Goal: Obtain resource: Obtain resource

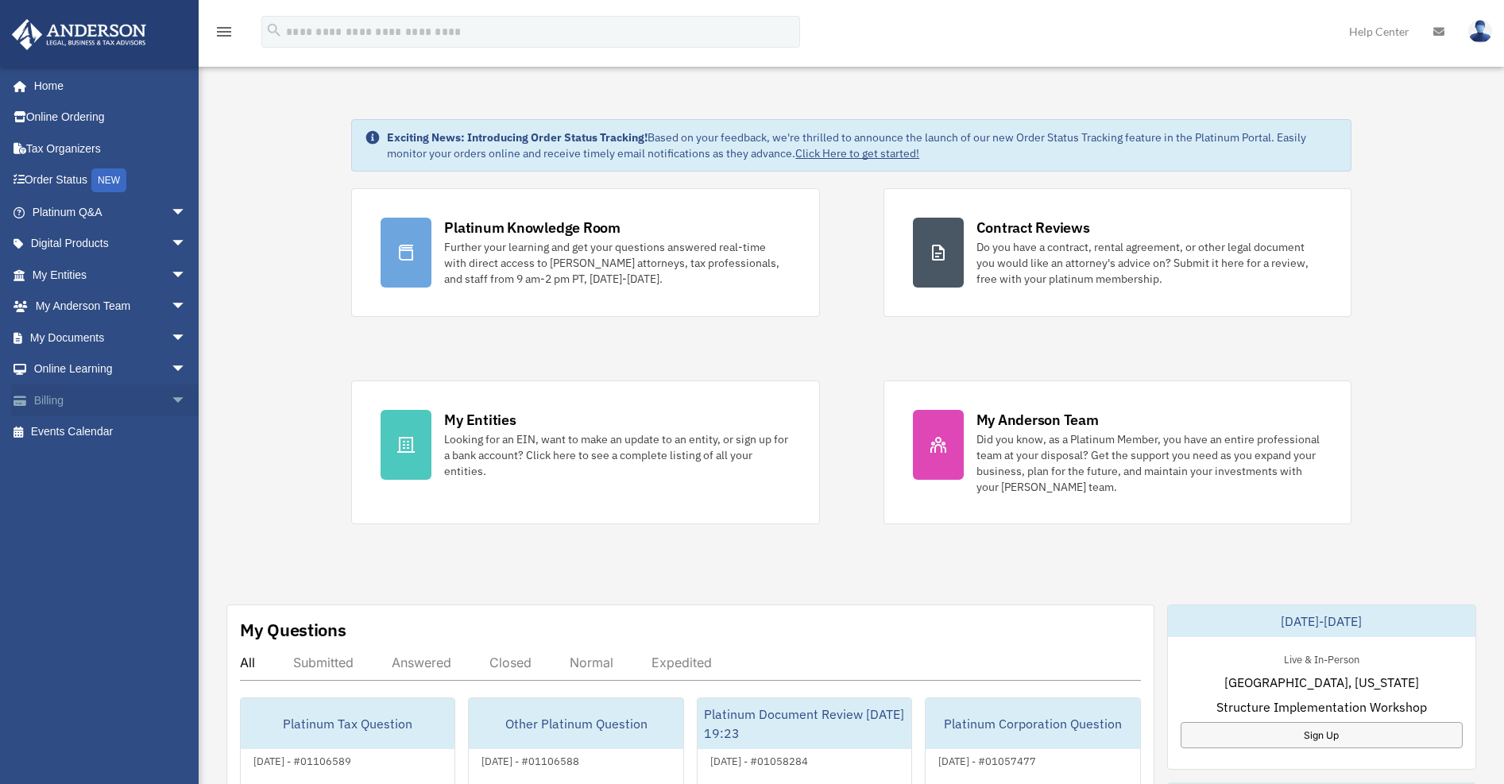
click at [171, 391] on span "arrow_drop_down" at bounding box center [187, 400] width 32 height 33
click at [121, 420] on link "$ Open Invoices" at bounding box center [116, 432] width 188 height 33
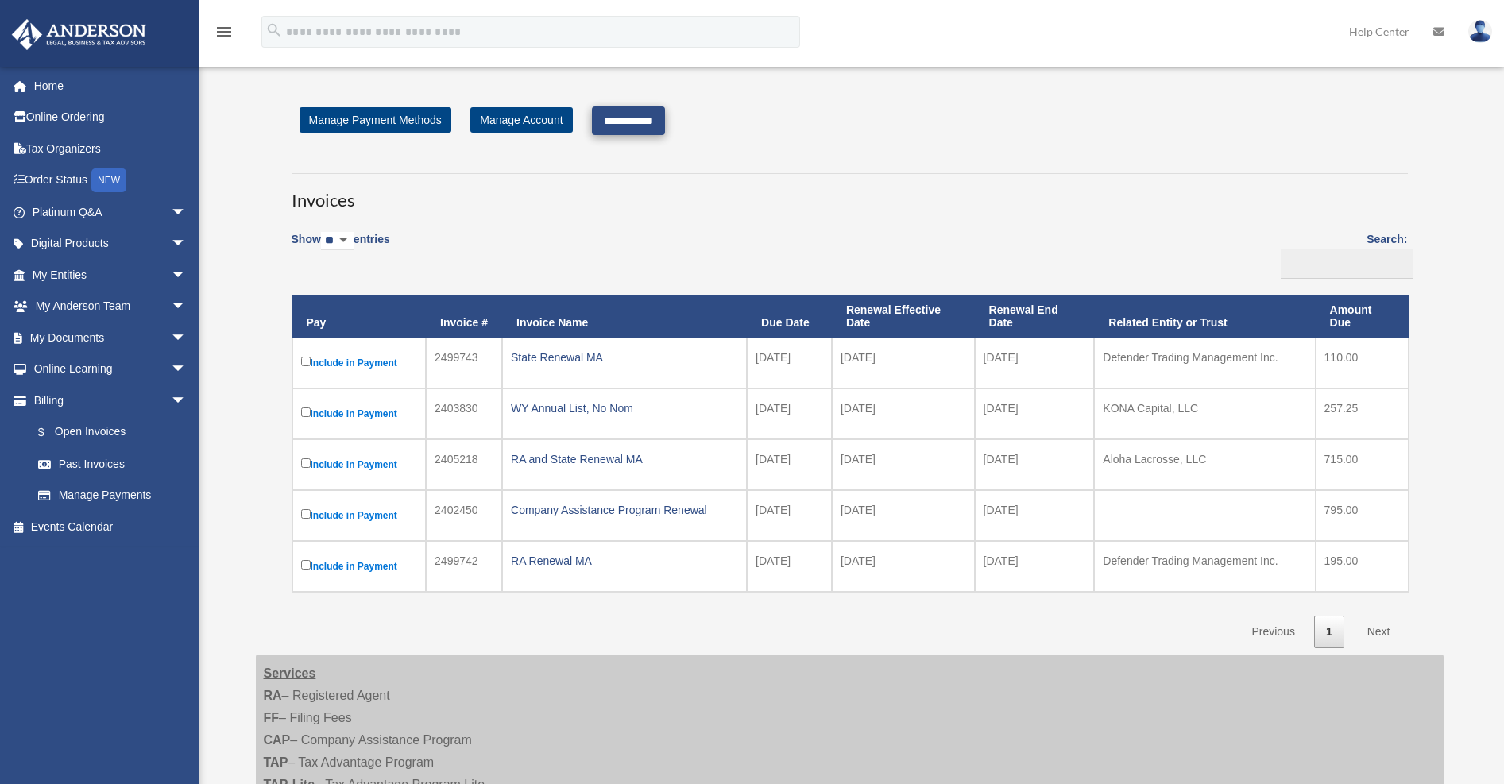
click at [651, 125] on input "**********" at bounding box center [628, 120] width 73 height 29
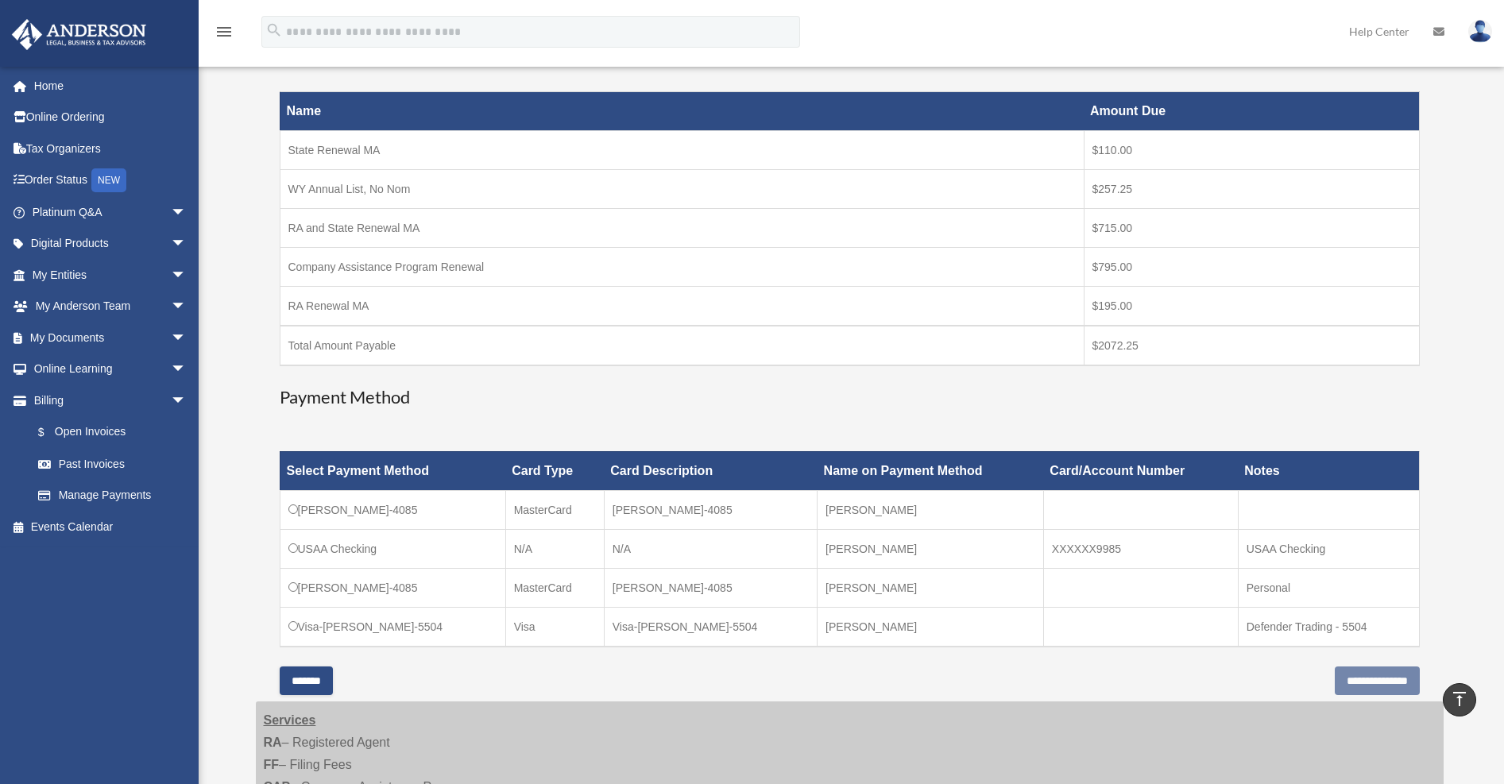
scroll to position [311, 0]
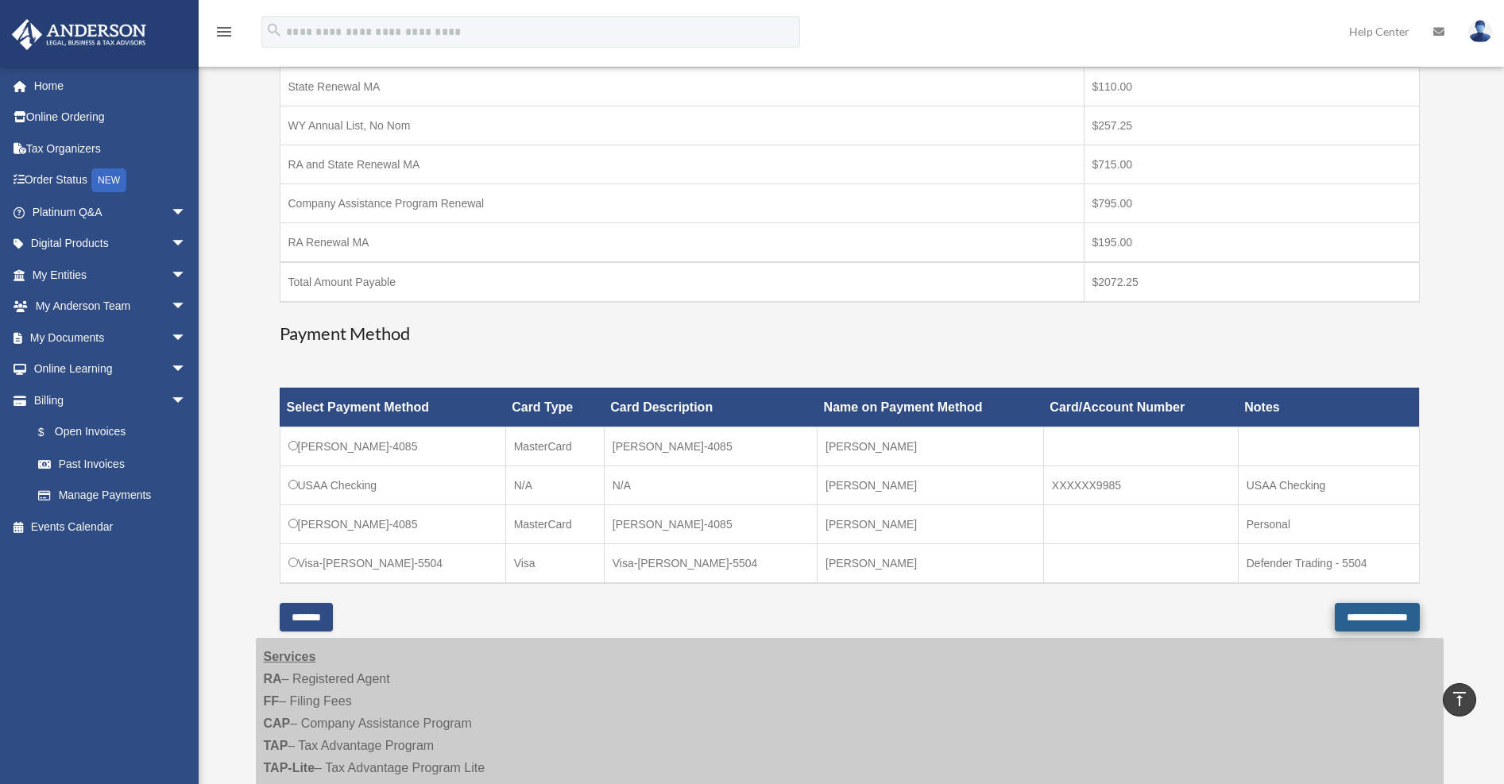
click at [1362, 617] on input "**********" at bounding box center [1377, 617] width 85 height 29
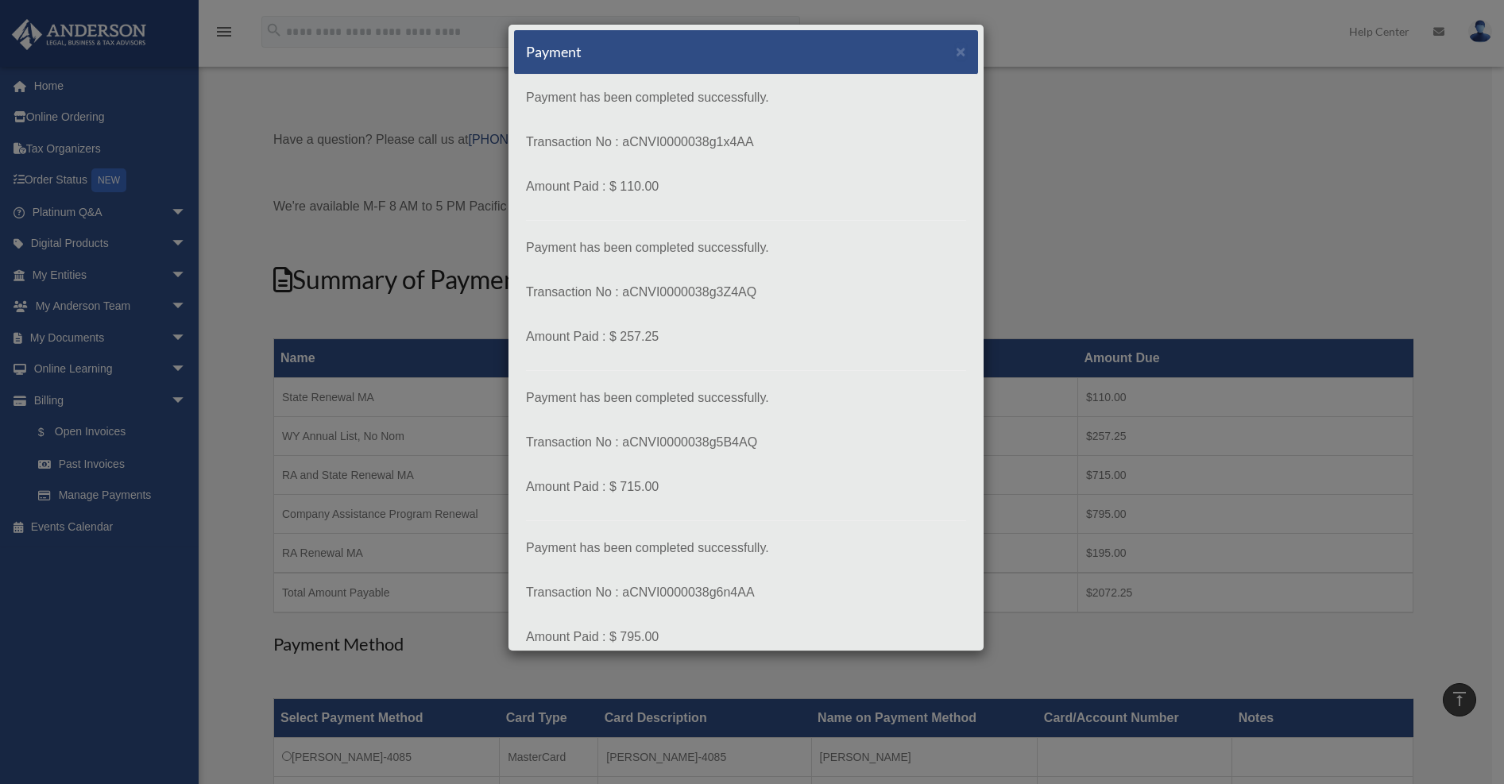
scroll to position [682, 0]
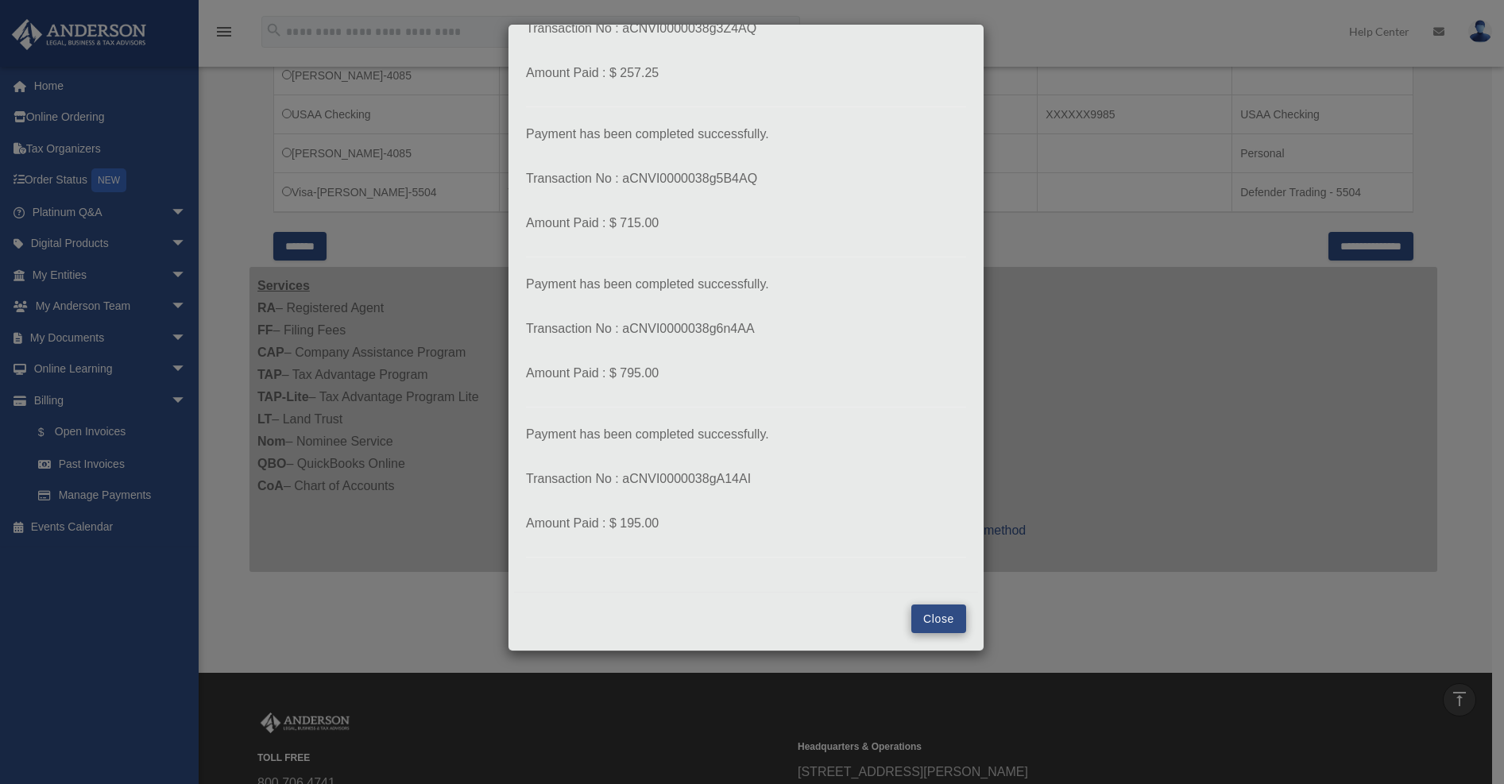
click at [912, 626] on button "Close" at bounding box center [938, 619] width 55 height 29
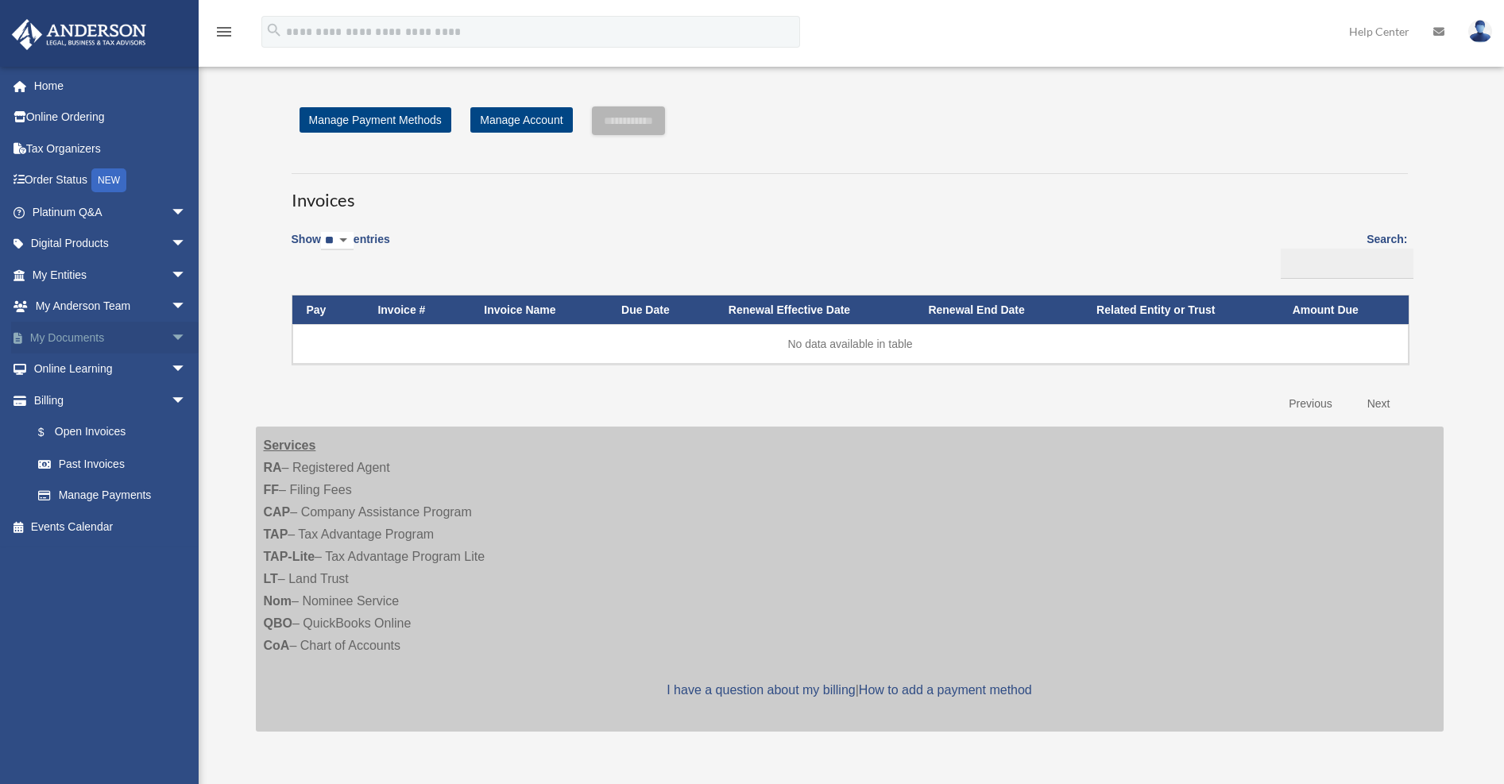
click at [105, 340] on link "My Documents arrow_drop_down" at bounding box center [110, 338] width 199 height 32
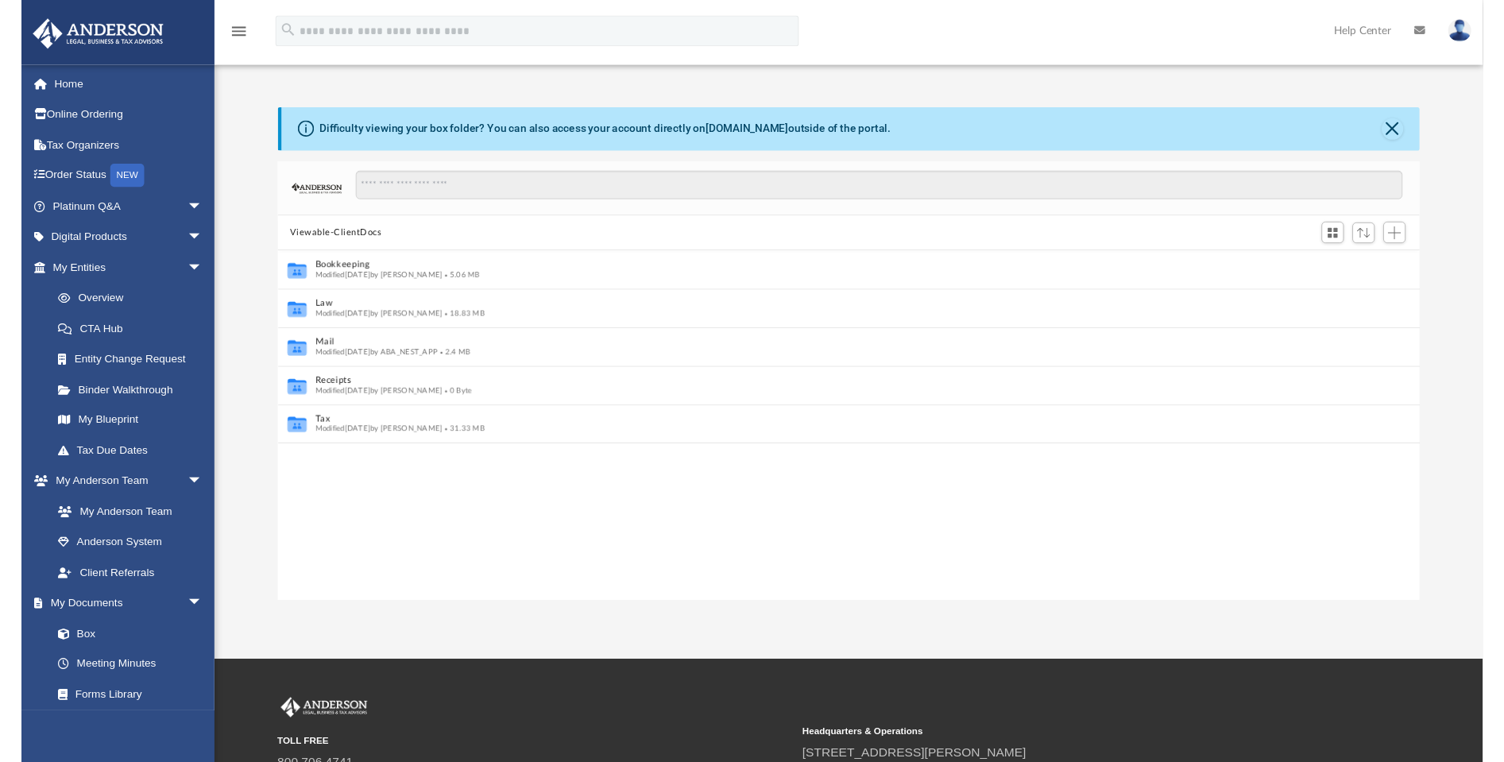
scroll to position [350, 1162]
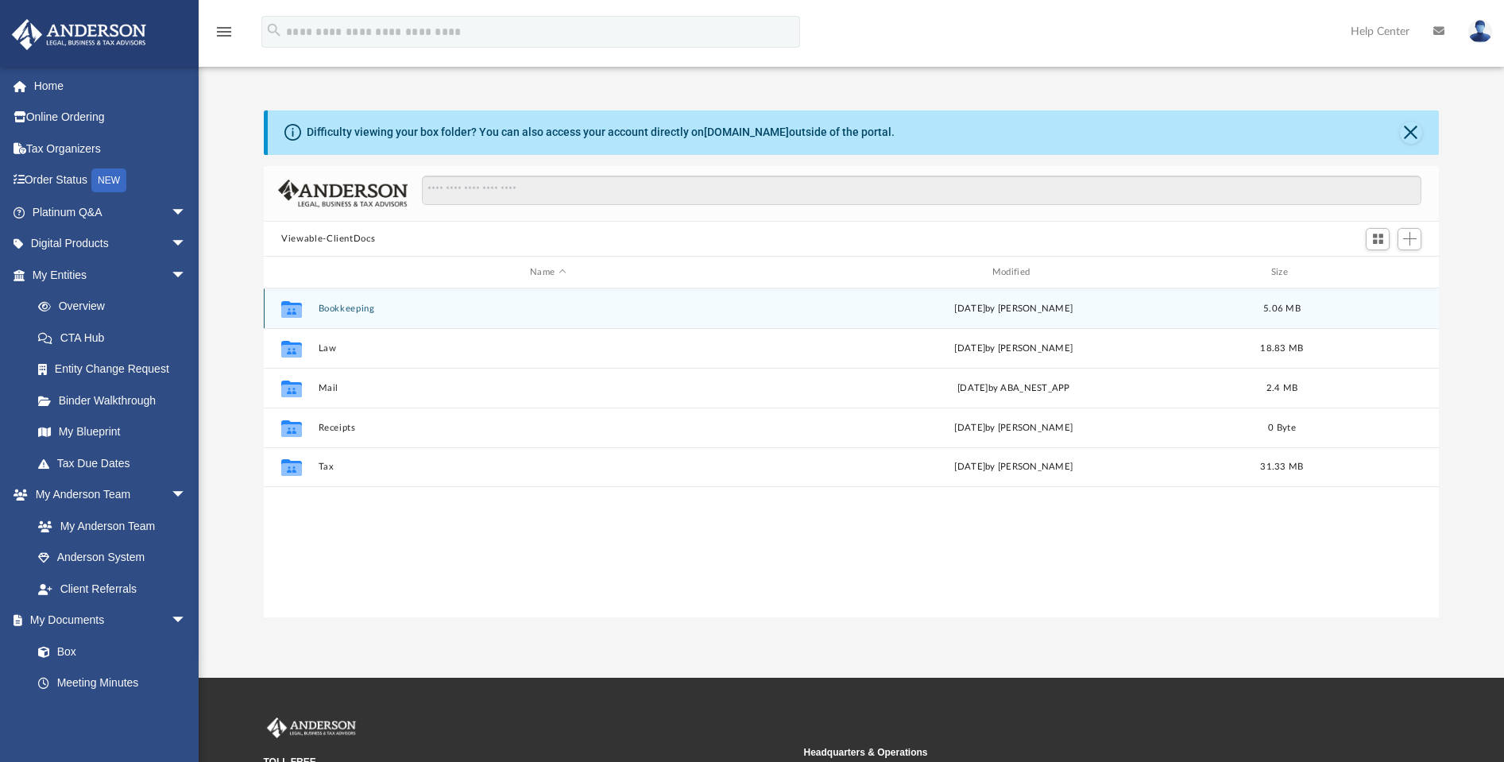
click at [343, 314] on button "Bookkeeping" at bounding box center [548, 308] width 459 height 10
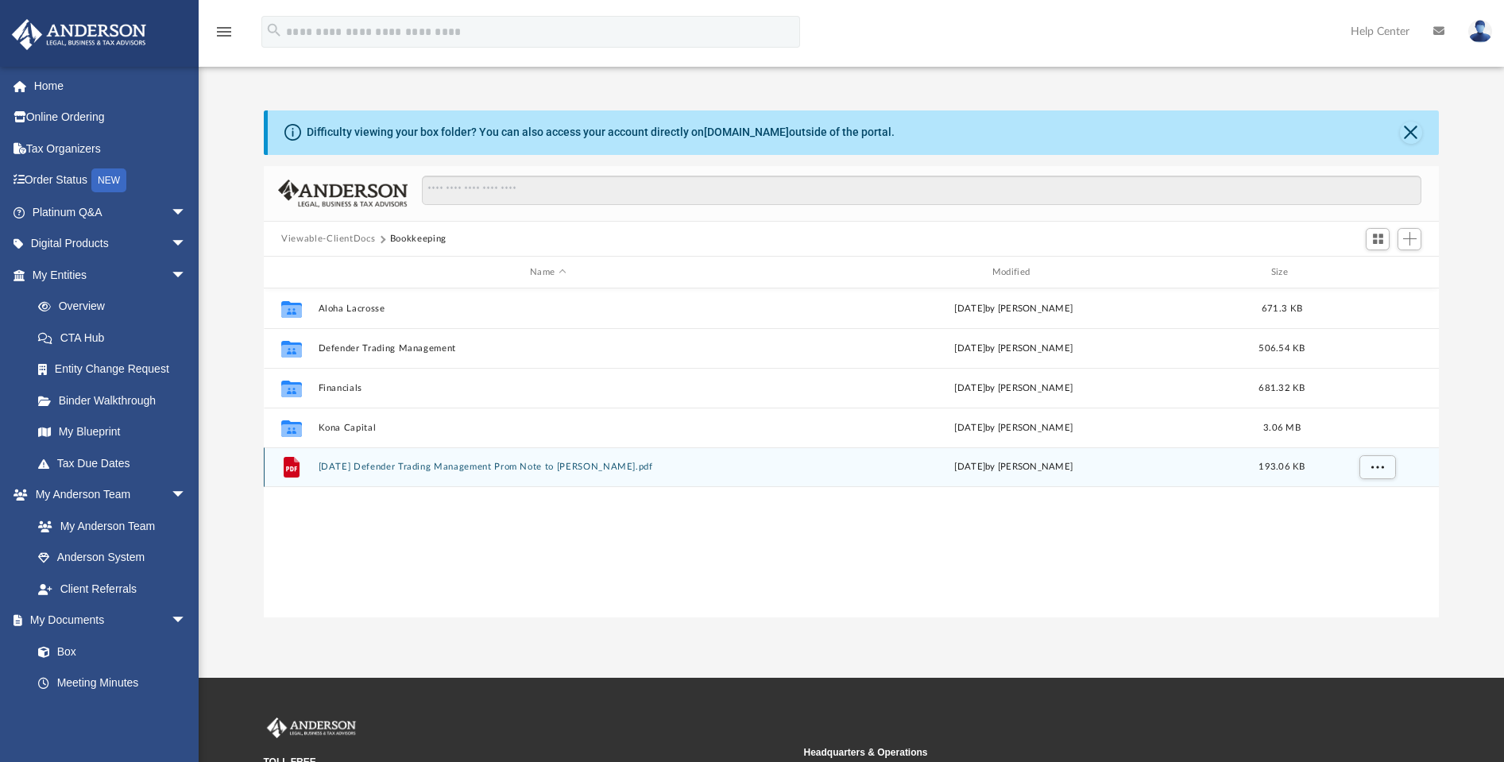
click at [436, 468] on button "[DATE] Defender Trading Management Prom Note to [PERSON_NAME].pdf" at bounding box center [548, 467] width 459 height 10
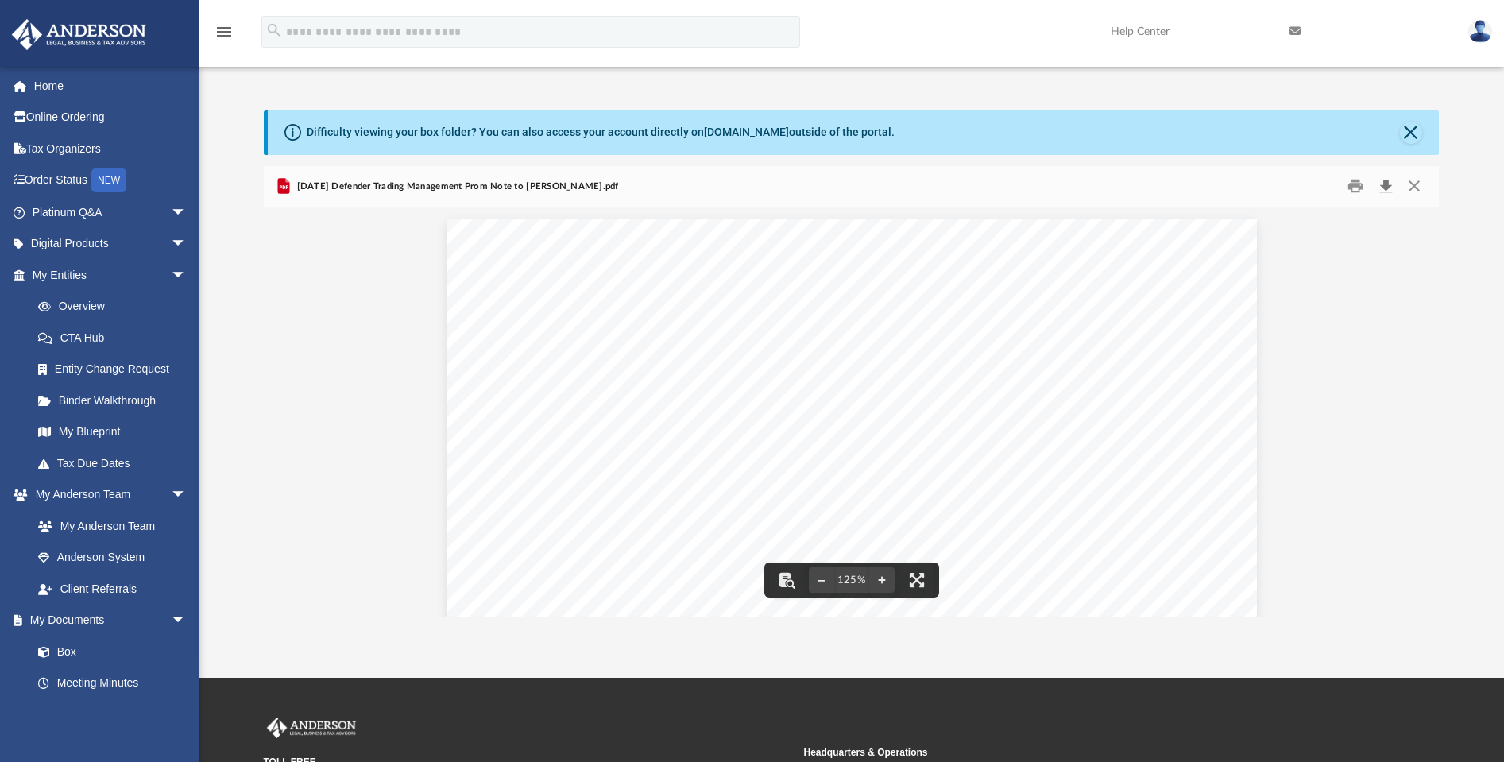
click at [1385, 183] on button "Download" at bounding box center [1385, 186] width 29 height 25
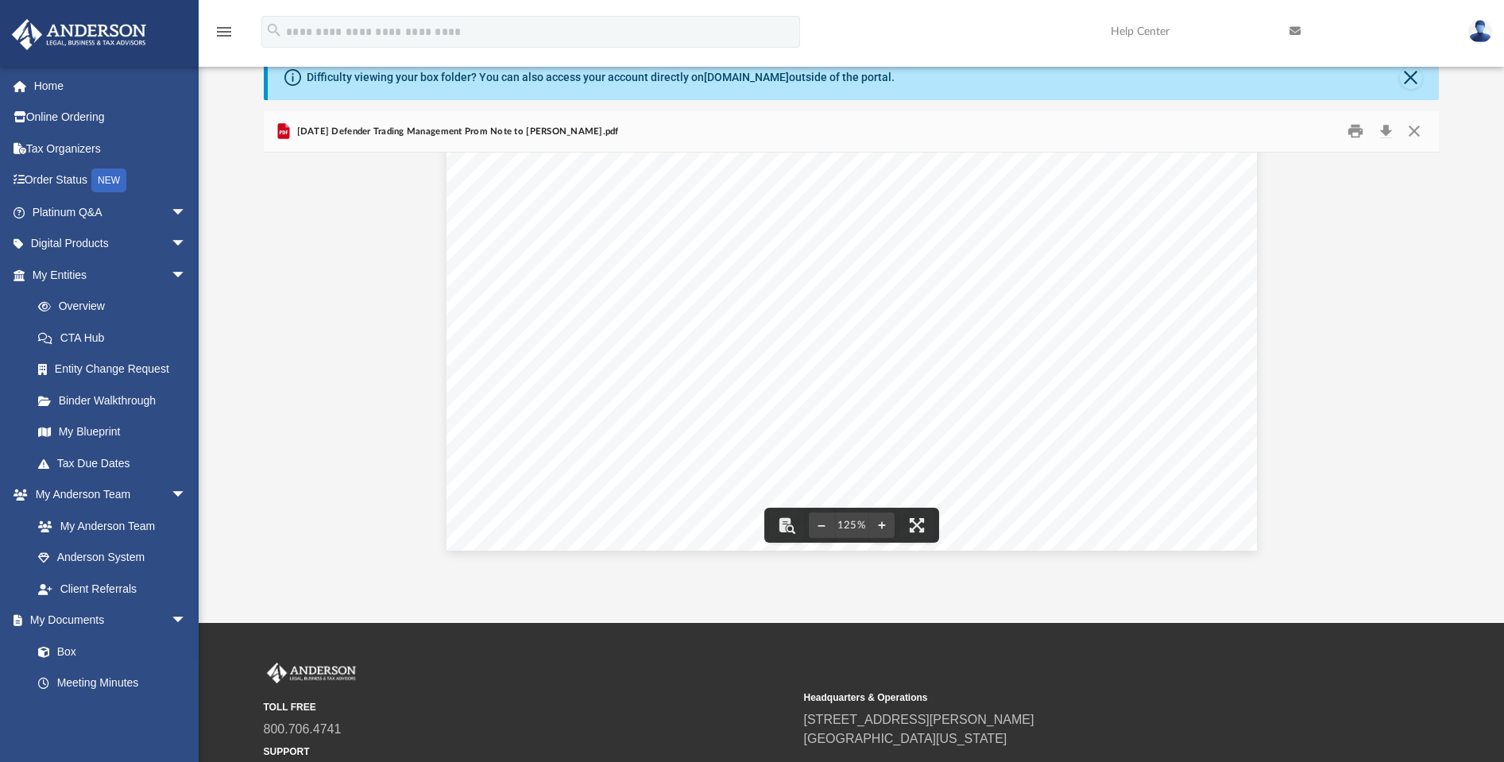
scroll to position [498, 0]
click at [1415, 129] on button "Close" at bounding box center [1413, 131] width 29 height 25
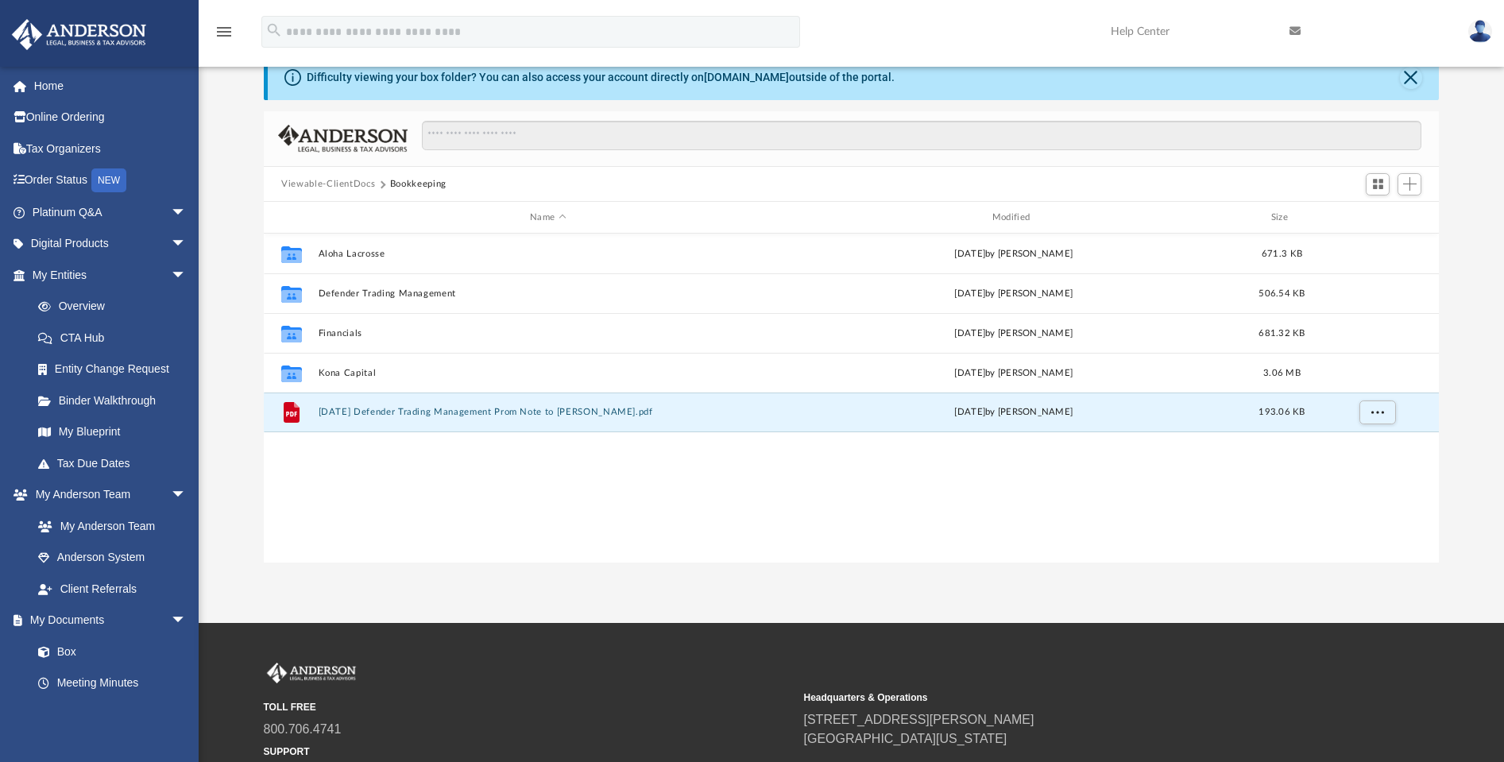
click at [321, 189] on button "Viewable-ClientDocs" at bounding box center [328, 184] width 94 height 14
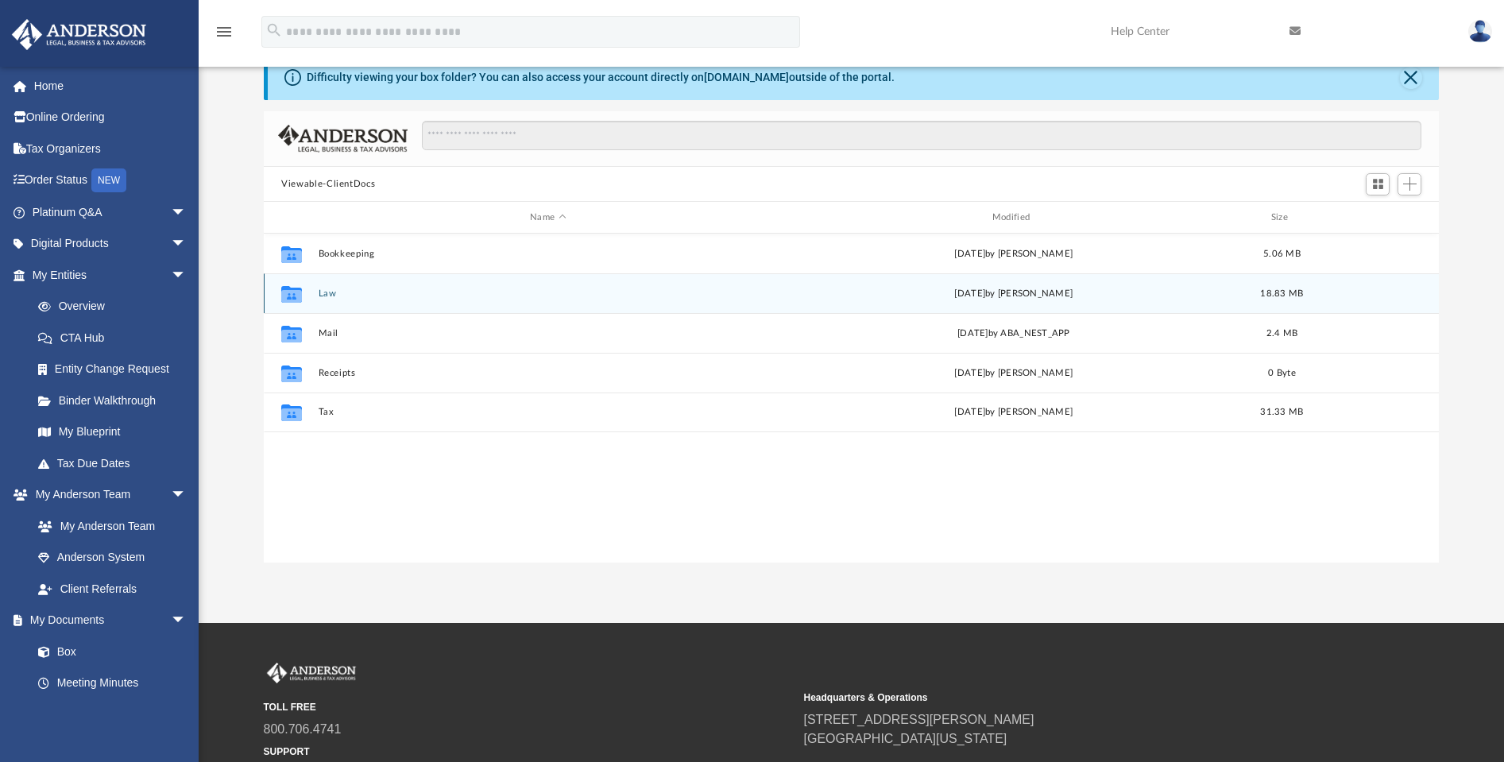
click at [323, 292] on button "Law" at bounding box center [548, 293] width 459 height 10
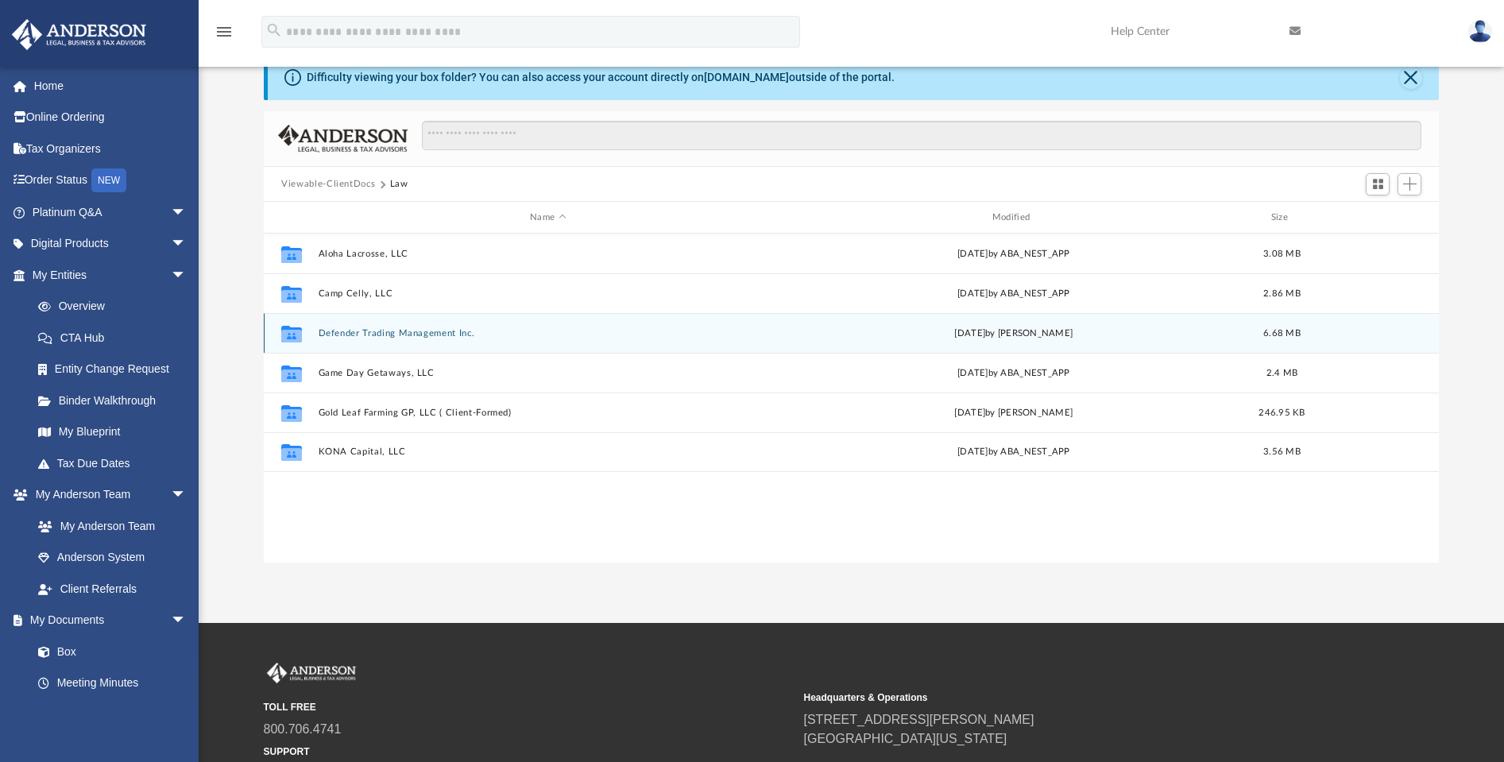
click at [378, 330] on button "Defender Trading Management Inc." at bounding box center [548, 333] width 459 height 10
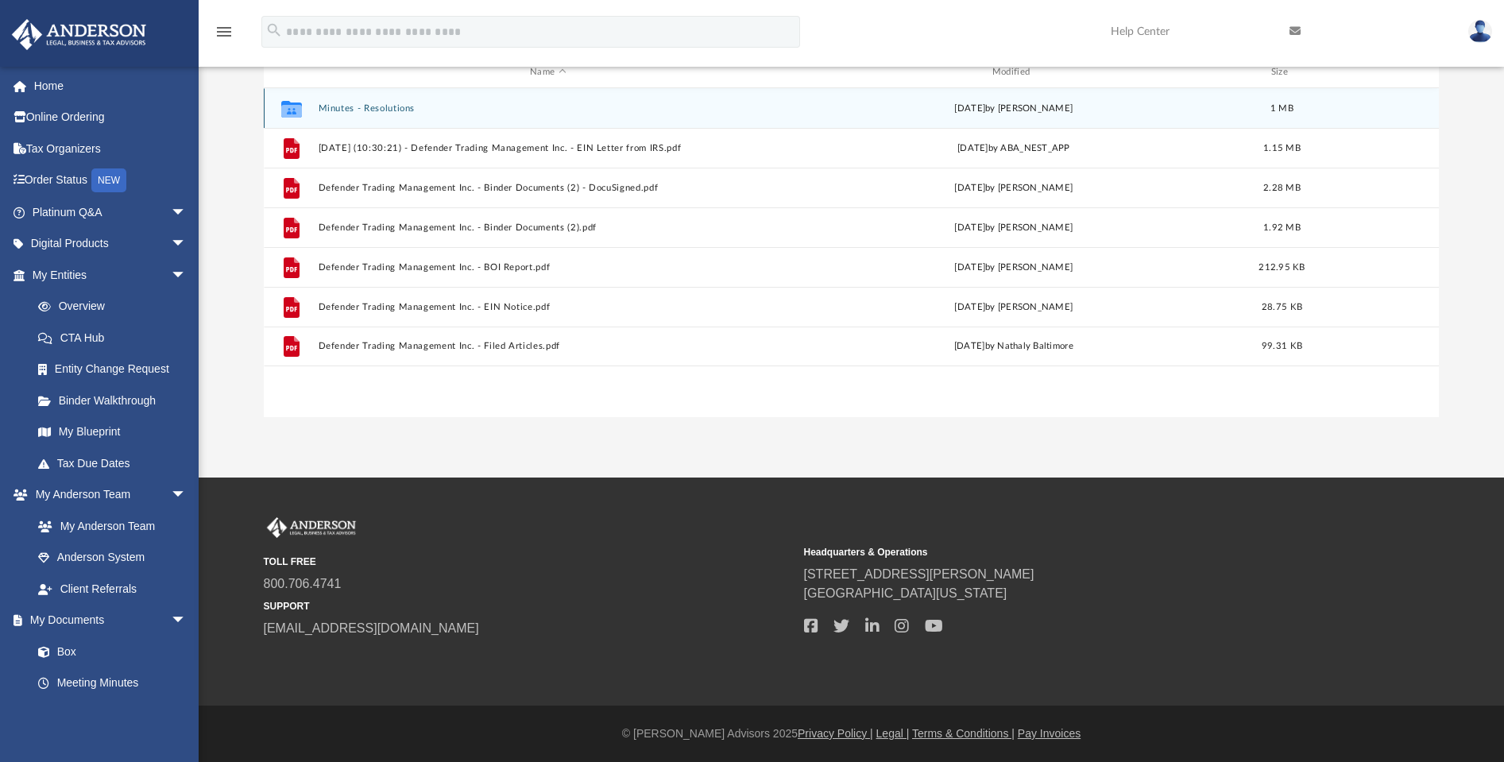
scroll to position [0, 0]
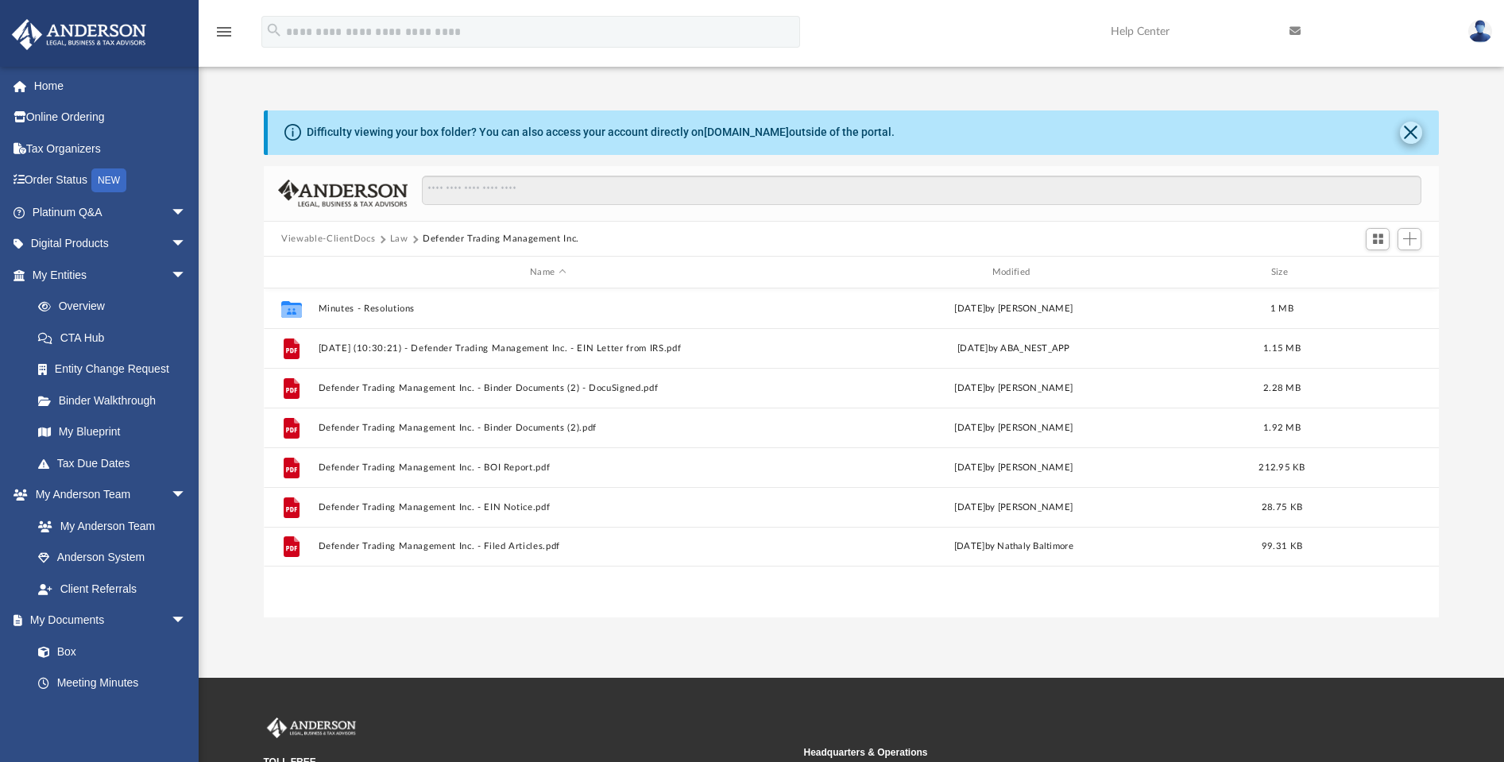
click at [1416, 132] on button "Close" at bounding box center [1411, 133] width 22 height 22
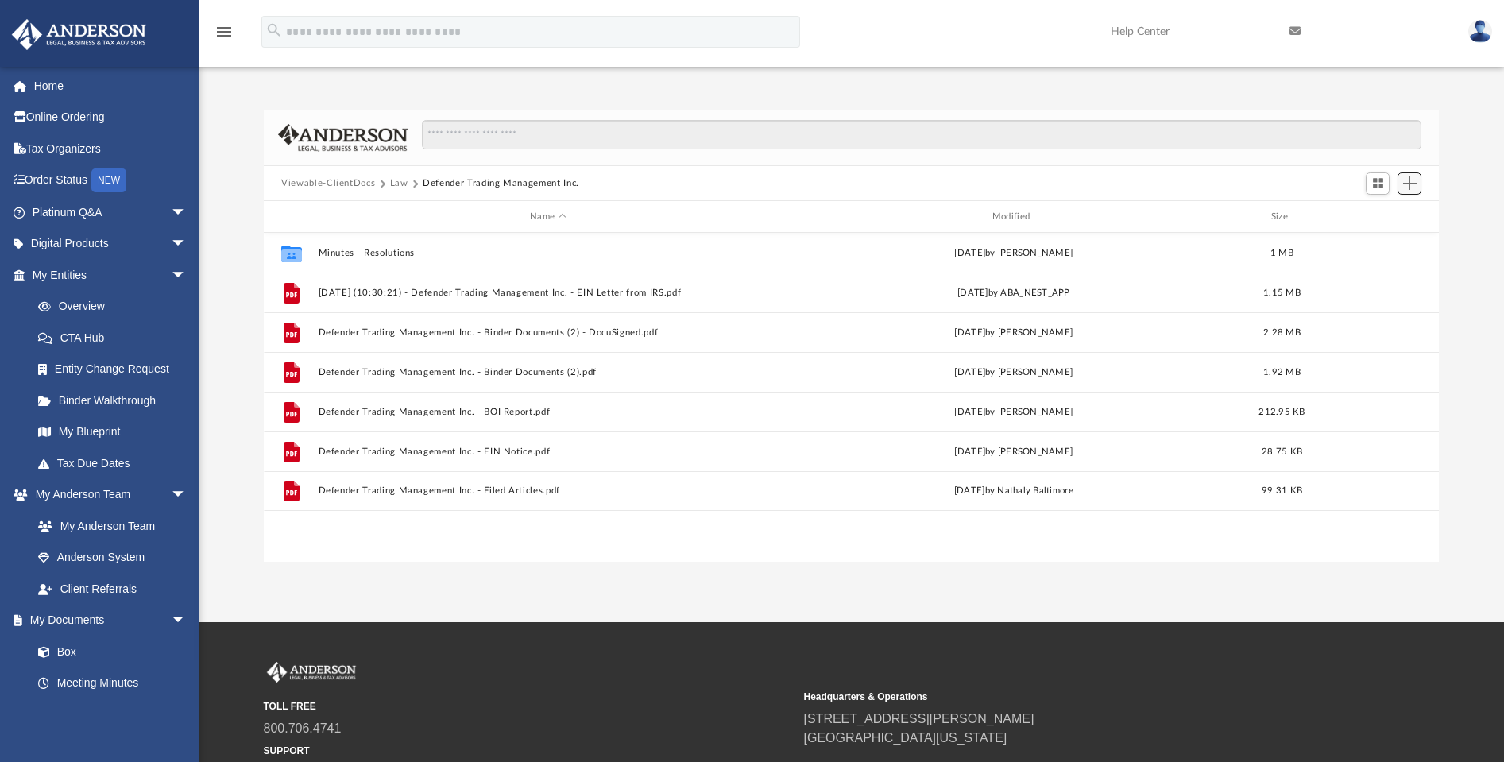
click at [1416, 185] on span "Add" at bounding box center [1410, 183] width 14 height 14
click at [1368, 220] on li "Upload" at bounding box center [1387, 215] width 51 height 17
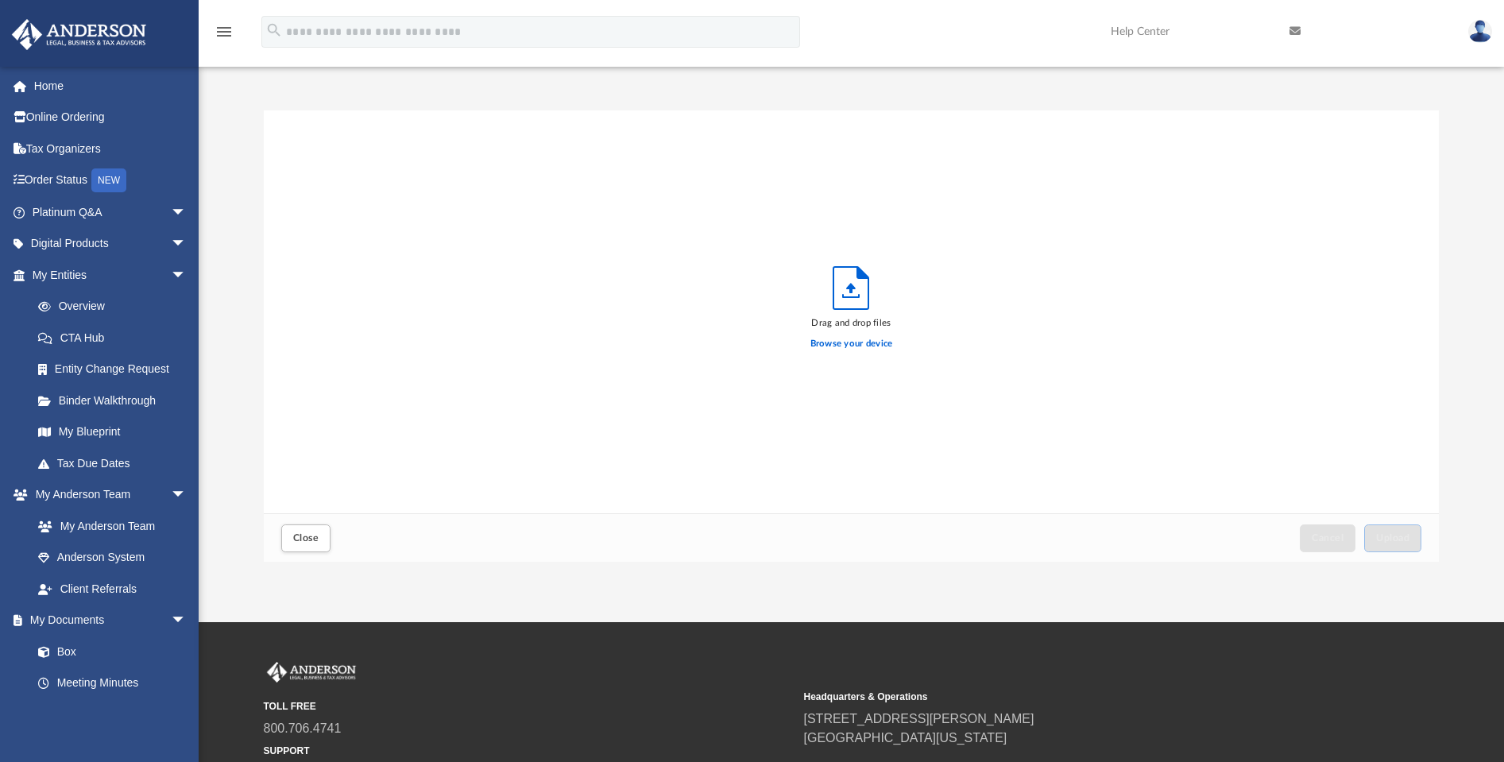
scroll to position [391, 1162]
click at [1410, 543] on button "Upload" at bounding box center [1392, 538] width 57 height 28
click at [319, 538] on span "Close" at bounding box center [305, 538] width 25 height 10
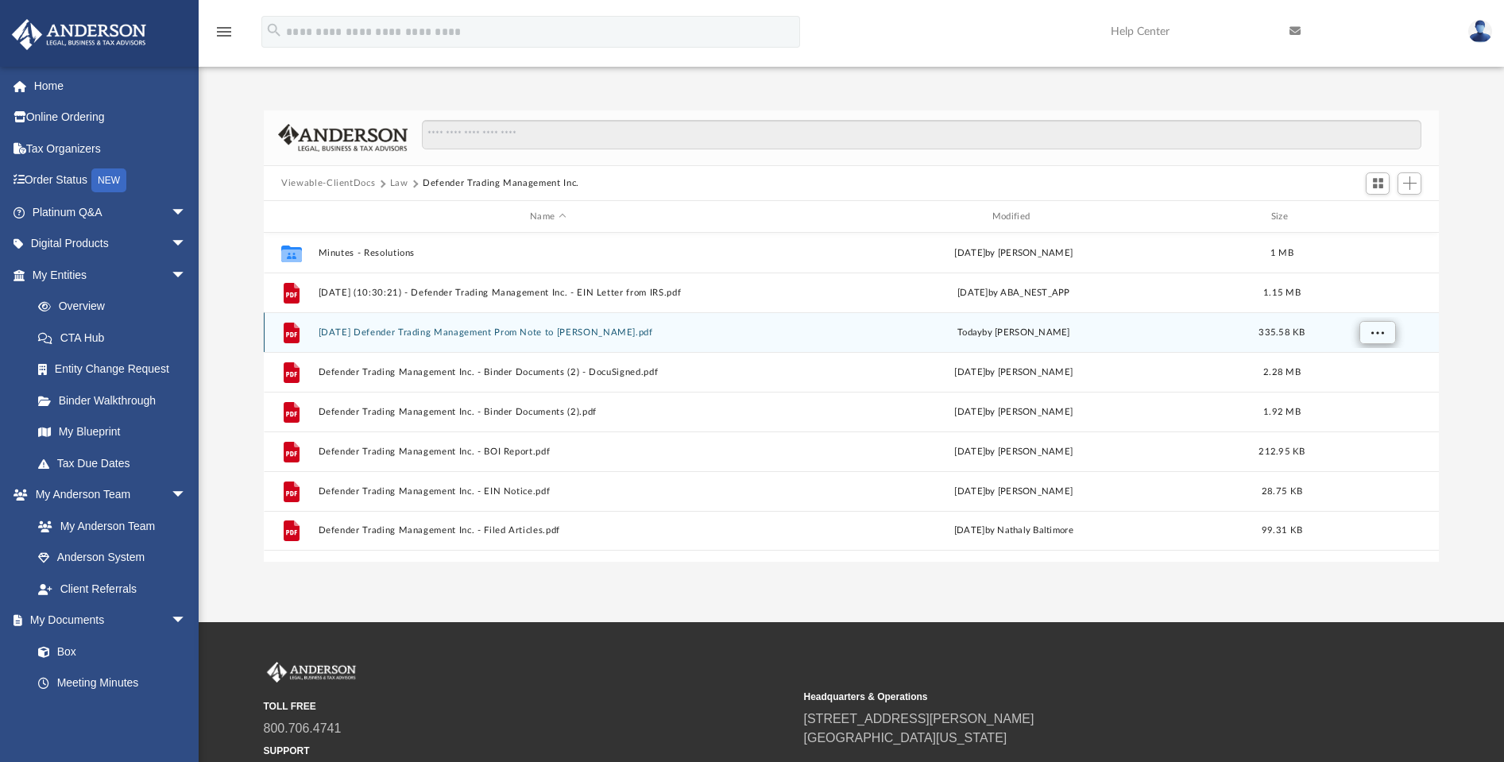
click at [1370, 334] on button "More options" at bounding box center [1377, 333] width 37 height 24
drag, startPoint x: 114, startPoint y: 202, endPoint x: 320, endPoint y: 336, distance: 245.7
click at [320, 336] on button "[DATE] Defender Trading Management Prom Note to [PERSON_NAME].pdf" at bounding box center [548, 332] width 459 height 10
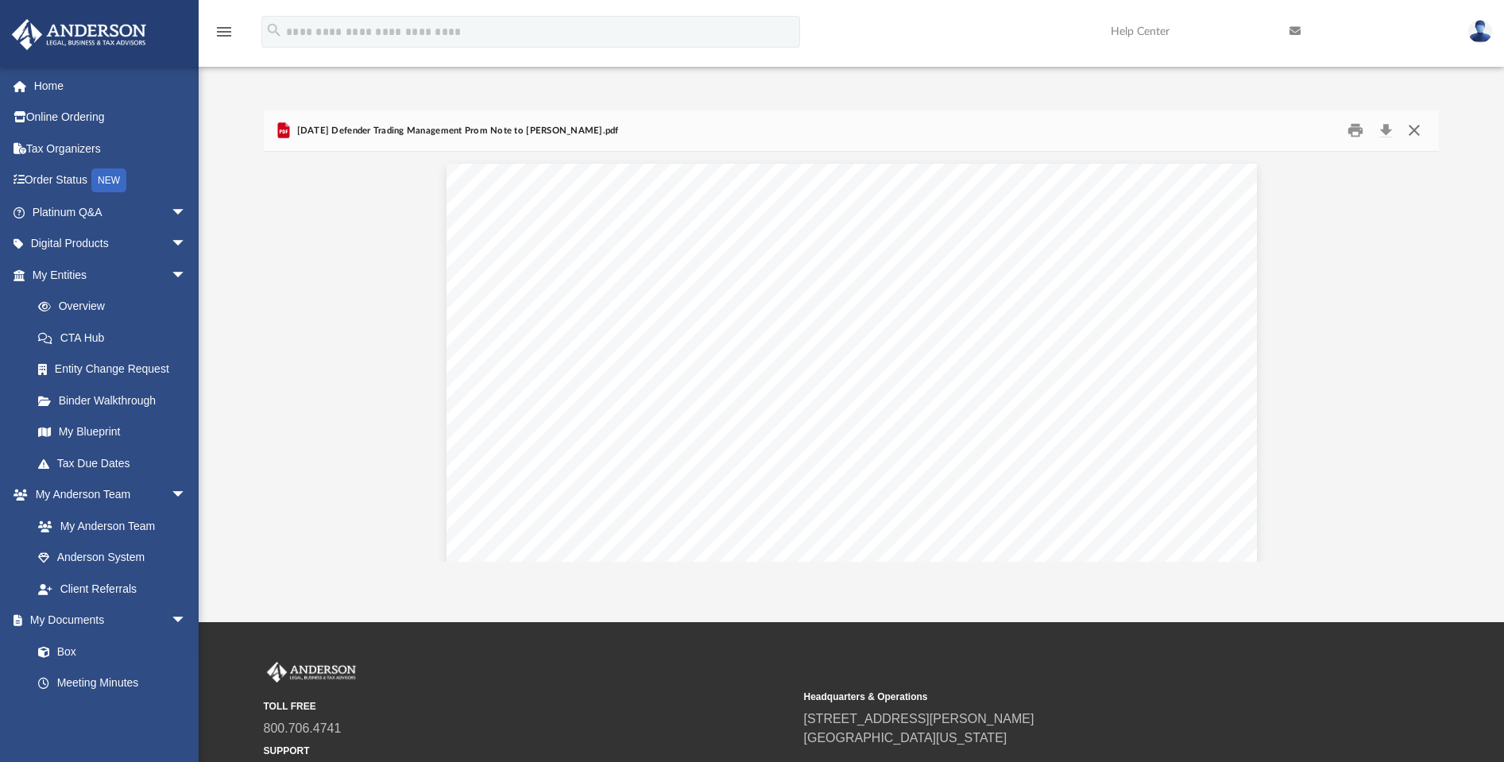
click at [1414, 133] on button "Close" at bounding box center [1413, 130] width 29 height 25
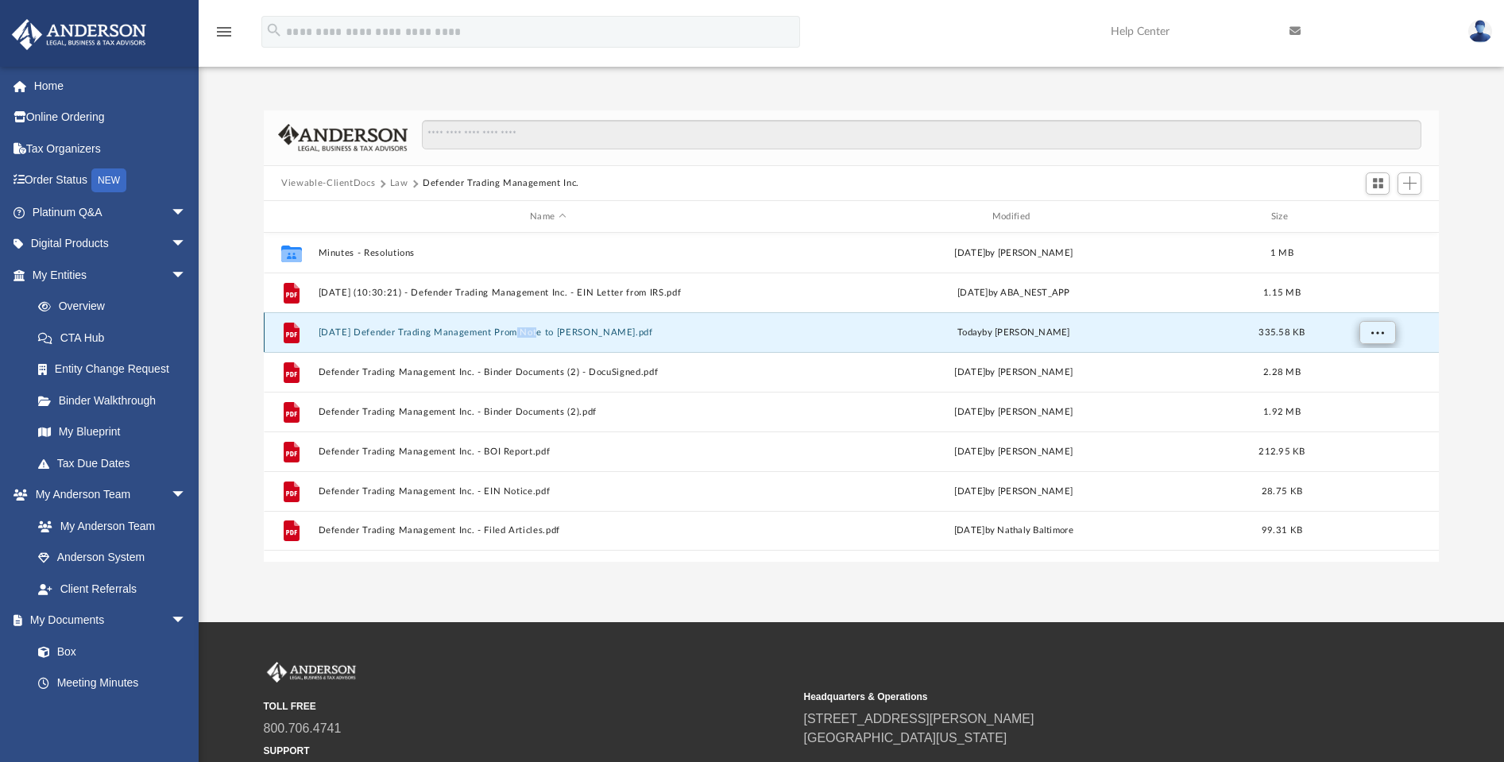
click at [1371, 332] on span "More options" at bounding box center [1377, 332] width 13 height 9
click at [1381, 334] on span "More options" at bounding box center [1377, 332] width 13 height 9
click at [1356, 373] on li "Preview" at bounding box center [1363, 365] width 46 height 17
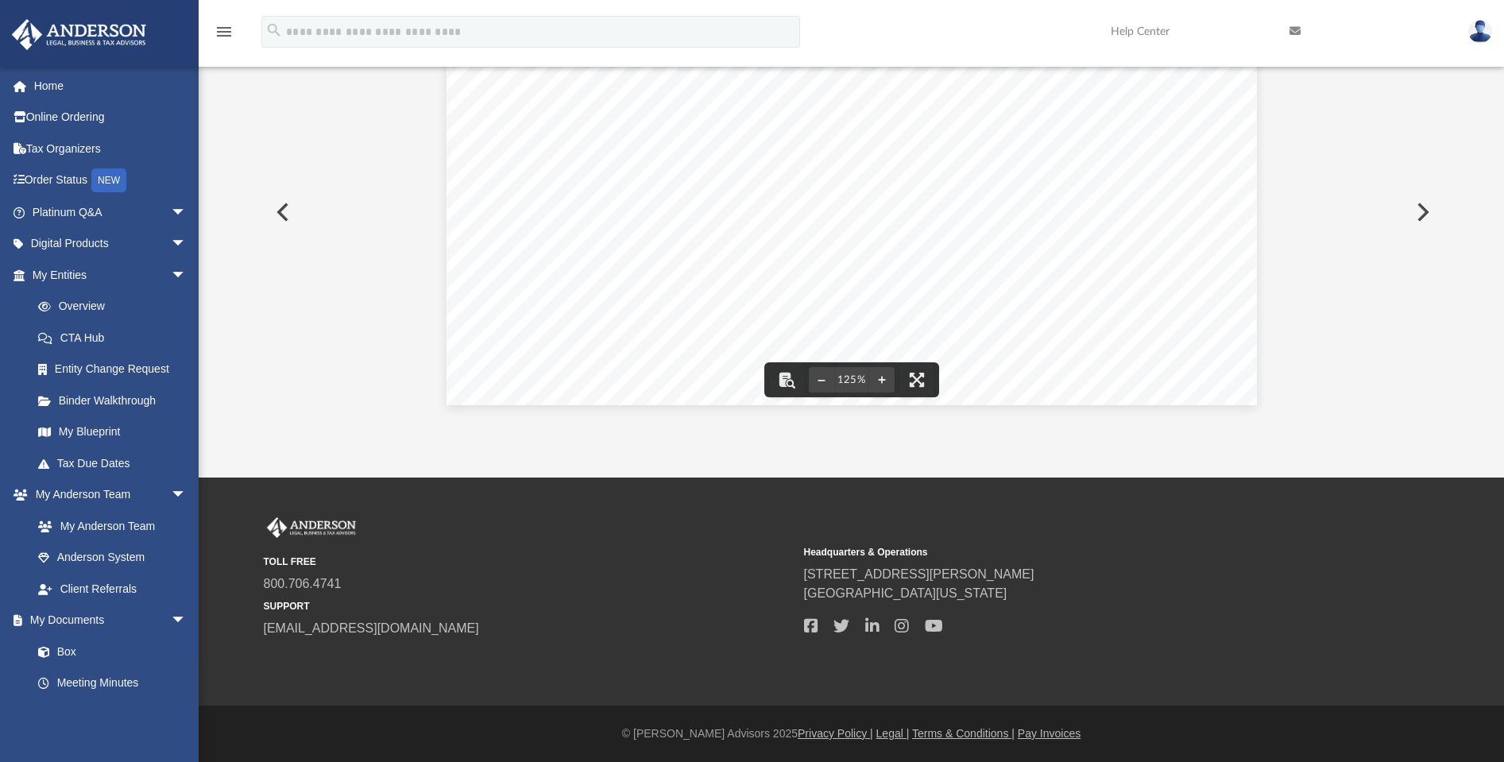
scroll to position [0, 0]
click at [1481, 138] on div "Difficulty viewing your box folder? You can also access your account directly o…" at bounding box center [851, 192] width 1305 height 452
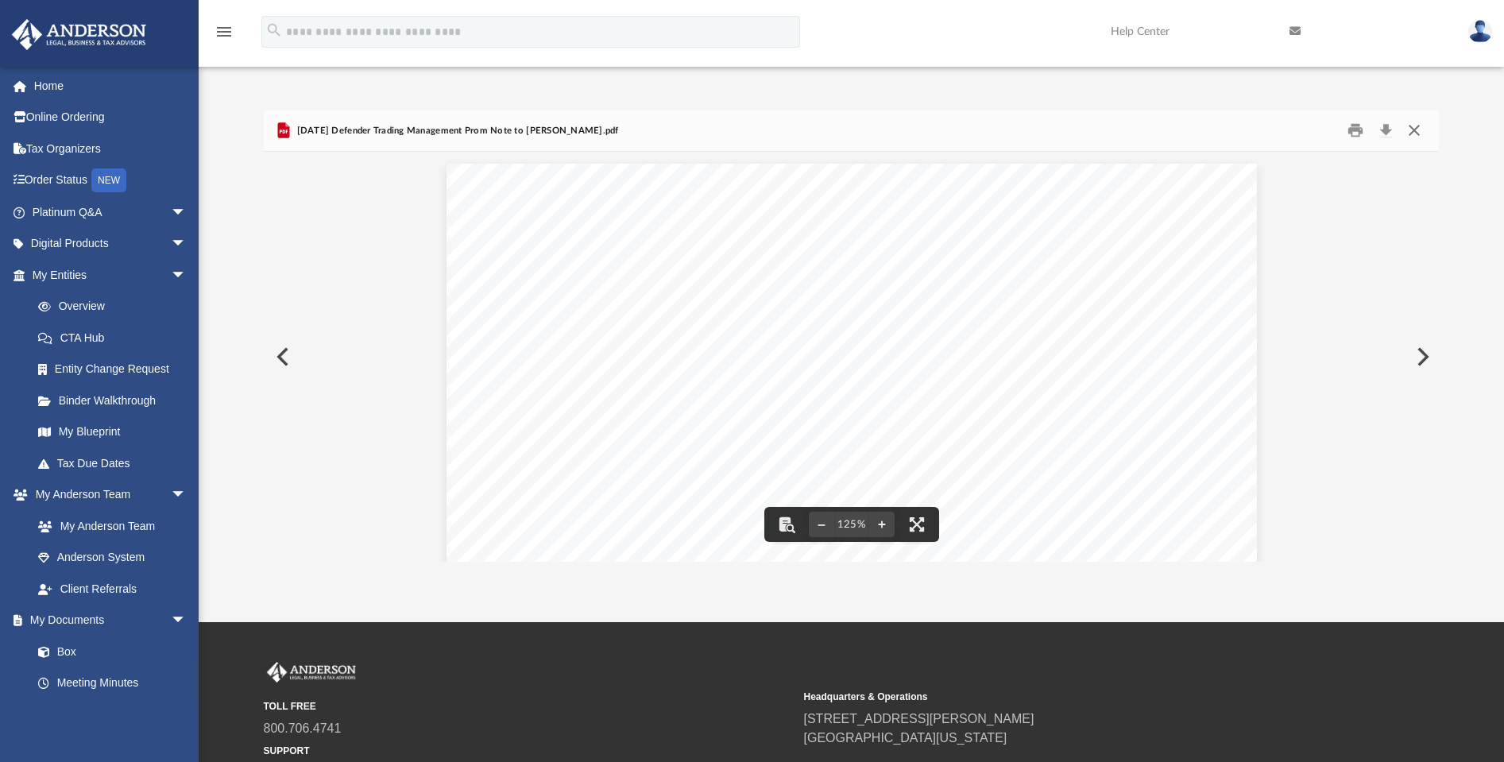
click at [1412, 133] on button "Close" at bounding box center [1413, 130] width 29 height 25
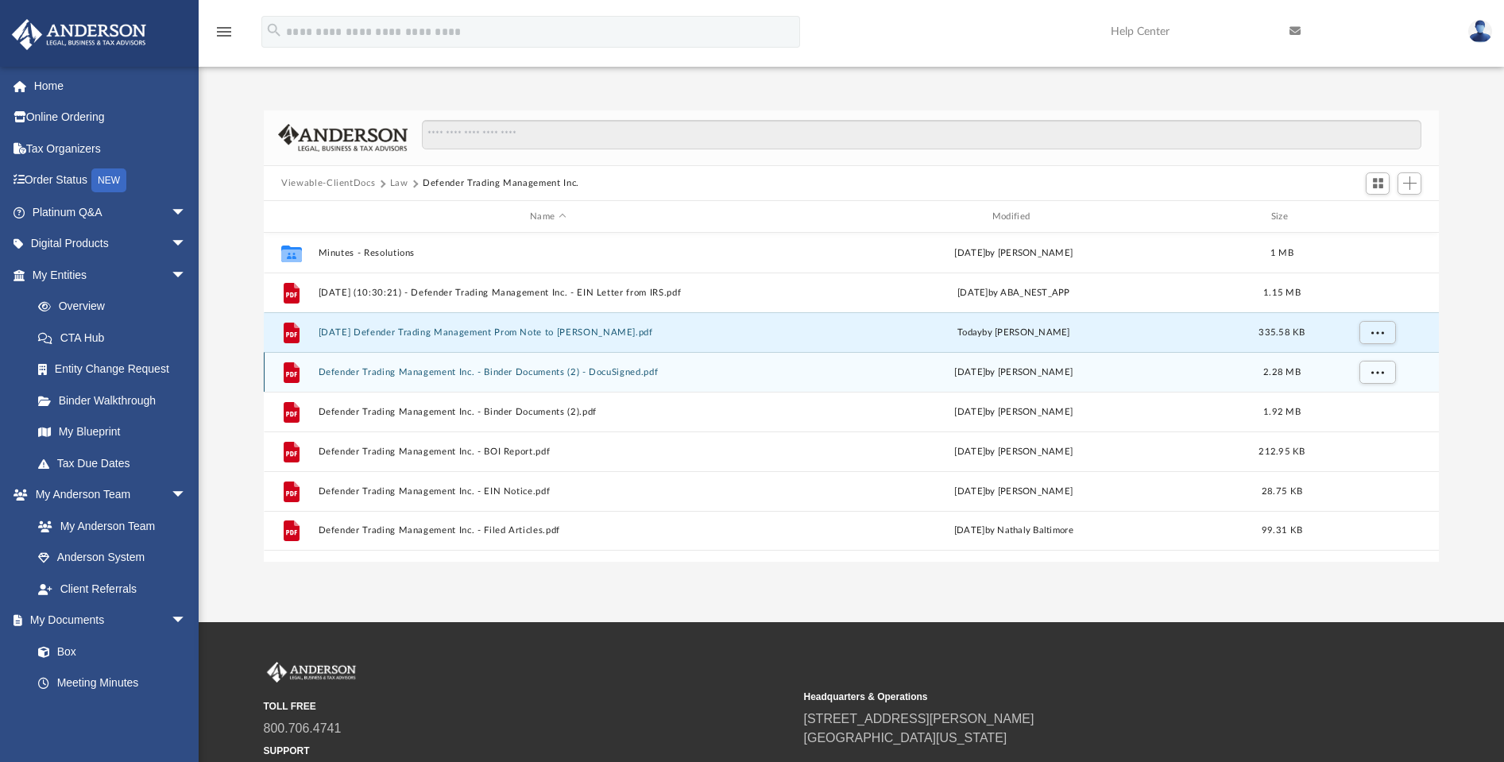
click at [485, 370] on button "Defender Trading Management Inc. - Binder Documents (2) - DocuSigned.pdf" at bounding box center [548, 372] width 459 height 10
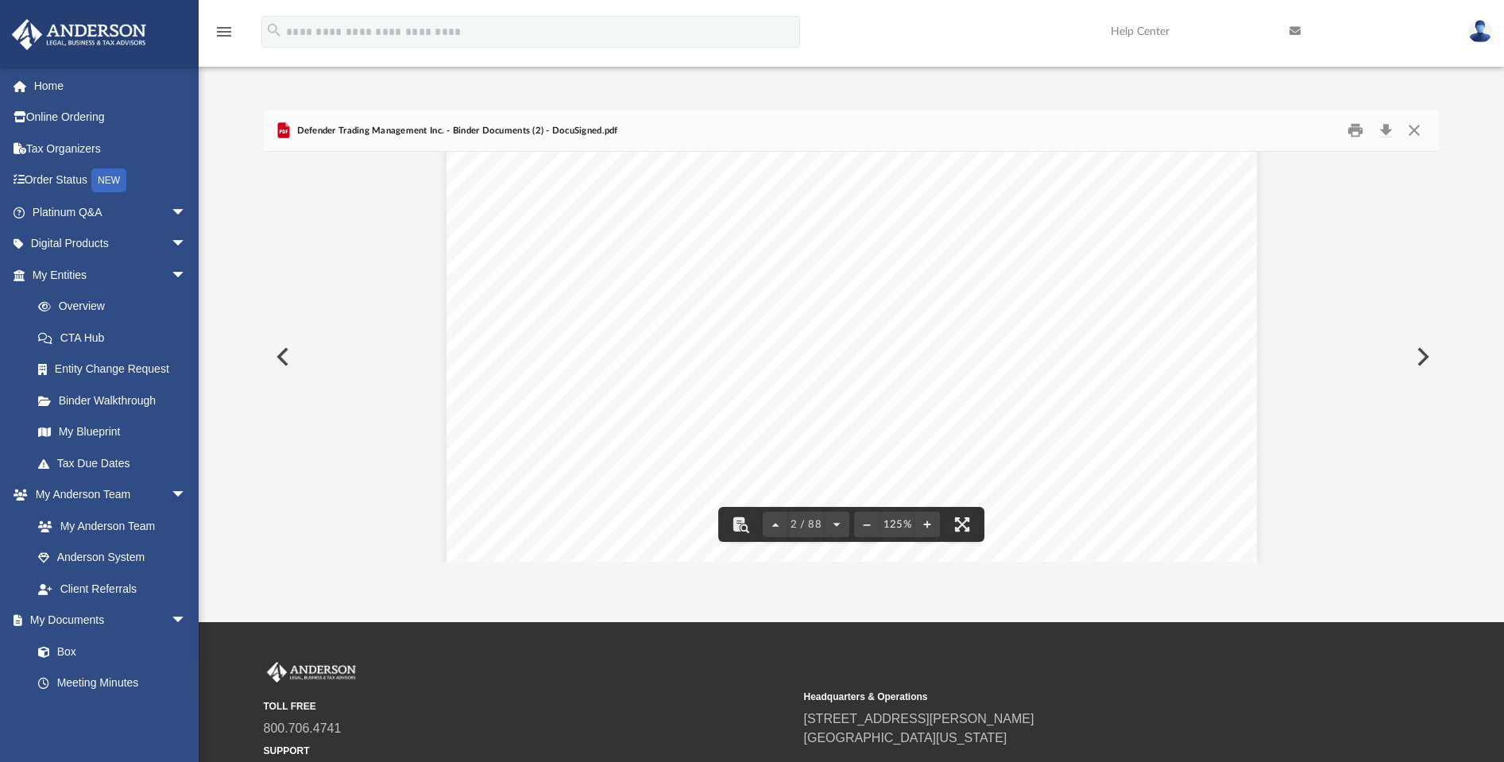
scroll to position [1326, 0]
click at [743, 519] on button "File preview" at bounding box center [740, 524] width 35 height 35
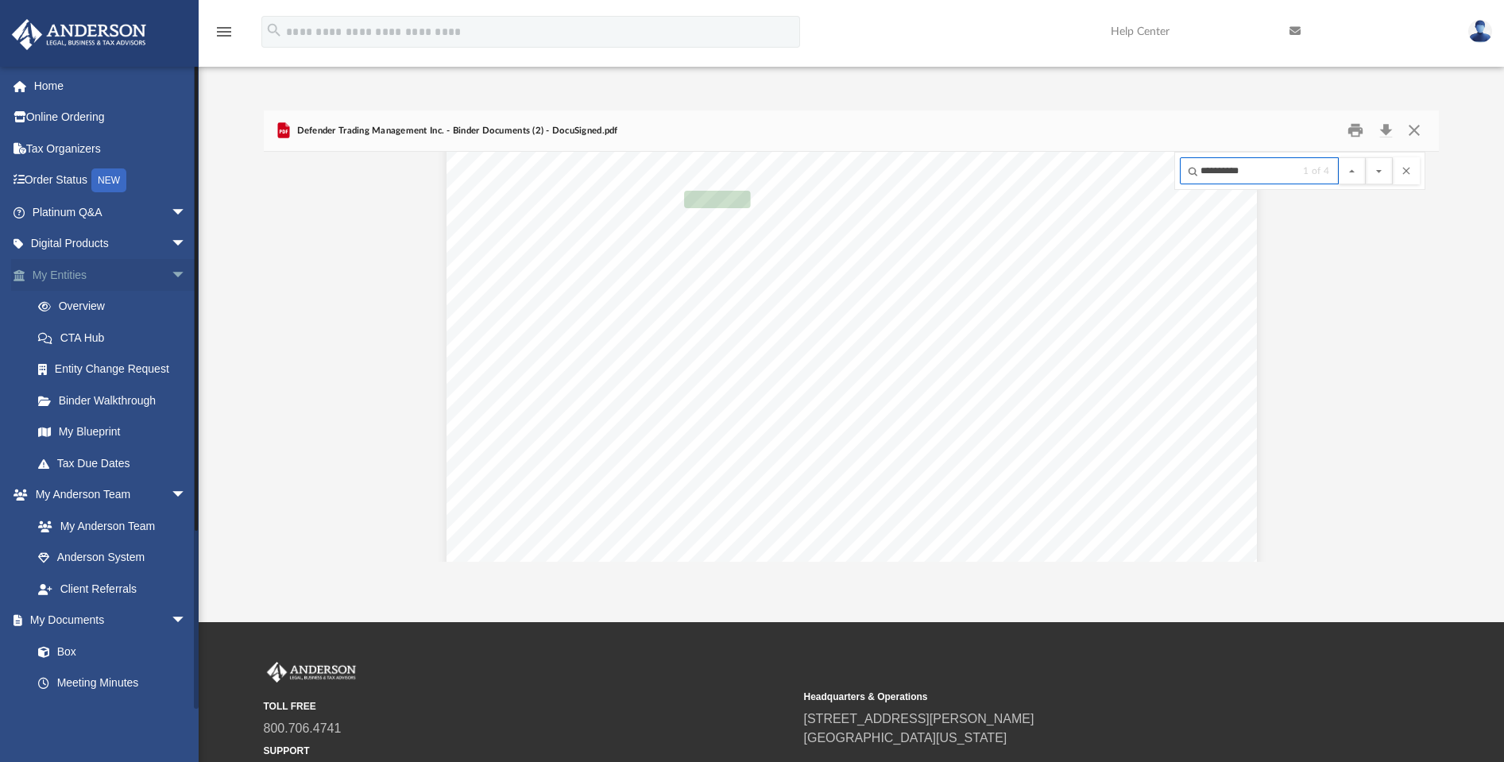
scroll to position [34491, 0]
type input "*"
type input "****"
click at [1378, 171] on button "File preview" at bounding box center [1379, 170] width 27 height 27
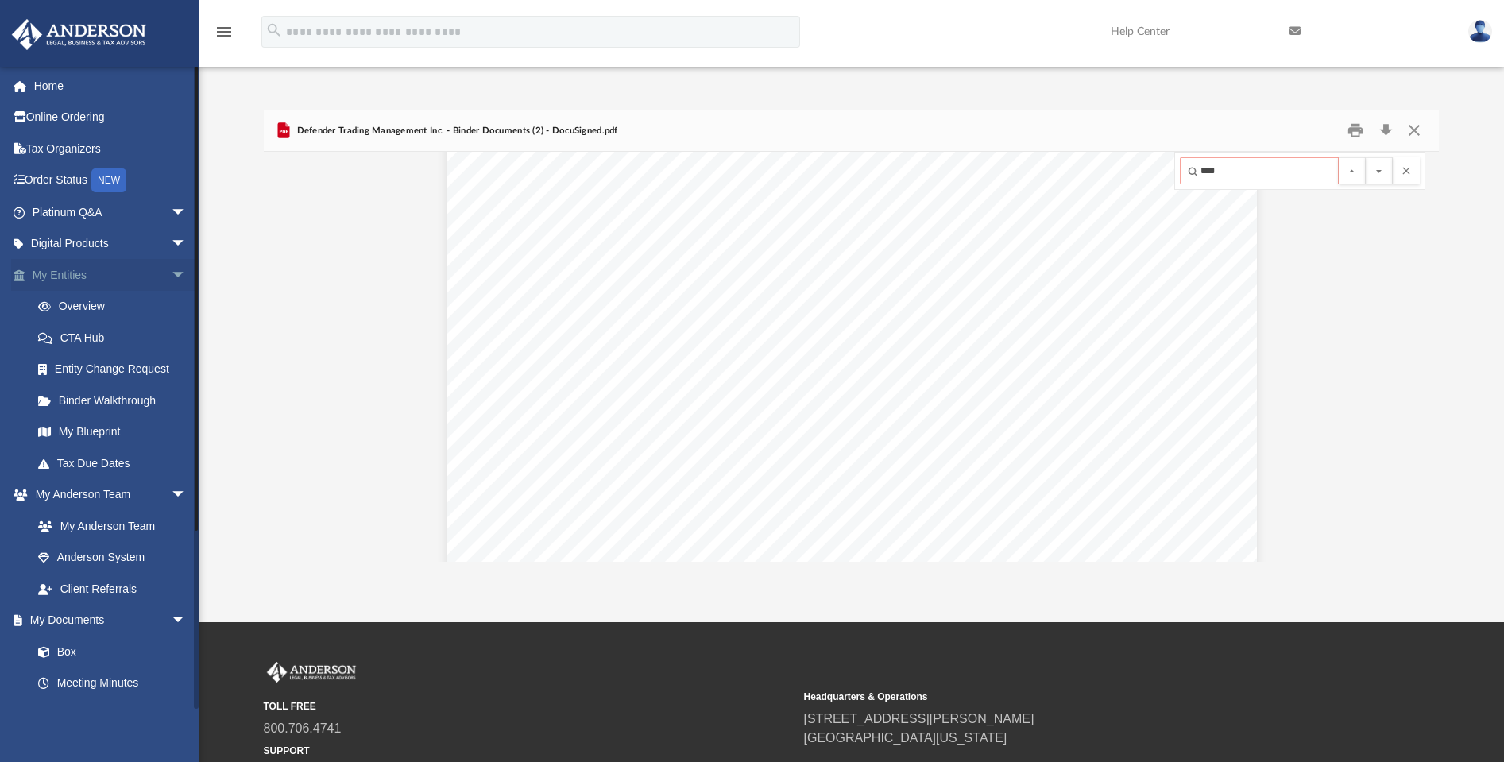
click at [1378, 171] on button "File preview" at bounding box center [1379, 170] width 27 height 27
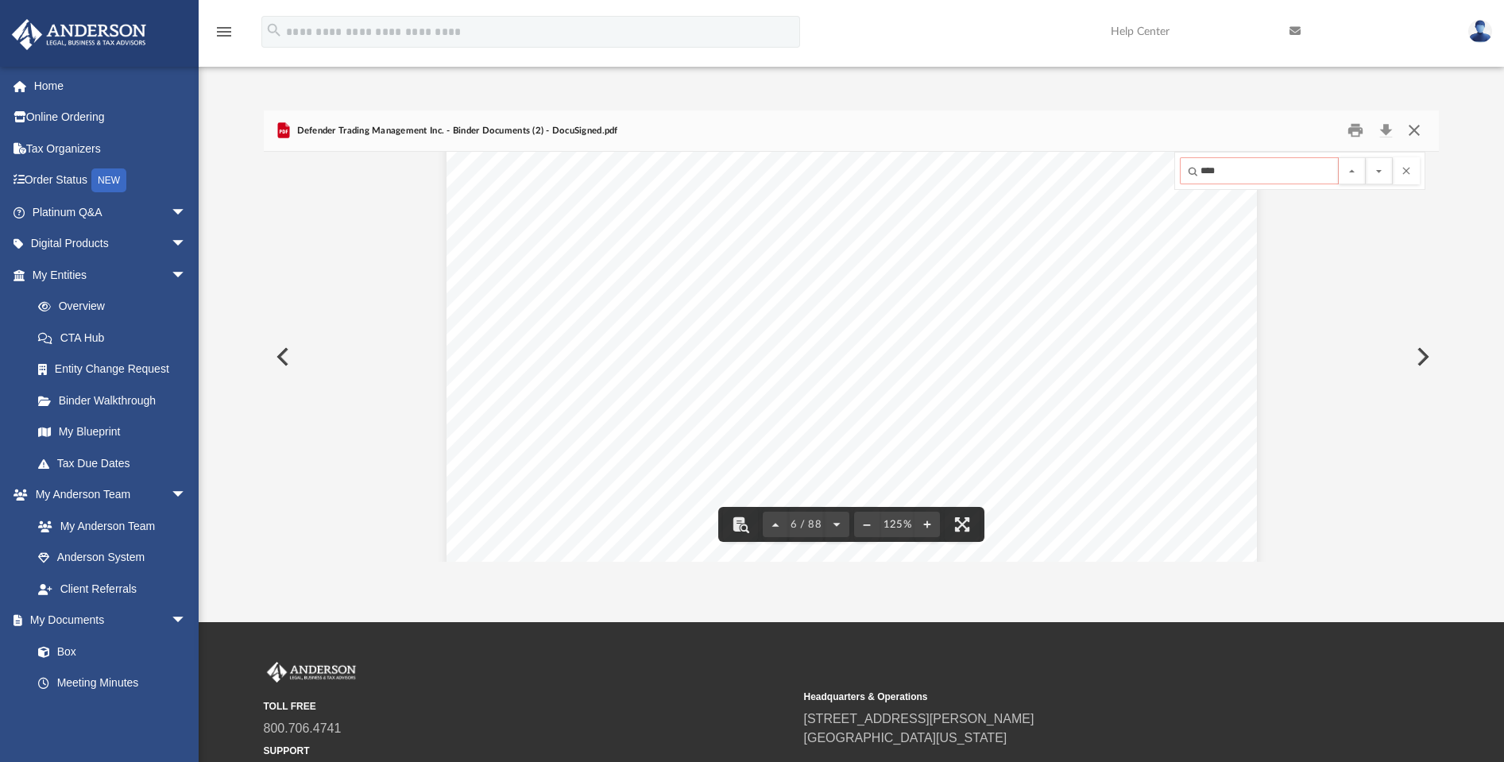
click at [1412, 133] on button "Close" at bounding box center [1413, 130] width 29 height 25
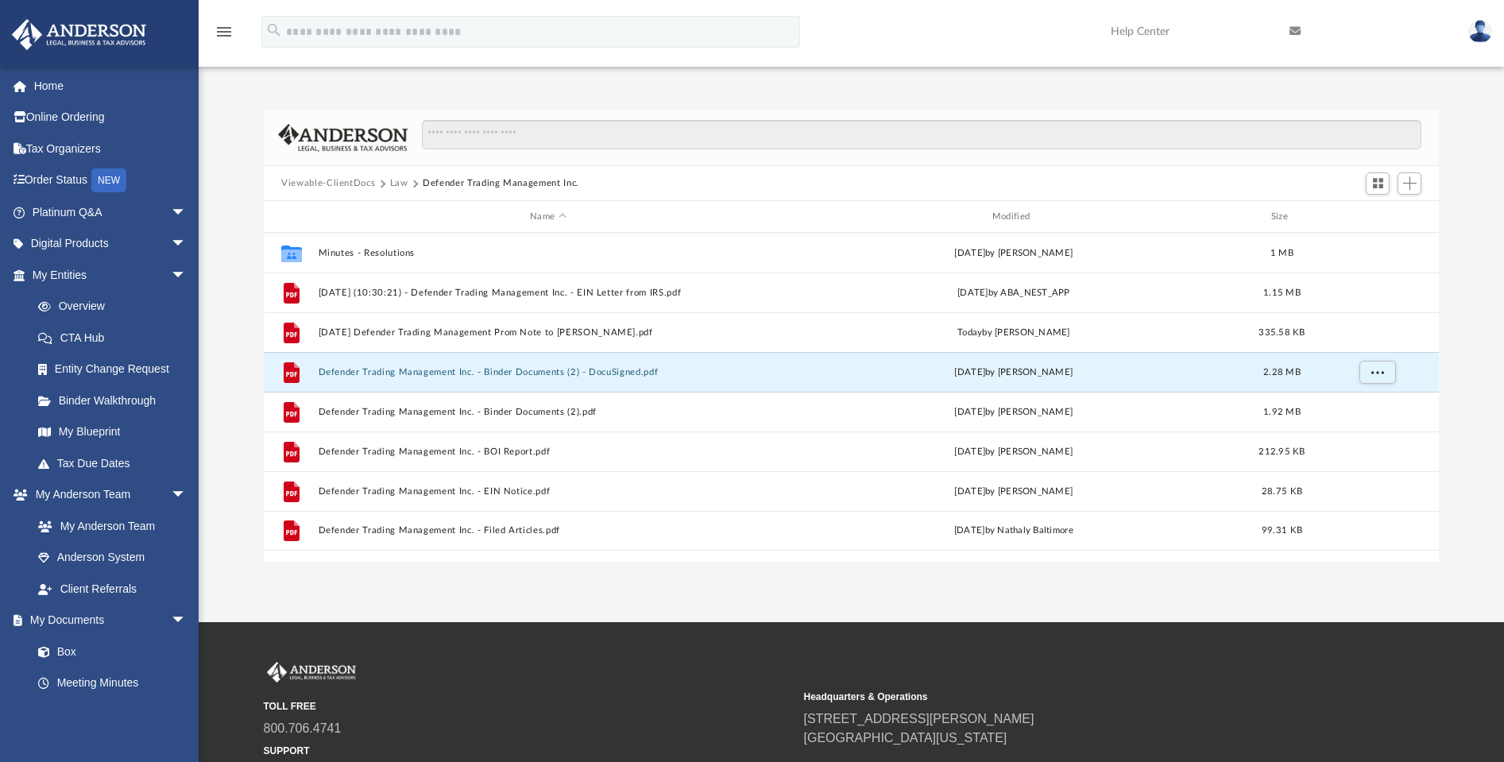
click at [357, 185] on button "Viewable-ClientDocs" at bounding box center [328, 183] width 94 height 14
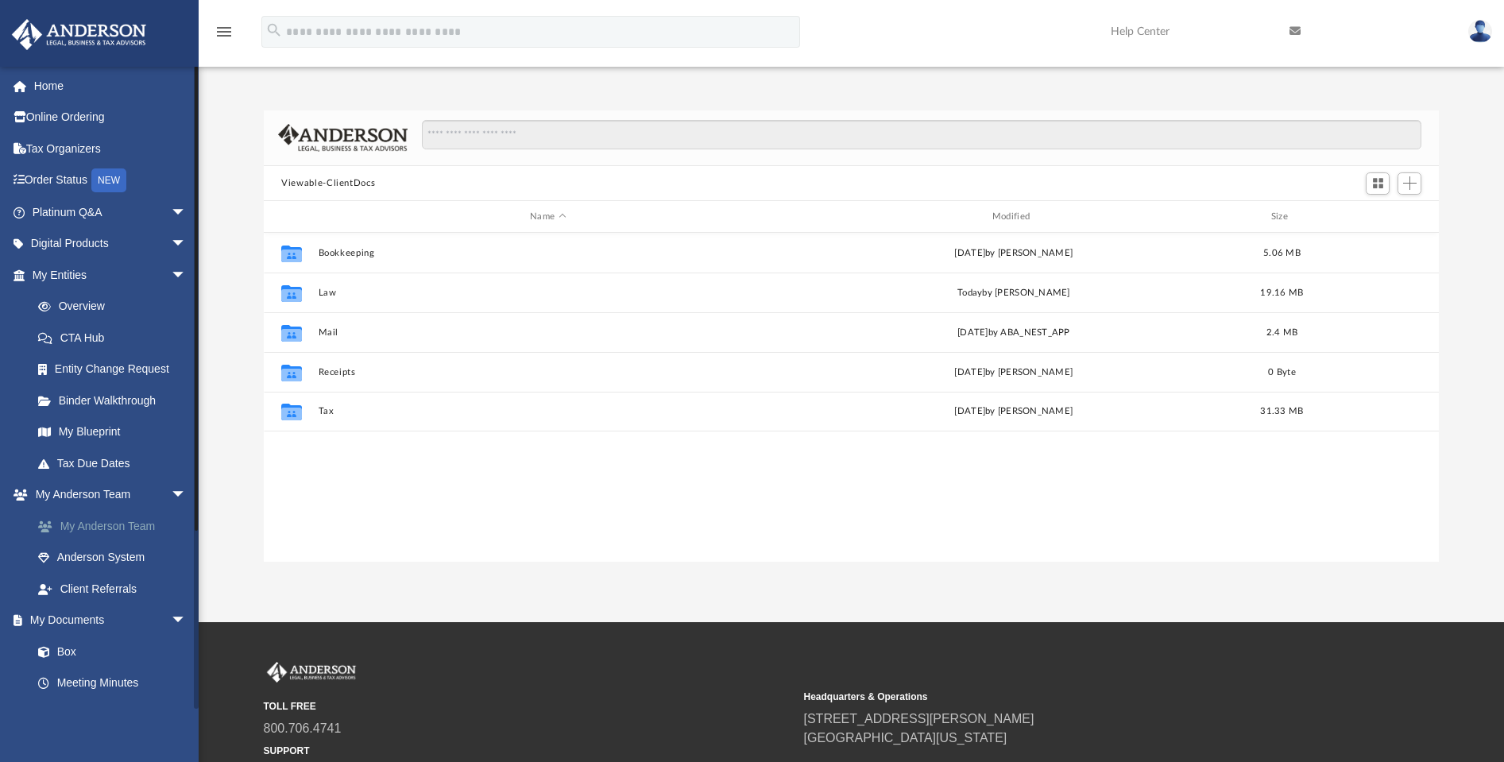
click at [111, 519] on link "My Anderson Team" at bounding box center [116, 526] width 188 height 32
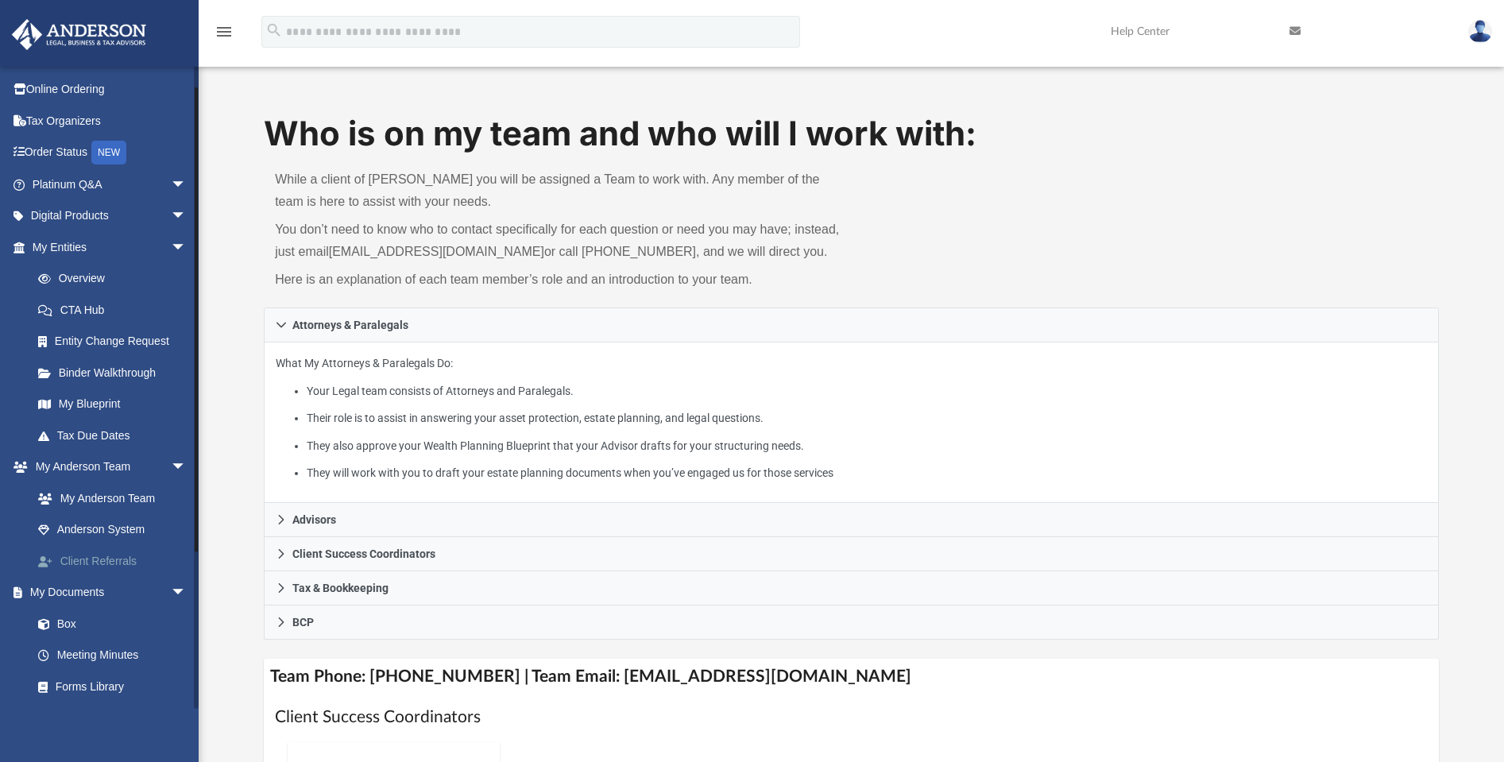
scroll to position [68, 0]
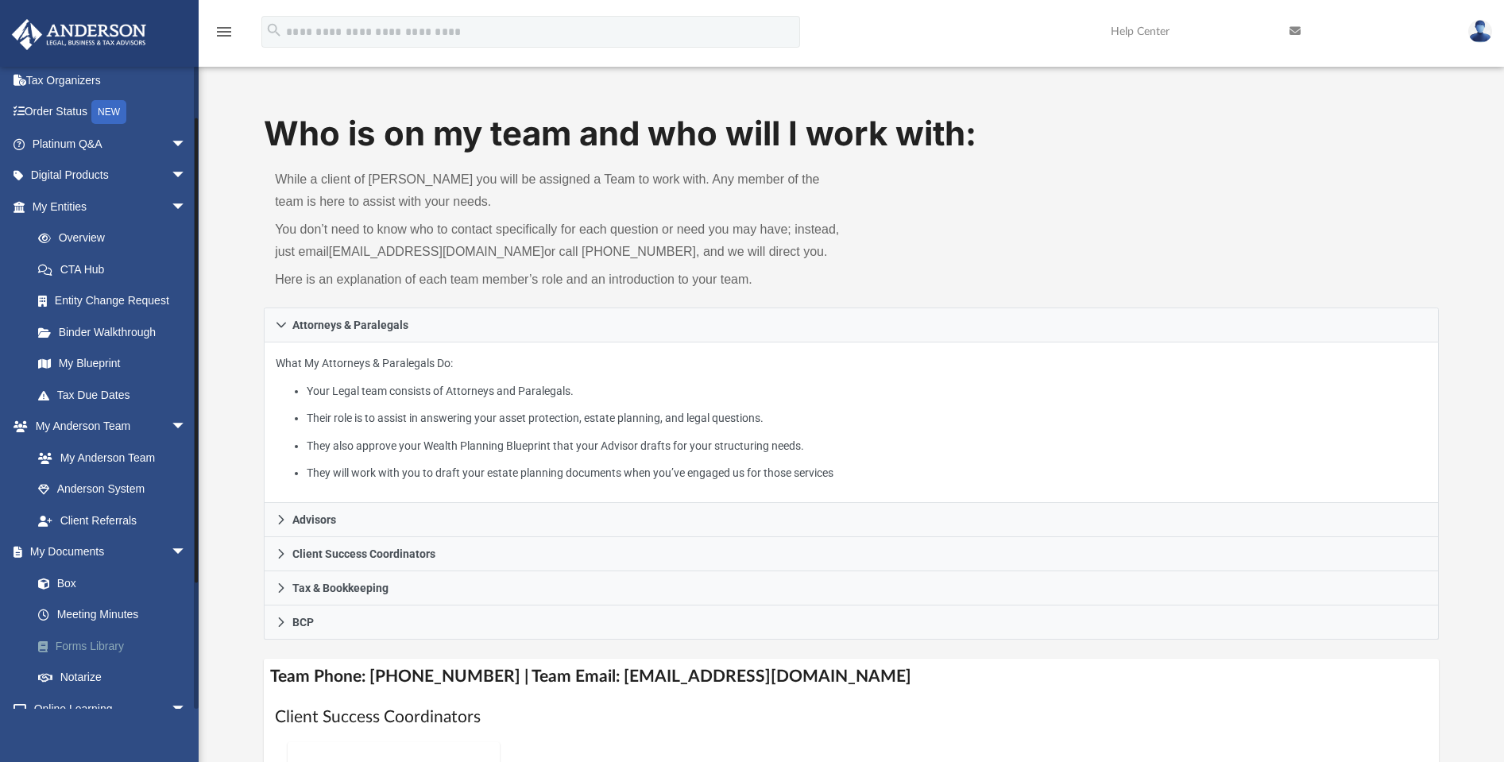
click at [111, 640] on link "Forms Library" at bounding box center [116, 646] width 188 height 32
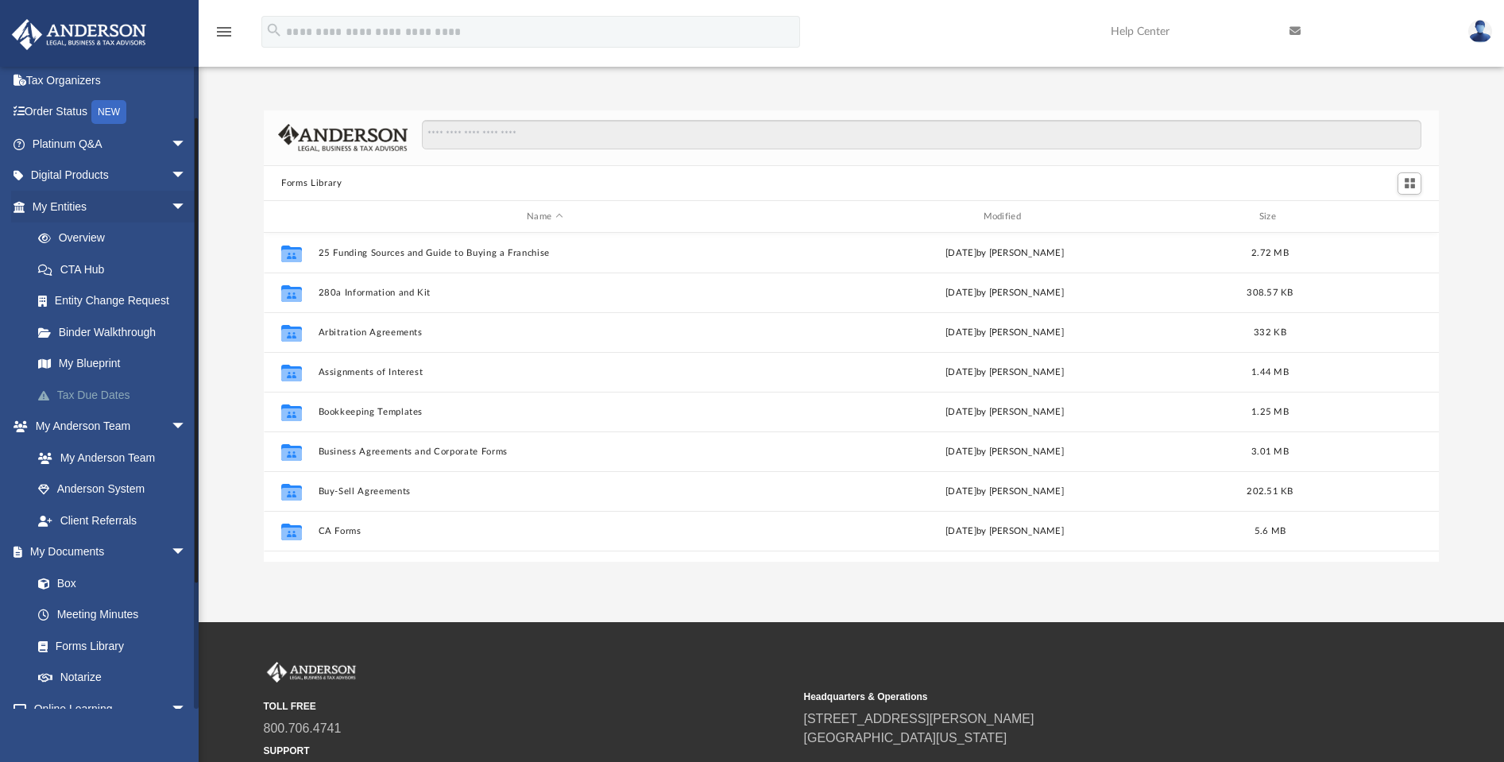
scroll to position [350, 1162]
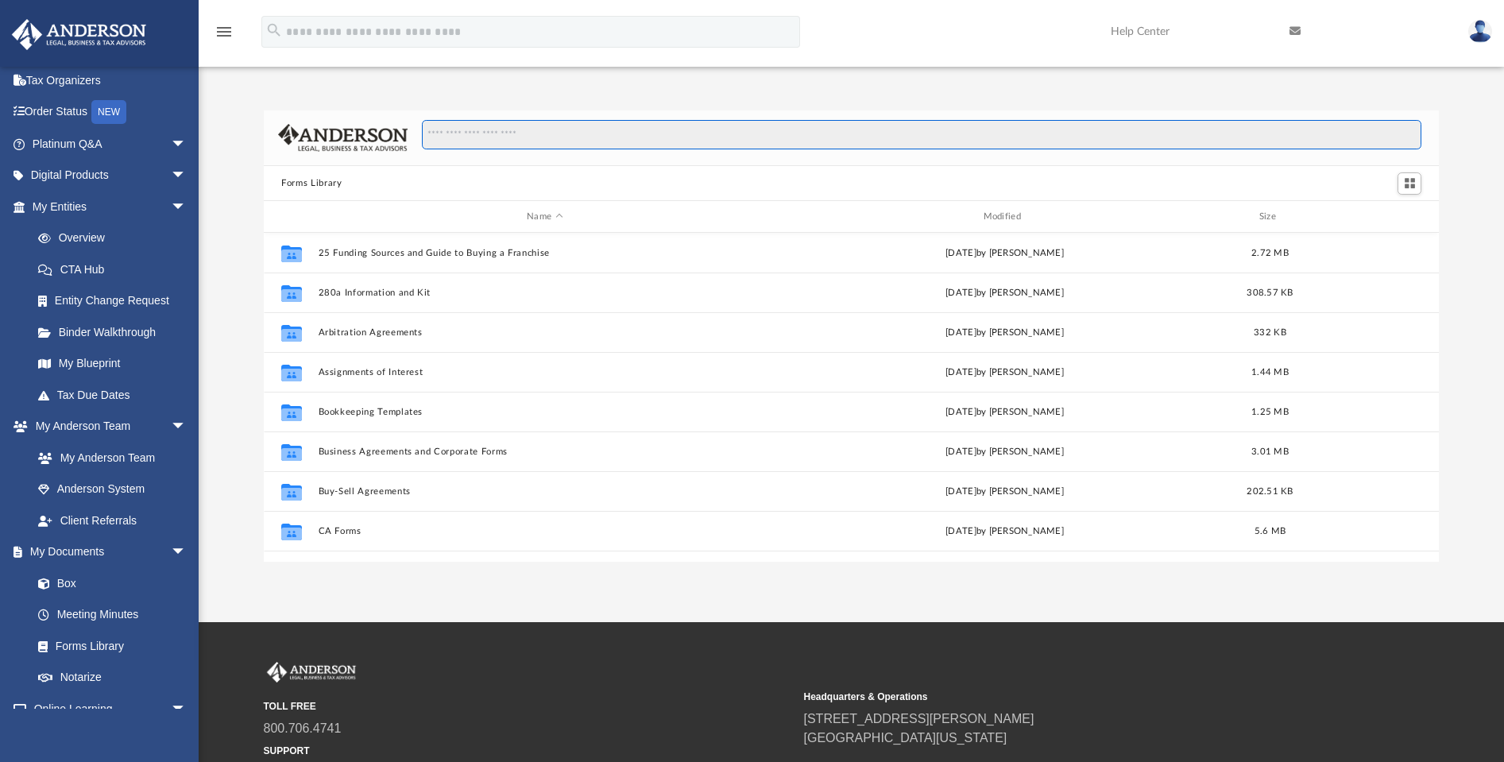
click at [543, 129] on input "Search files and folders" at bounding box center [921, 135] width 999 height 30
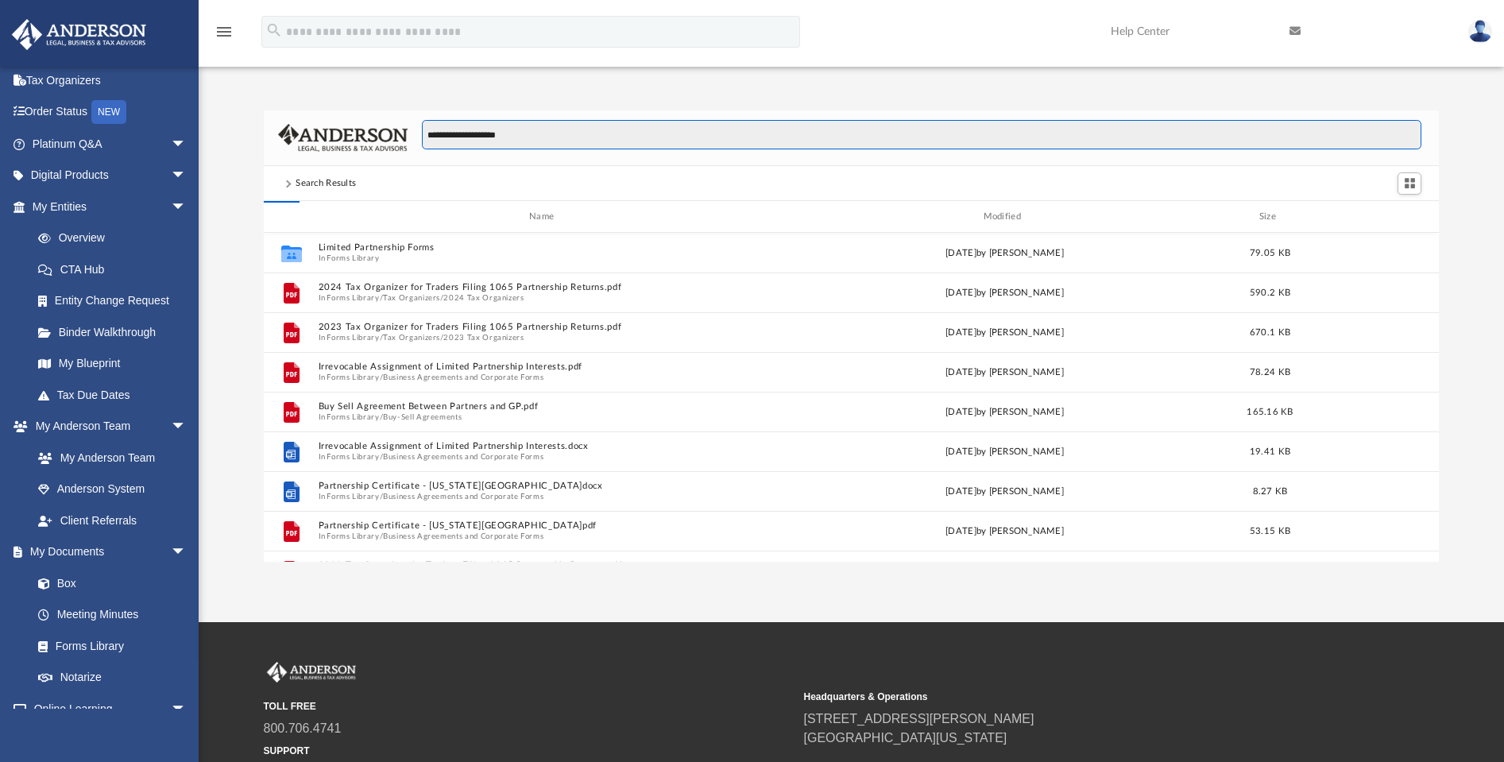
type input "**********"
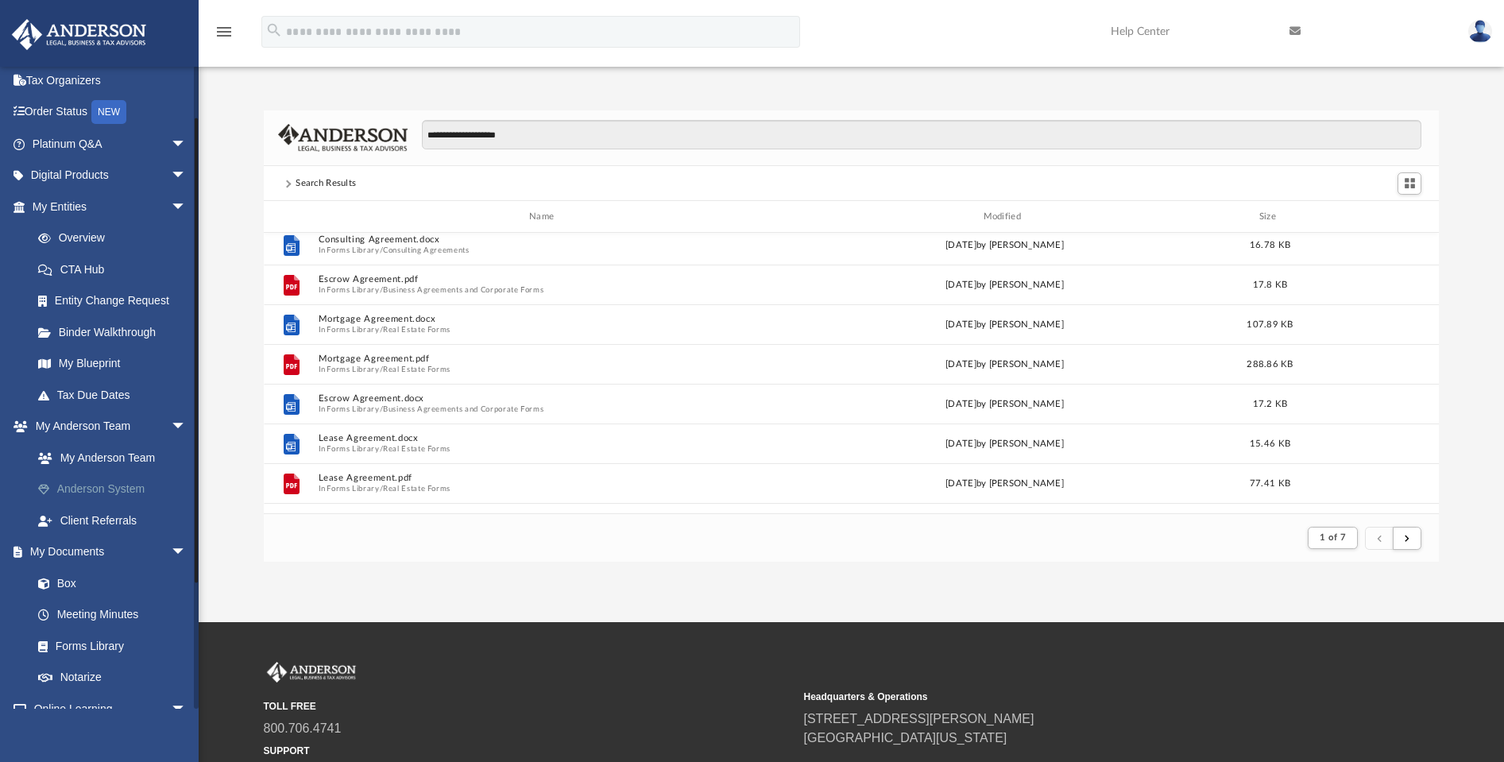
scroll to position [979, 0]
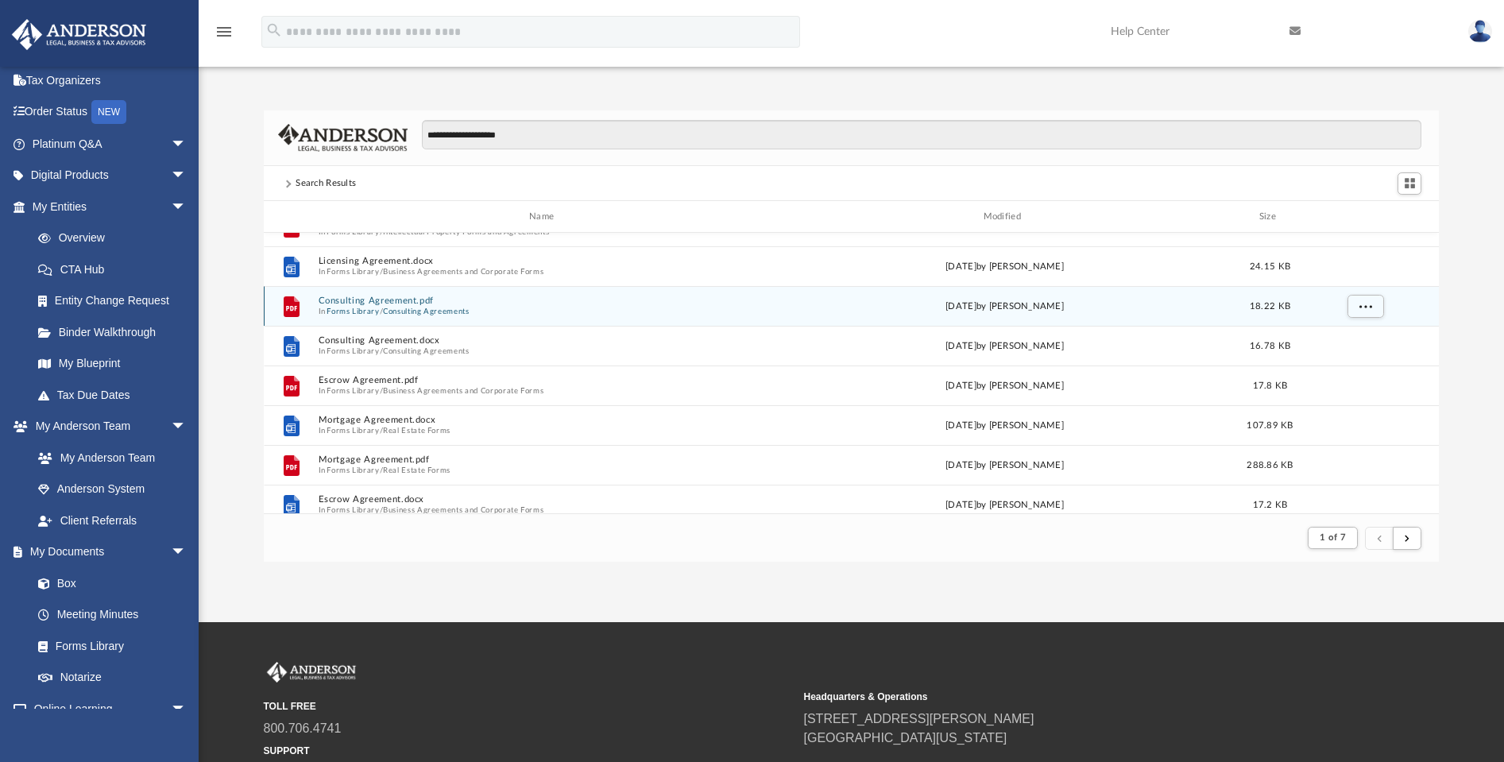
click at [377, 309] on button "Forms Library" at bounding box center [352, 312] width 52 height 10
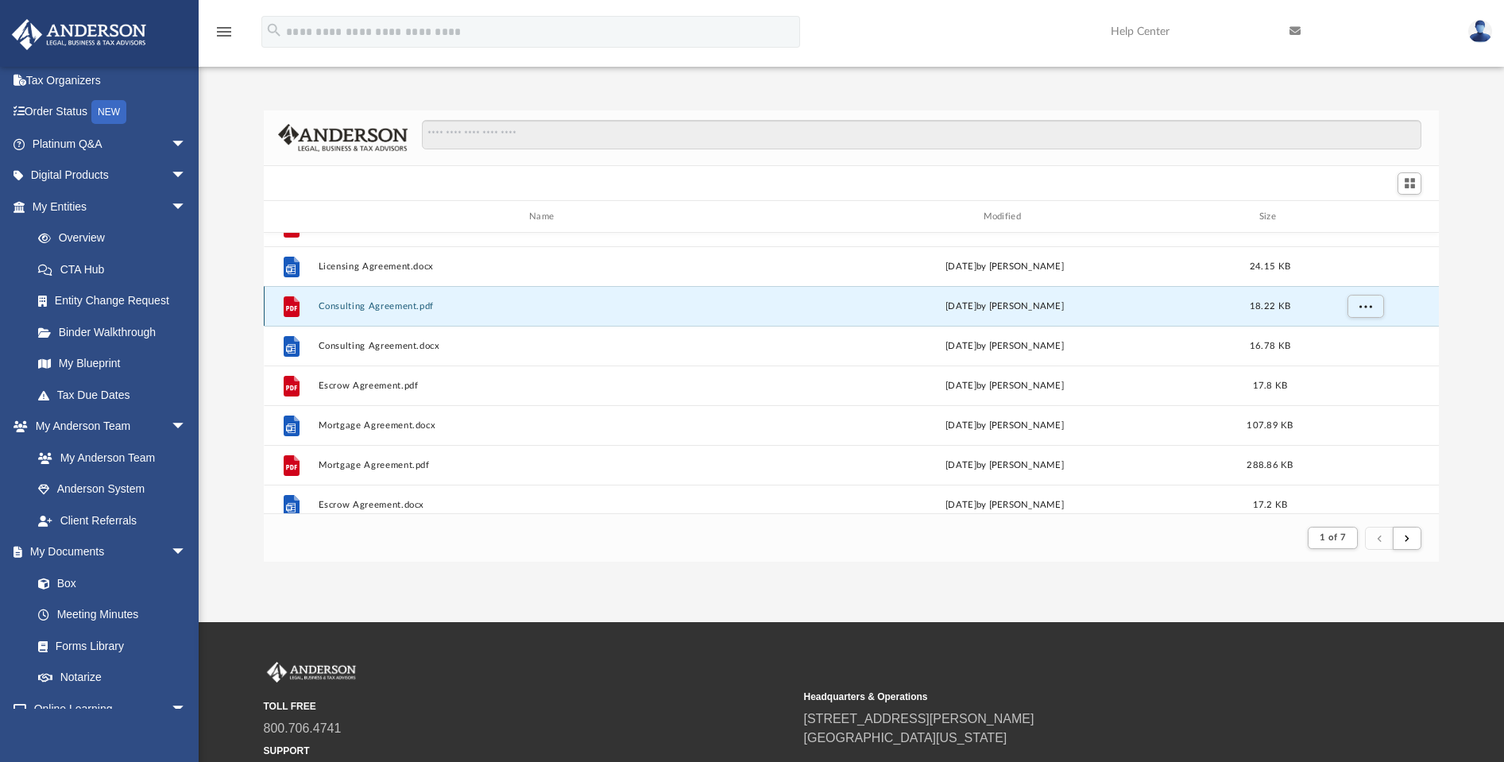
click at [377, 309] on button "Consulting Agreement.pdf" at bounding box center [545, 306] width 453 height 10
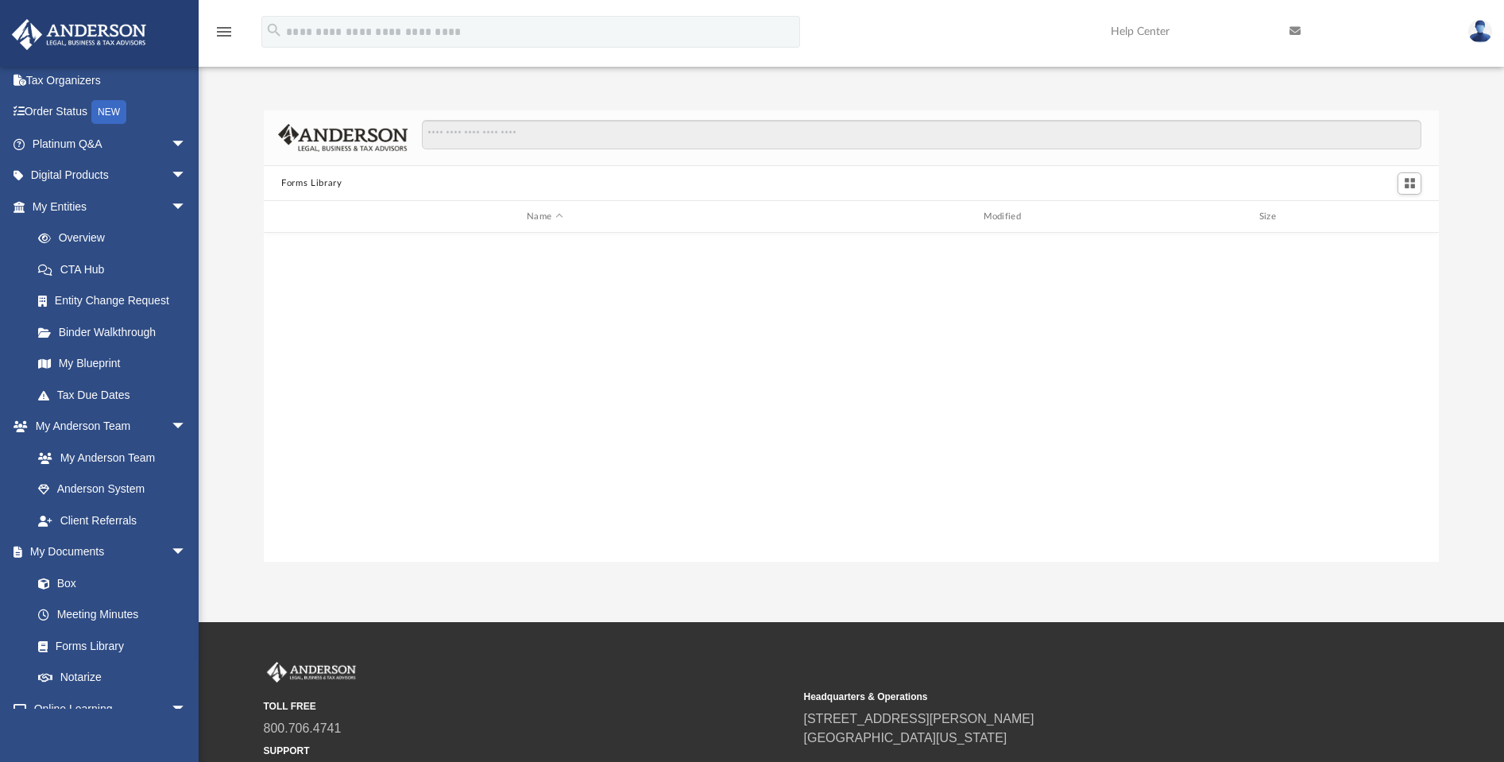
scroll to position [350, 1162]
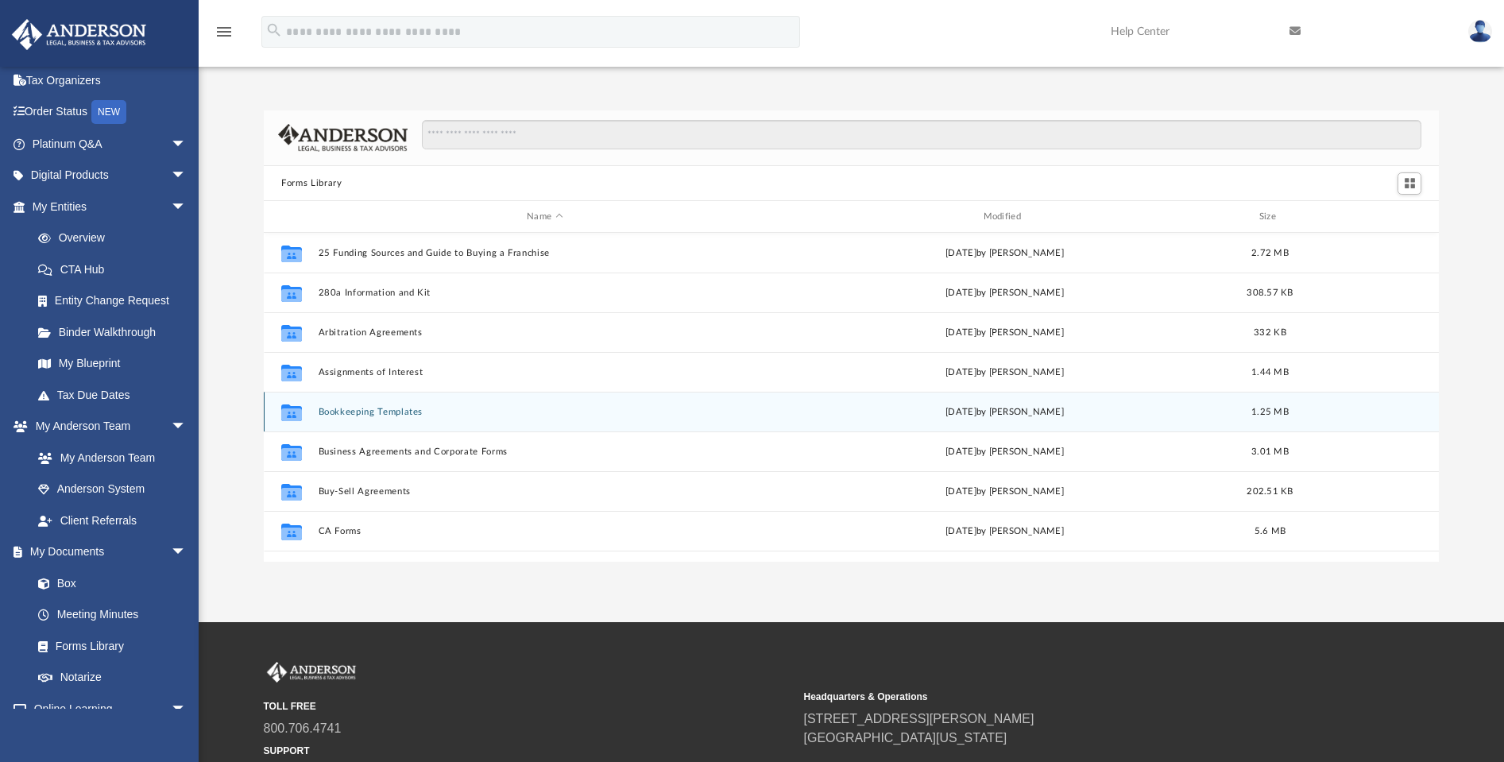
click at [411, 408] on button "Bookkeeping Templates" at bounding box center [545, 412] width 453 height 10
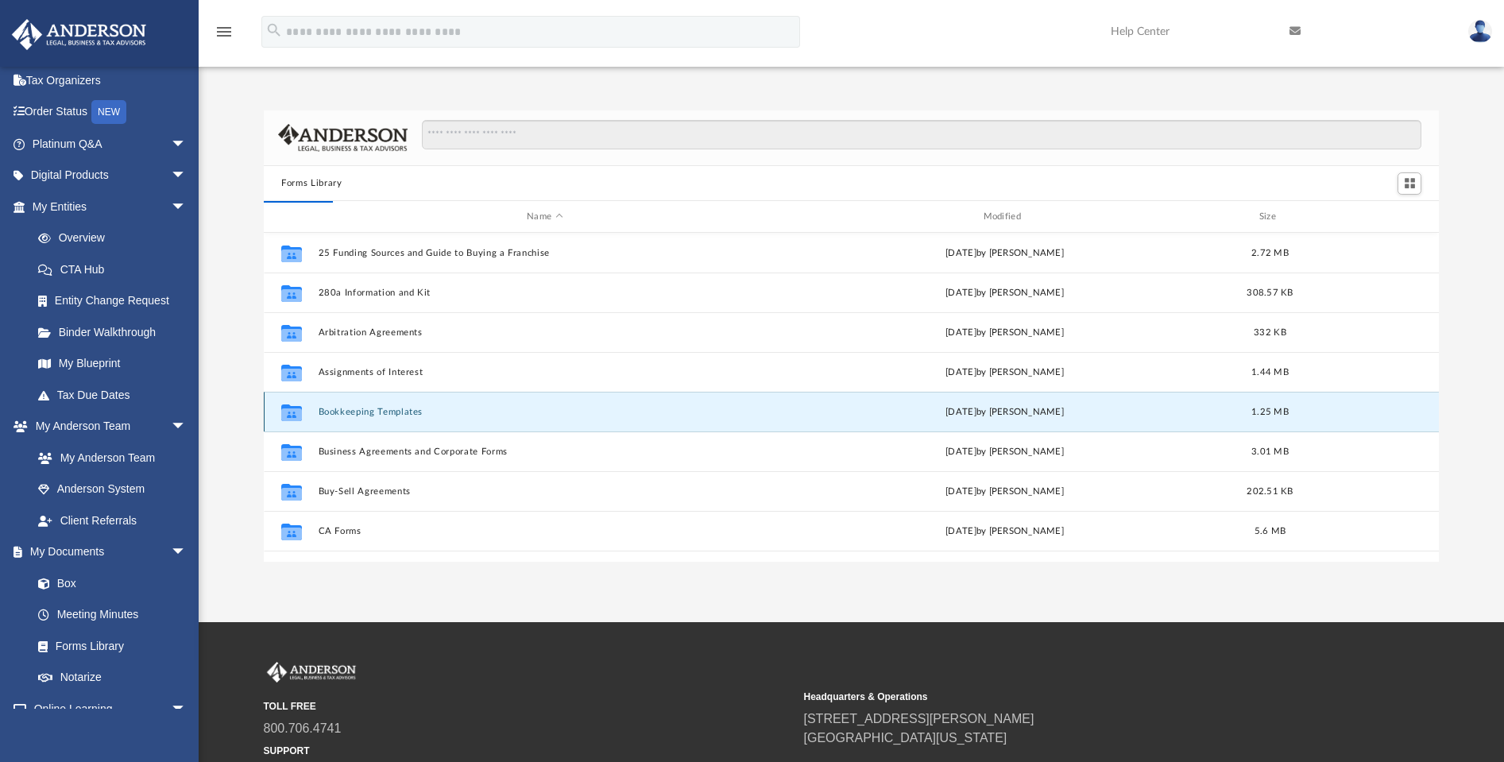
click at [374, 416] on button "Bookkeeping Templates" at bounding box center [545, 412] width 453 height 10
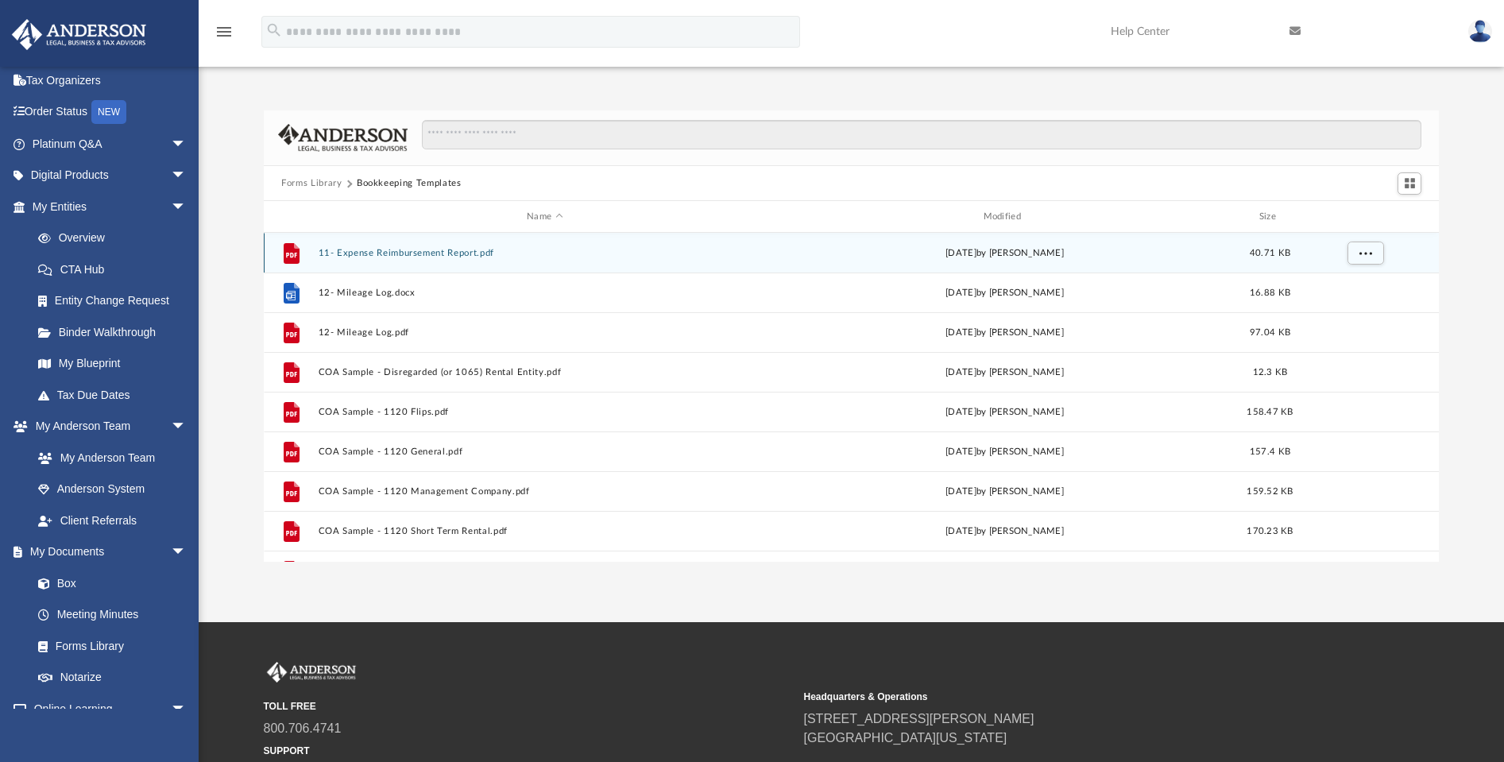
click at [415, 254] on button "11- Expense Reimbursement Report.pdf" at bounding box center [545, 253] width 453 height 10
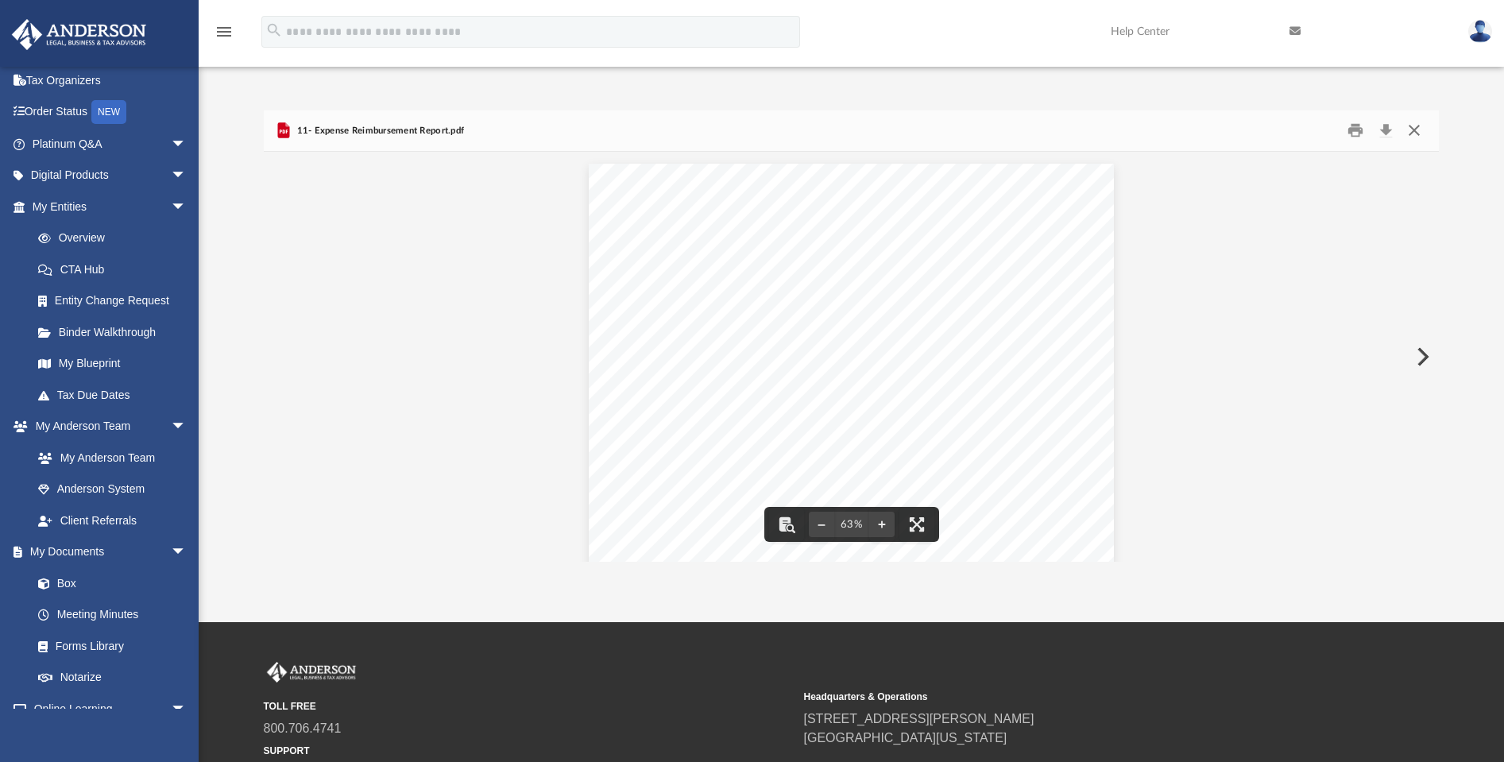
click at [1412, 129] on button "Close" at bounding box center [1413, 130] width 29 height 25
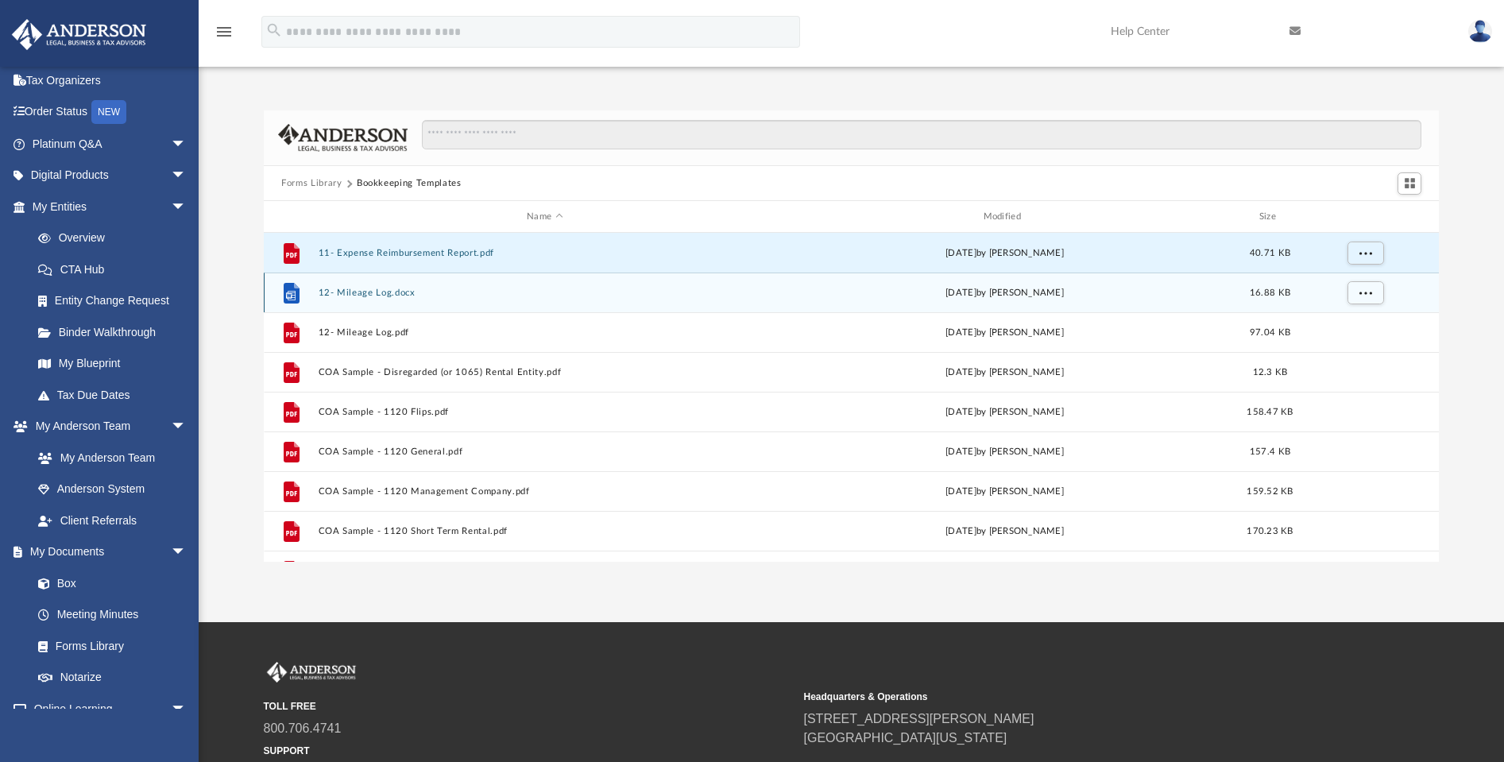
click at [337, 300] on div "File 12- Mileage Log.docx [DATE] by [PERSON_NAME] 16.88 KB" at bounding box center [851, 292] width 1175 height 40
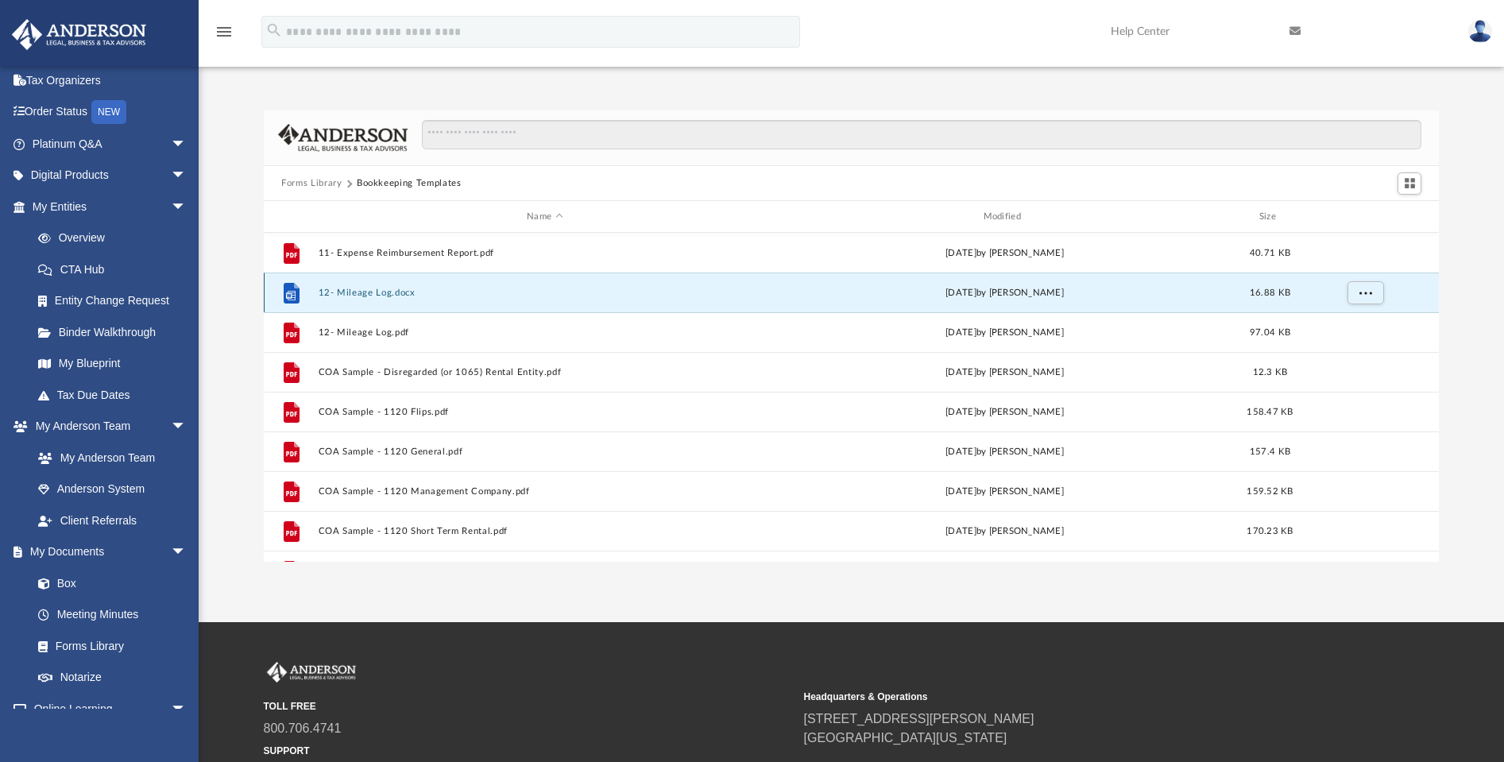
click at [341, 295] on button "12- Mileage Log.docx" at bounding box center [545, 293] width 453 height 10
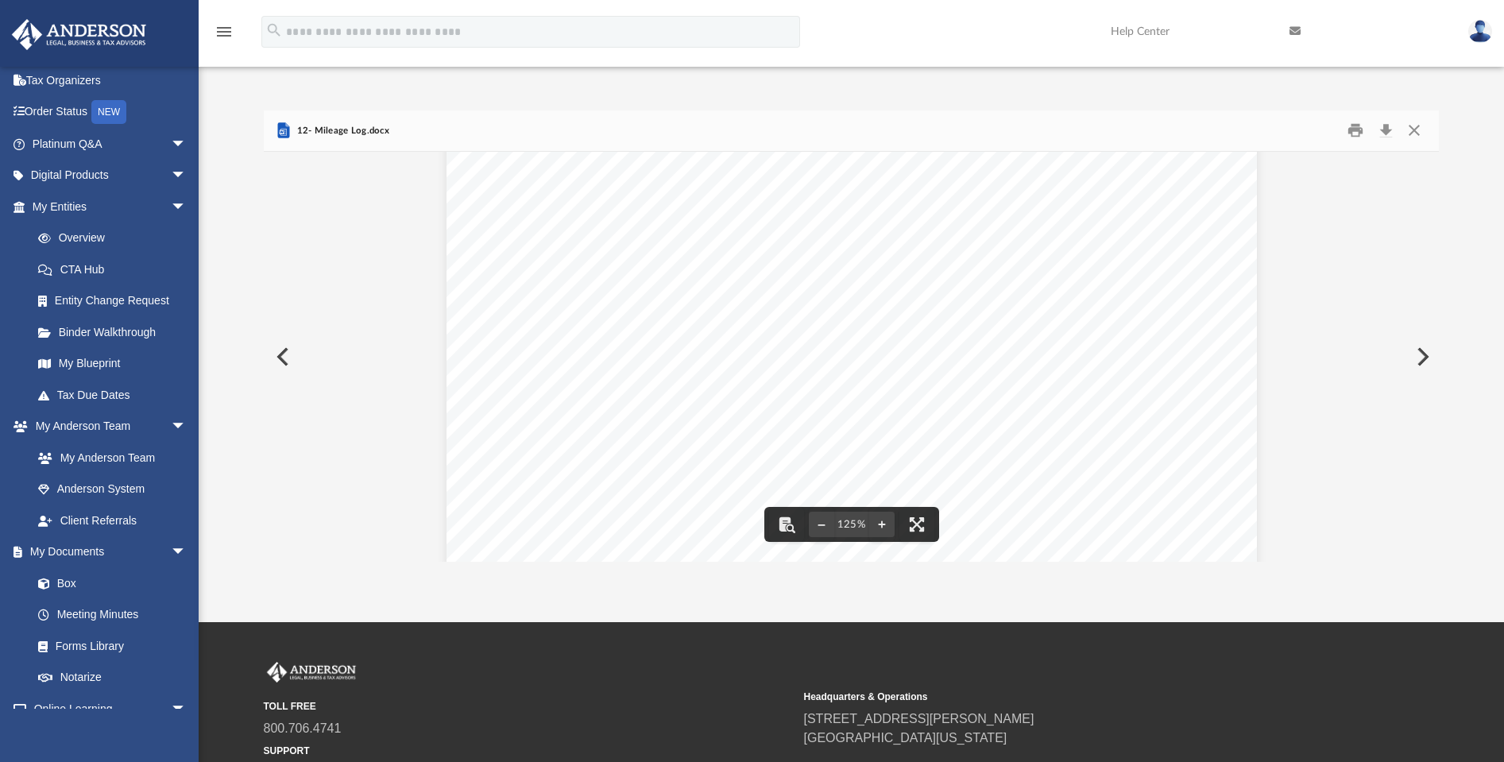
scroll to position [0, 0]
click at [1415, 130] on button "Close" at bounding box center [1413, 130] width 29 height 25
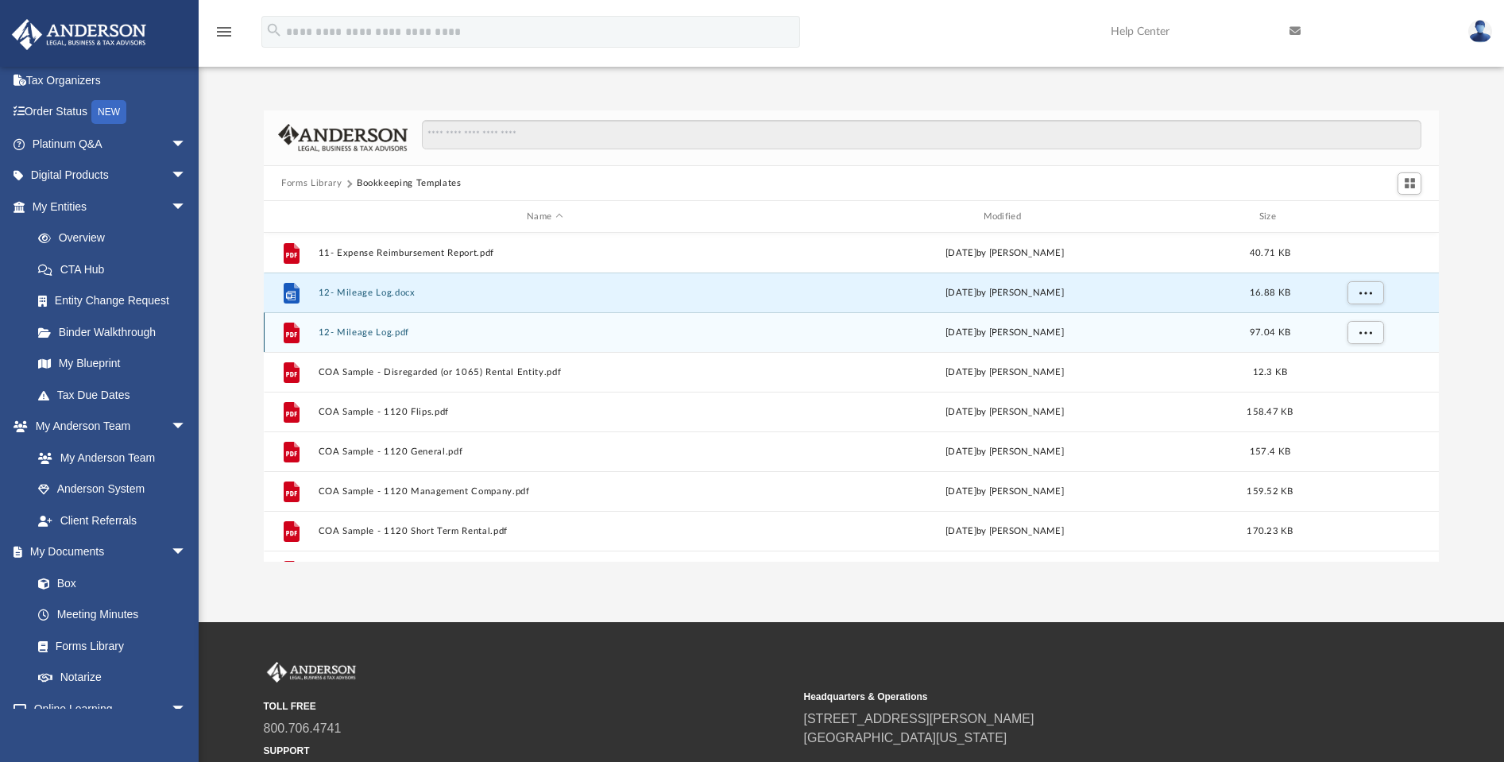
click at [345, 335] on button "12- Mileage Log.pdf" at bounding box center [545, 332] width 453 height 10
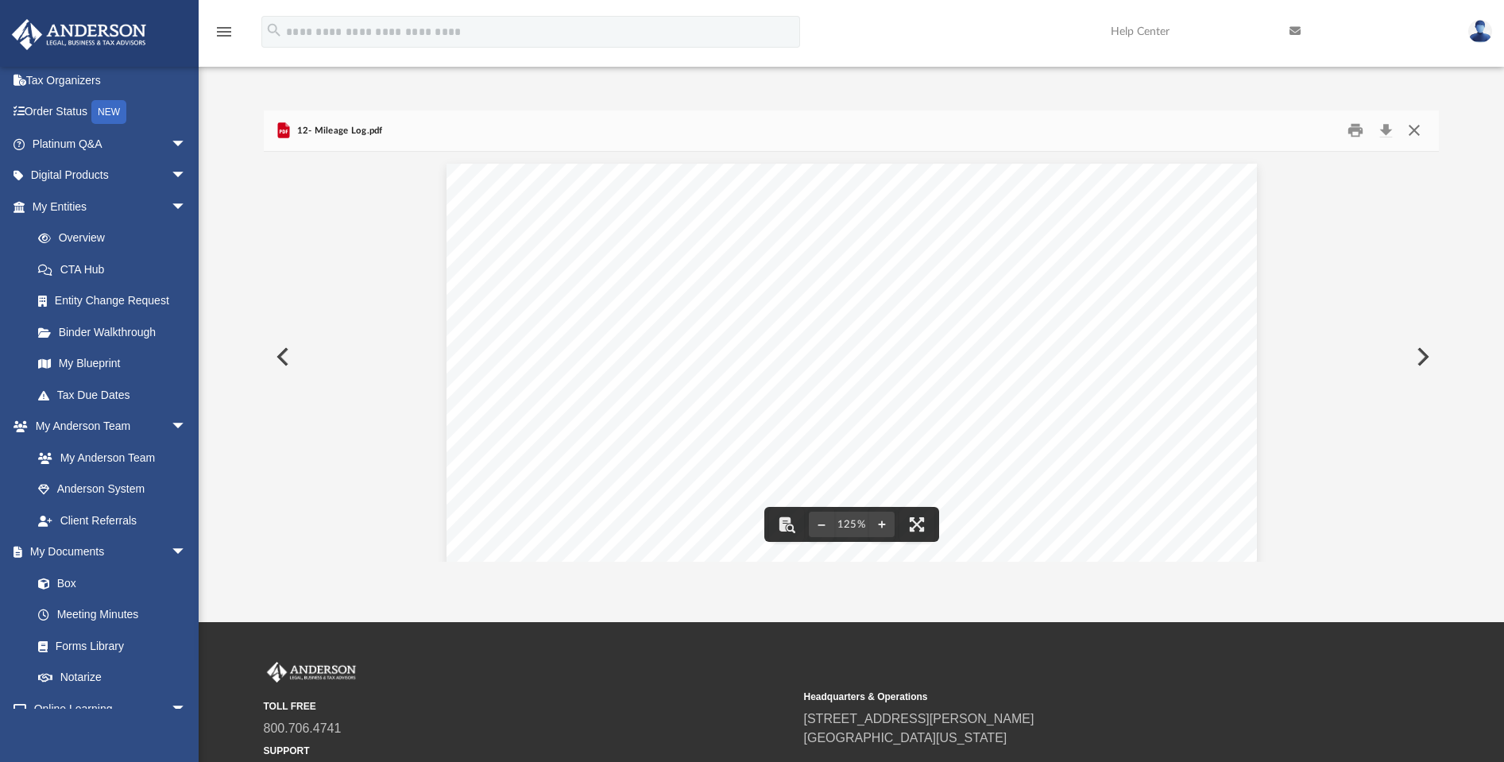
click at [1411, 133] on button "Close" at bounding box center [1413, 130] width 29 height 25
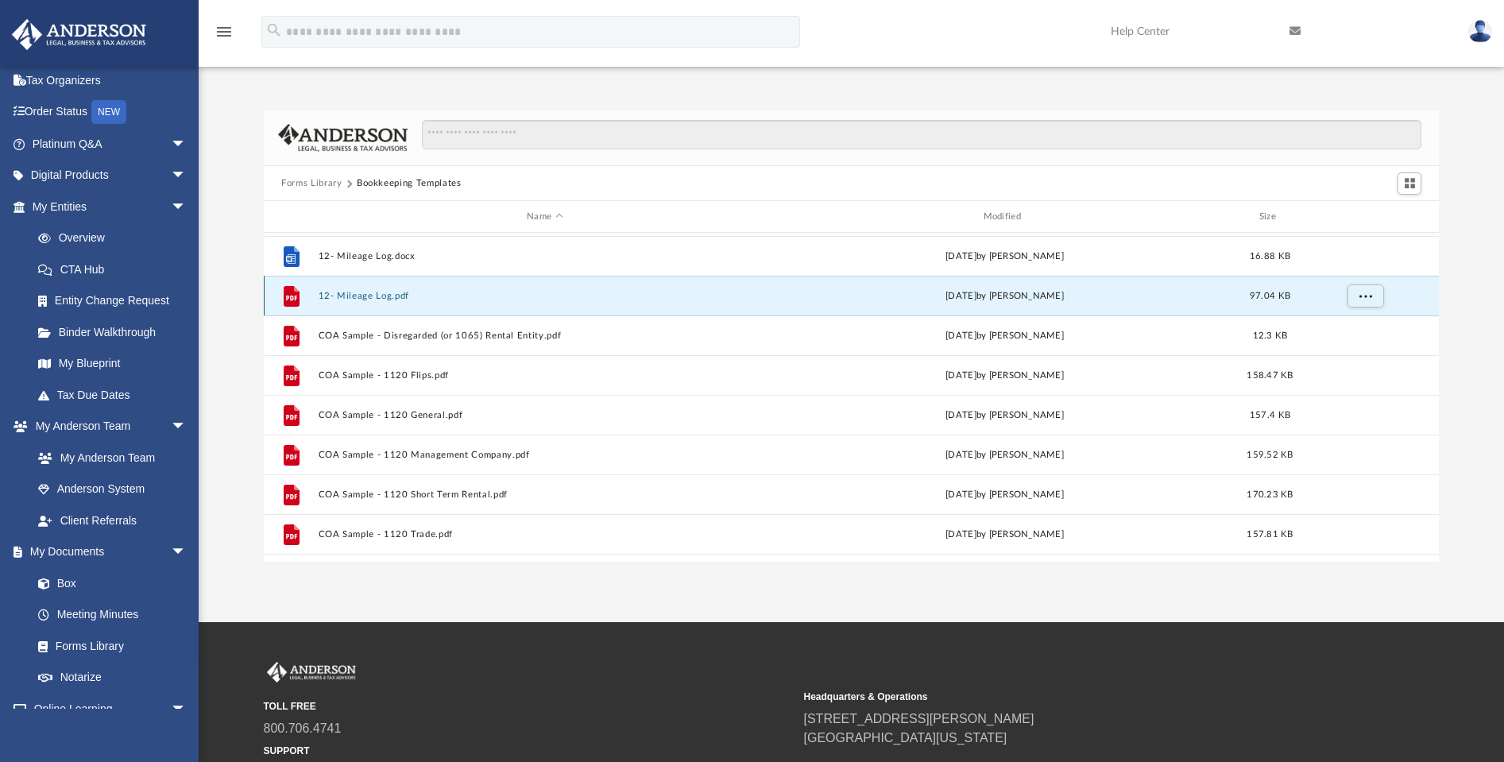
scroll to position [57, 0]
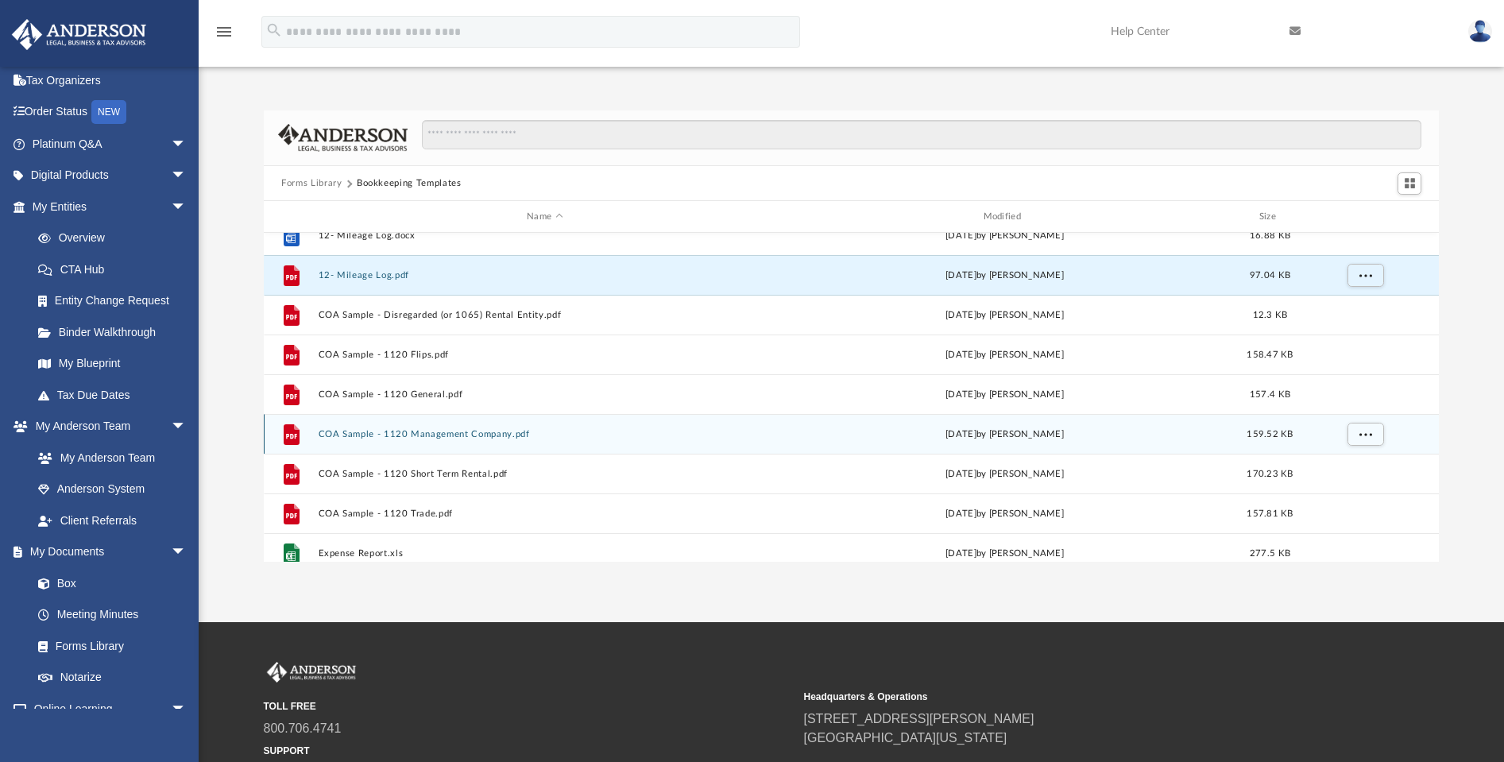
click at [419, 433] on button "COA Sample - 1120 Management Company.pdf" at bounding box center [545, 434] width 453 height 10
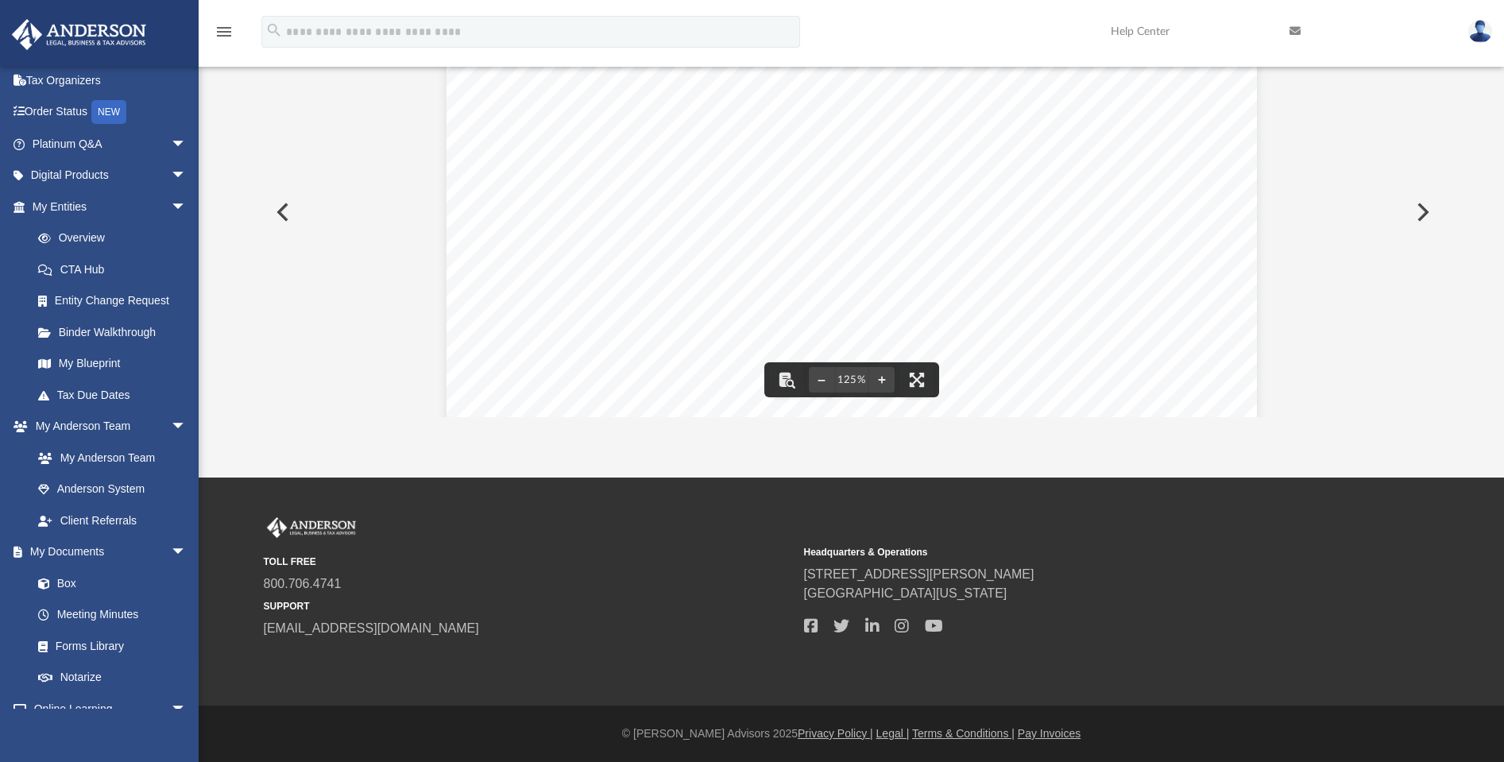
scroll to position [0, 0]
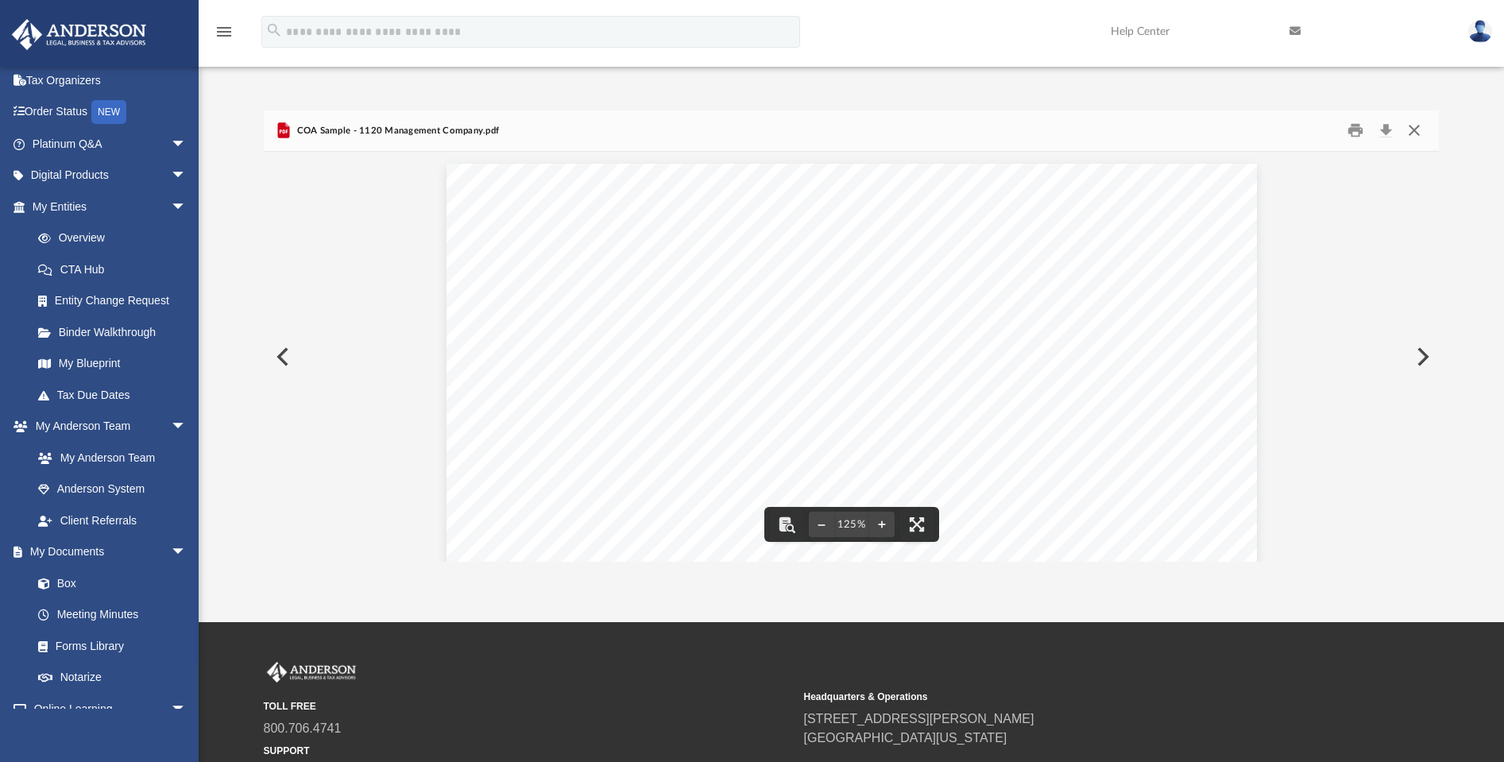
click at [1412, 130] on button "Close" at bounding box center [1413, 130] width 29 height 25
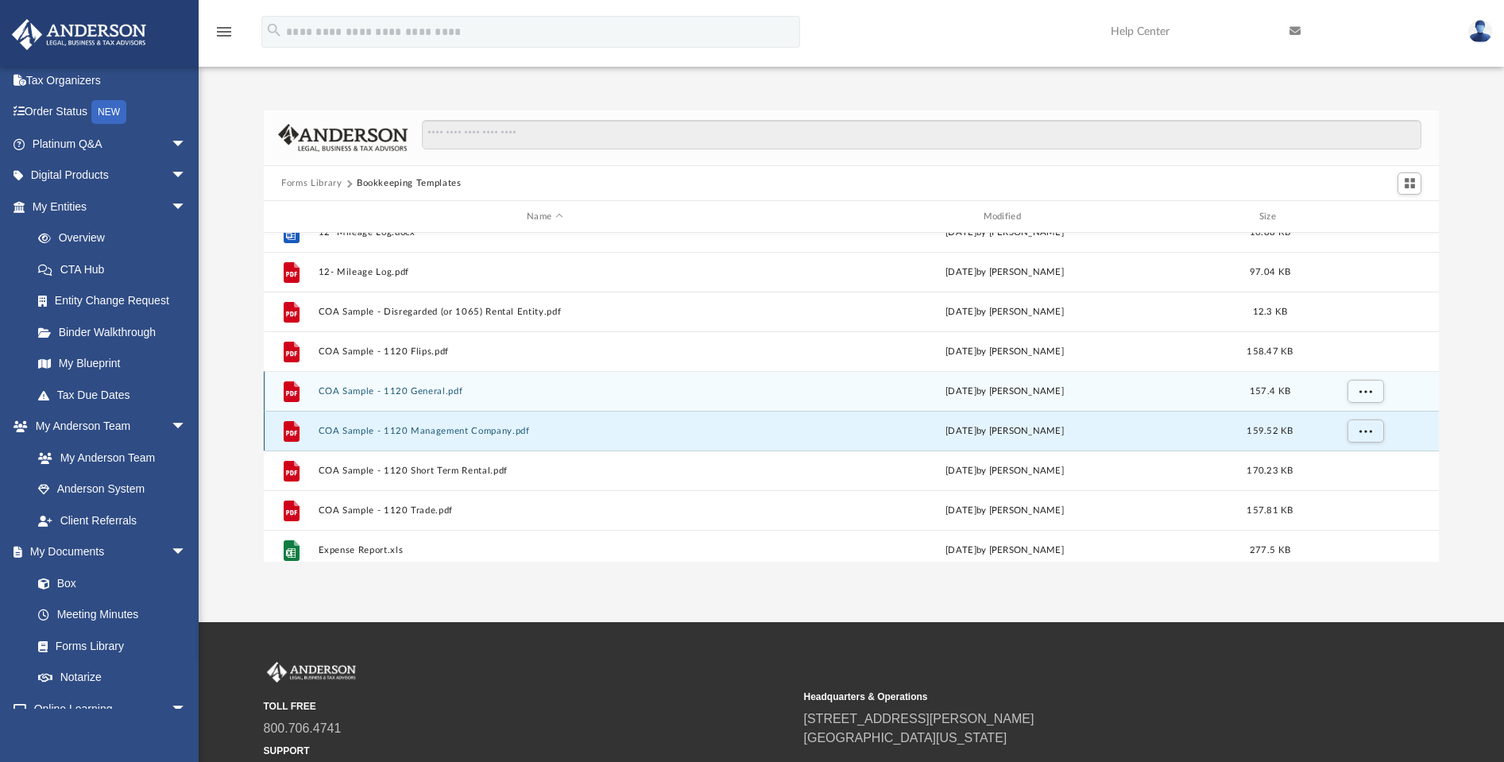
scroll to position [98, 0]
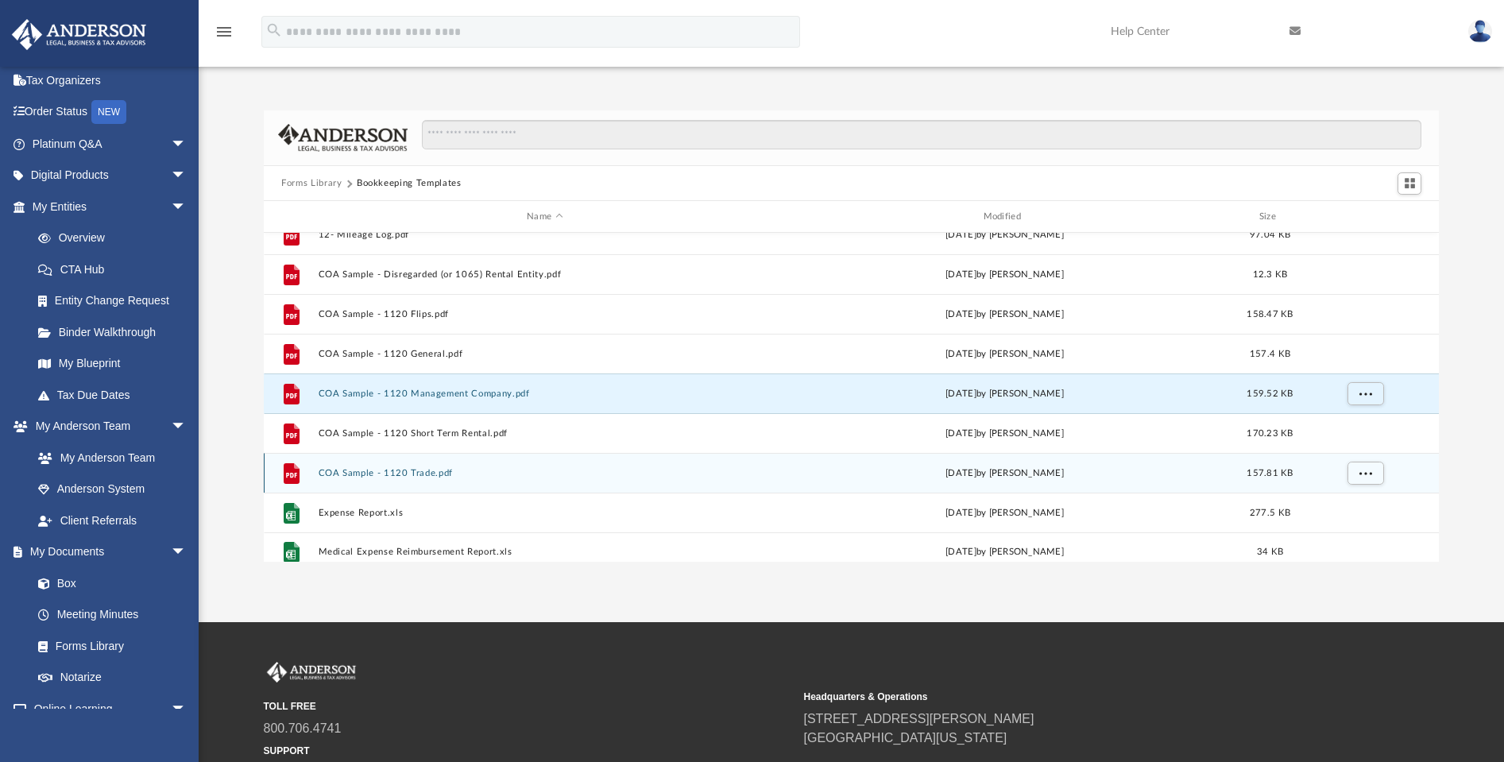
click at [454, 463] on div "File COA Sample - 1120 Trade.pdf [DATE] by [PERSON_NAME] 157.81 KB" at bounding box center [851, 473] width 1175 height 40
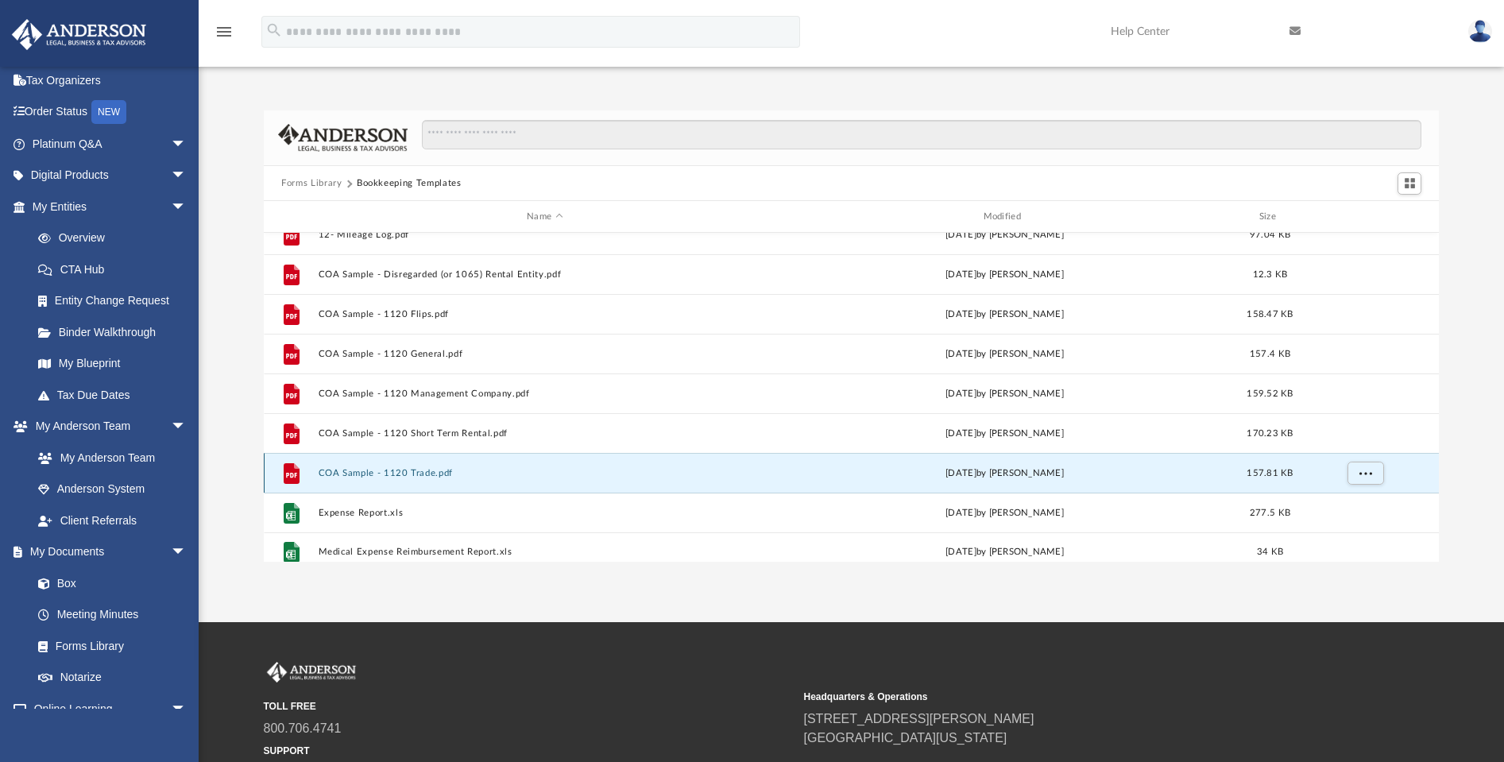
click at [426, 470] on button "COA Sample - 1120 Trade.pdf" at bounding box center [545, 473] width 453 height 10
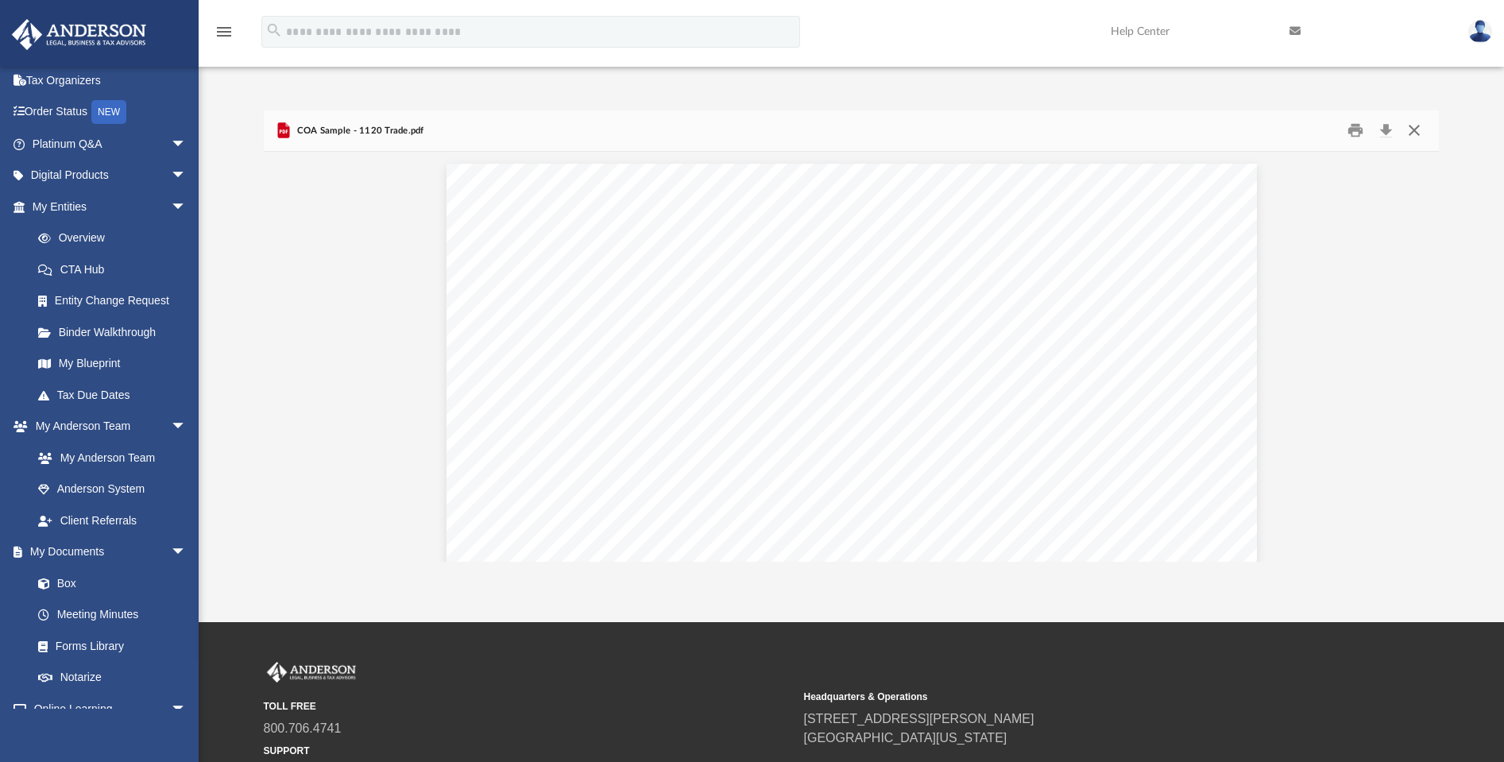
click at [1416, 129] on button "Close" at bounding box center [1413, 130] width 29 height 25
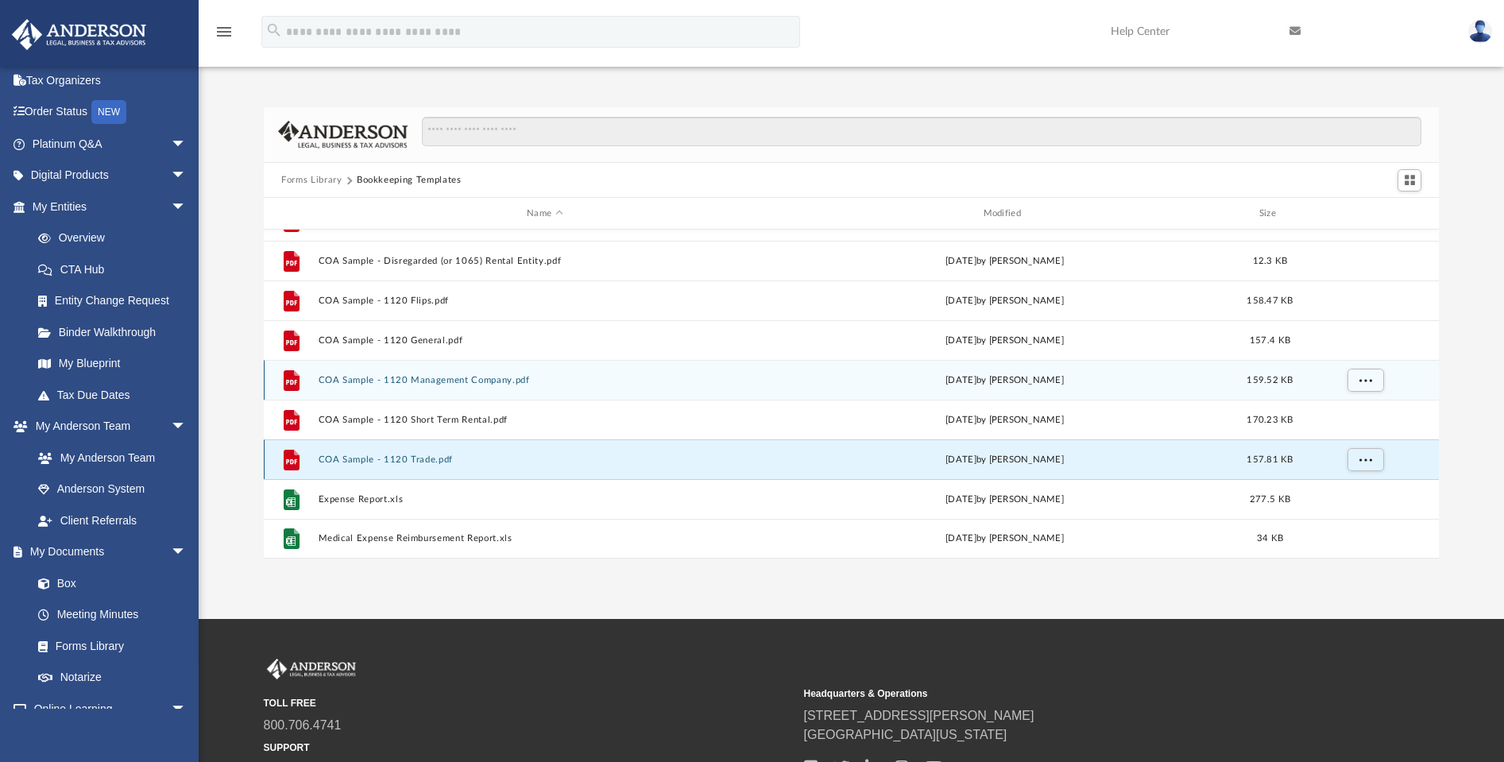
scroll to position [23, 0]
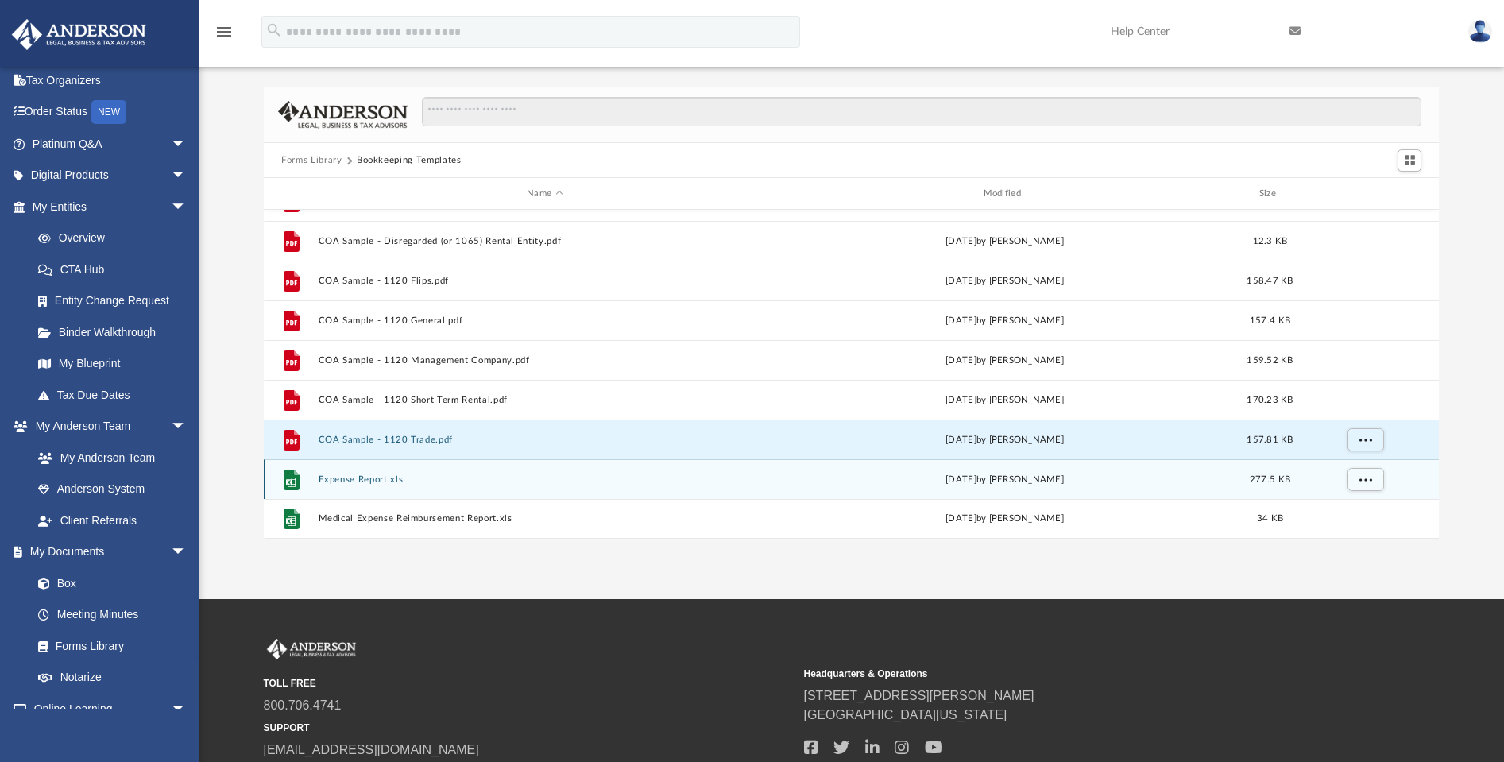
click at [379, 488] on div "File Expense Report.xls [DATE] by [PERSON_NAME] 277.5 KB" at bounding box center [851, 479] width 1175 height 40
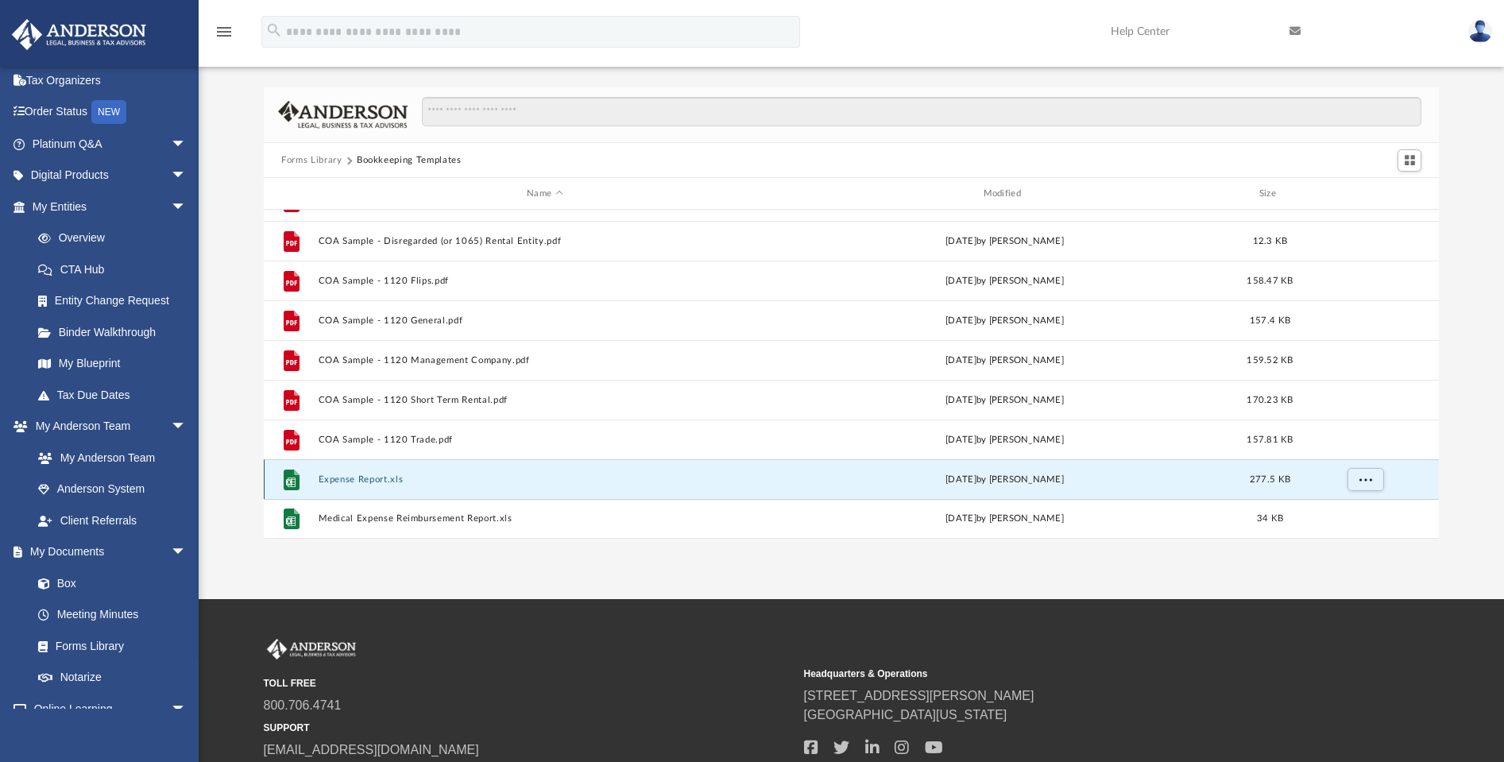
click at [352, 477] on button "Expense Report.xls" at bounding box center [545, 479] width 453 height 10
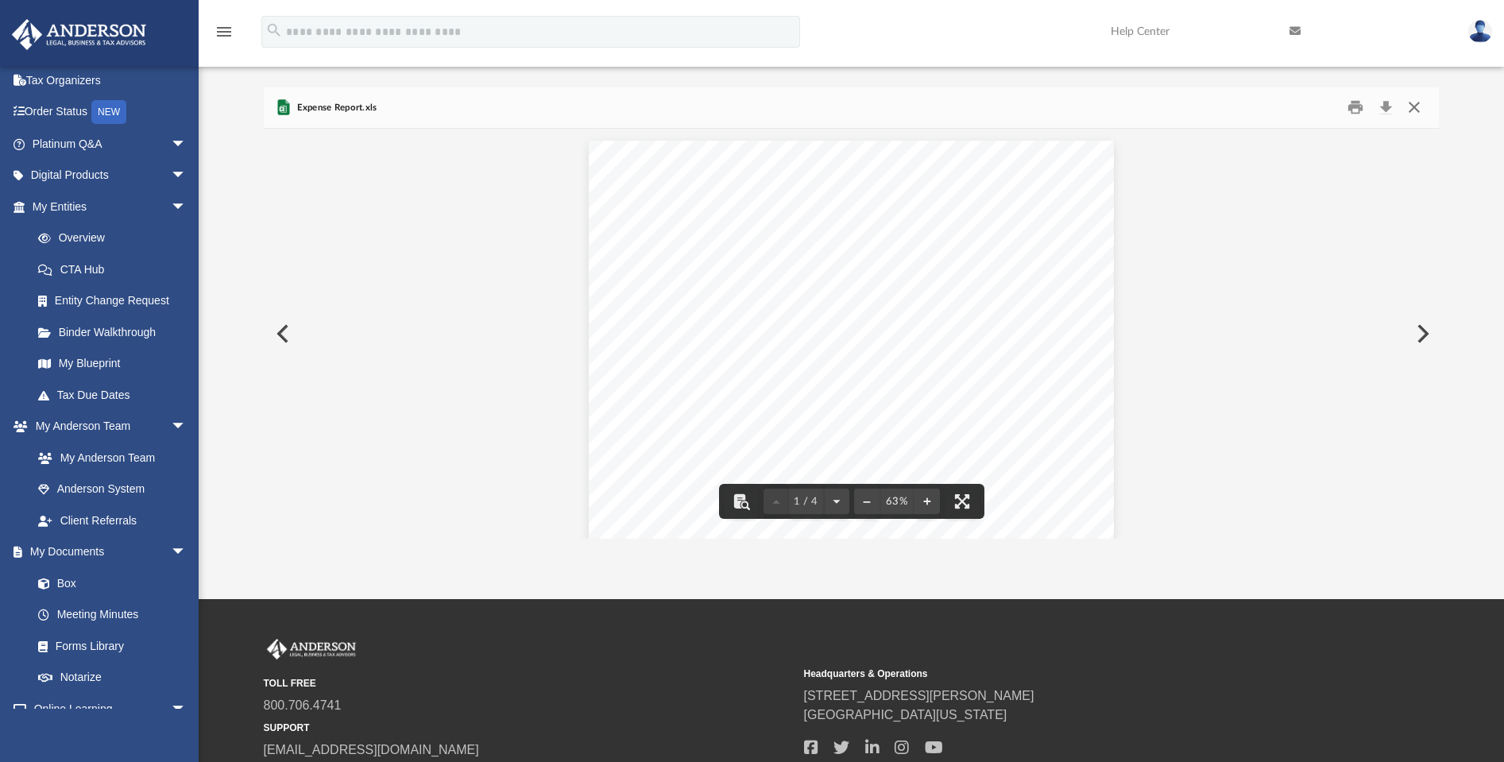
click at [1414, 108] on button "Close" at bounding box center [1413, 107] width 29 height 25
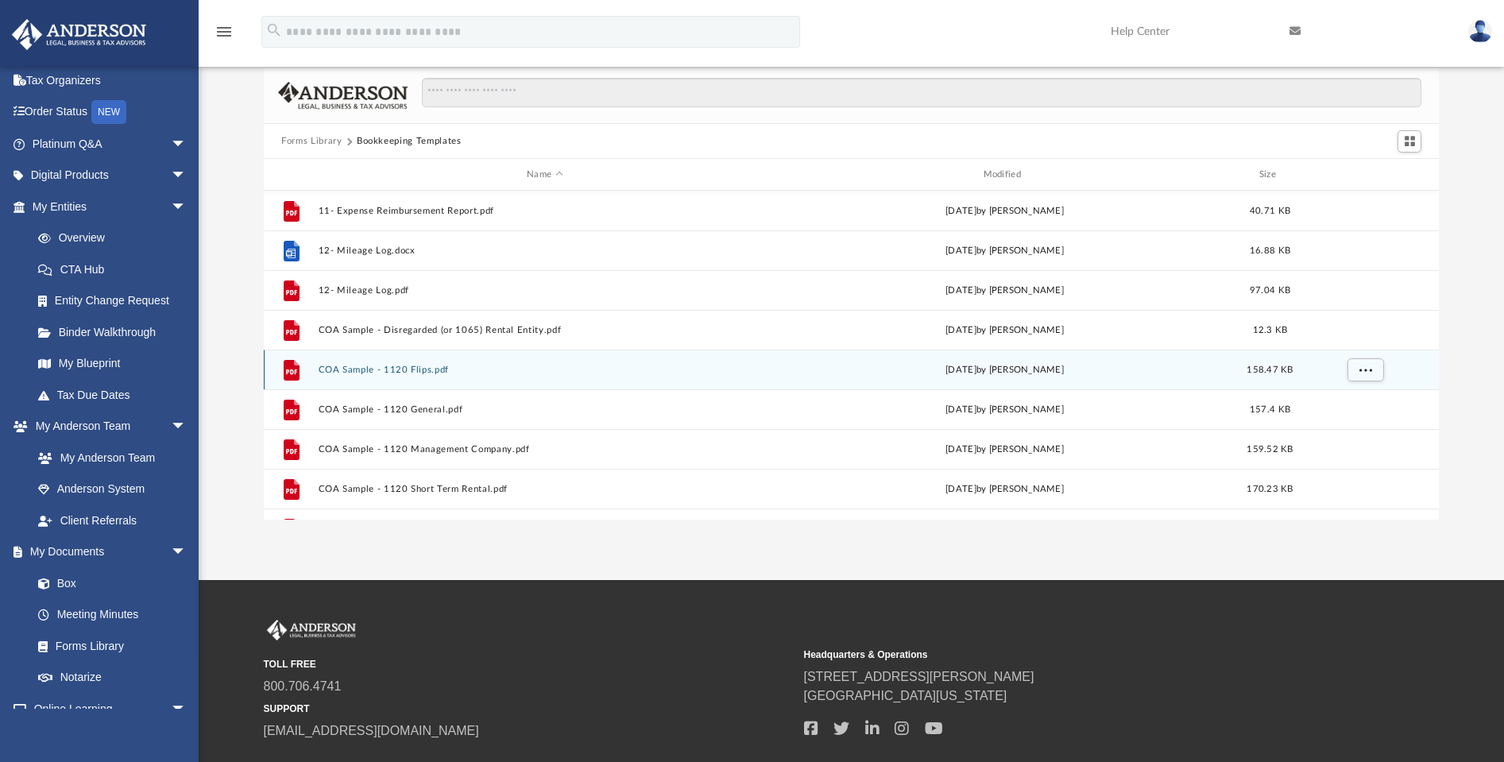
scroll to position [21, 0]
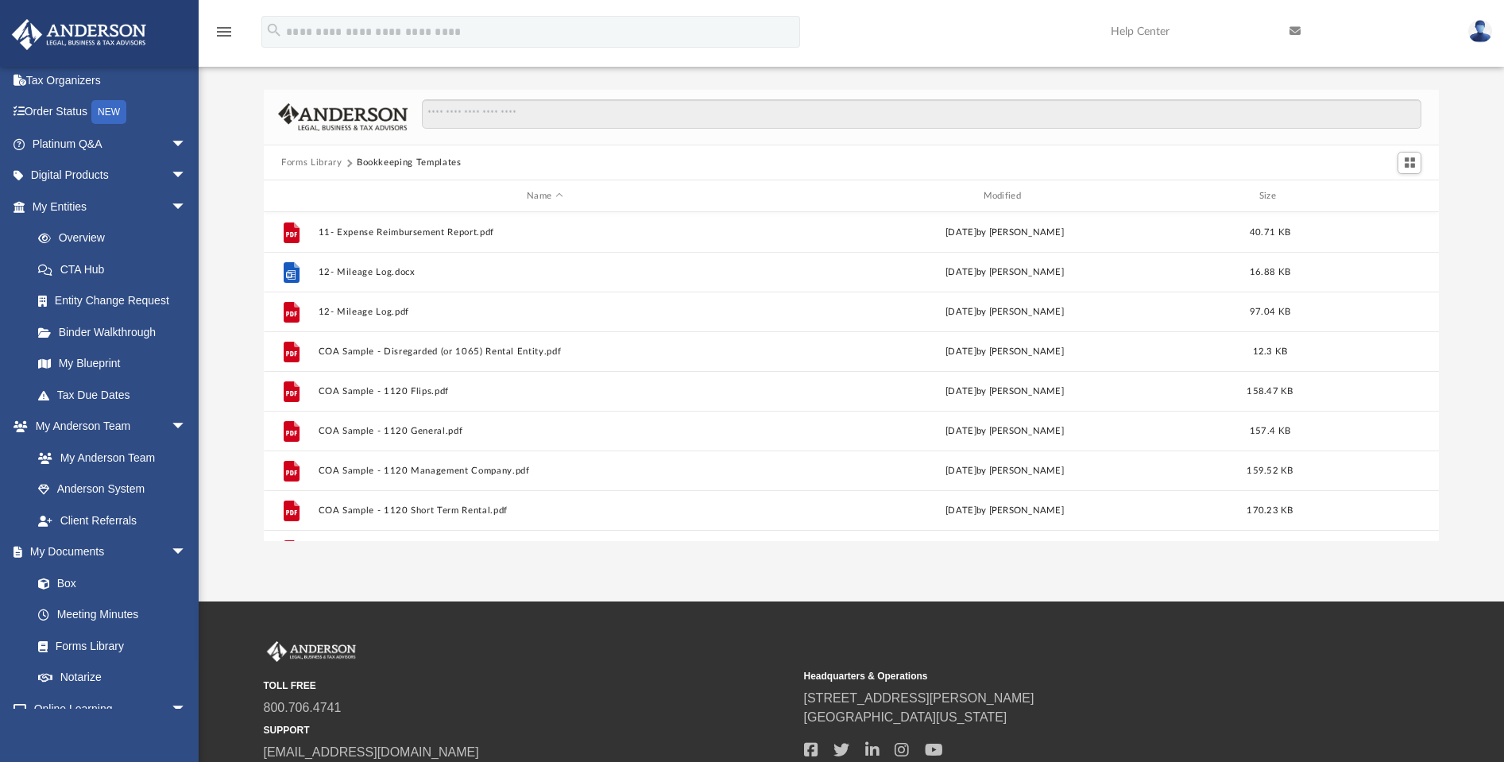
click at [319, 160] on button "Forms Library" at bounding box center [311, 163] width 60 height 14
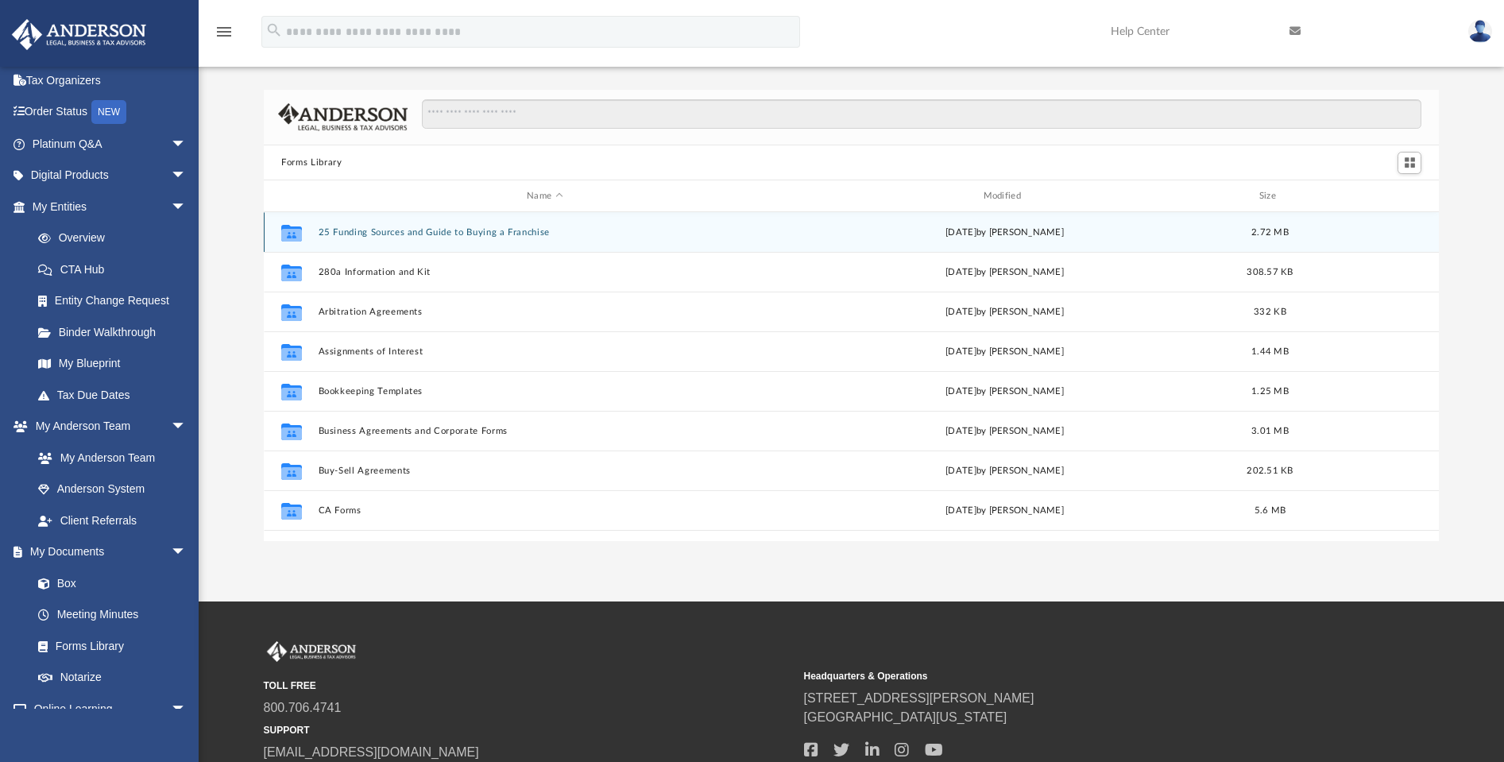
scroll to position [3, 0]
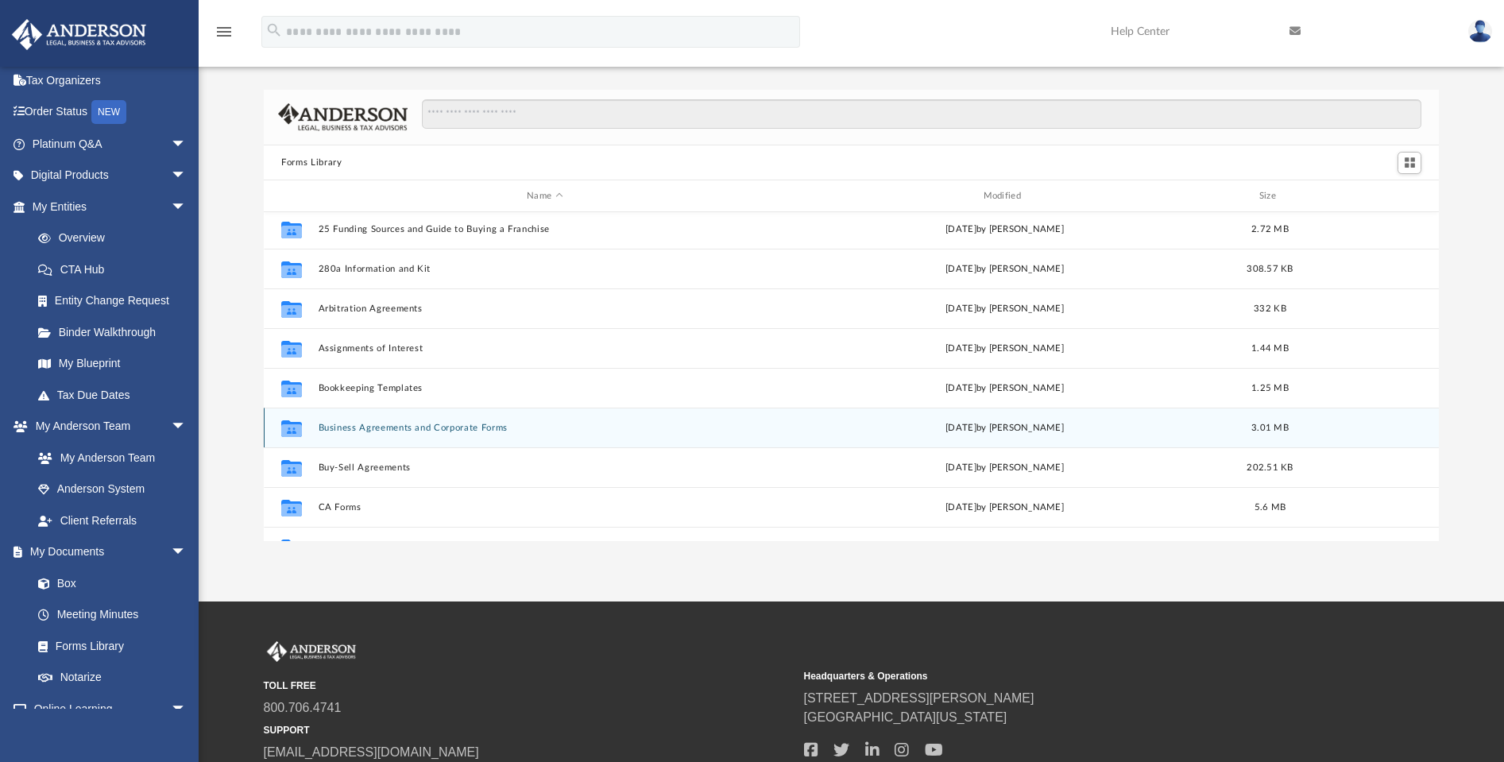
click at [429, 424] on button "Business Agreements and Corporate Forms" at bounding box center [545, 428] width 453 height 10
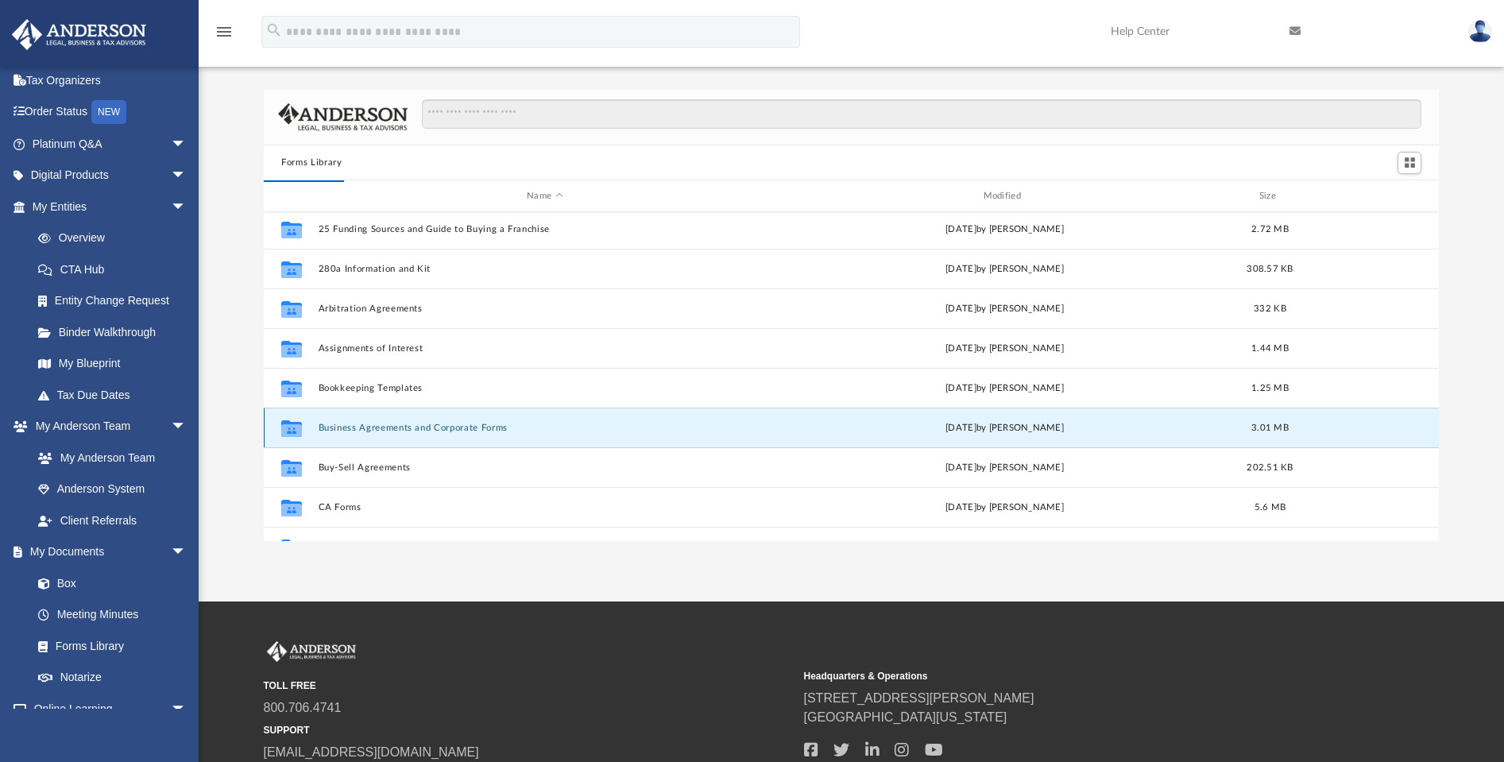
click at [399, 431] on button "Business Agreements and Corporate Forms" at bounding box center [545, 428] width 453 height 10
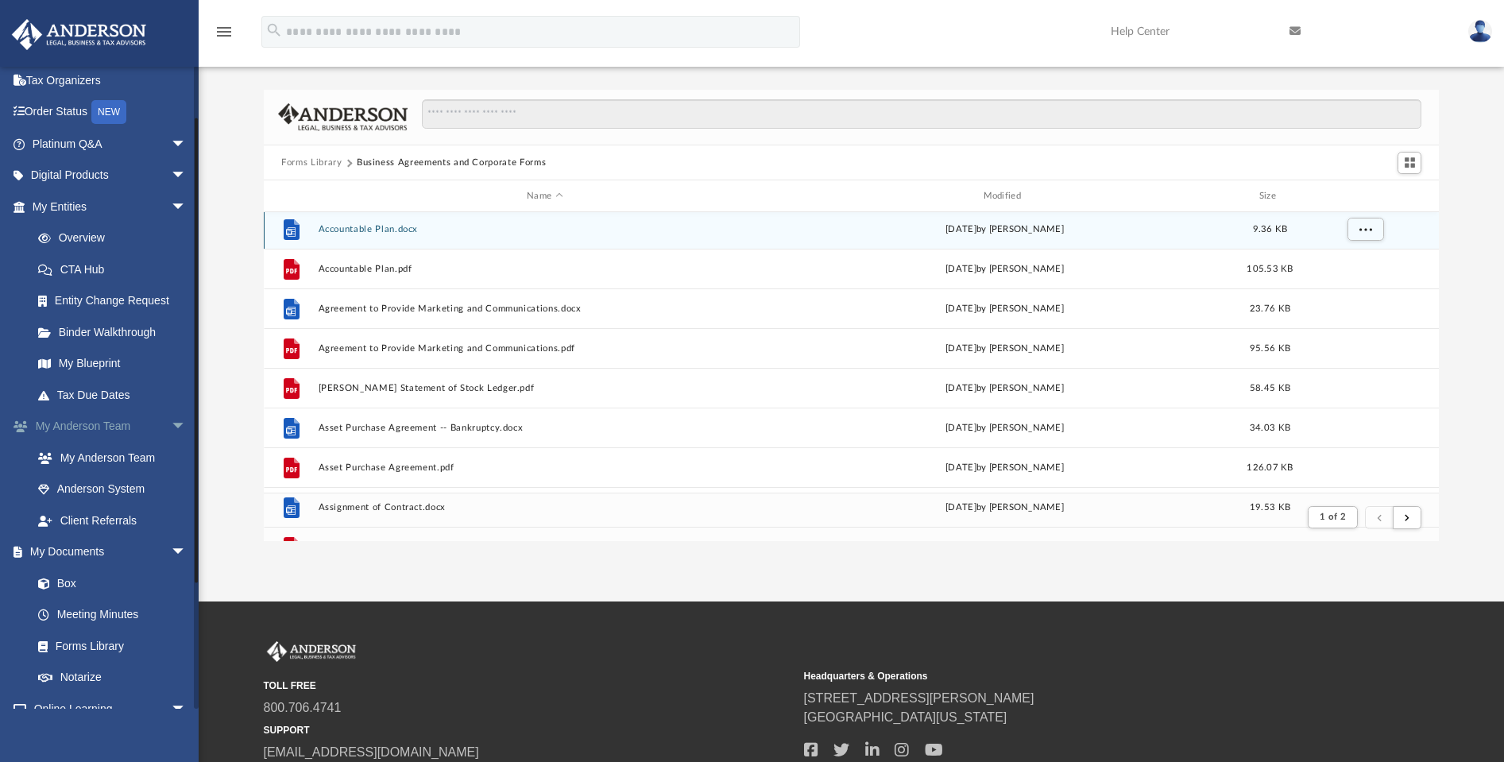
scroll to position [0, 0]
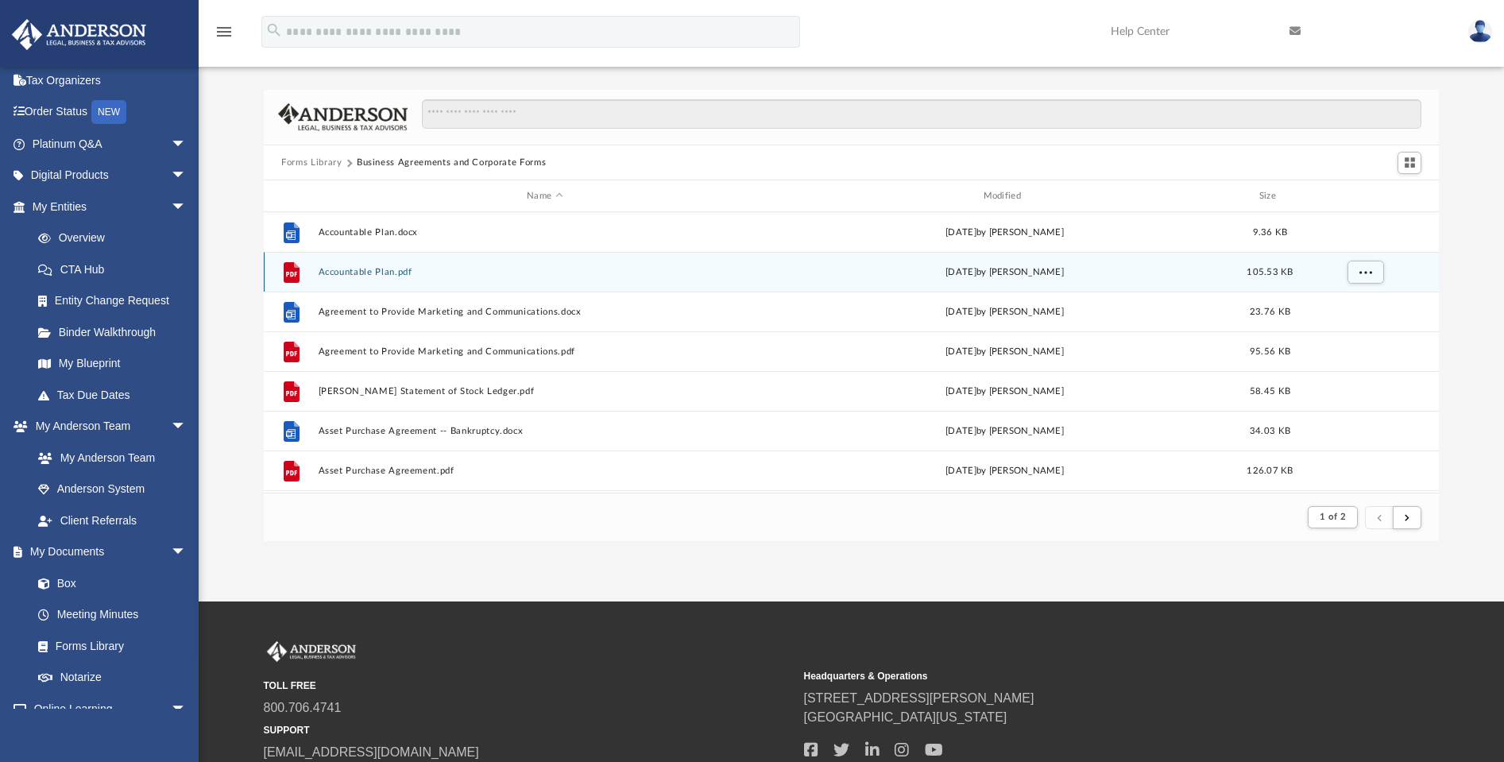
click at [377, 271] on button "Accountable Plan.pdf" at bounding box center [545, 272] width 453 height 10
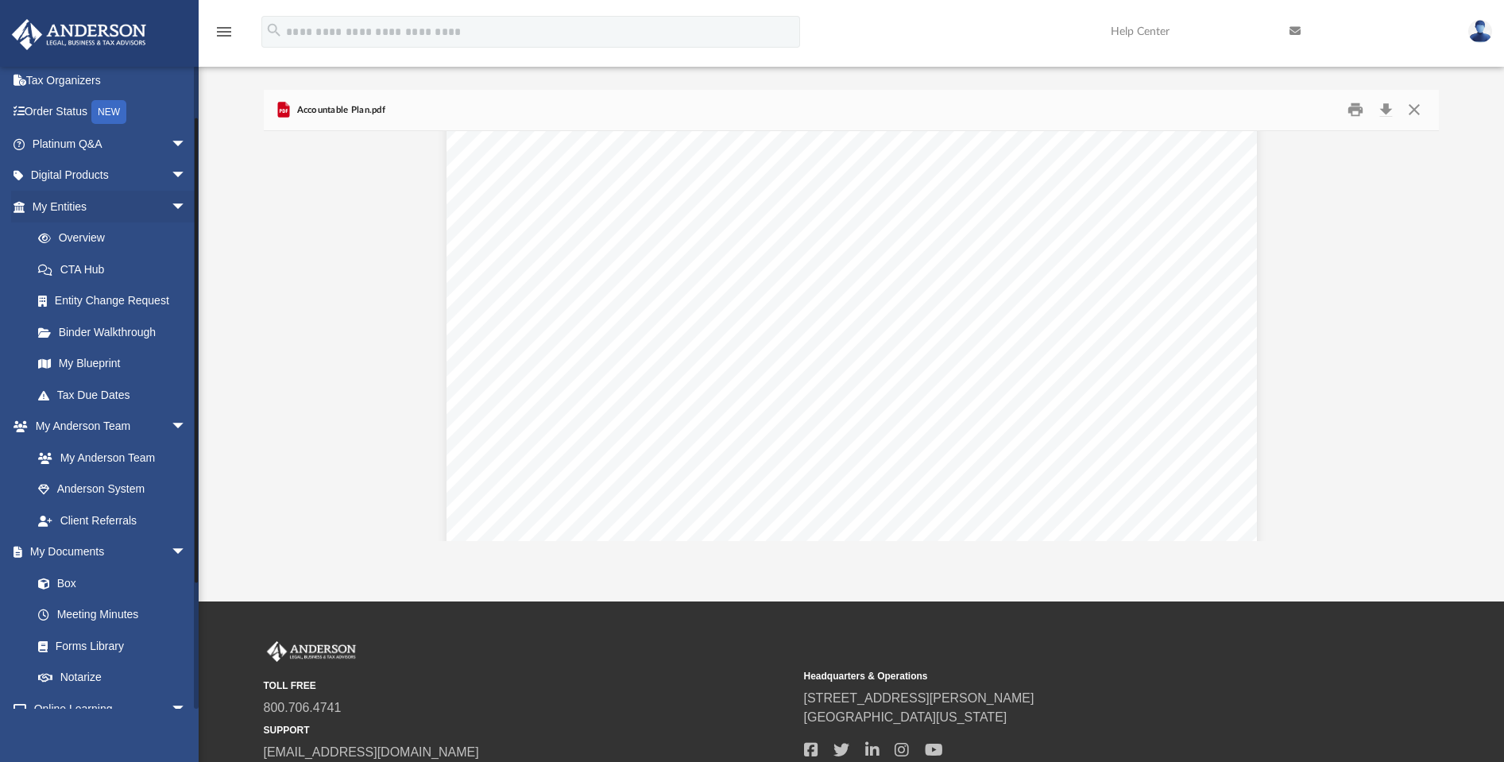
scroll to position [663, 0]
click at [64, 575] on link "Box" at bounding box center [116, 583] width 188 height 32
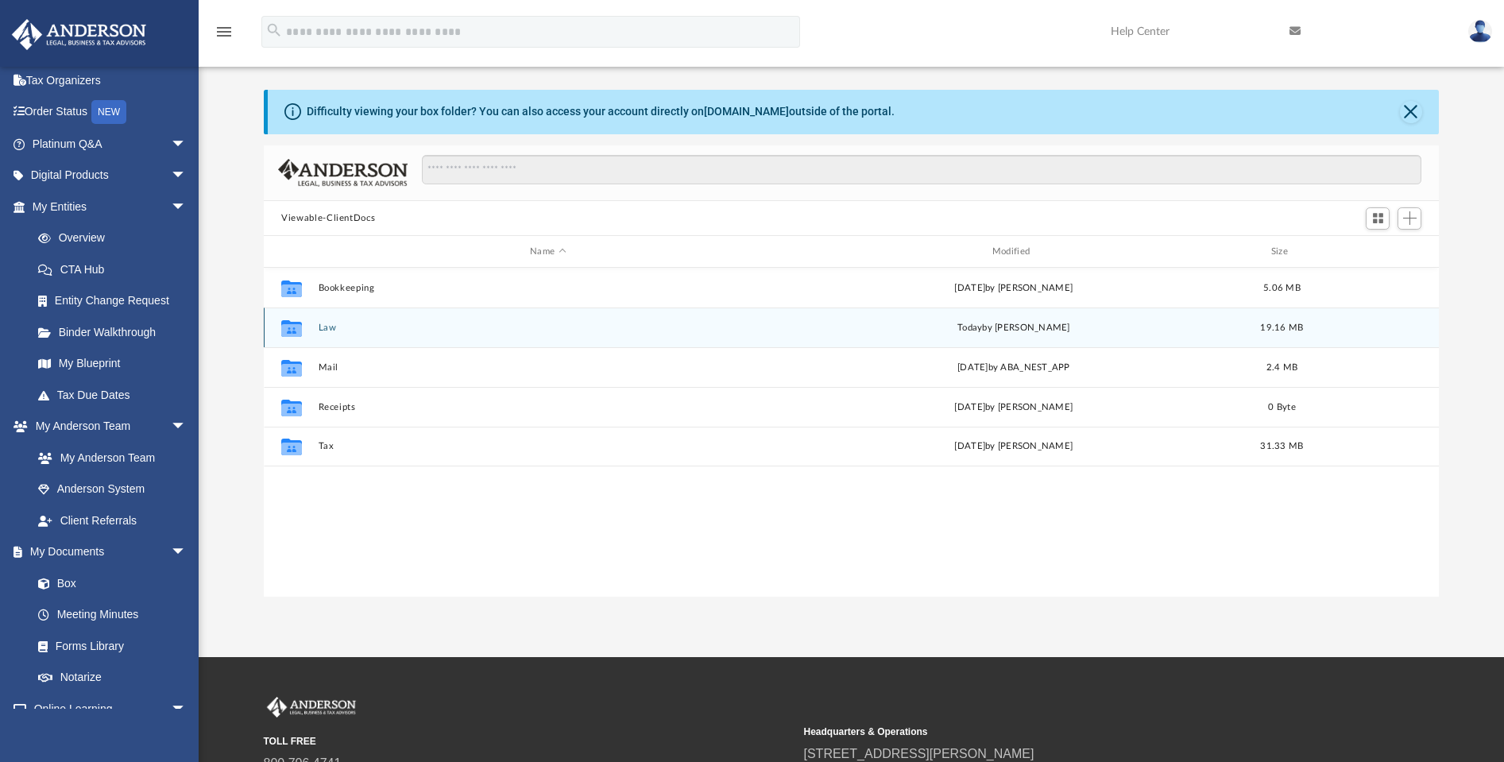
scroll to position [350, 1162]
click at [325, 332] on button "Law" at bounding box center [548, 328] width 459 height 10
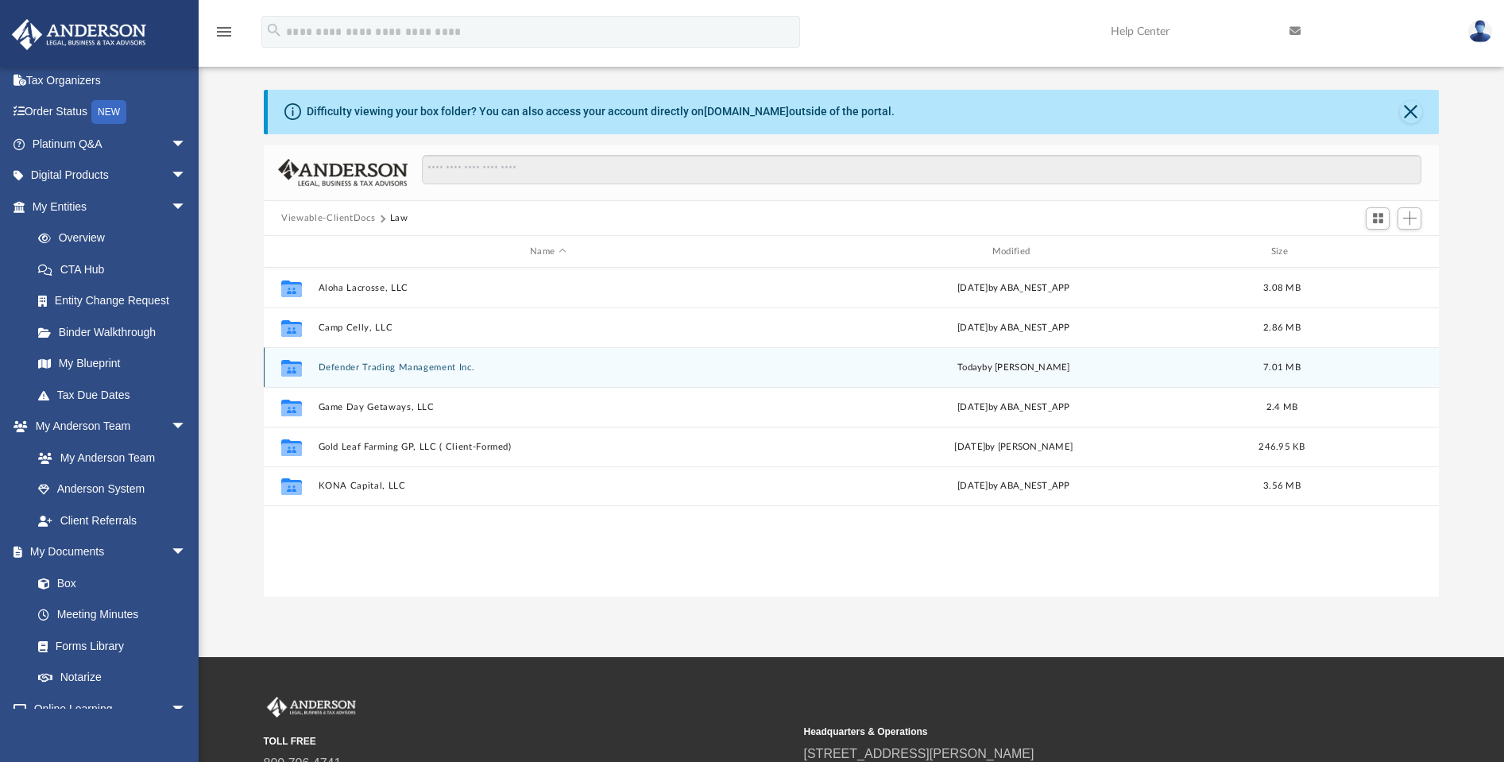
click at [387, 366] on button "Defender Trading Management Inc." at bounding box center [548, 367] width 459 height 10
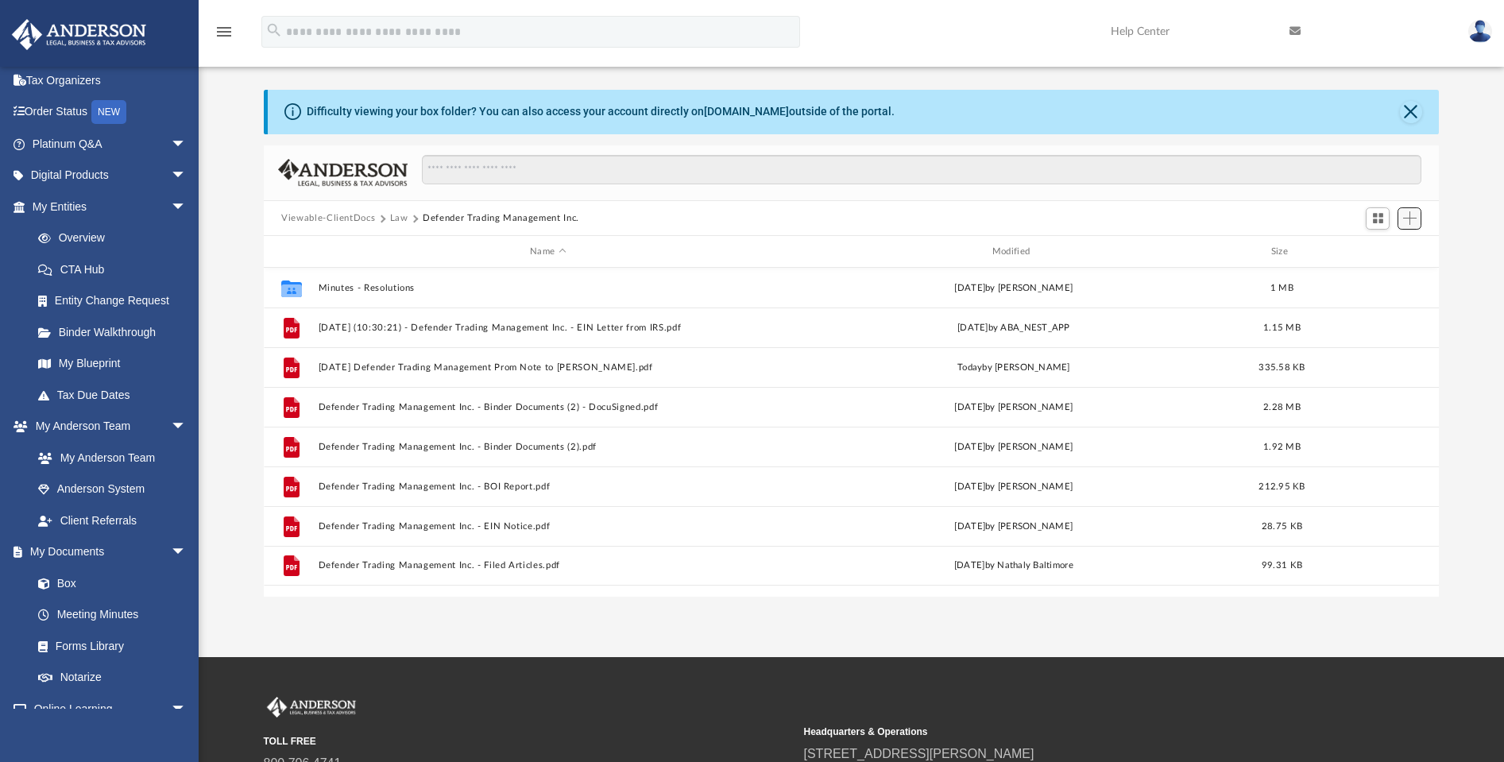
click at [1408, 218] on span "Add" at bounding box center [1410, 218] width 14 height 14
click at [1383, 253] on li "Upload" at bounding box center [1387, 250] width 51 height 17
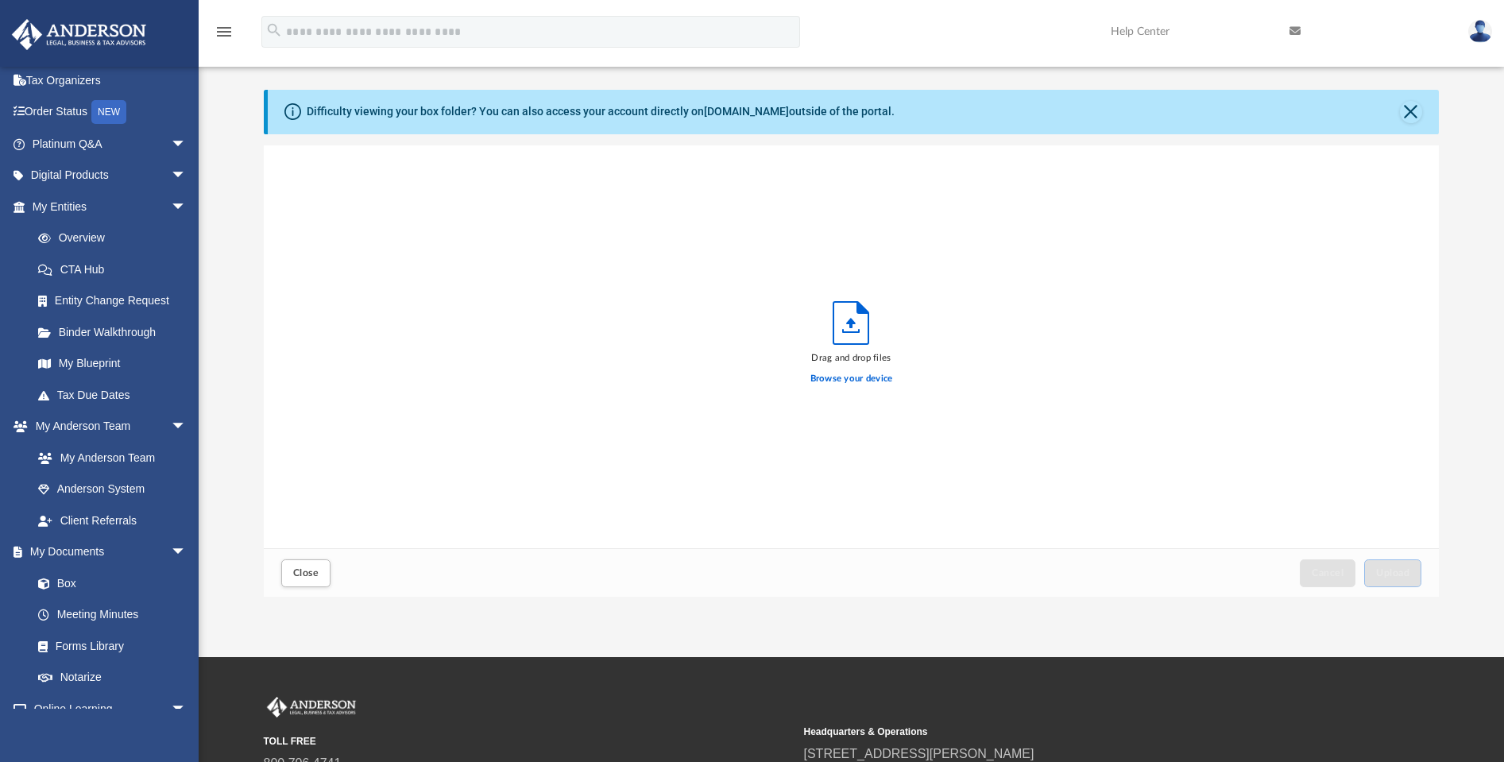
scroll to position [391, 1162]
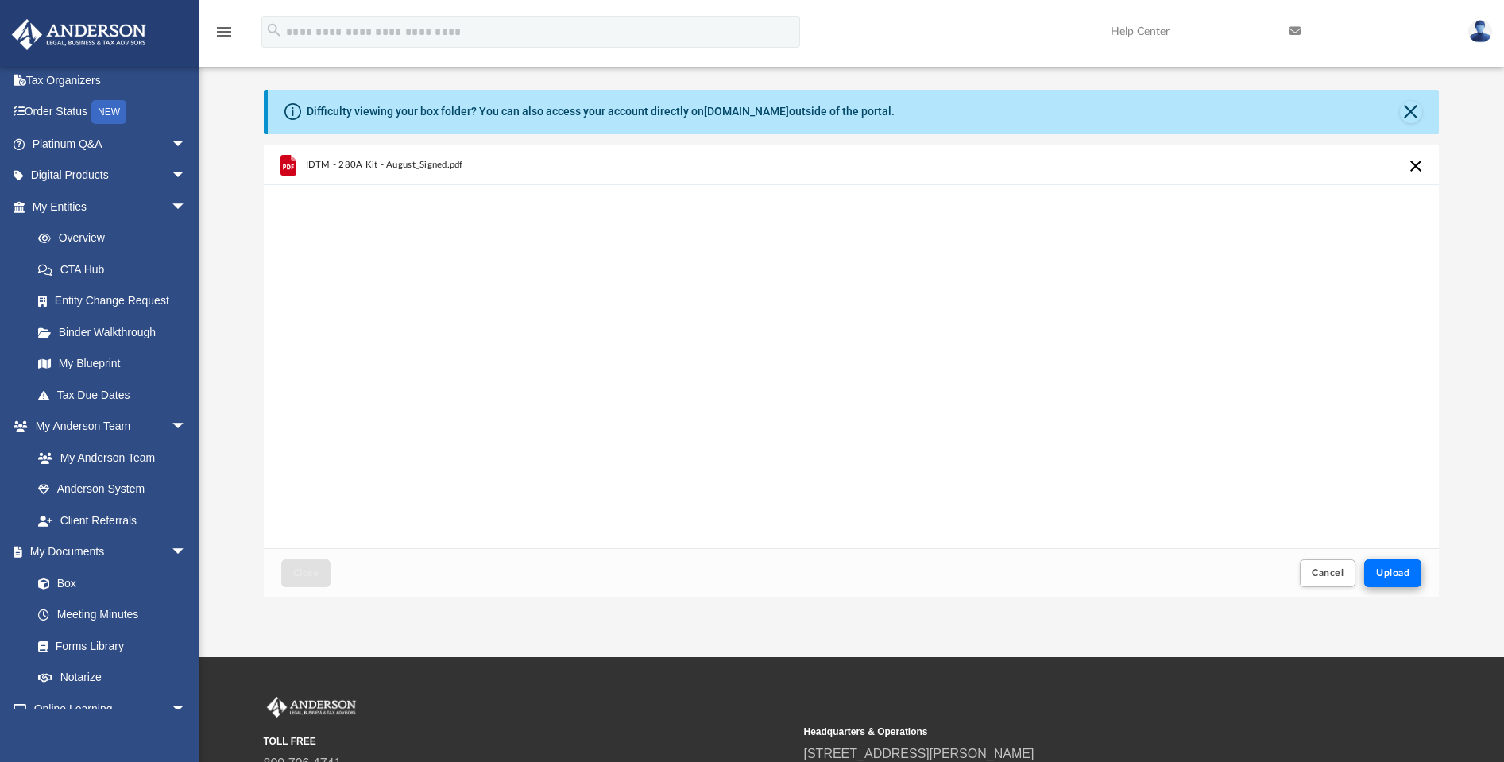
click at [1404, 570] on span "Upload" at bounding box center [1392, 573] width 33 height 10
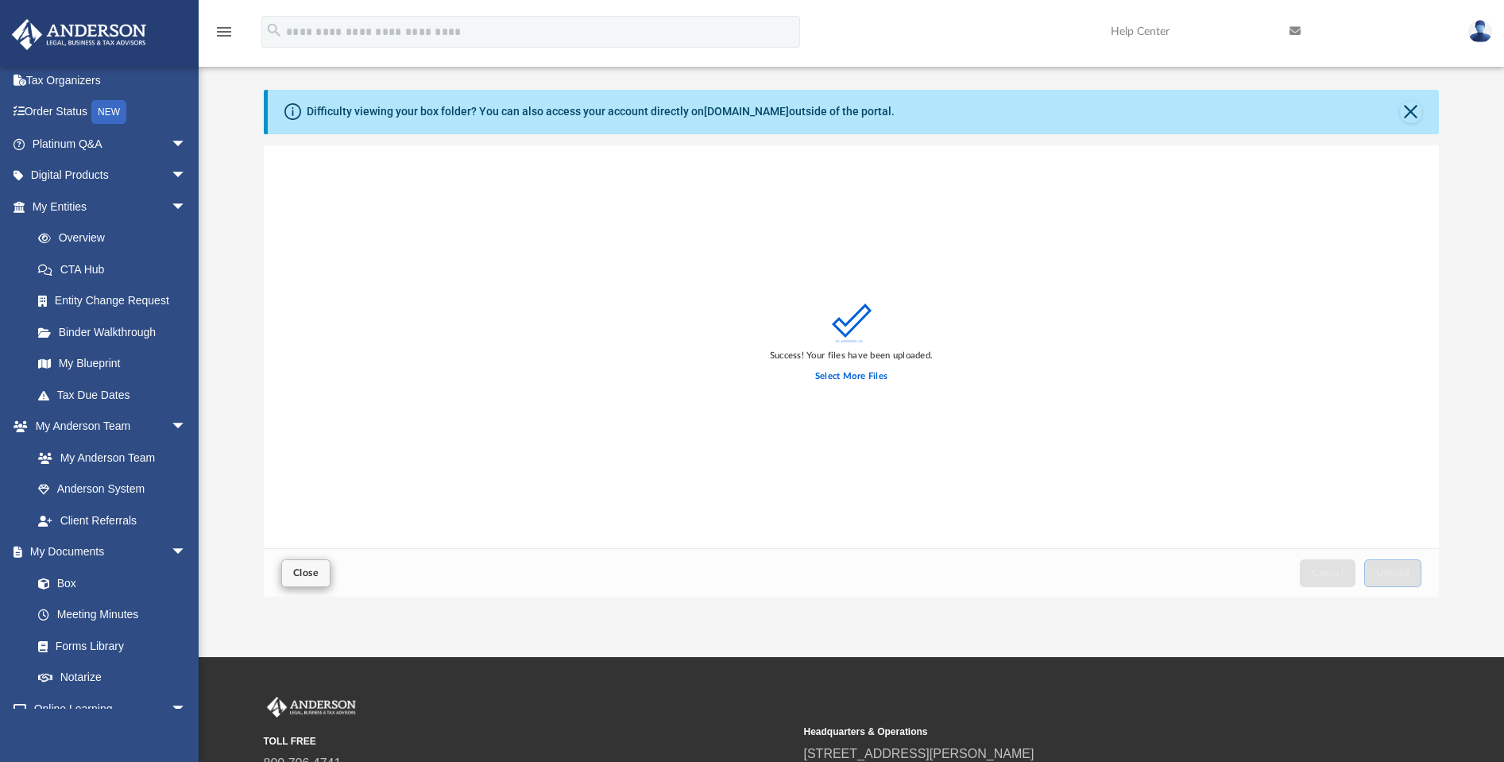
click at [301, 569] on span "Close" at bounding box center [305, 573] width 25 height 10
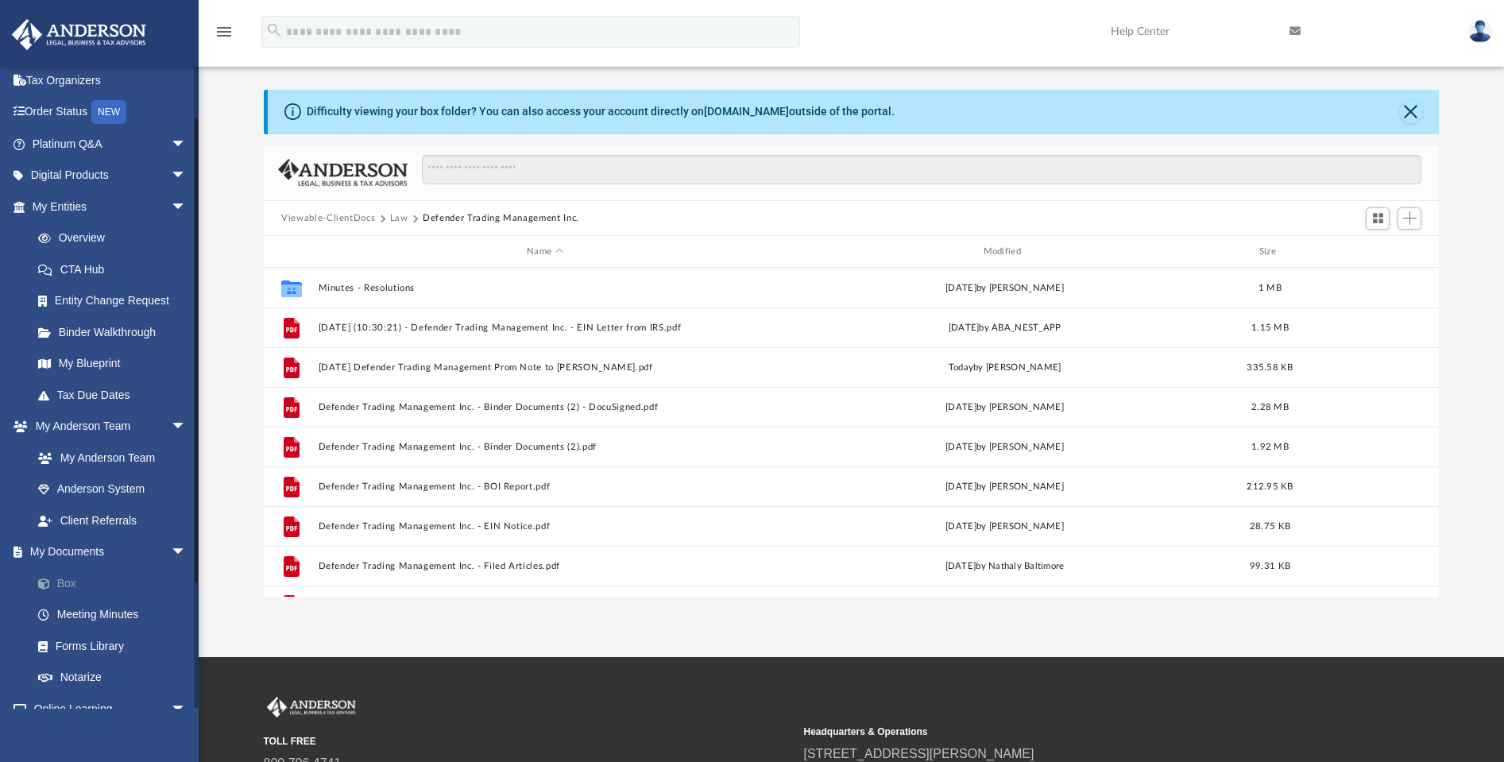
click at [68, 581] on link "Box" at bounding box center [116, 583] width 188 height 32
click at [79, 644] on link "Forms Library" at bounding box center [116, 646] width 188 height 32
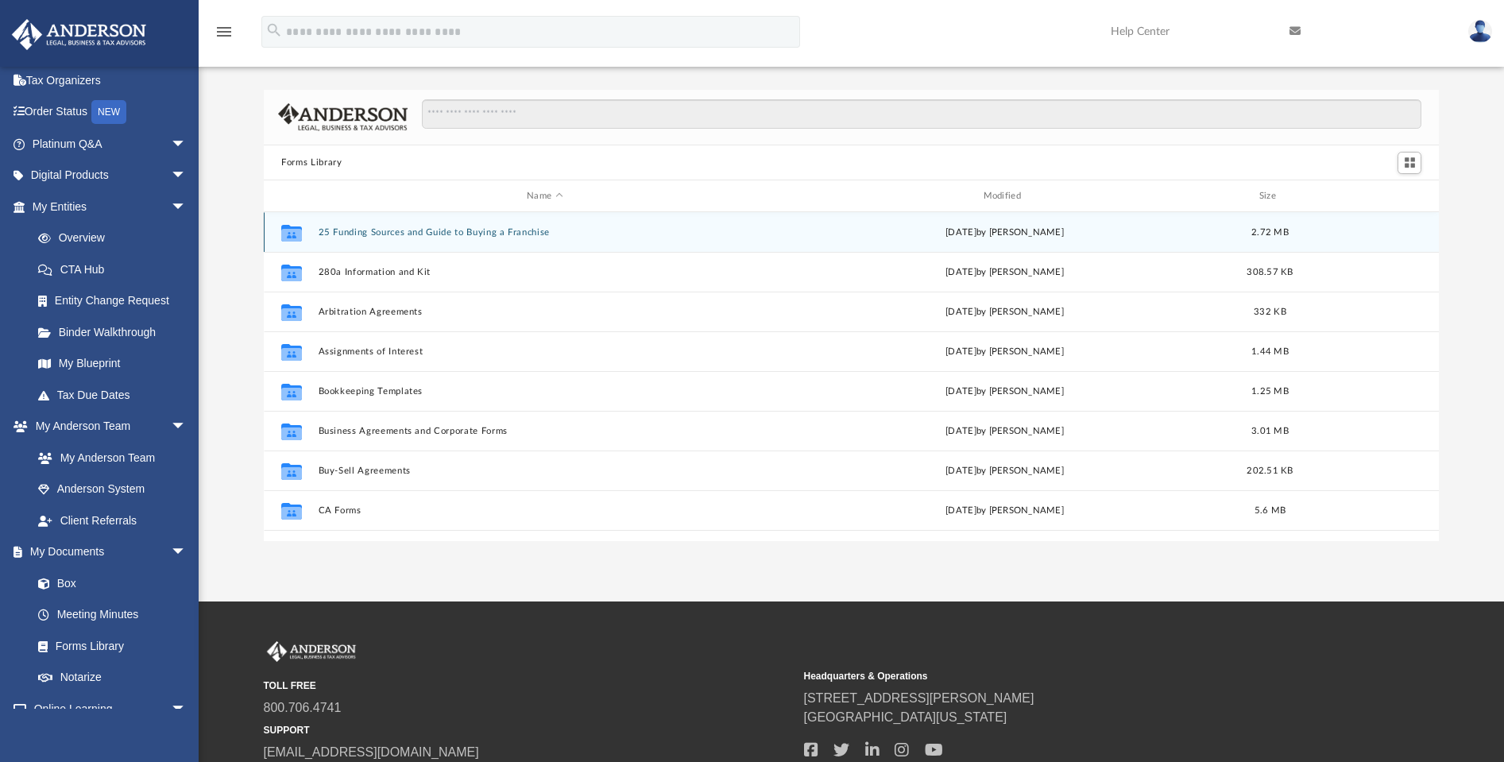
scroll to position [350, 1162]
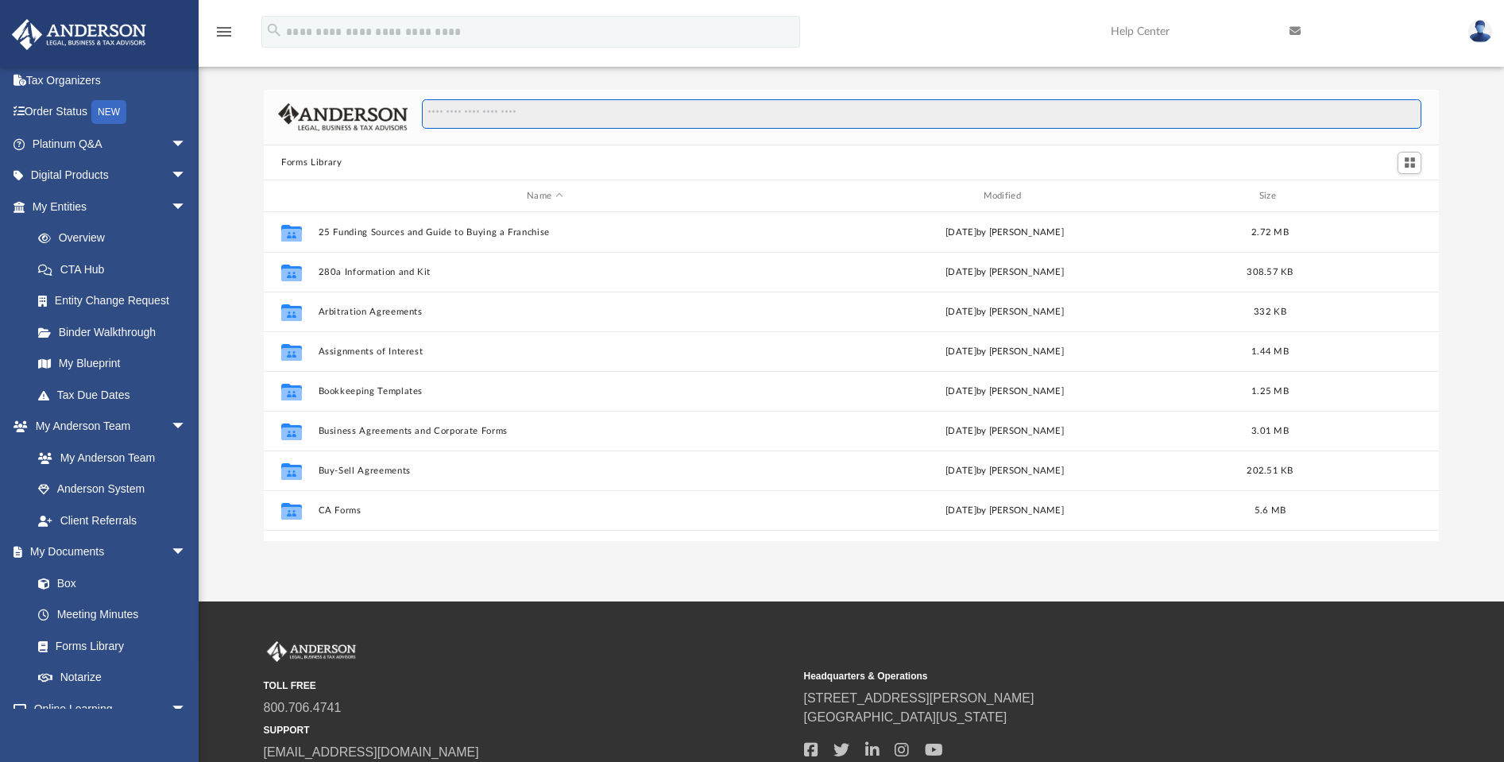
click at [473, 122] on input "Search files and folders" at bounding box center [921, 114] width 999 height 30
type input "**********"
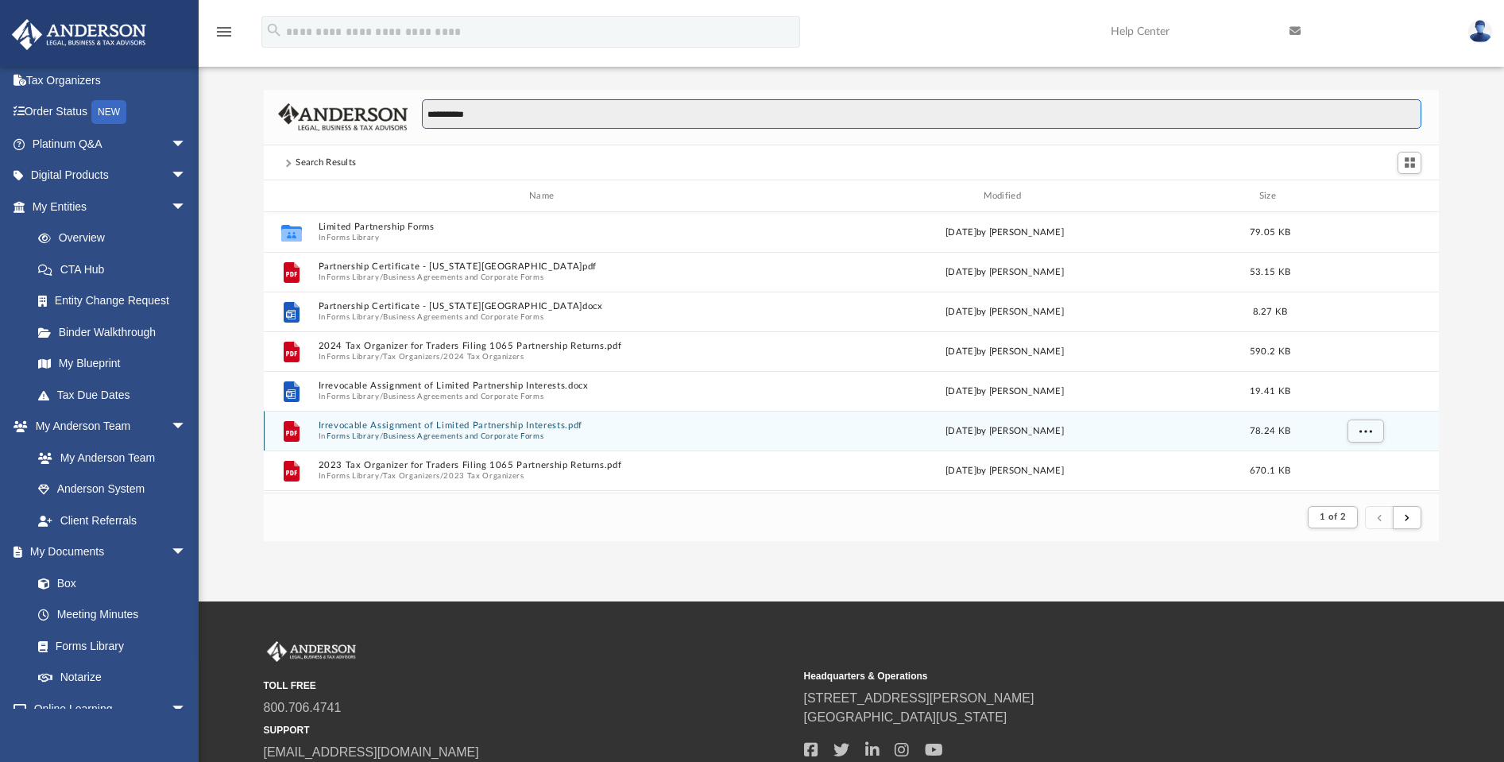
scroll to position [300, 1162]
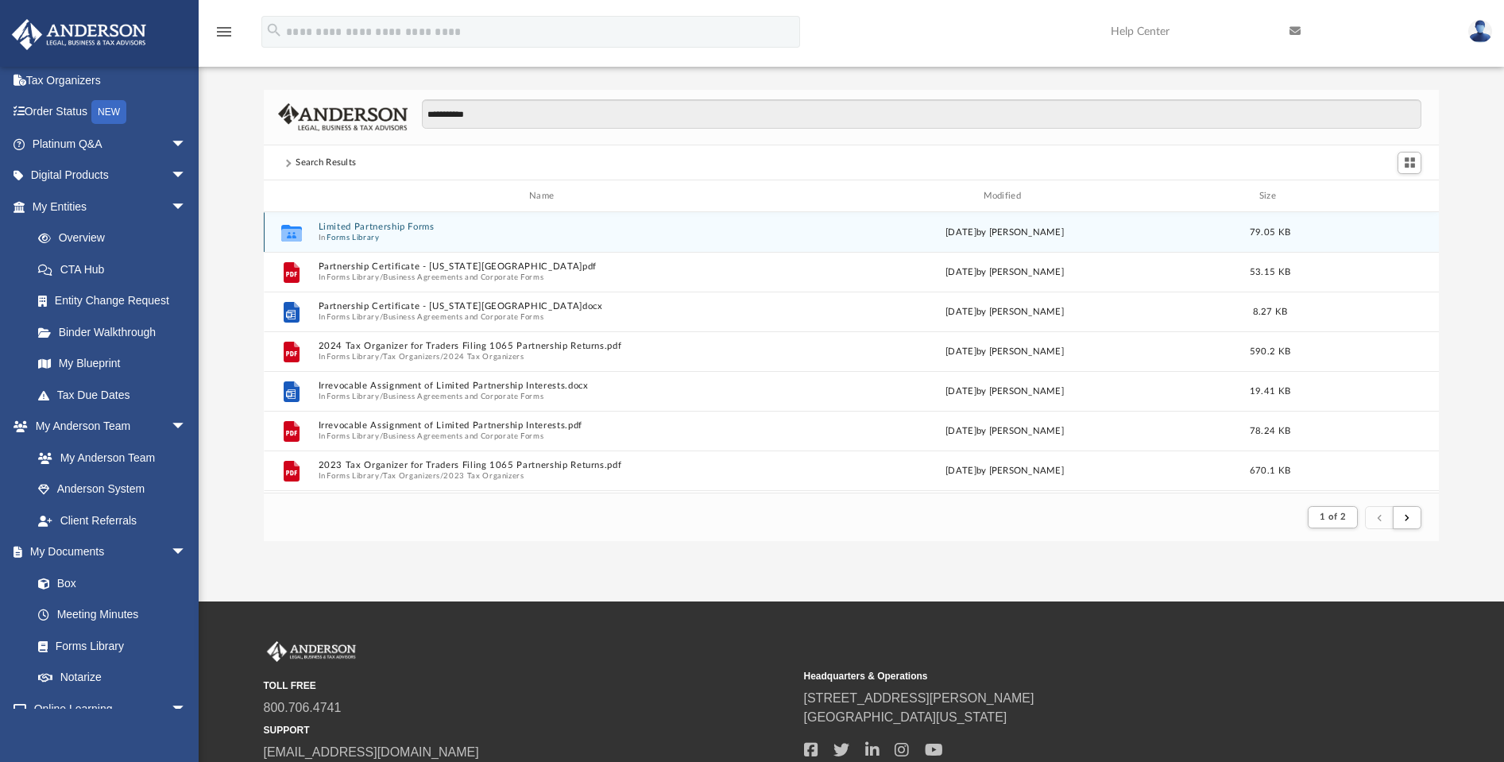
click at [342, 229] on button "Limited Partnership Forms" at bounding box center [545, 227] width 453 height 10
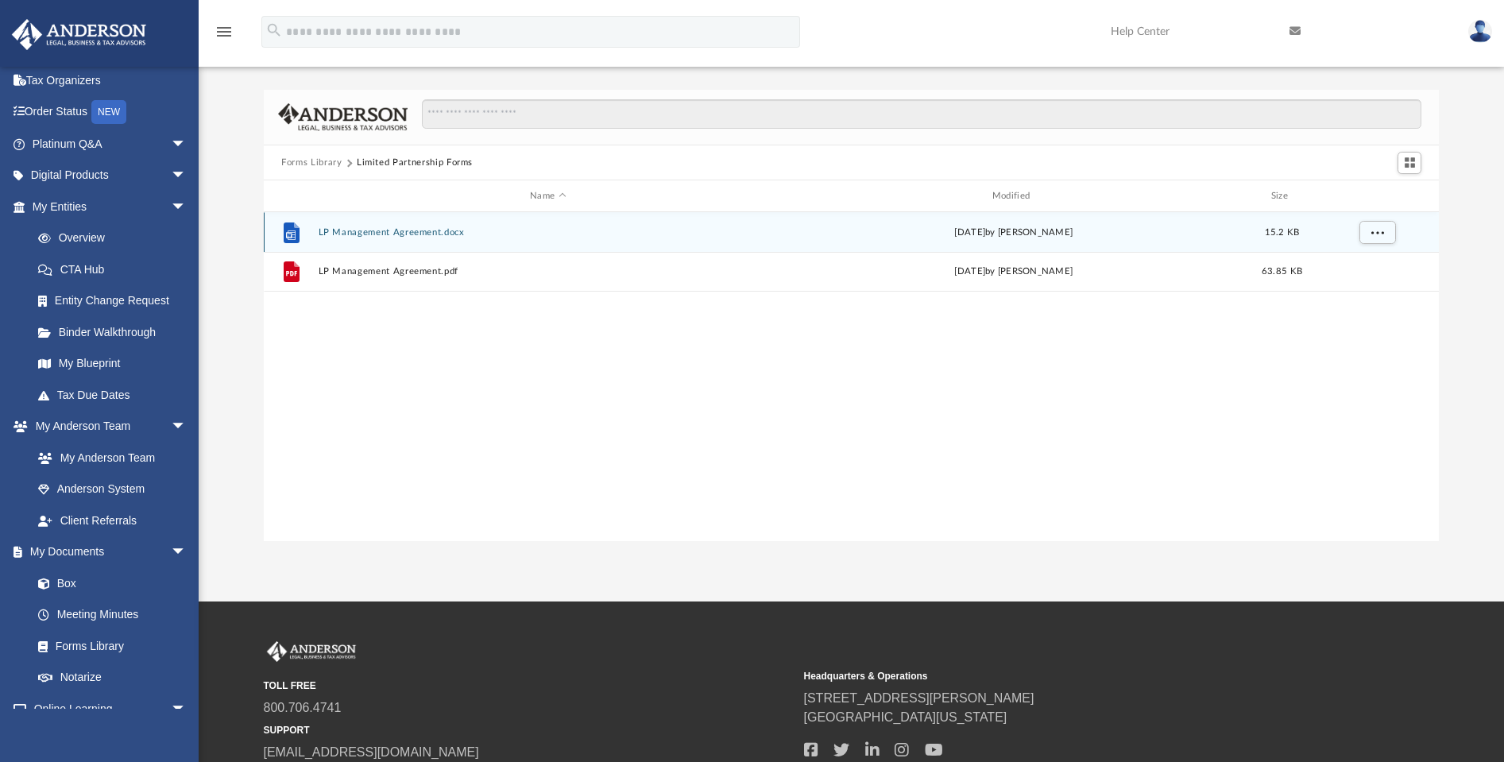
scroll to position [350, 1162]
click at [351, 234] on button "LP Management Agreement.docx" at bounding box center [548, 232] width 459 height 10
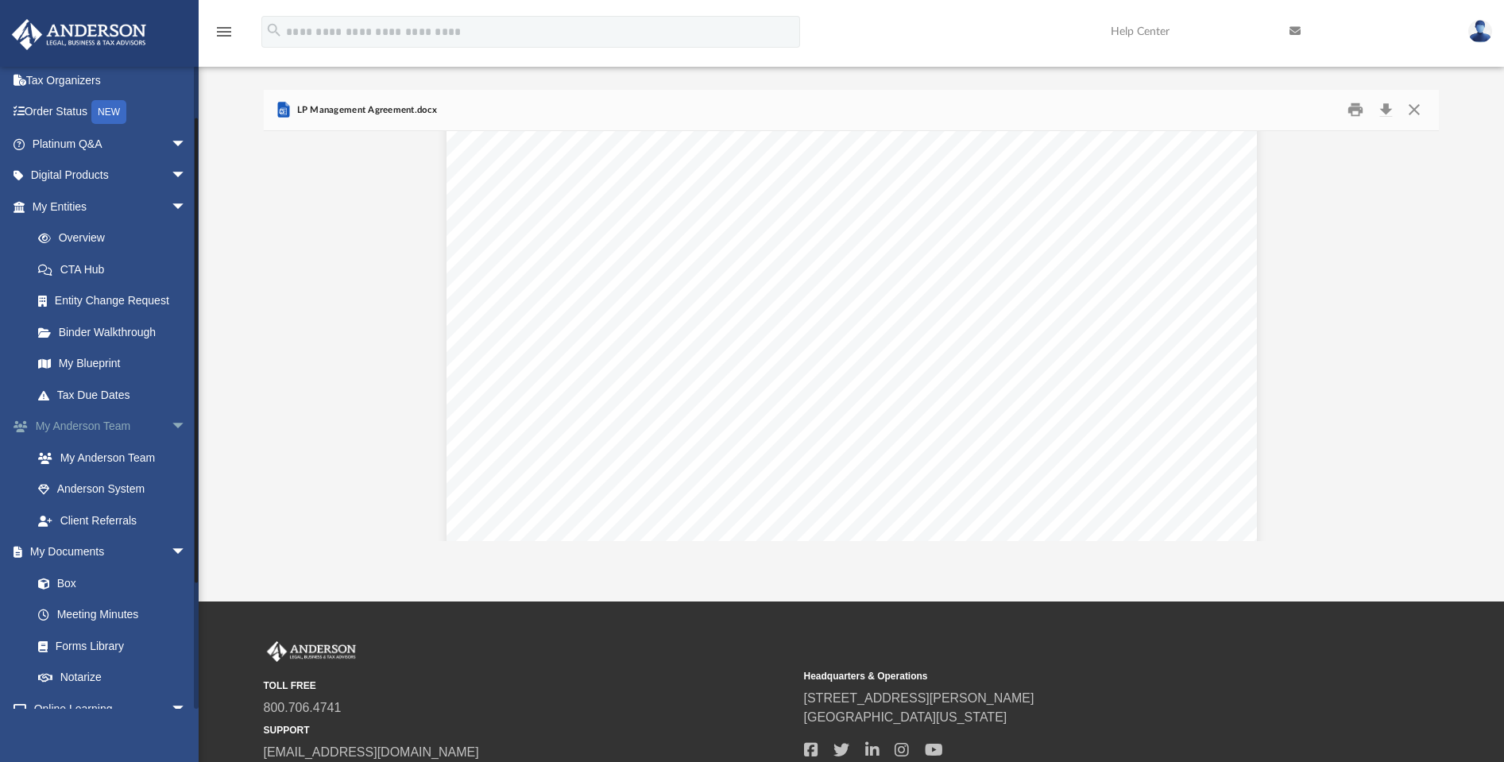
scroll to position [1433, 0]
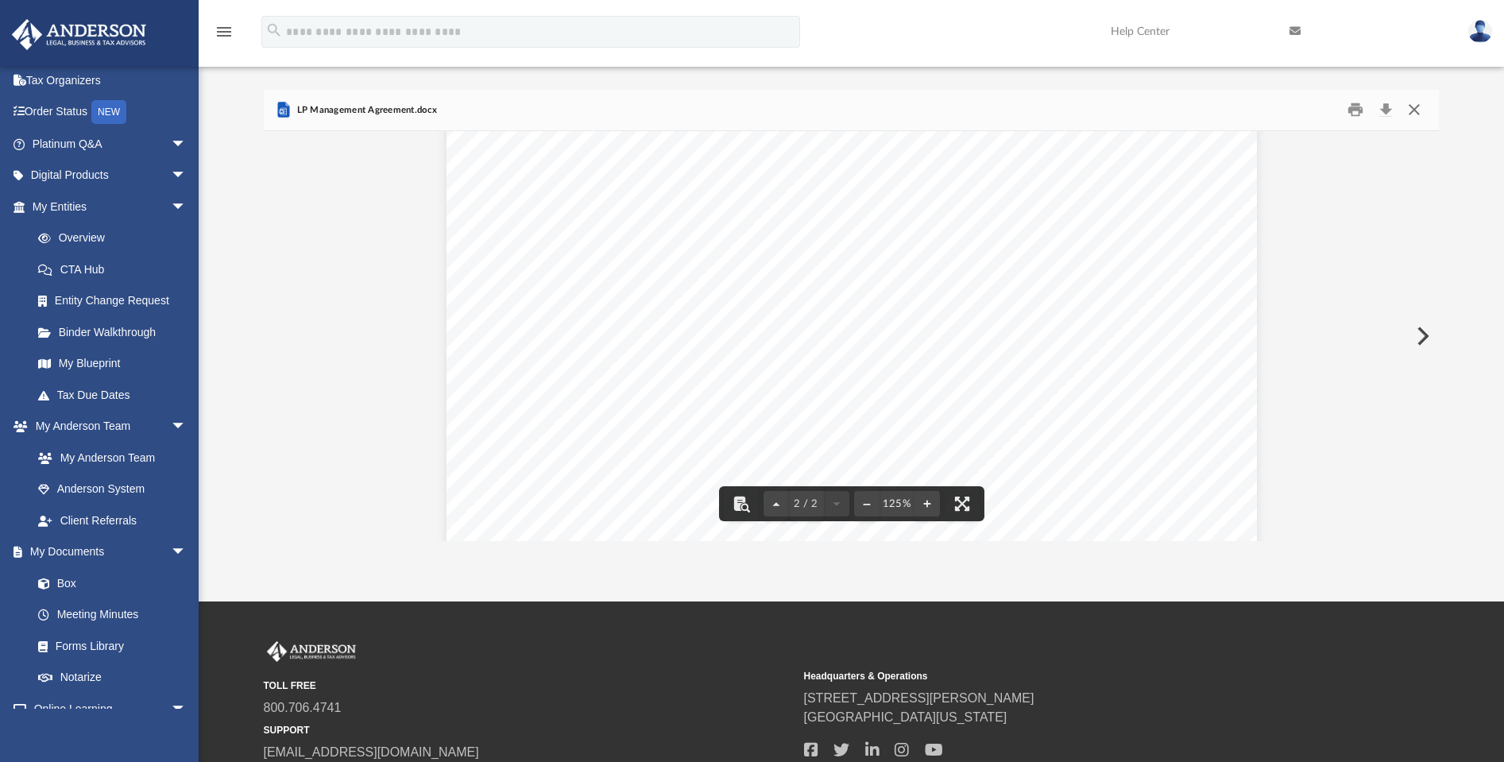
click at [1419, 108] on button "Close" at bounding box center [1413, 110] width 29 height 25
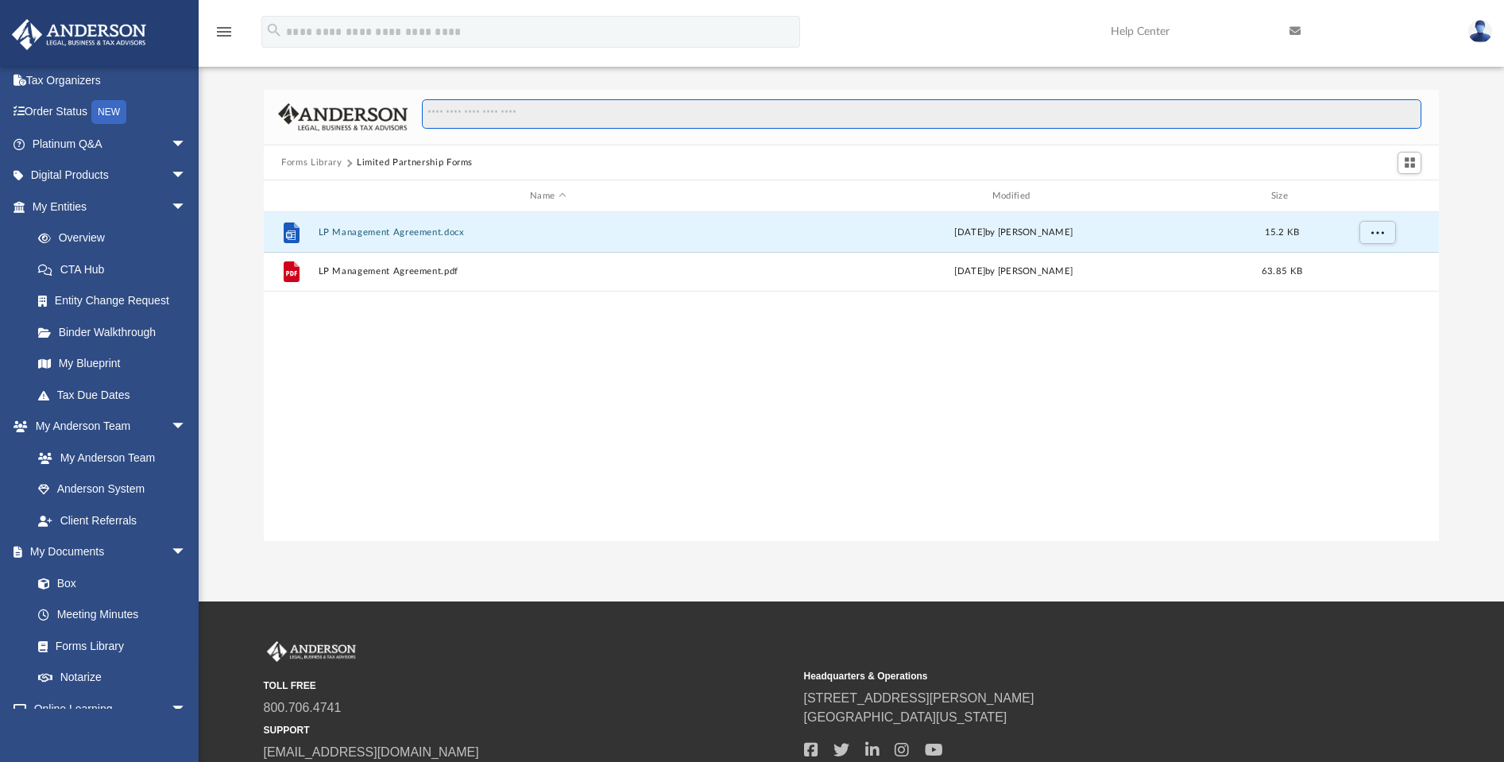
drag, startPoint x: 598, startPoint y: 120, endPoint x: 589, endPoint y: 116, distance: 10.3
click at [597, 120] on input "Search files and folders" at bounding box center [921, 114] width 999 height 30
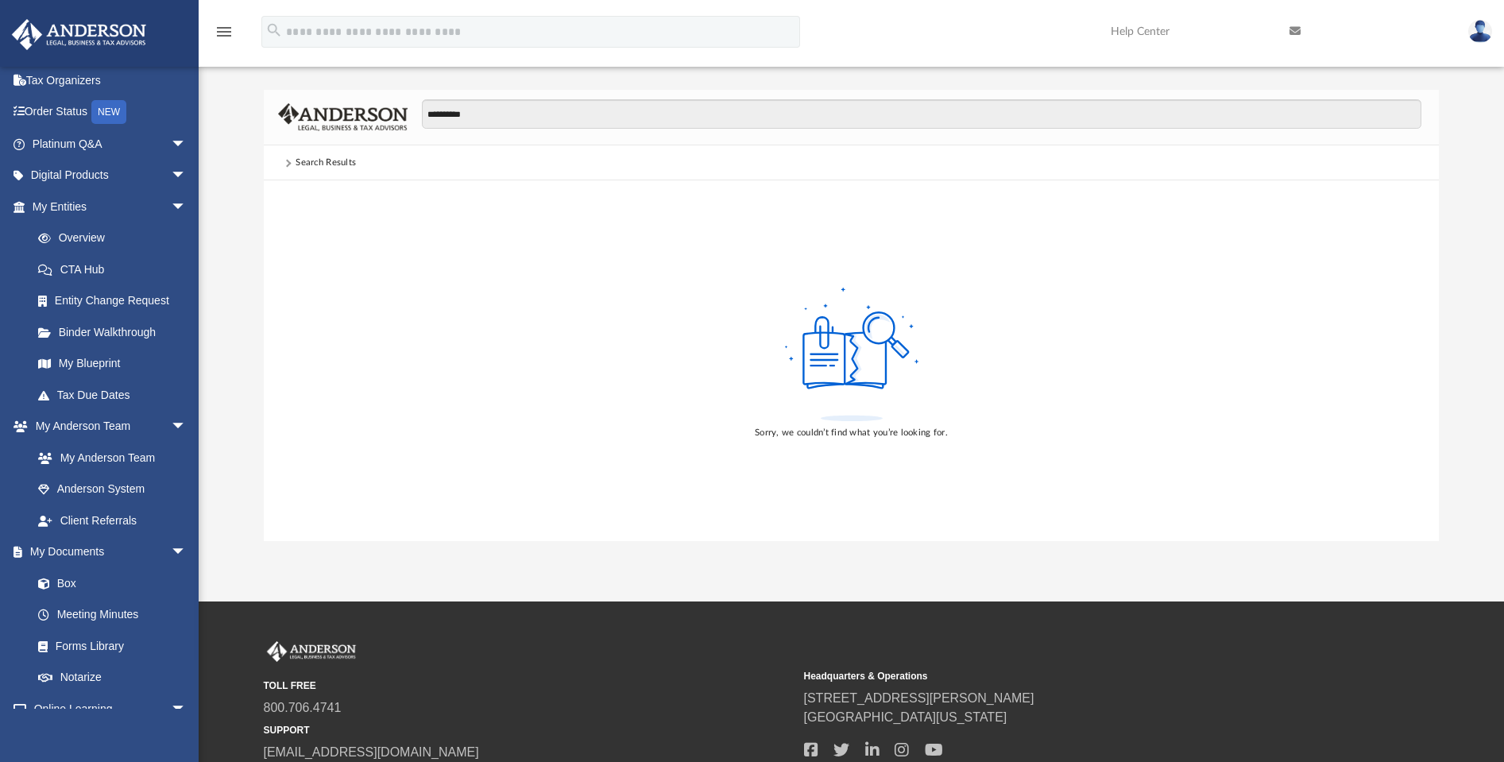
click at [725, 241] on div "Sorry, we couldn’t find what you’re looking for." at bounding box center [851, 360] width 1175 height 361
drag, startPoint x: 487, startPoint y: 120, endPoint x: 328, endPoint y: 133, distance: 159.4
click at [329, 133] on div "**********" at bounding box center [851, 118] width 1175 height 56
type input "*"
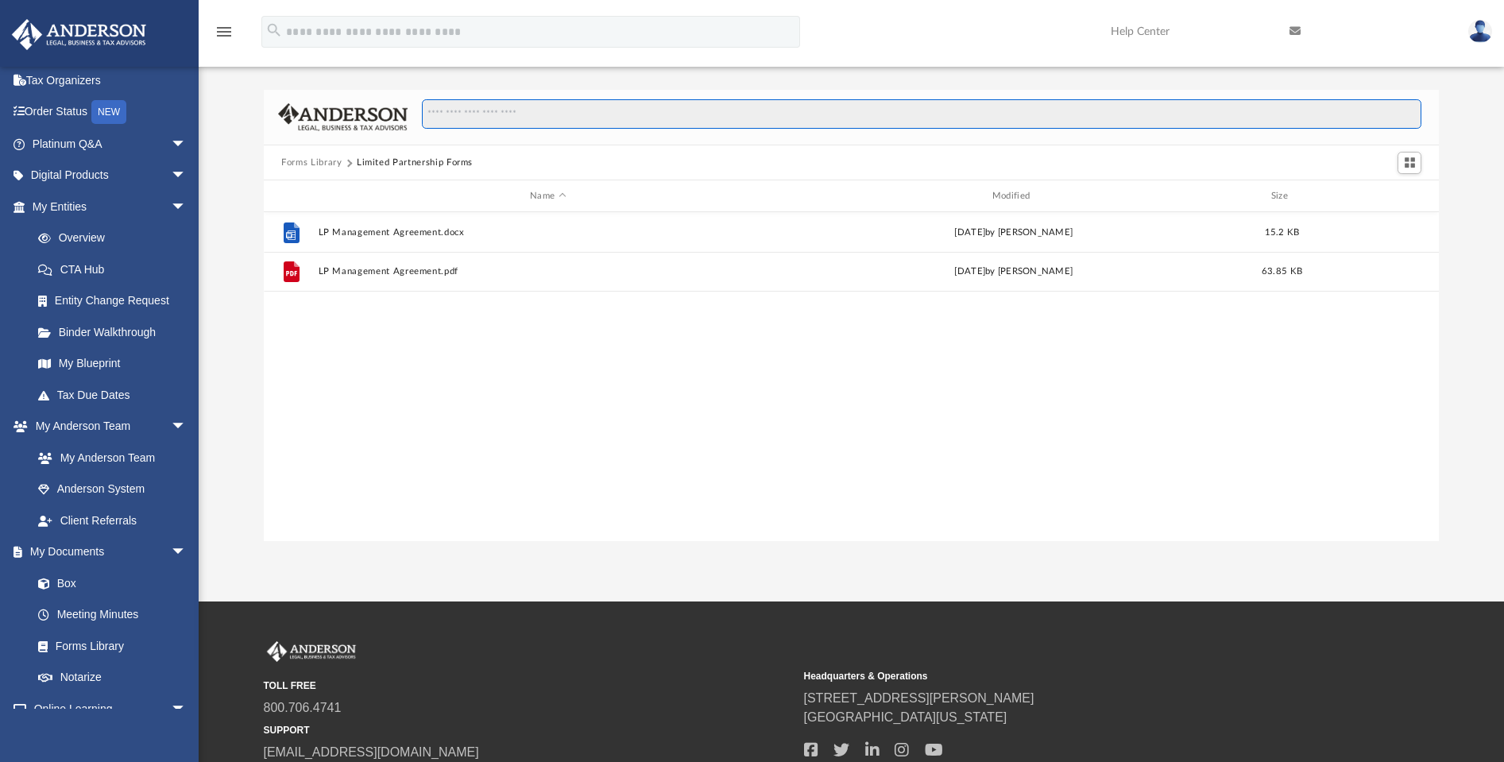
scroll to position [350, 1162]
click at [303, 165] on button "Forms Library" at bounding box center [311, 163] width 60 height 14
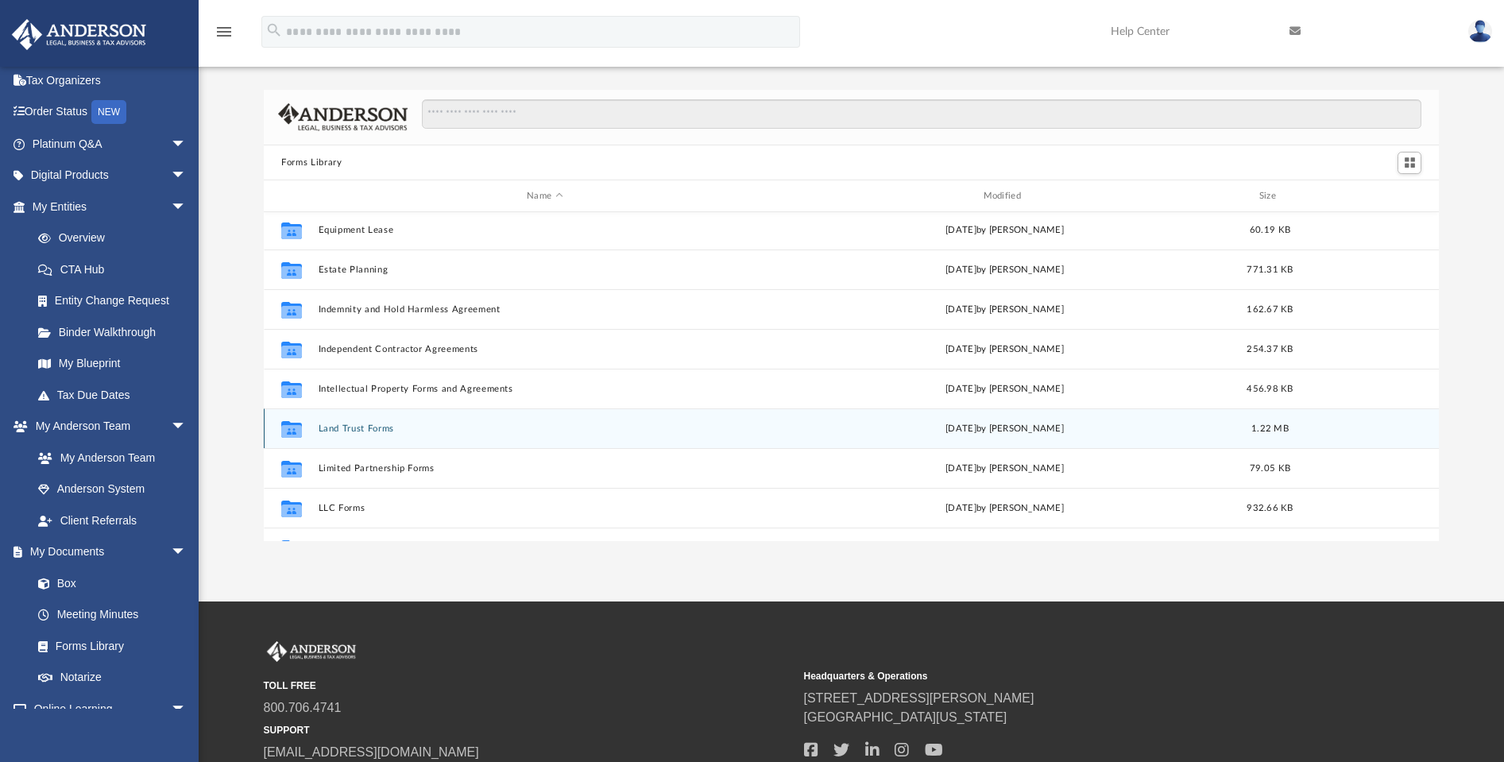
scroll to position [496, 0]
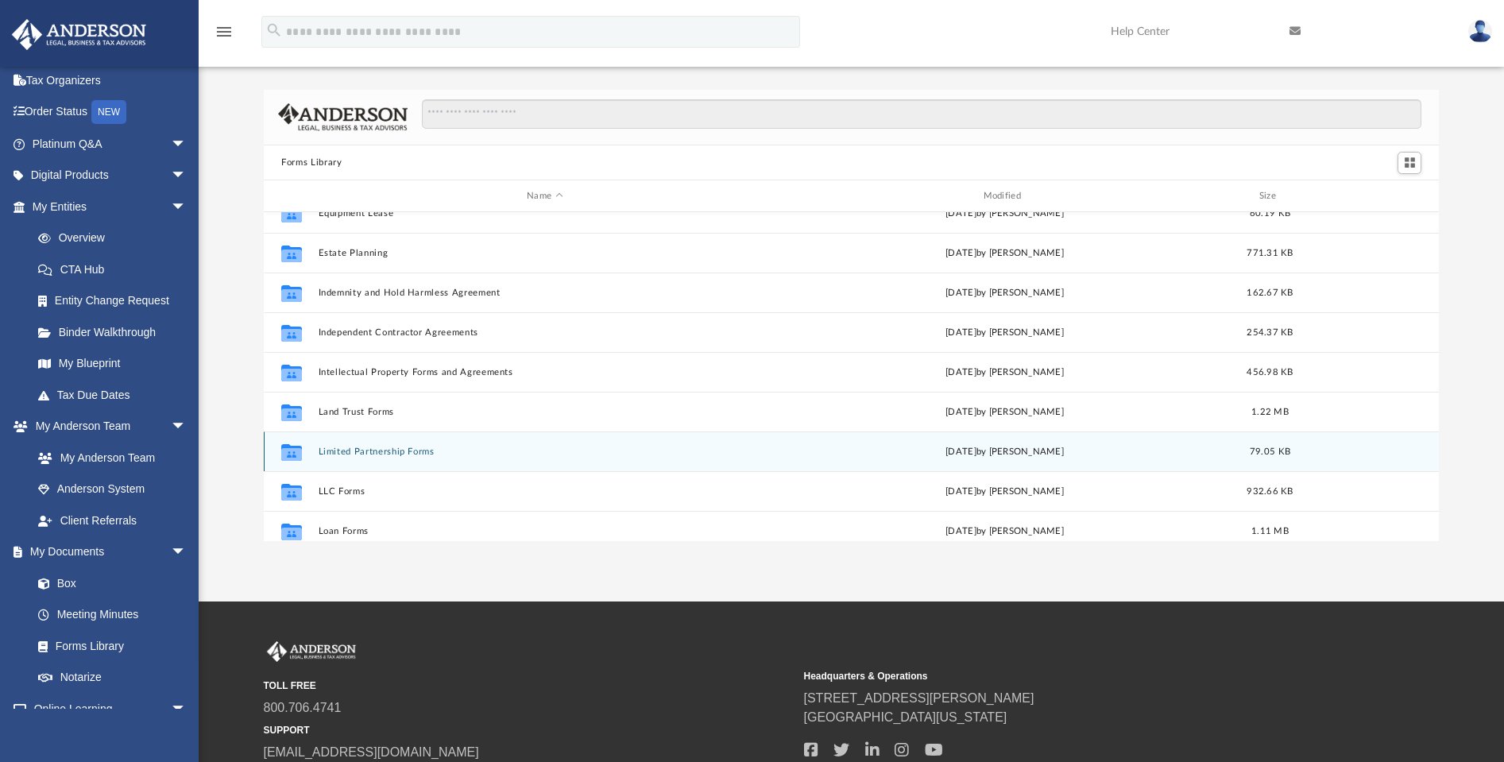
click at [388, 451] on button "Limited Partnership Forms" at bounding box center [545, 451] width 453 height 10
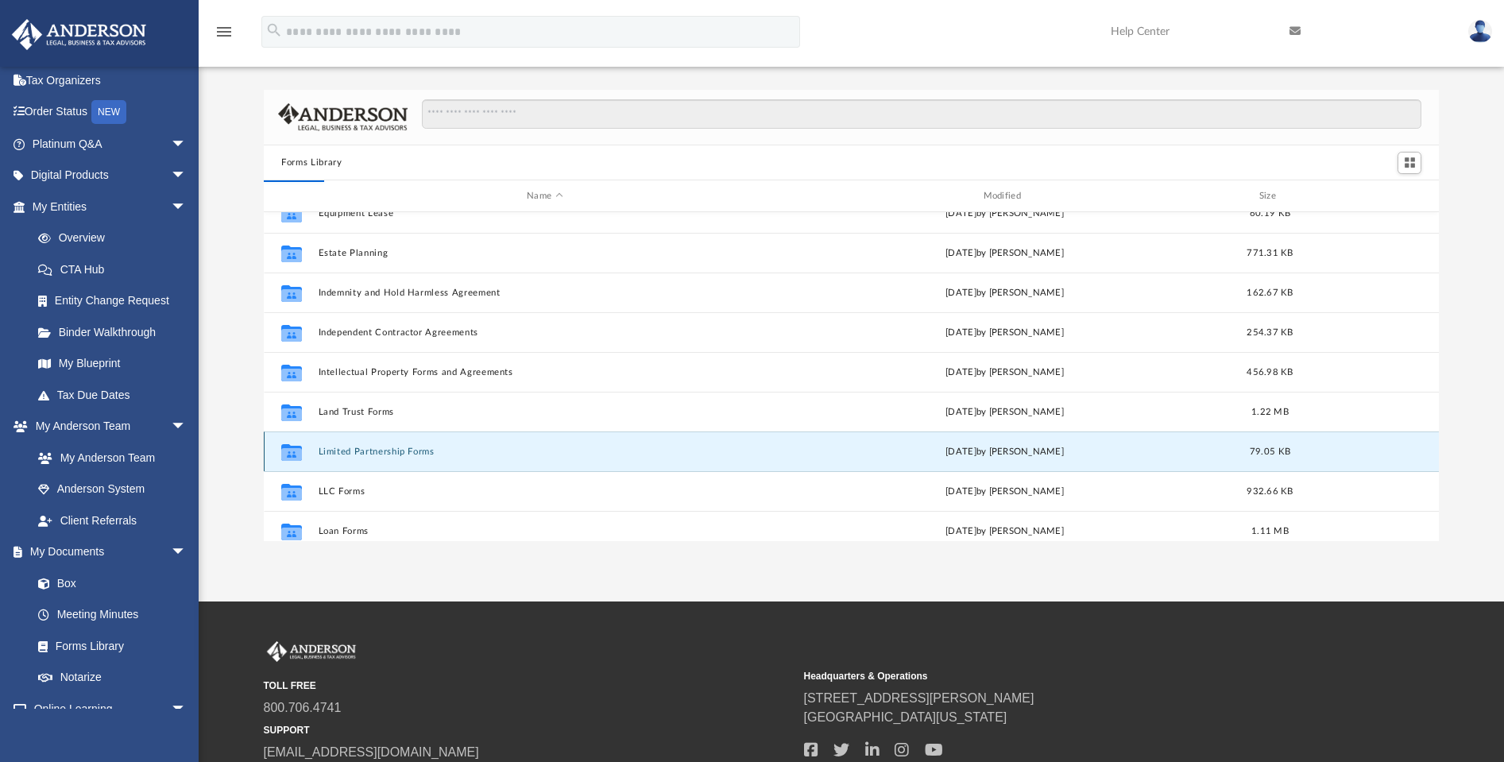
scroll to position [0, 0]
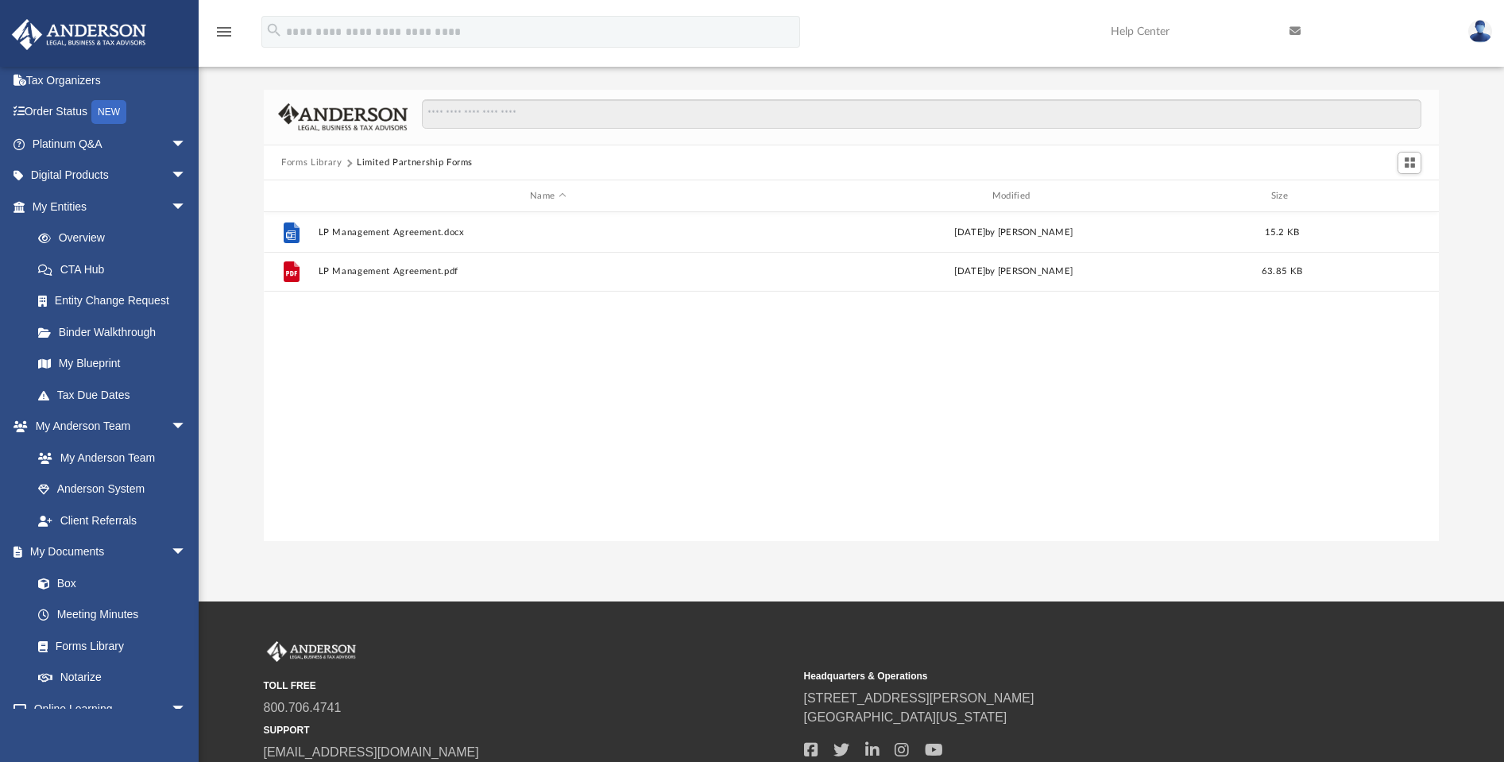
click at [331, 161] on button "Forms Library" at bounding box center [311, 163] width 60 height 14
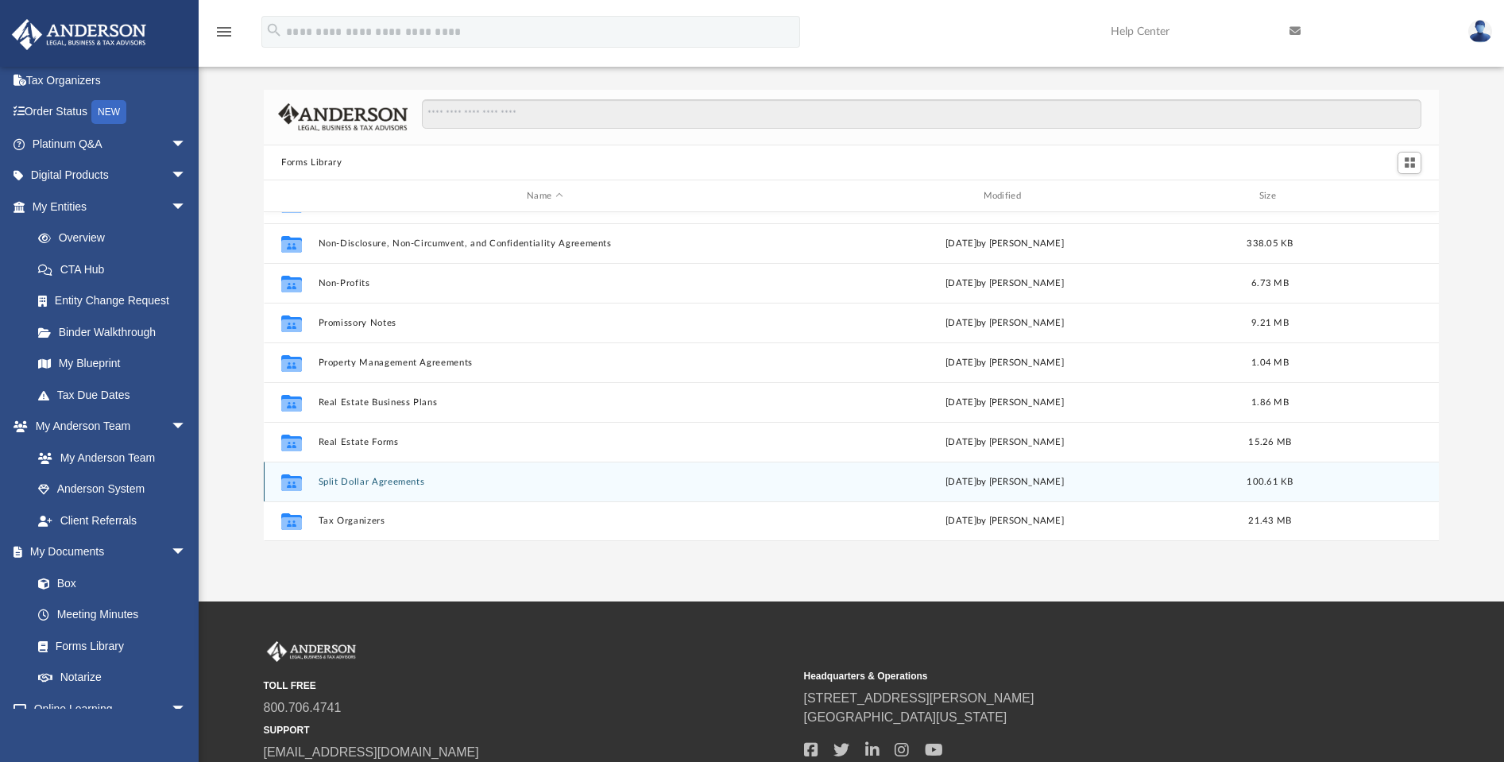
scroll to position [145, 0]
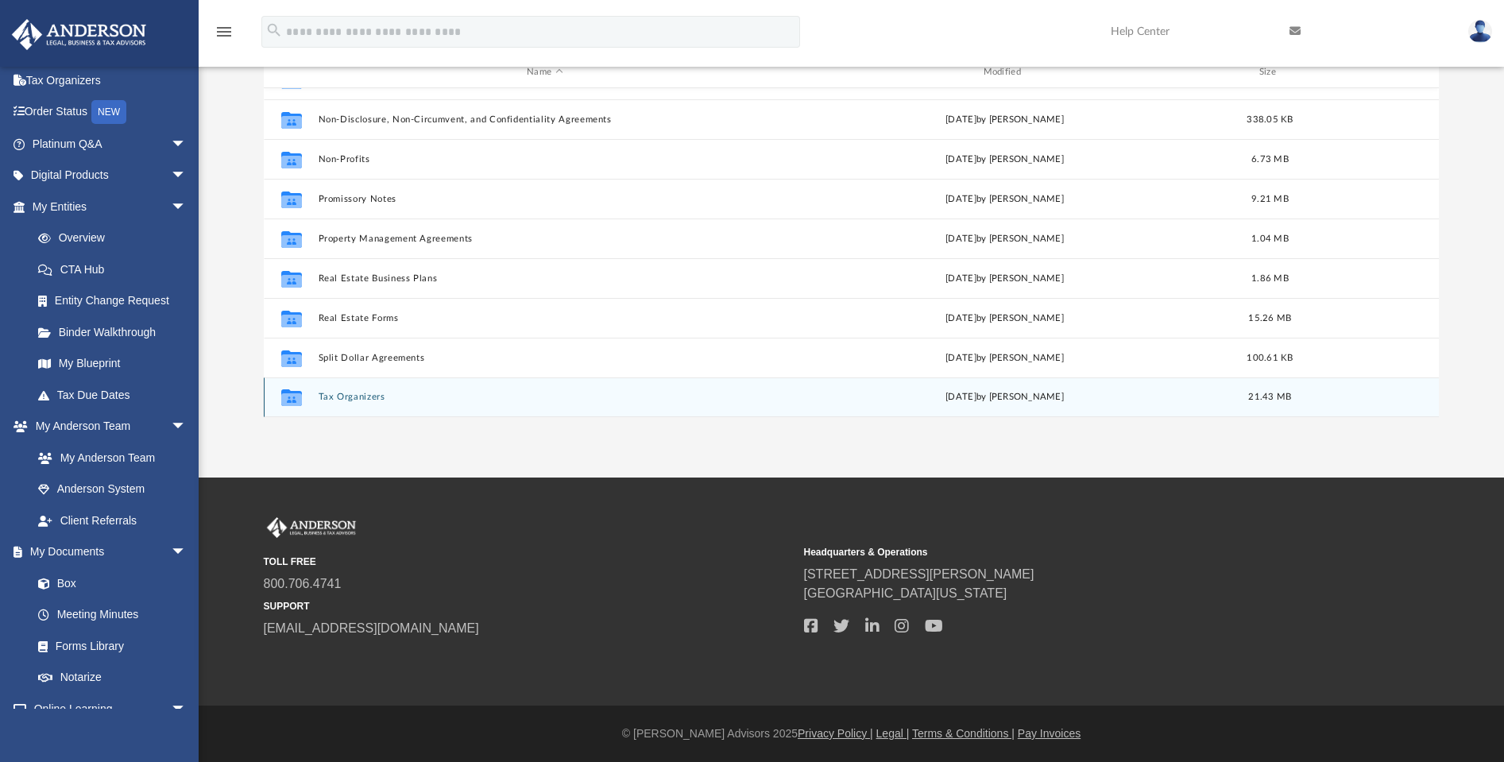
click at [342, 396] on button "Tax Organizers" at bounding box center [545, 397] width 453 height 10
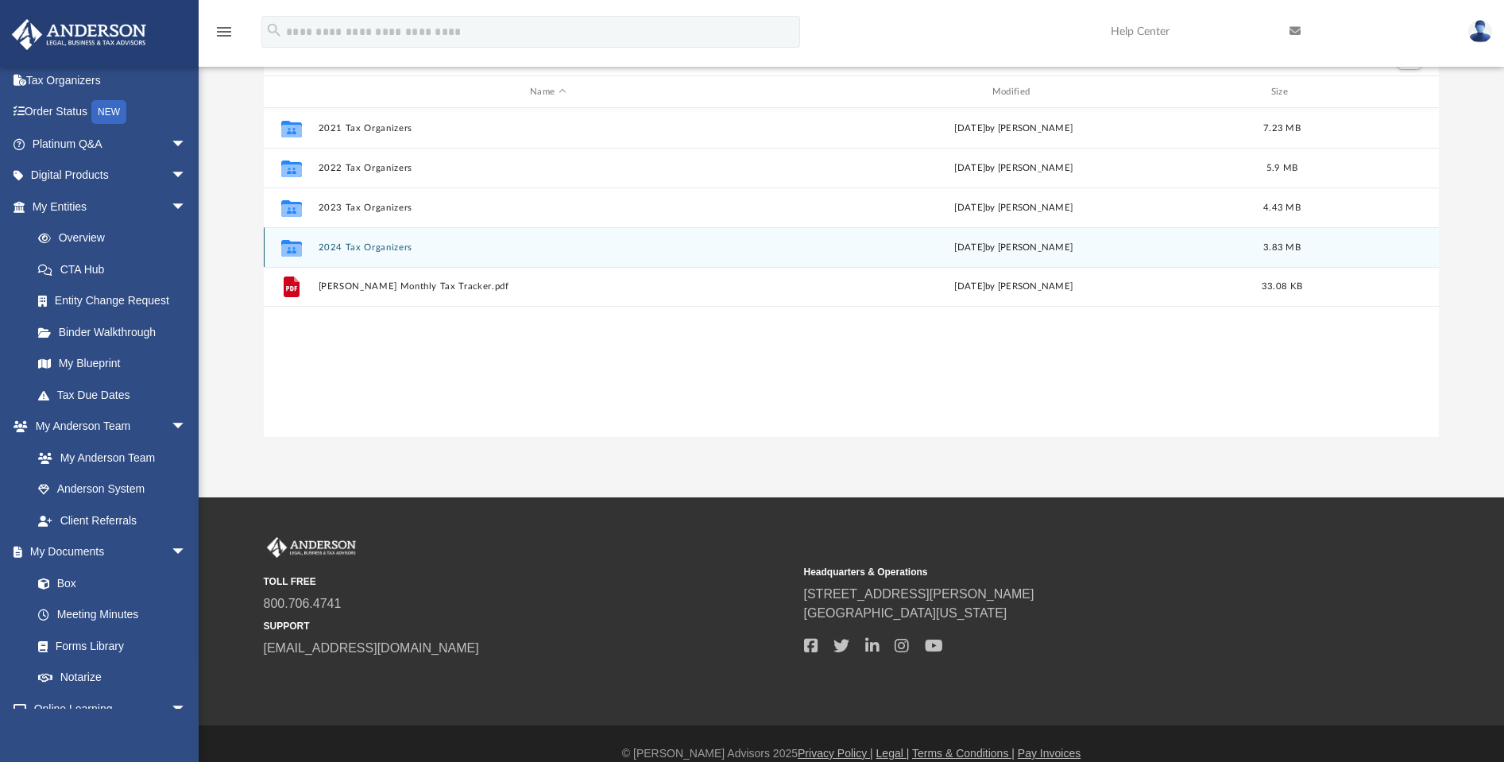
scroll to position [0, 0]
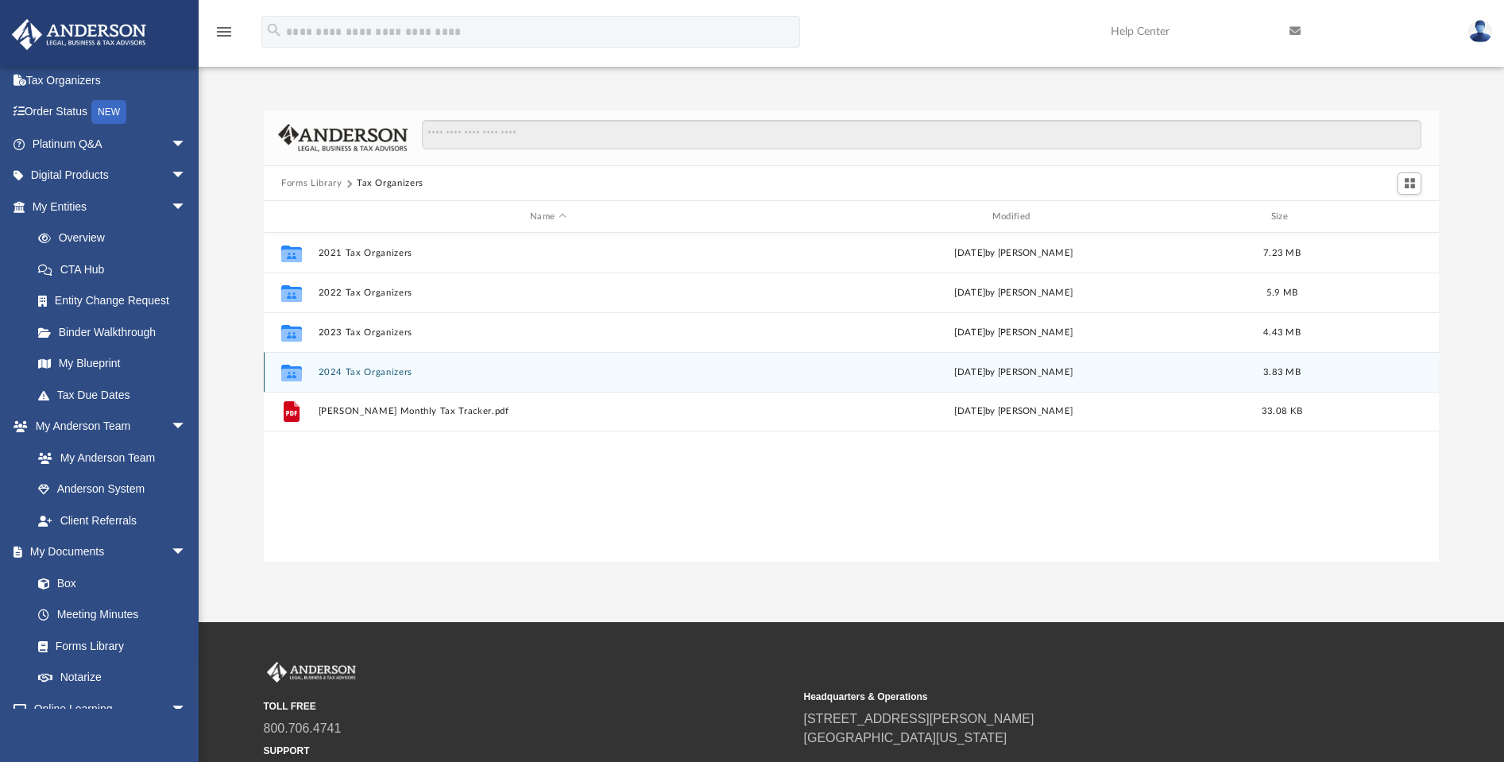
click at [368, 369] on button "2024 Tax Organizers" at bounding box center [548, 372] width 459 height 10
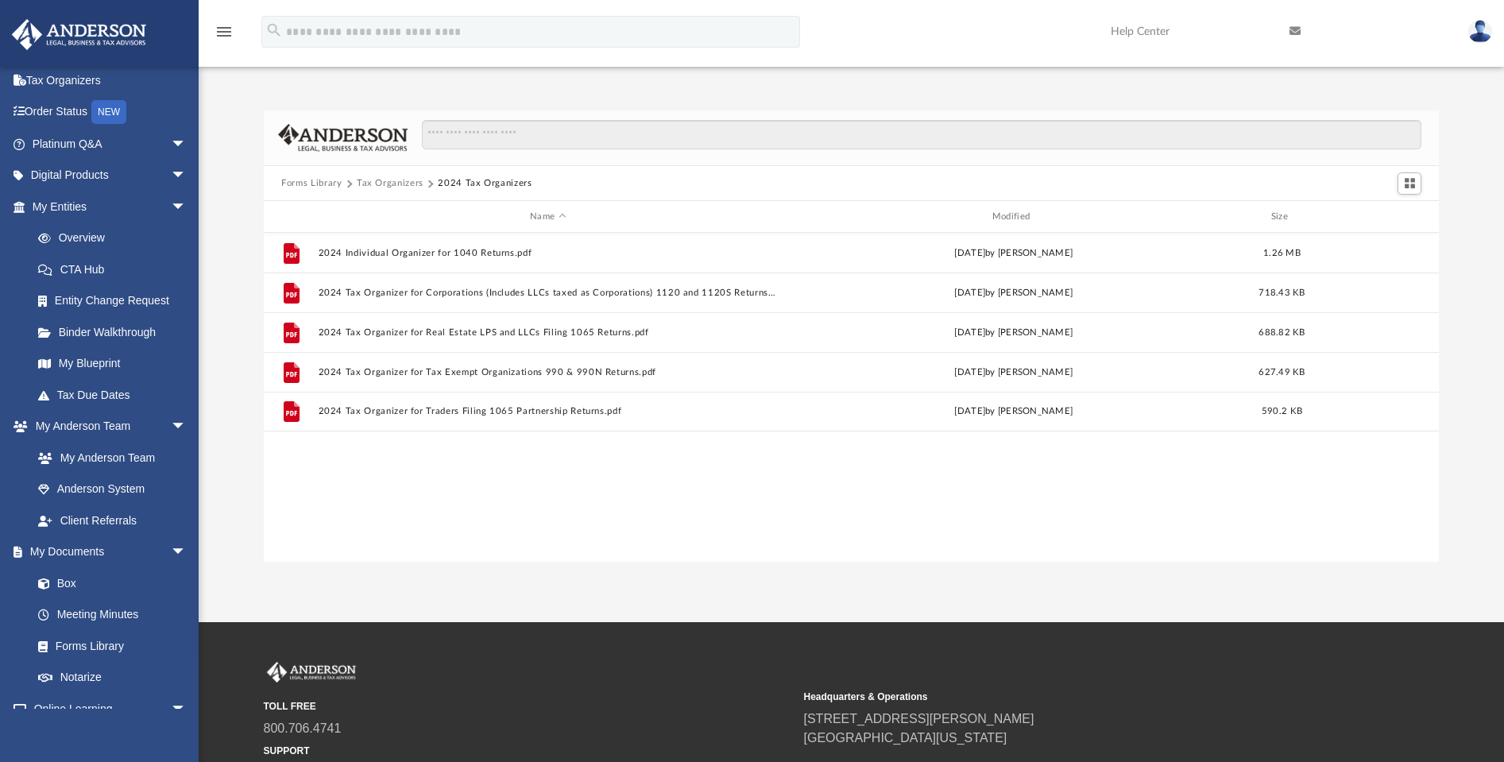
click at [386, 184] on button "Tax Organizers" at bounding box center [390, 183] width 67 height 14
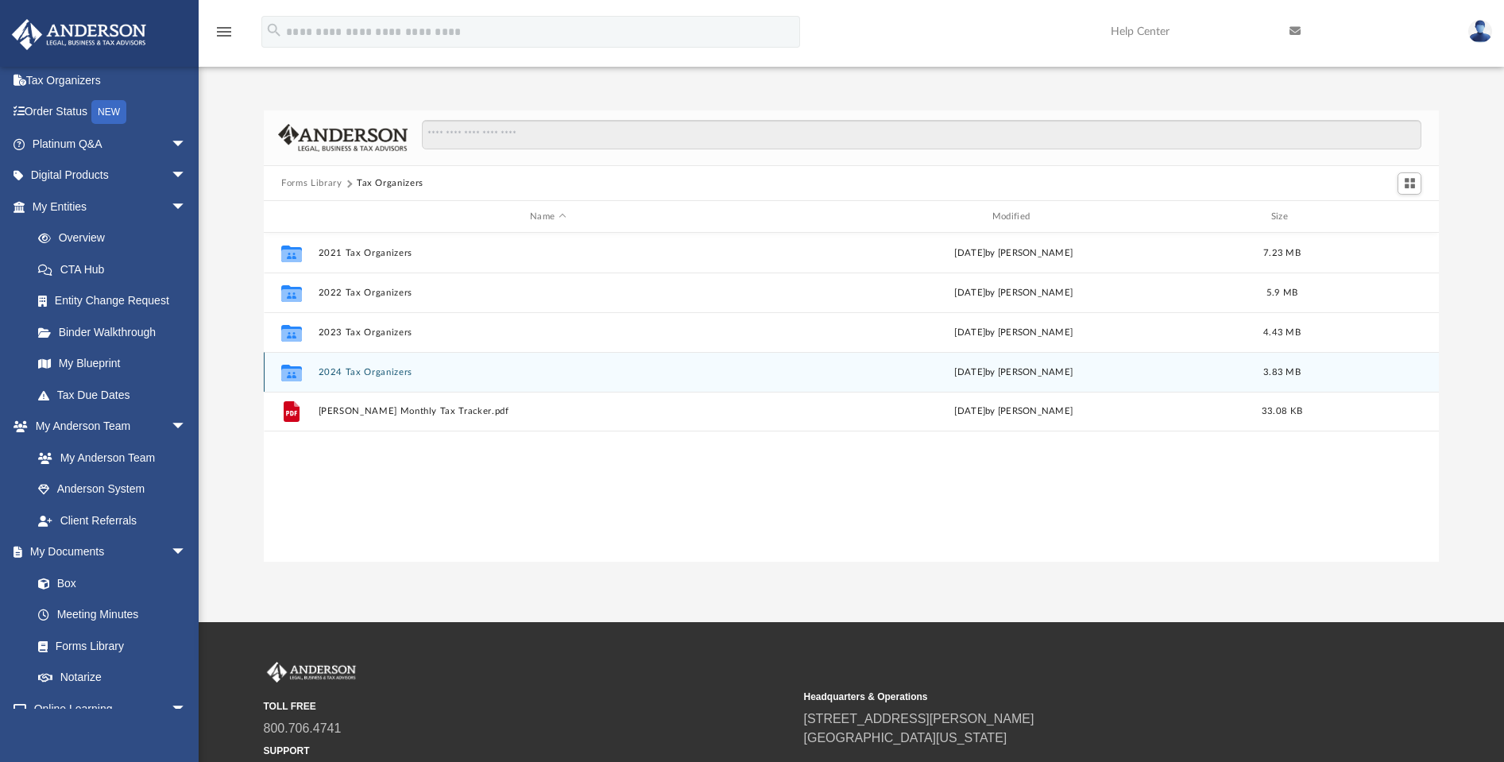
click at [357, 369] on button "2024 Tax Organizers" at bounding box center [548, 372] width 459 height 10
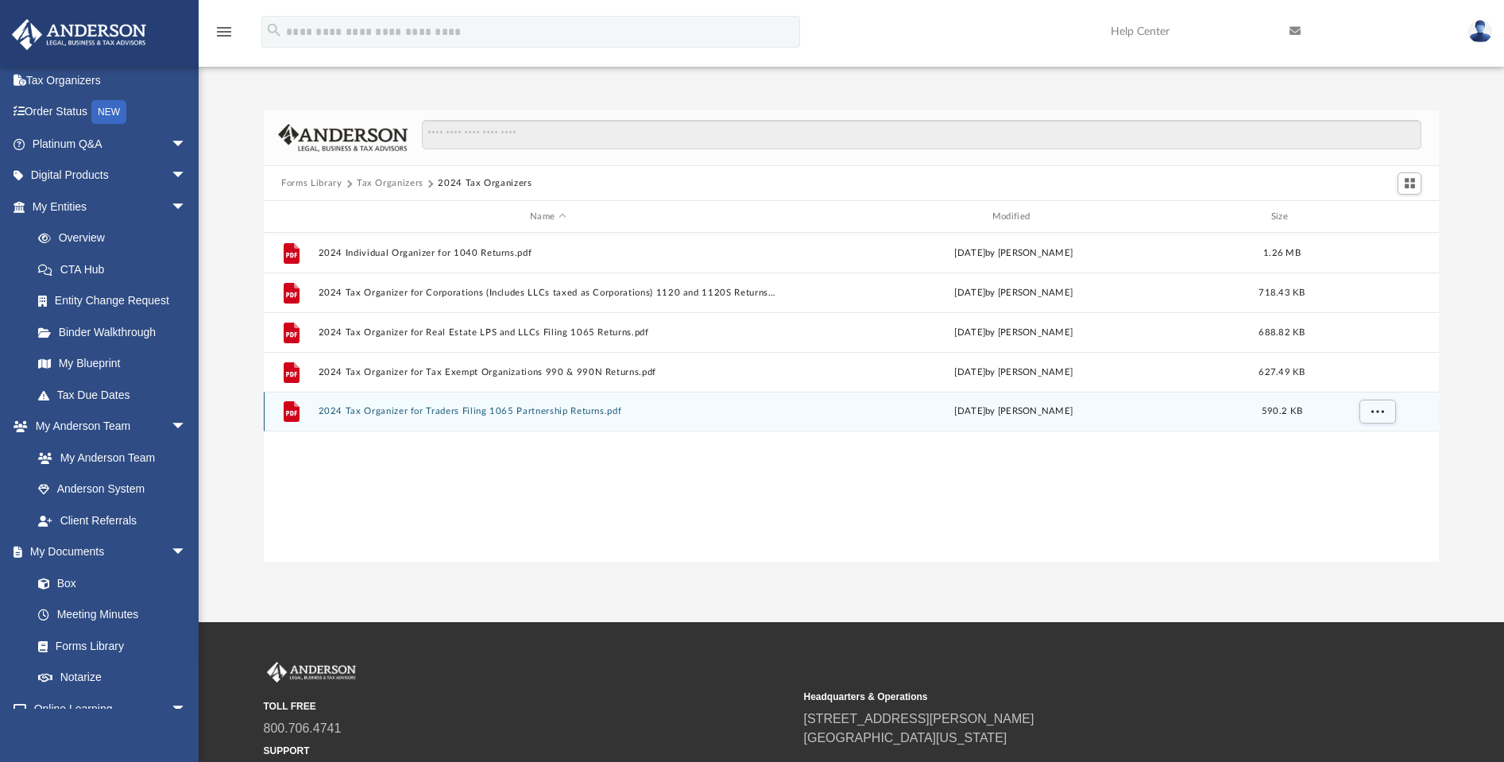
click at [437, 408] on button "2024 Tax Organizer for Traders Filing 1065 Partnership Returns.pdf" at bounding box center [548, 412] width 459 height 10
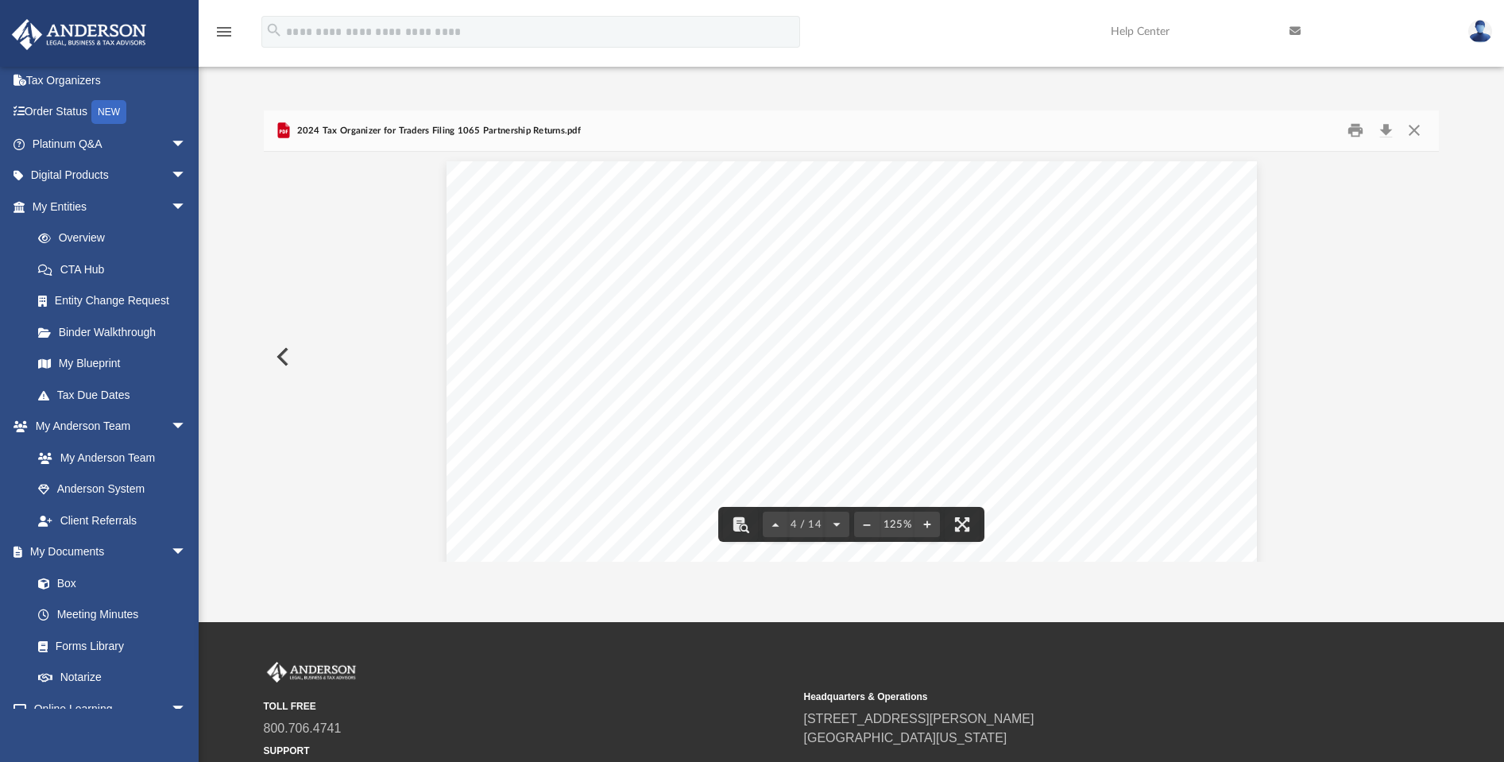
scroll to position [3238, 0]
click at [1420, 132] on button "Close" at bounding box center [1413, 130] width 29 height 25
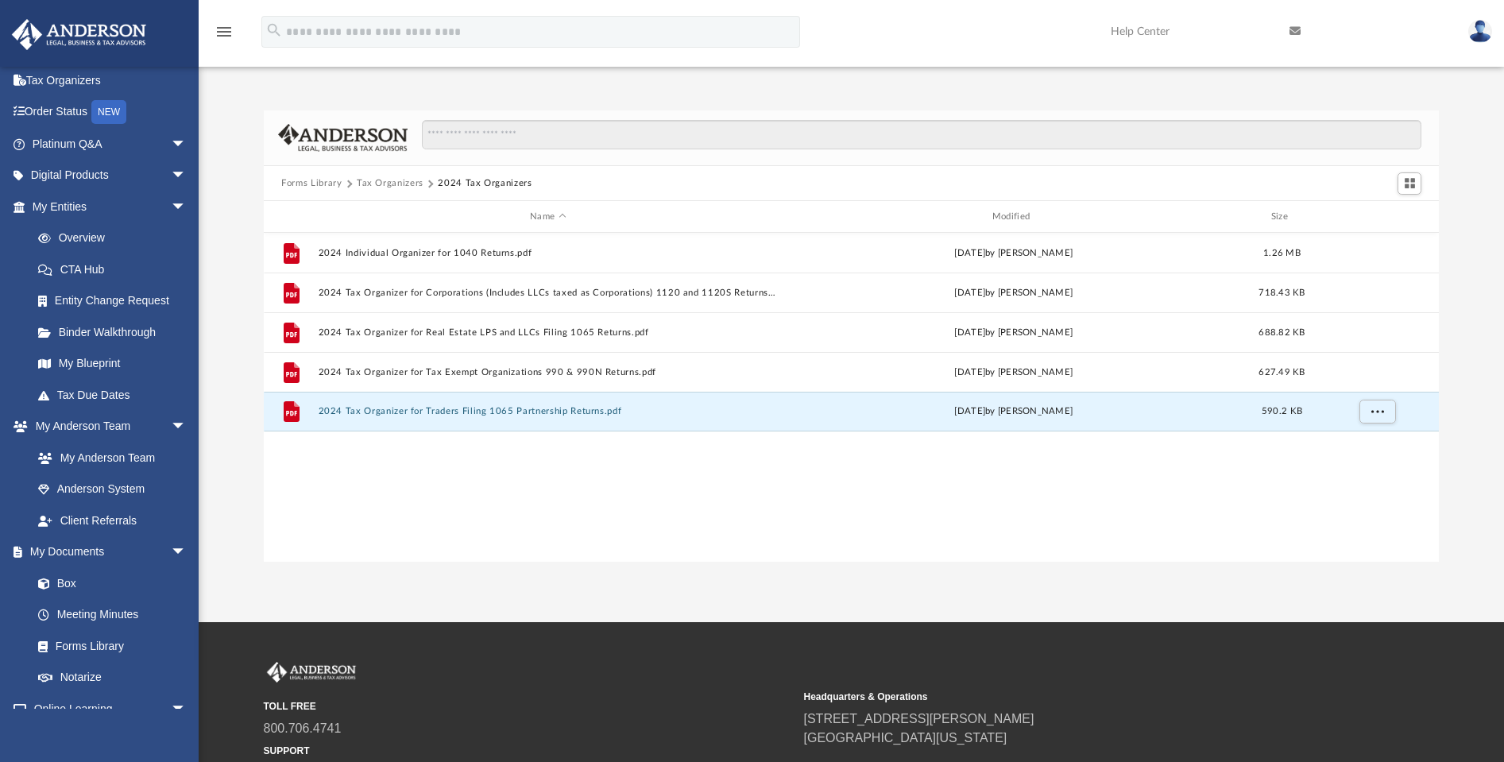
click at [394, 187] on button "Tax Organizers" at bounding box center [390, 183] width 67 height 14
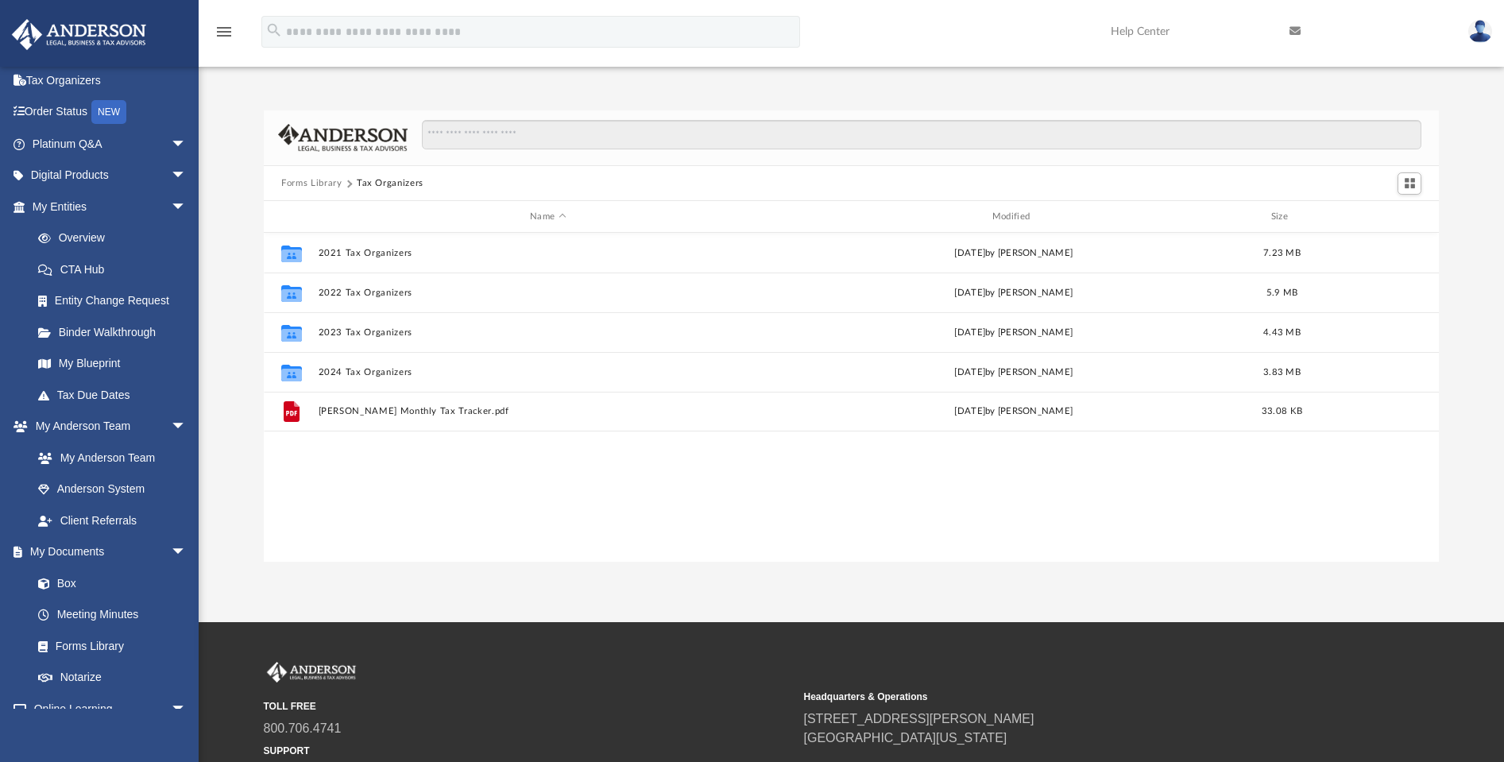
click at [327, 184] on button "Forms Library" at bounding box center [311, 183] width 60 height 14
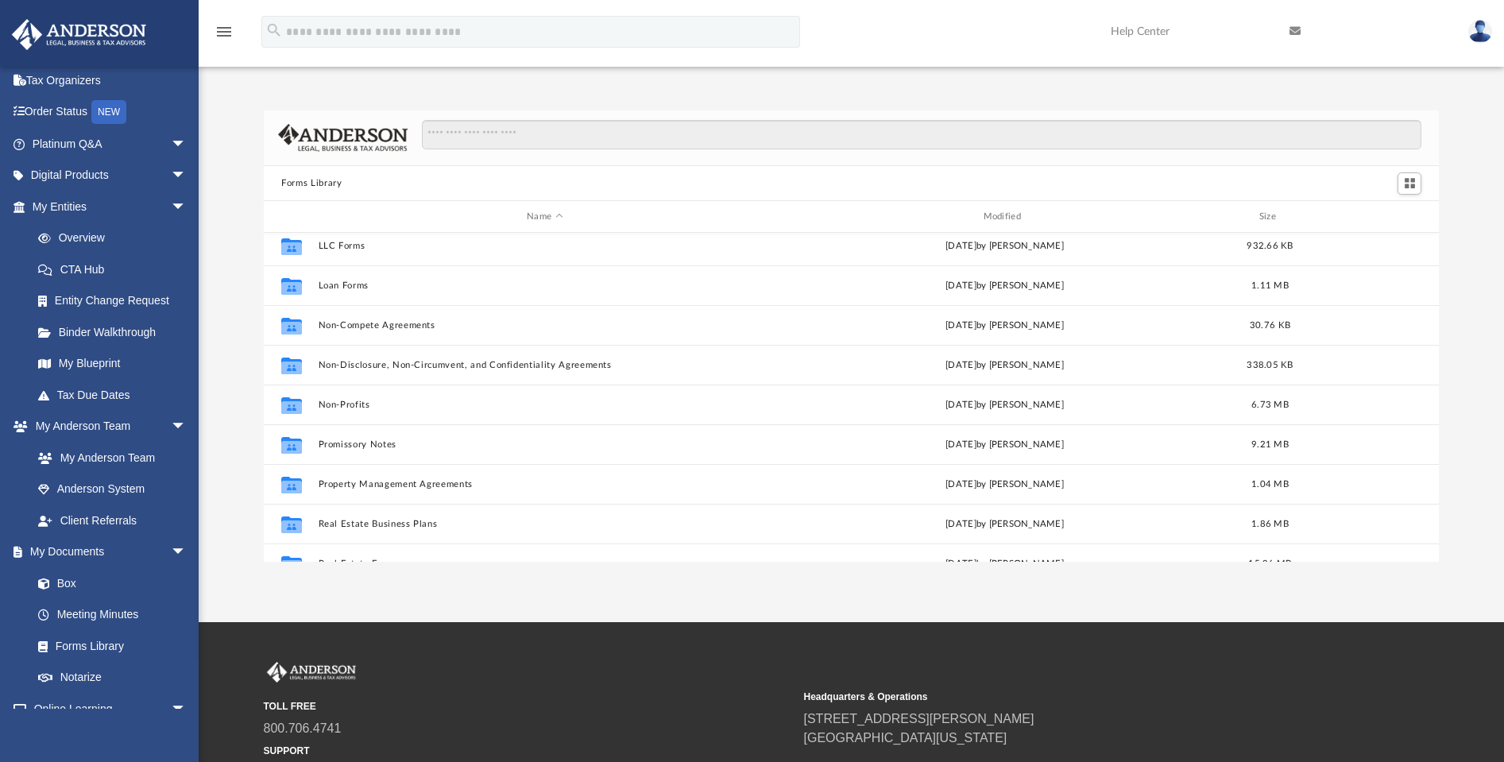
scroll to position [145, 0]
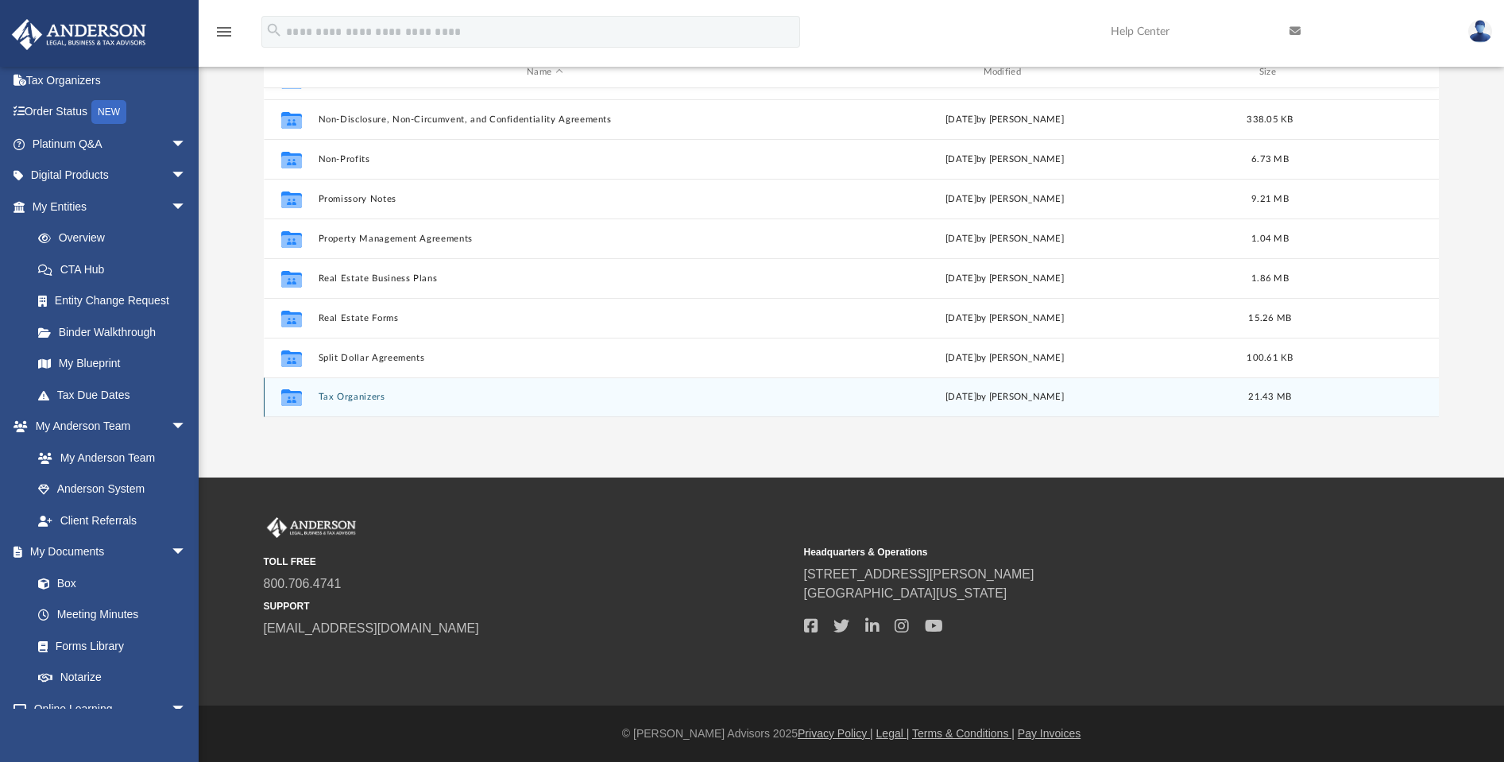
click at [356, 398] on button "Tax Organizers" at bounding box center [545, 397] width 453 height 10
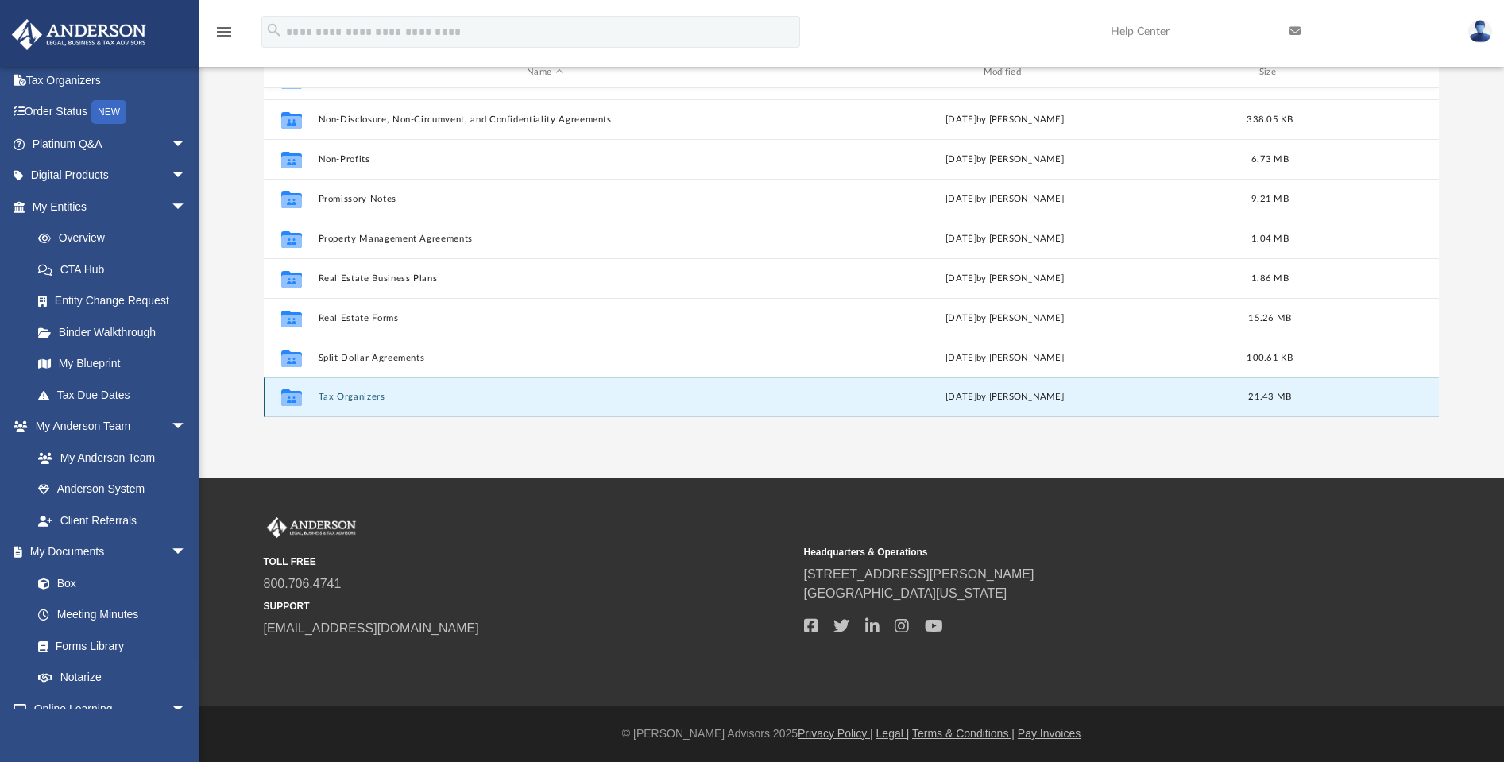
scroll to position [0, 0]
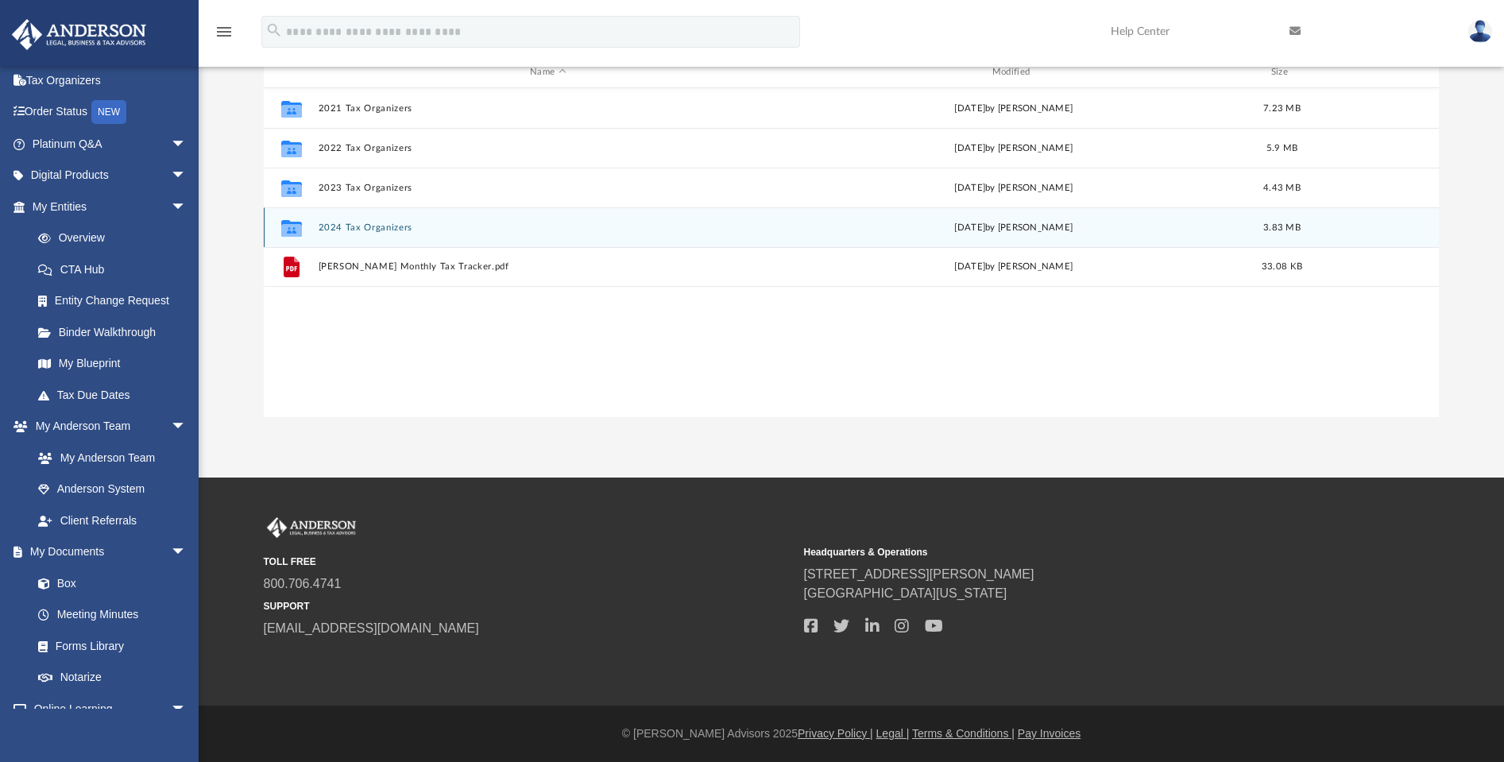
click at [365, 230] on button "2024 Tax Organizers" at bounding box center [548, 227] width 459 height 10
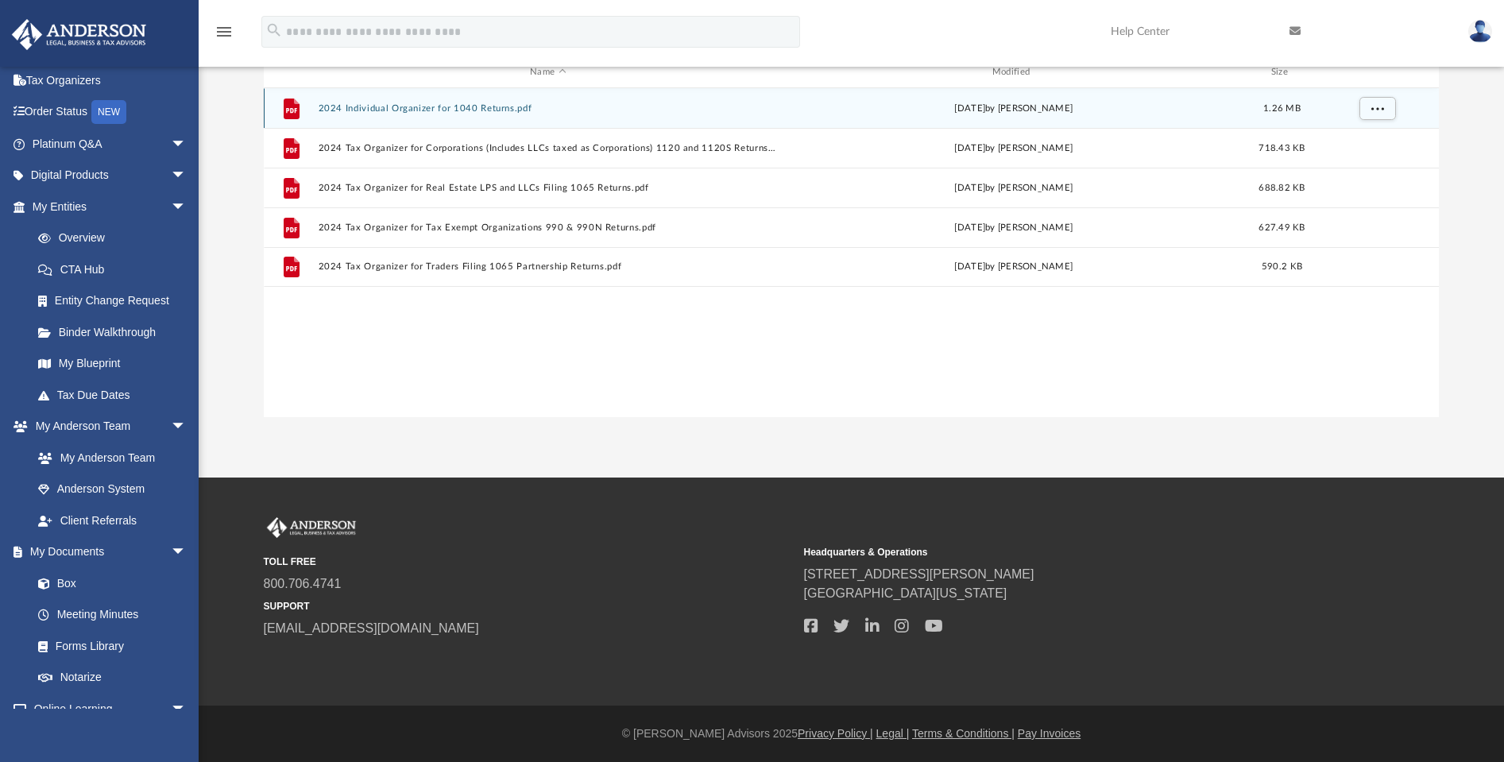
click at [408, 110] on button "2024 Individual Organizer for 1040 Returns.pdf" at bounding box center [548, 108] width 459 height 10
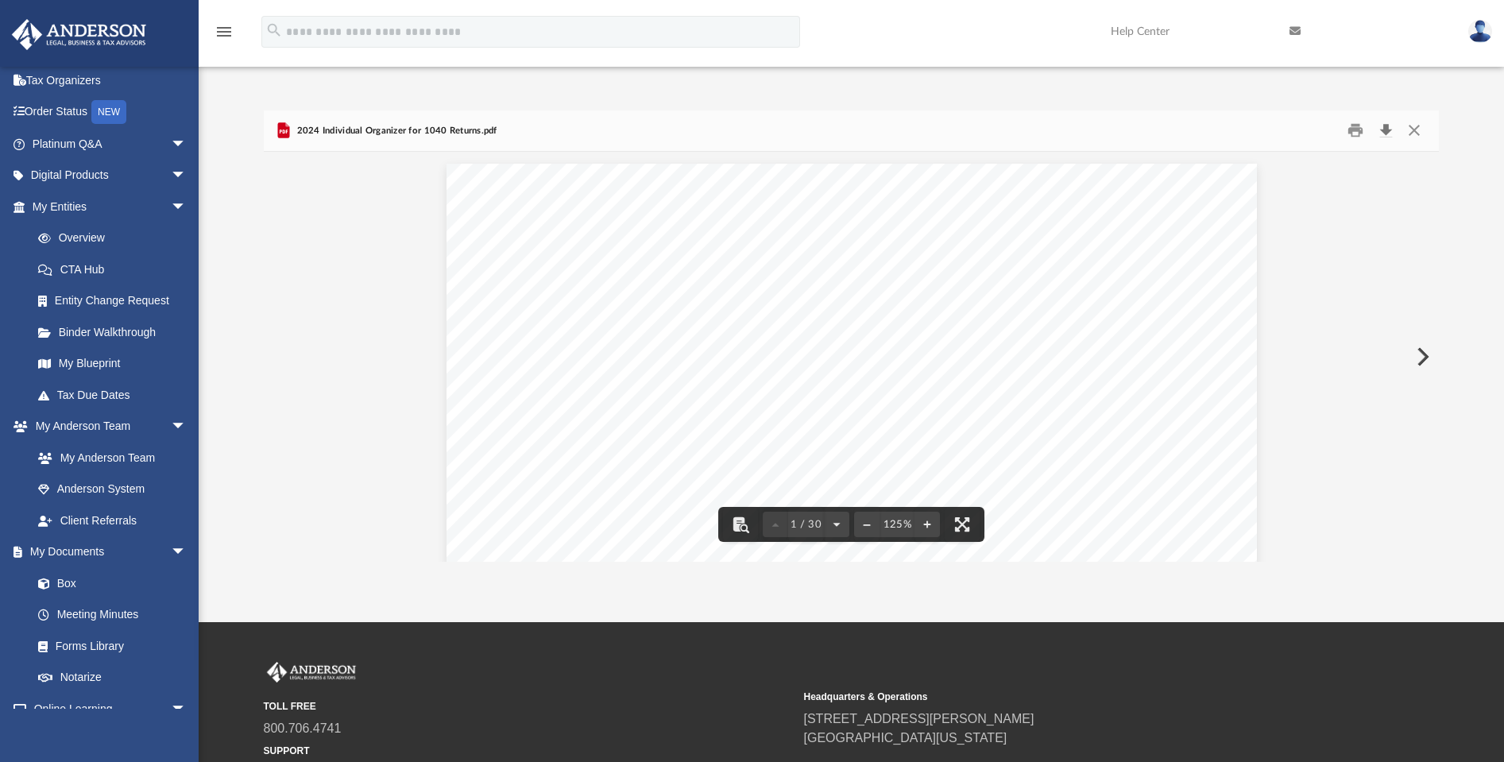
click at [1387, 126] on button "Download" at bounding box center [1385, 130] width 29 height 25
click at [1389, 129] on button "Download" at bounding box center [1385, 130] width 29 height 25
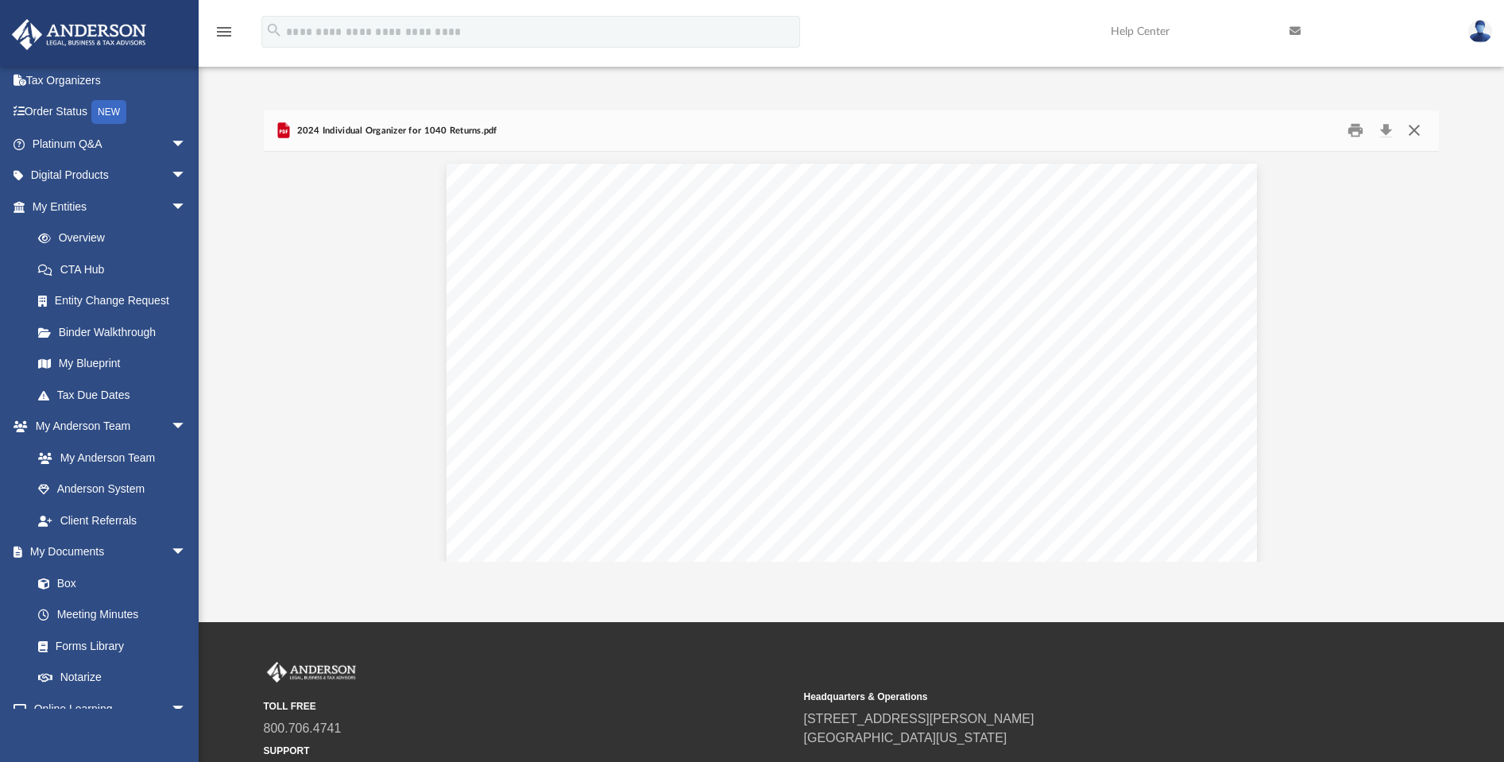
click at [1416, 129] on button "Close" at bounding box center [1413, 130] width 29 height 25
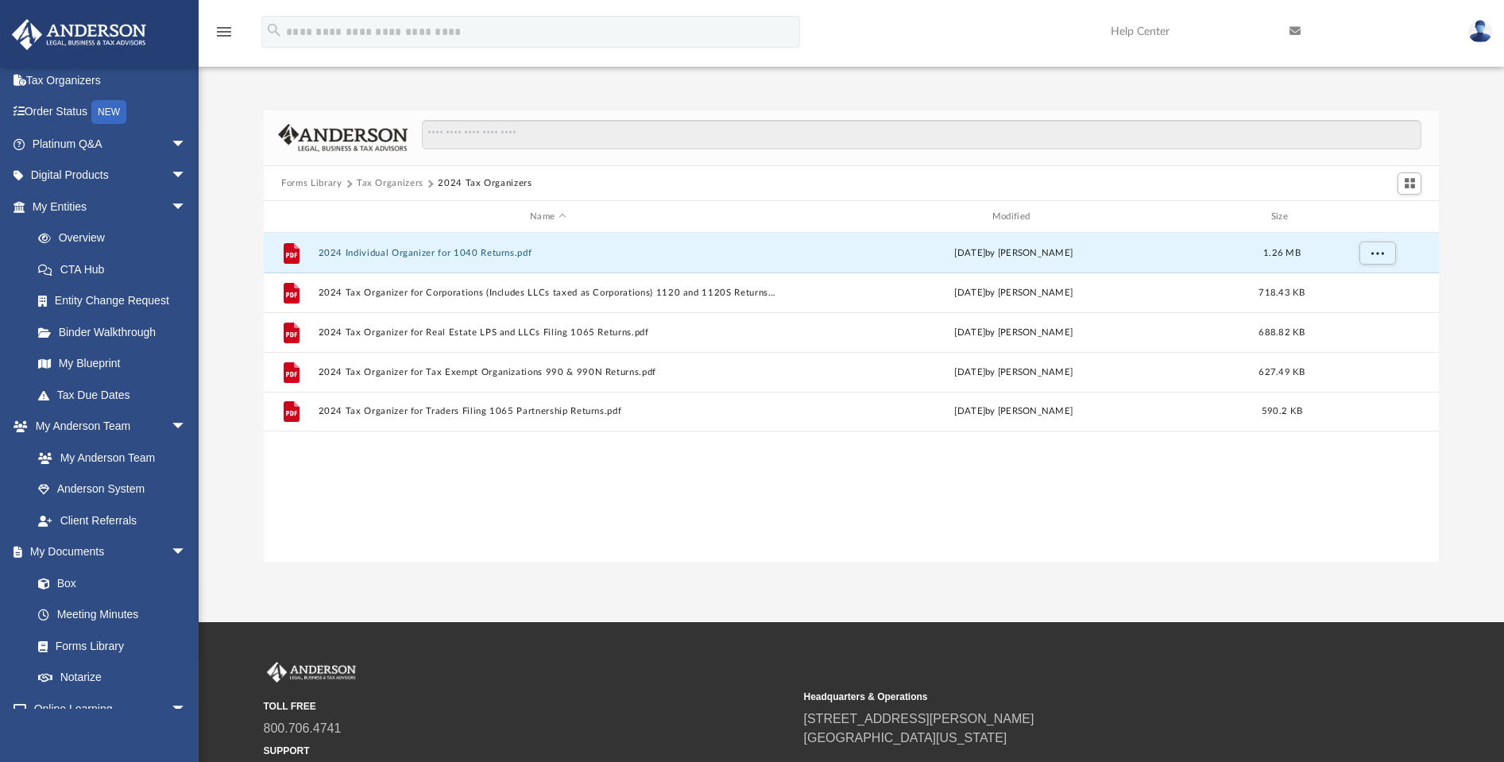
click at [408, 185] on button "Tax Organizers" at bounding box center [390, 183] width 67 height 14
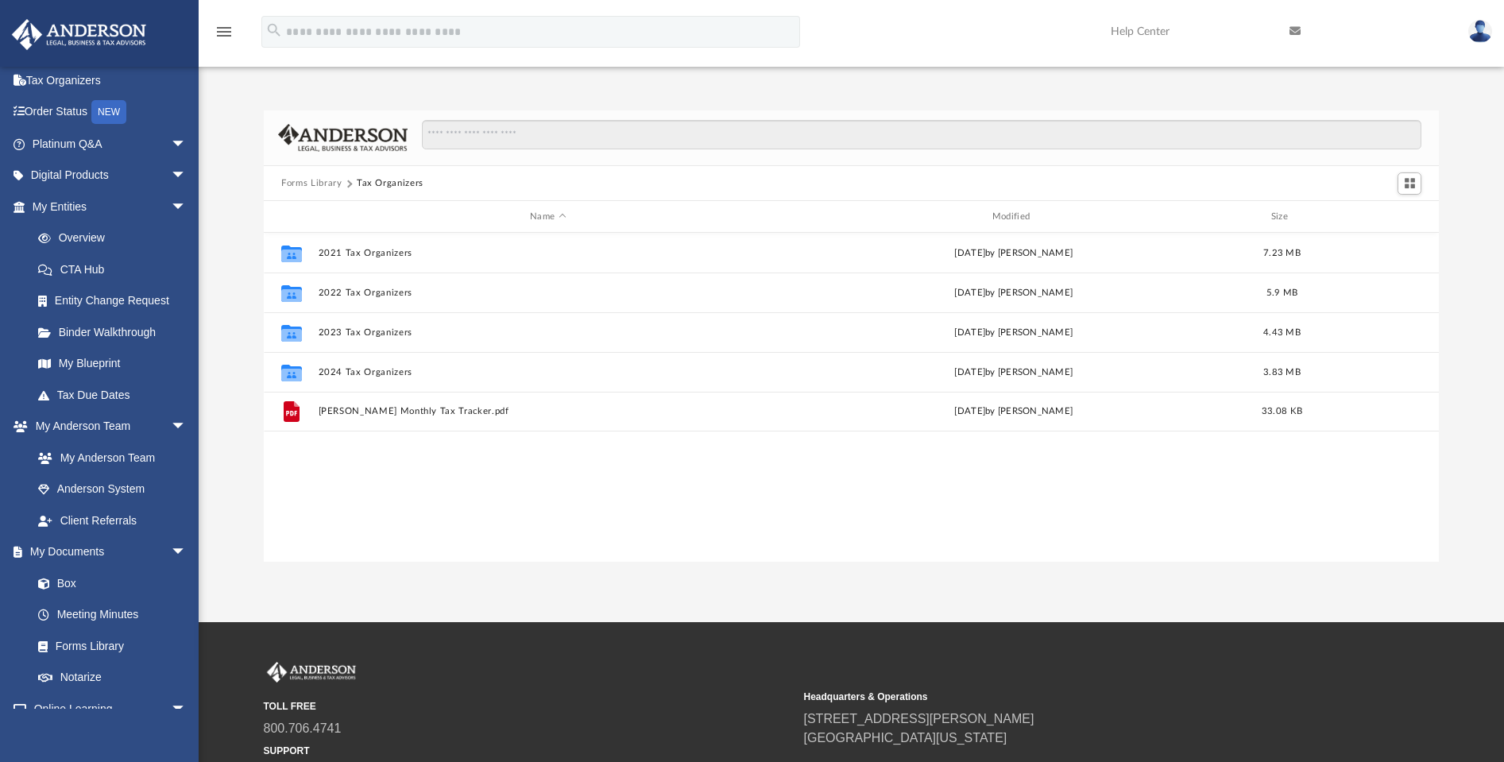
click at [323, 182] on button "Forms Library" at bounding box center [311, 183] width 60 height 14
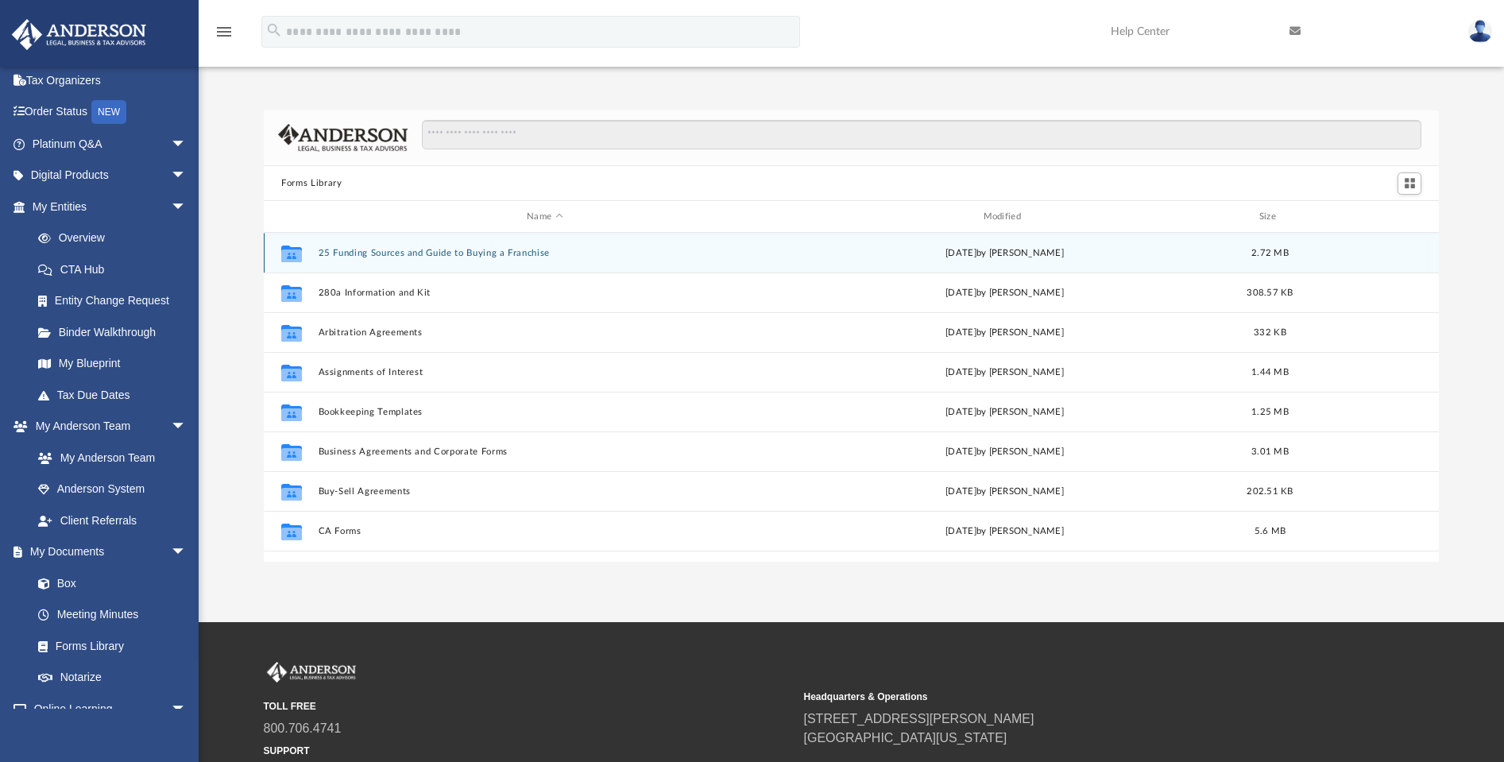
click at [360, 255] on button "25 Funding Sources and Guide to Buying a Franchise" at bounding box center [545, 253] width 453 height 10
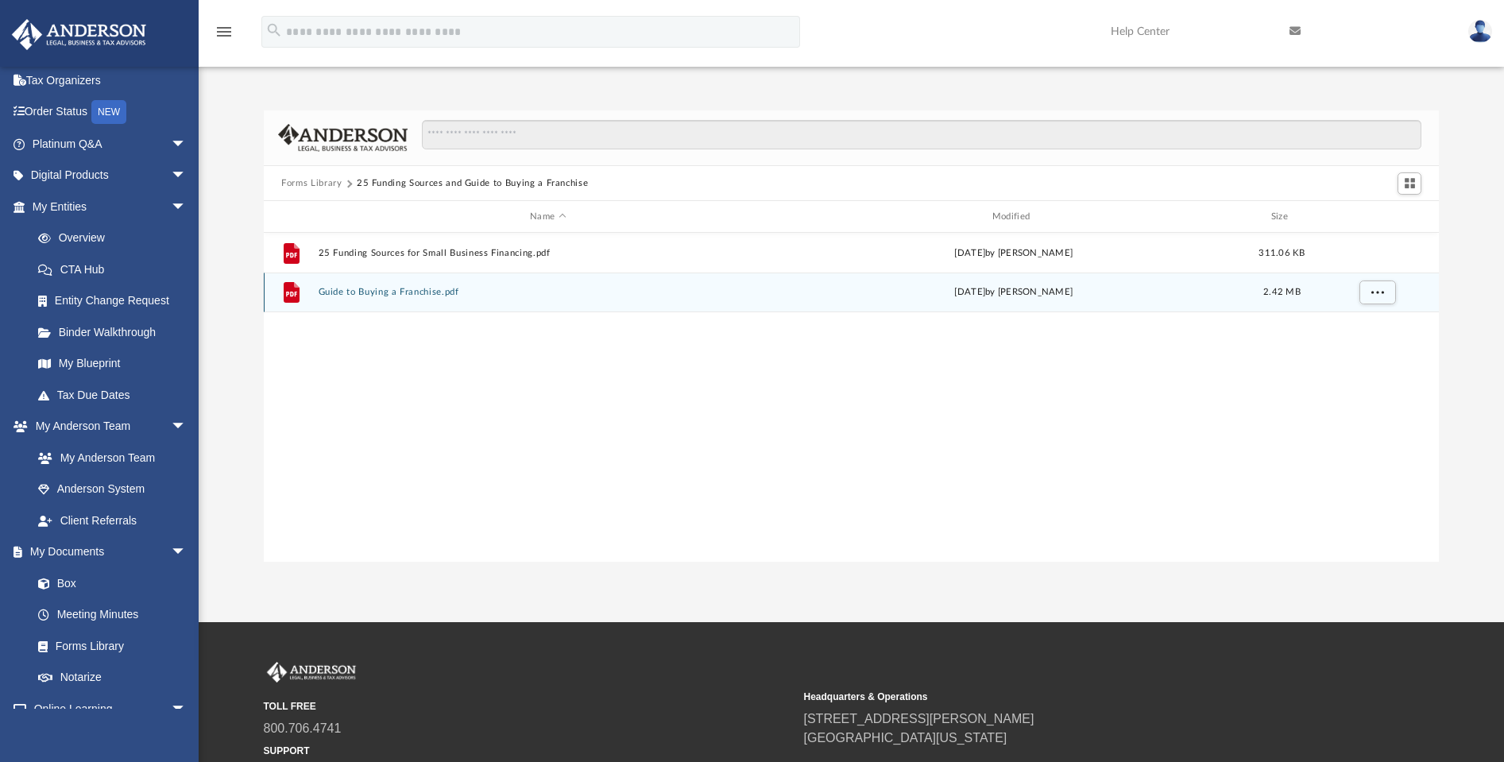
click at [388, 290] on button "Guide to Buying a Franchise.pdf" at bounding box center [548, 293] width 459 height 10
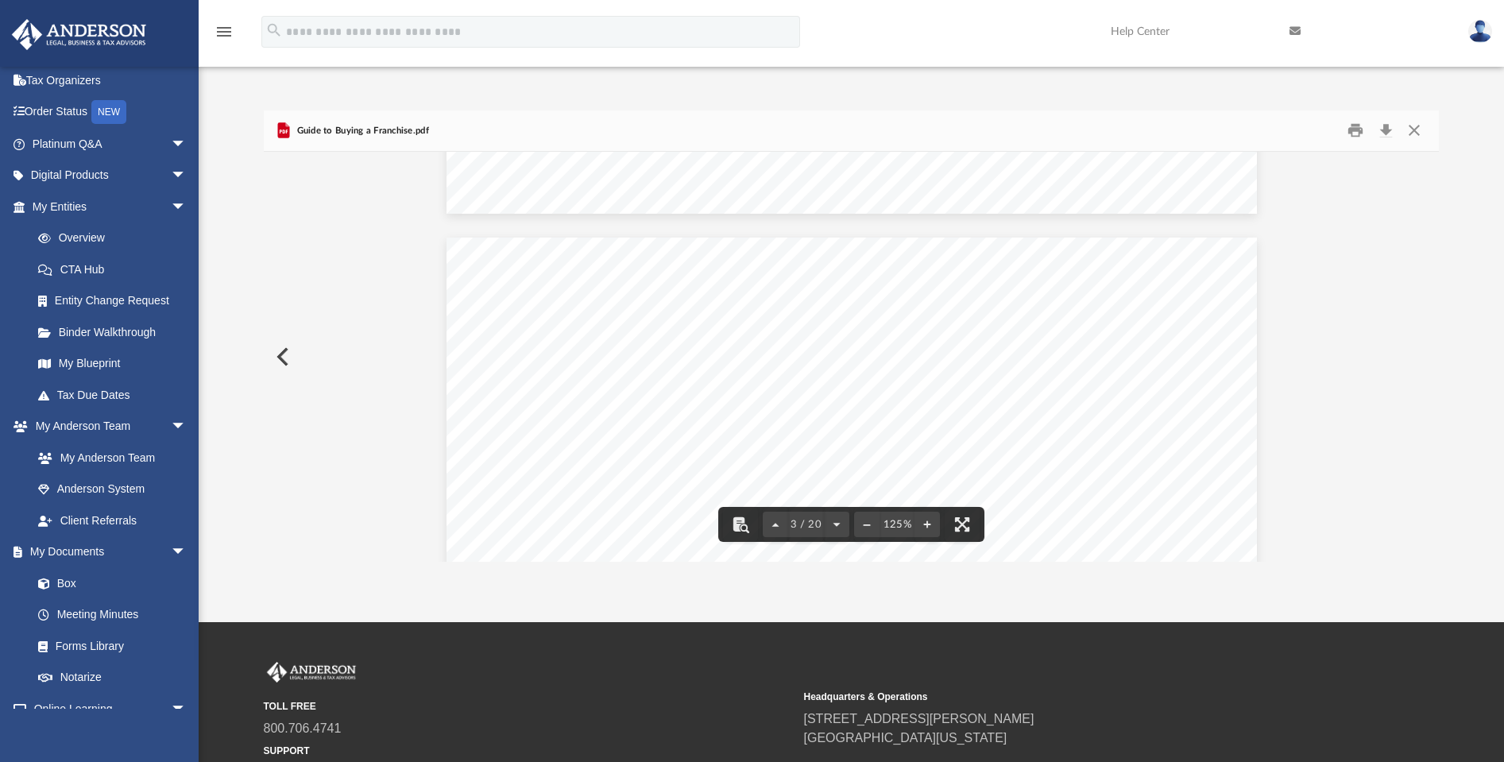
scroll to position [2774, 0]
click at [1385, 131] on button "Download" at bounding box center [1385, 130] width 29 height 25
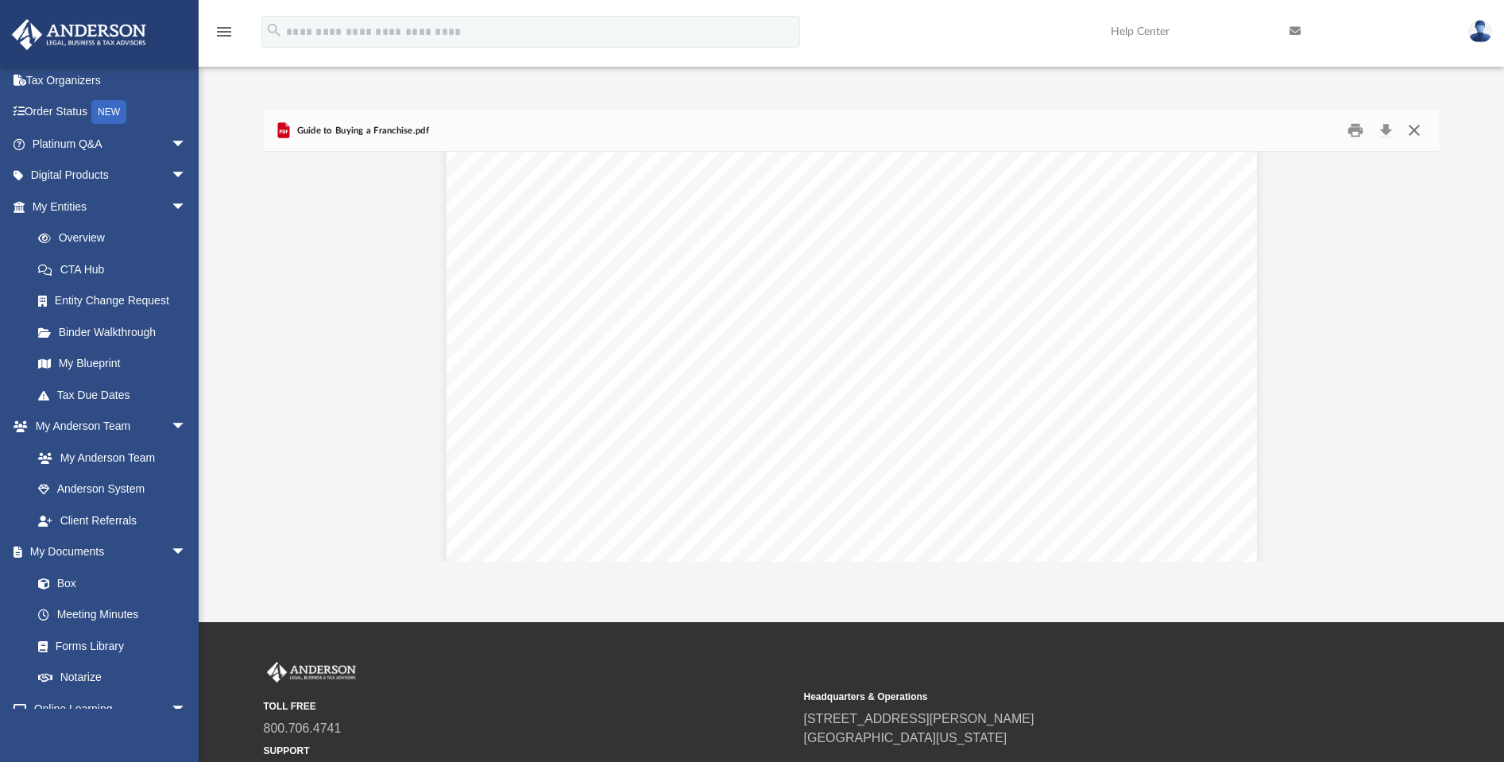
click at [1414, 127] on button "Close" at bounding box center [1413, 130] width 29 height 25
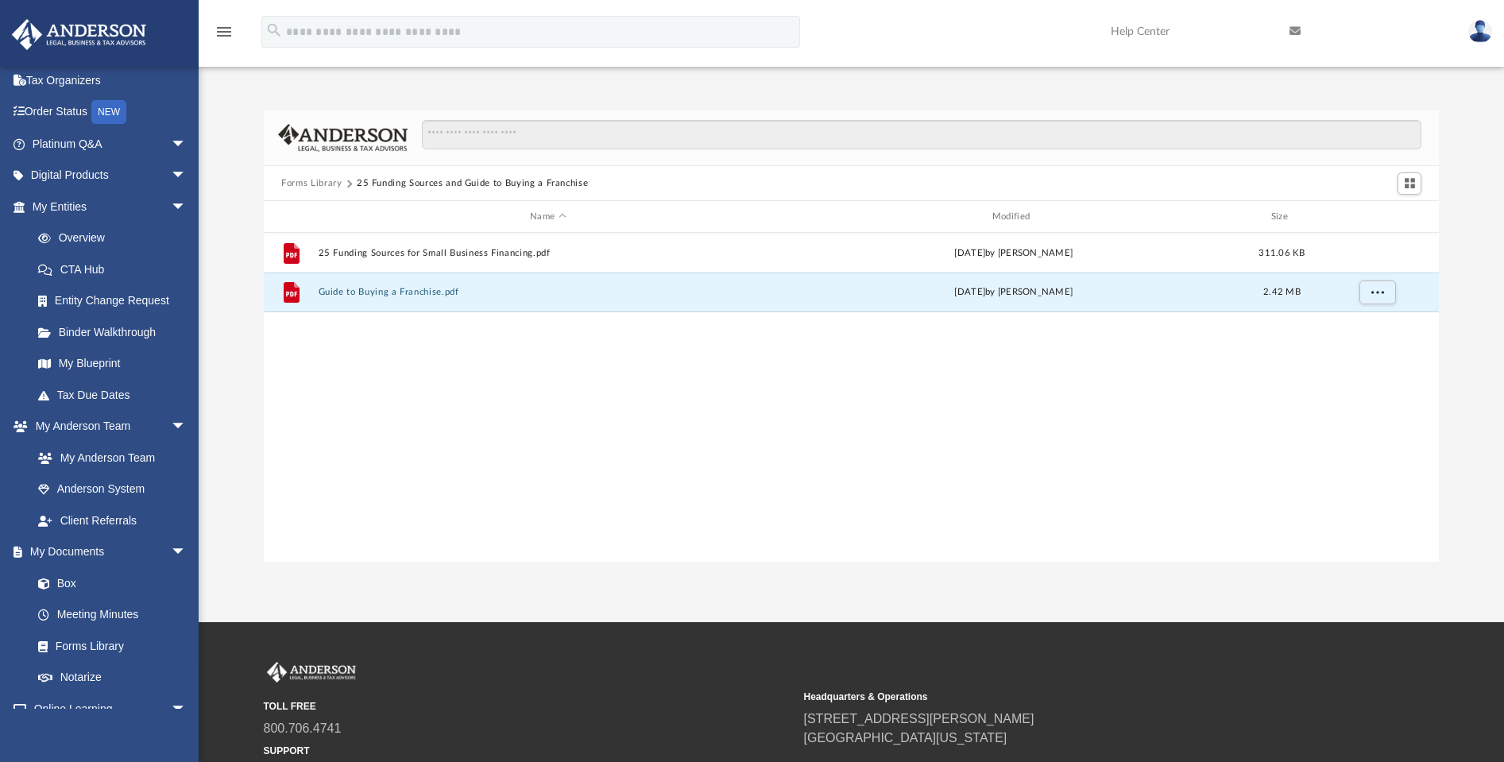
click at [314, 183] on button "Forms Library" at bounding box center [311, 183] width 60 height 14
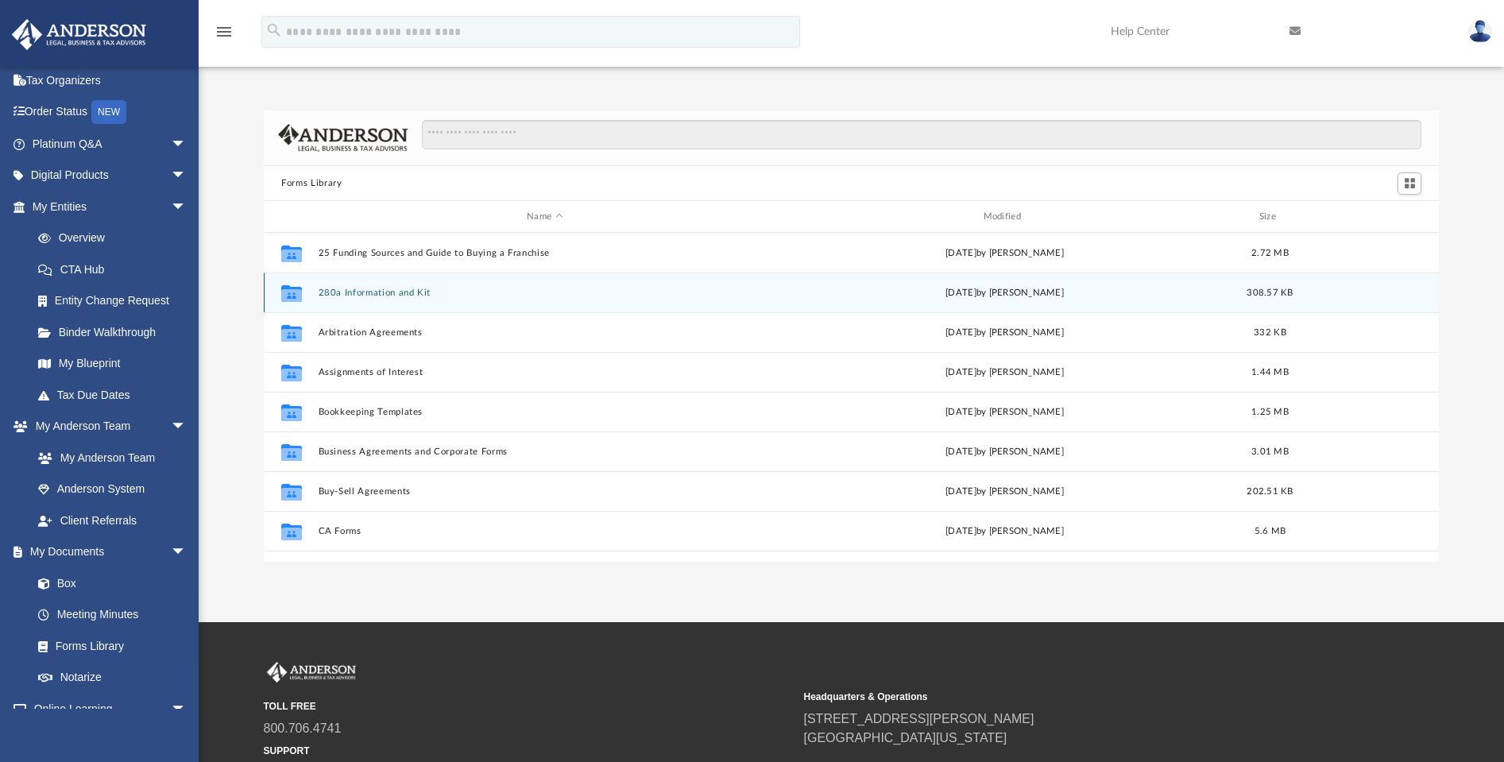
click at [373, 294] on button "280a Information and Kit" at bounding box center [545, 293] width 453 height 10
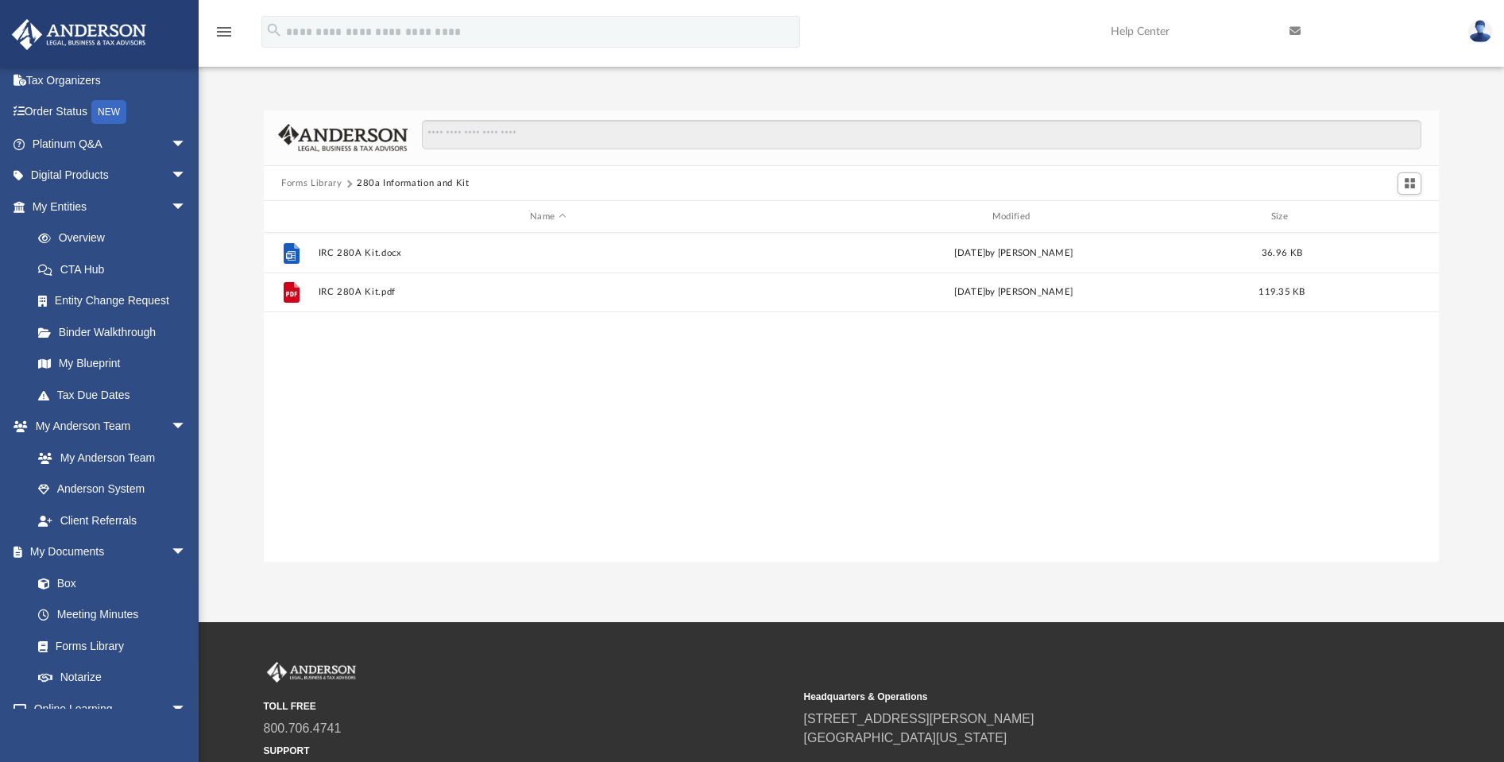
click at [314, 180] on button "Forms Library" at bounding box center [311, 183] width 60 height 14
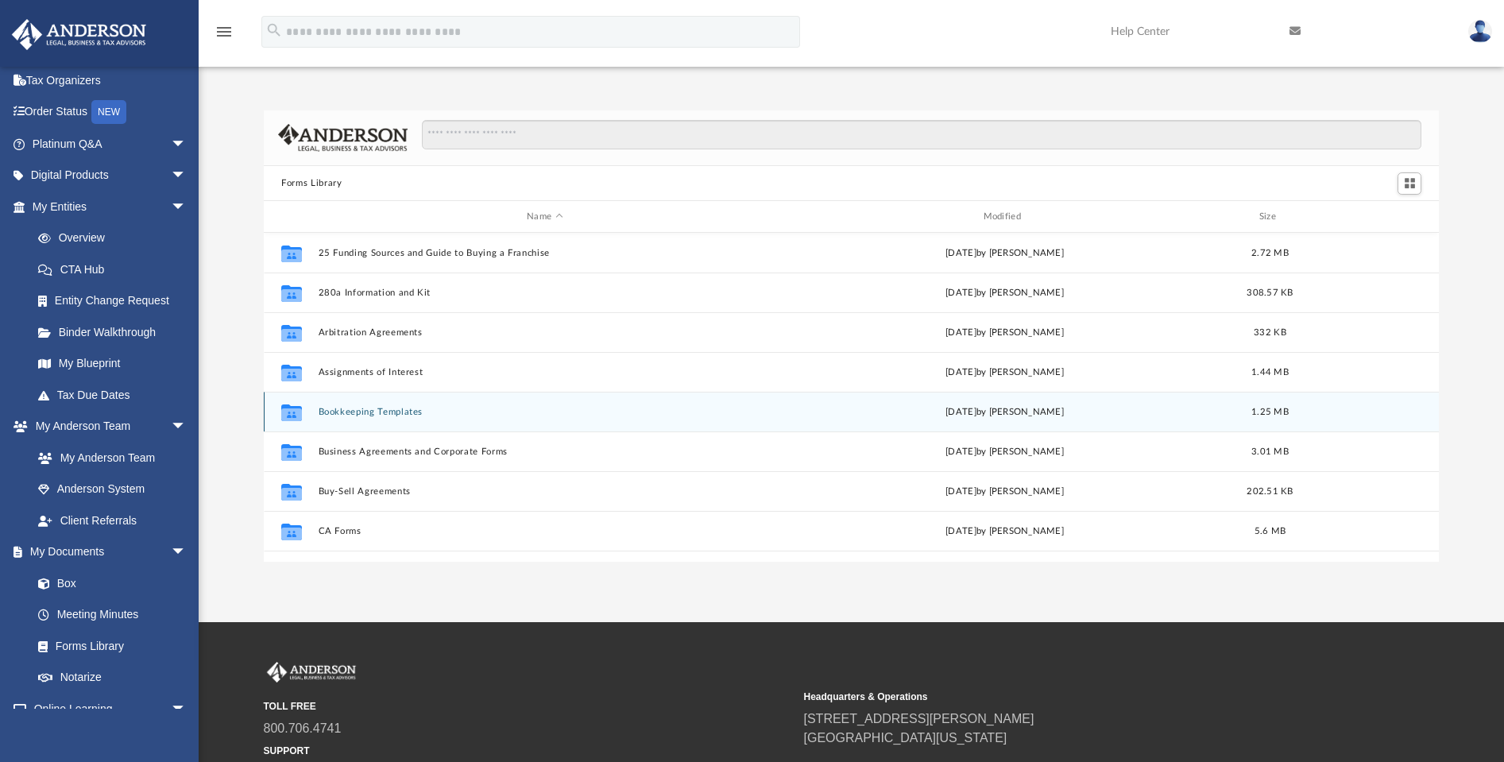
click at [388, 415] on button "Bookkeeping Templates" at bounding box center [545, 412] width 453 height 10
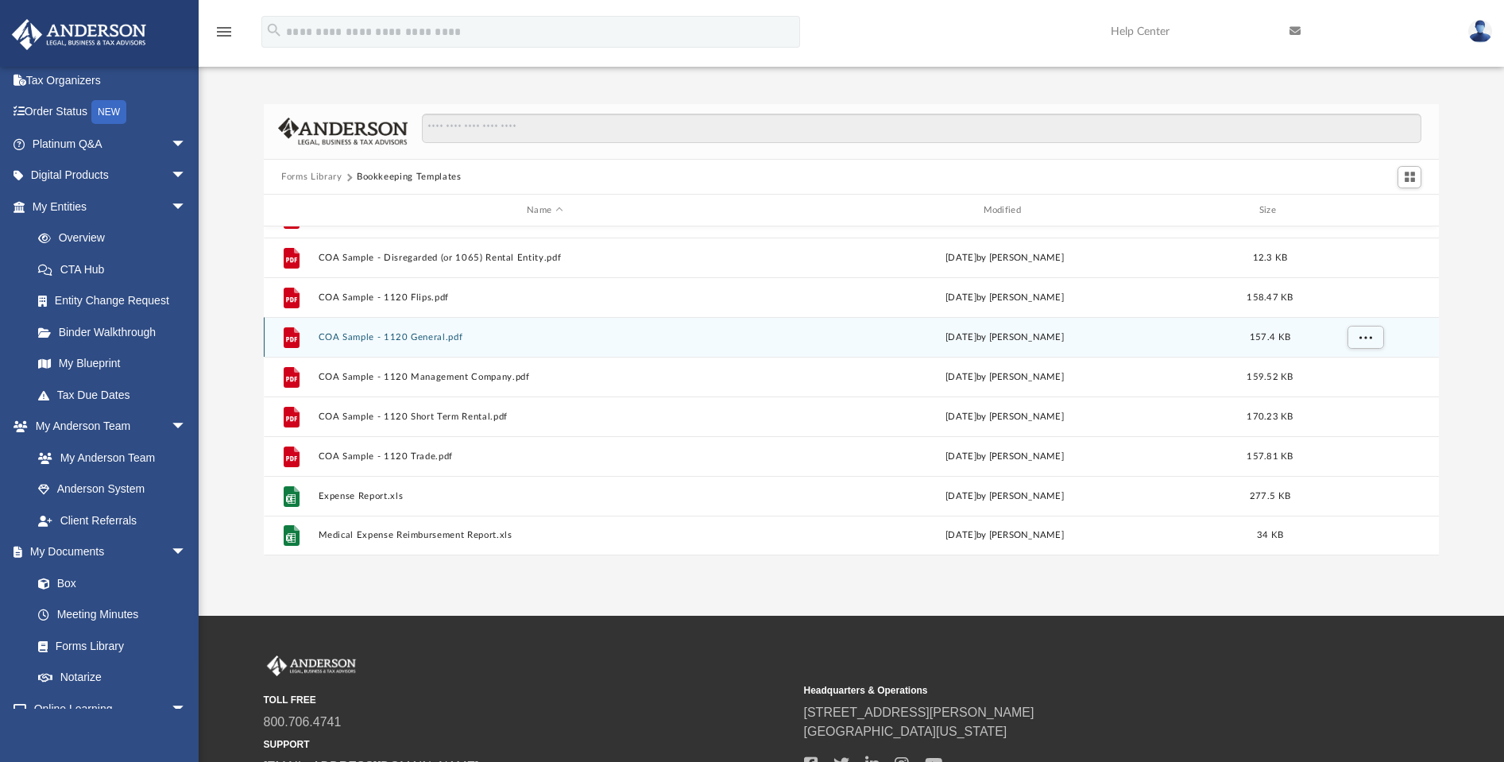
scroll to position [70, 0]
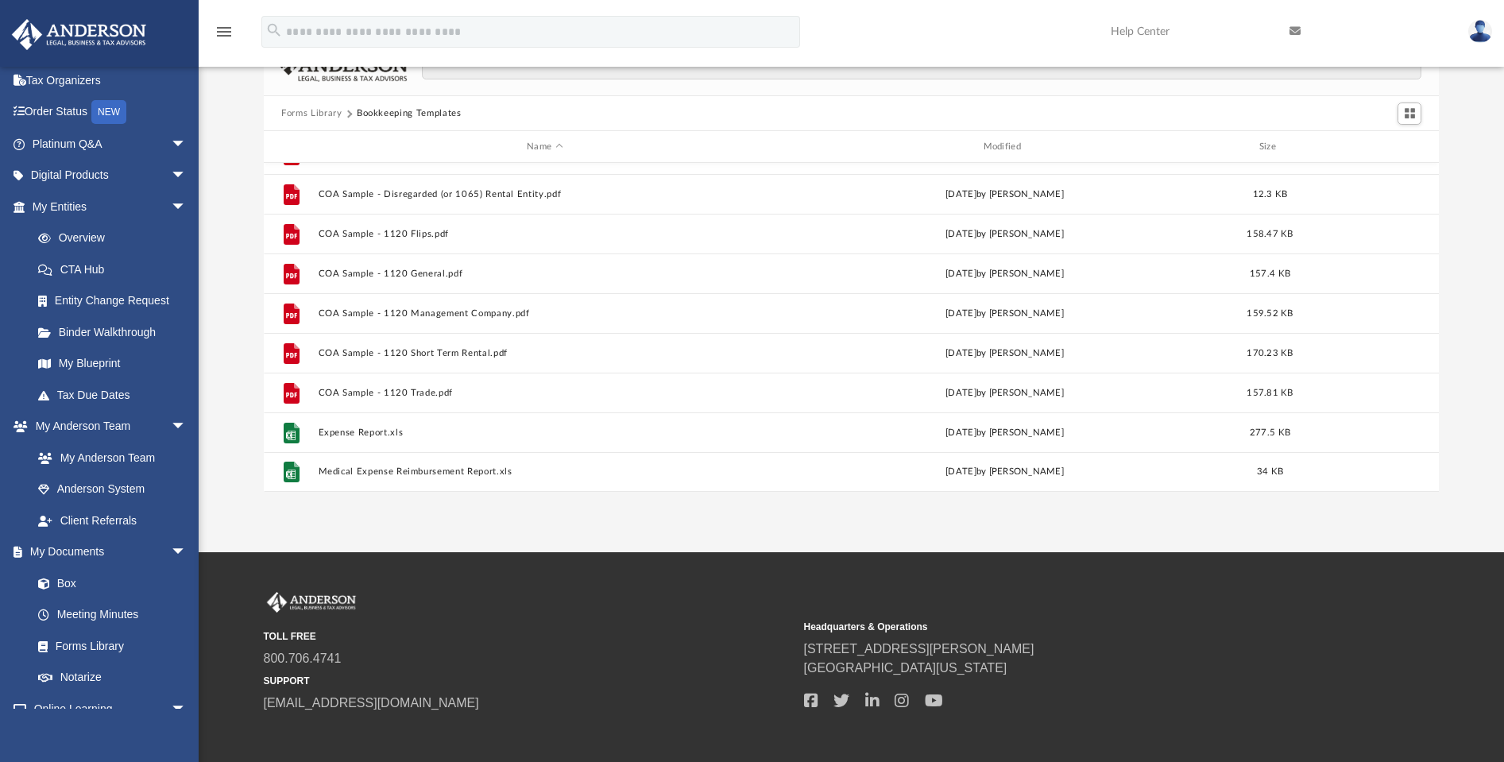
click at [326, 113] on button "Forms Library" at bounding box center [311, 113] width 60 height 14
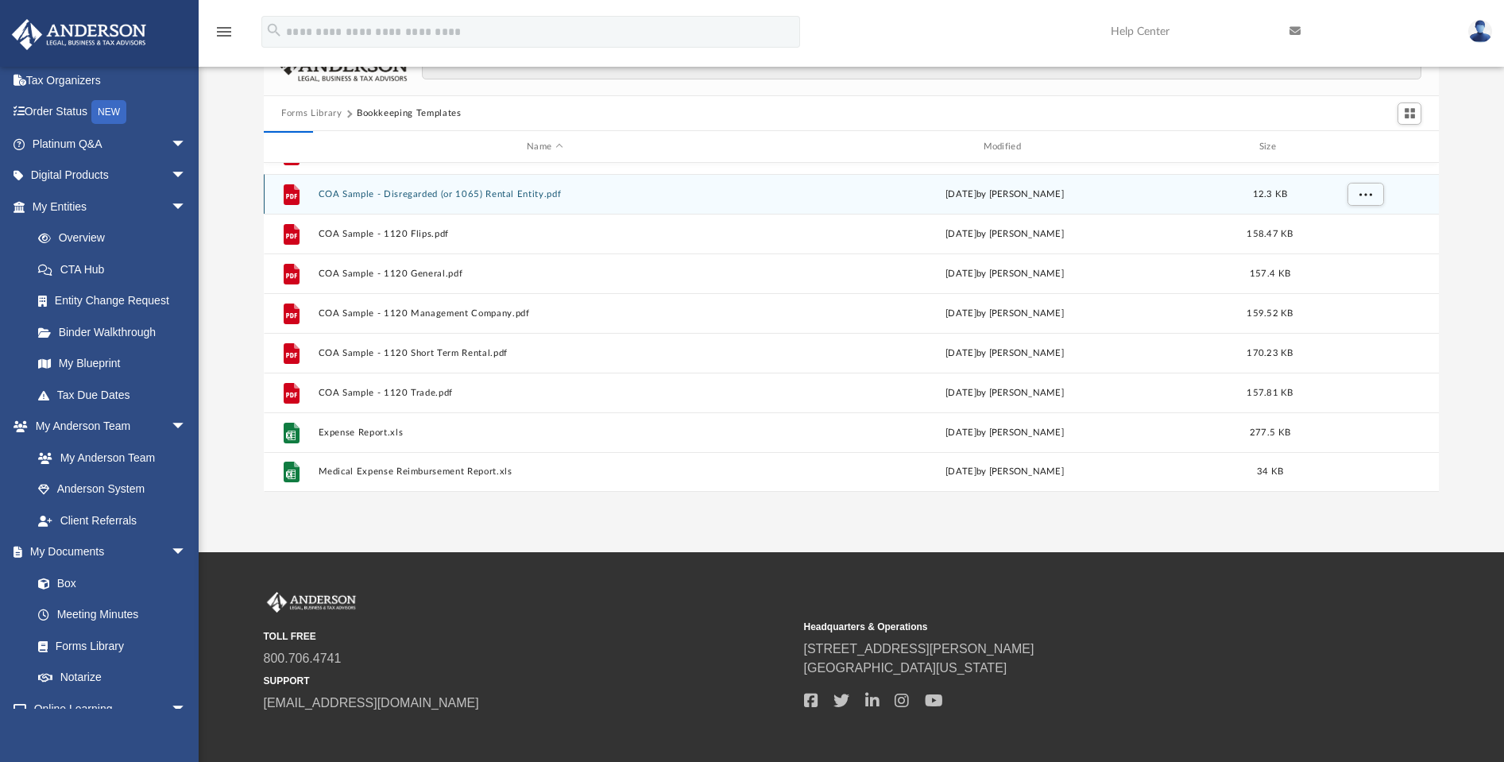
scroll to position [0, 0]
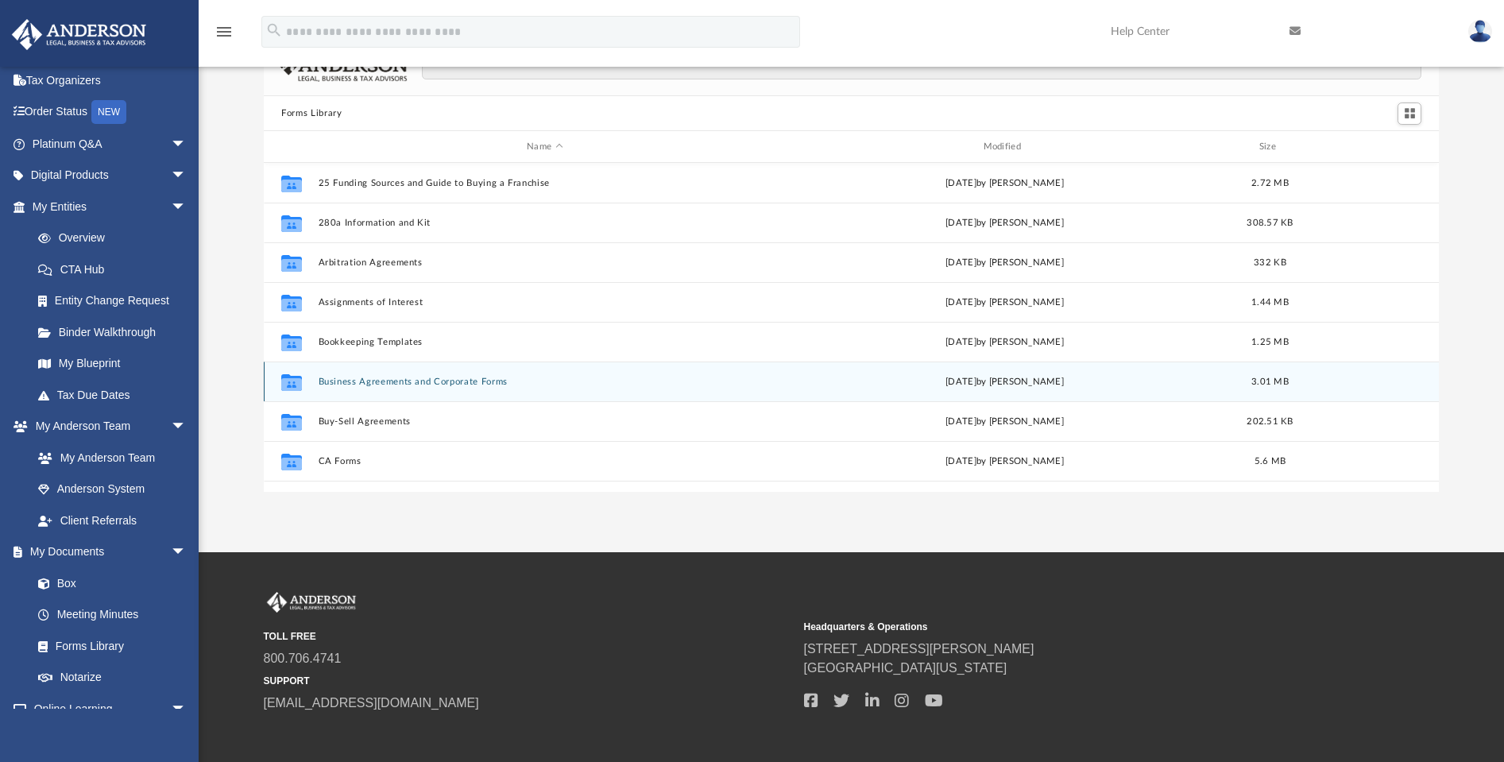
click at [389, 383] on button "Business Agreements and Corporate Forms" at bounding box center [545, 382] width 453 height 10
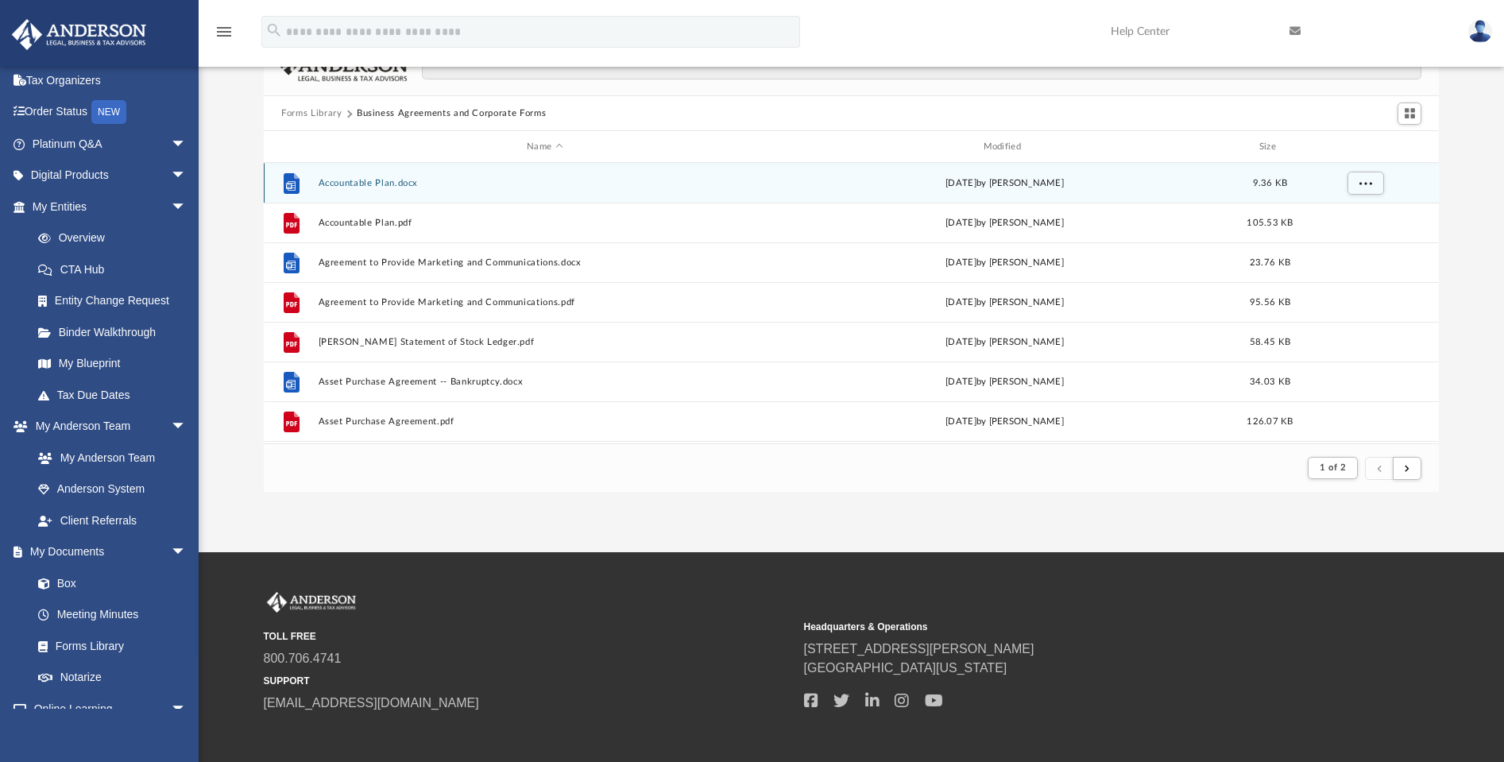
scroll to position [300, 1162]
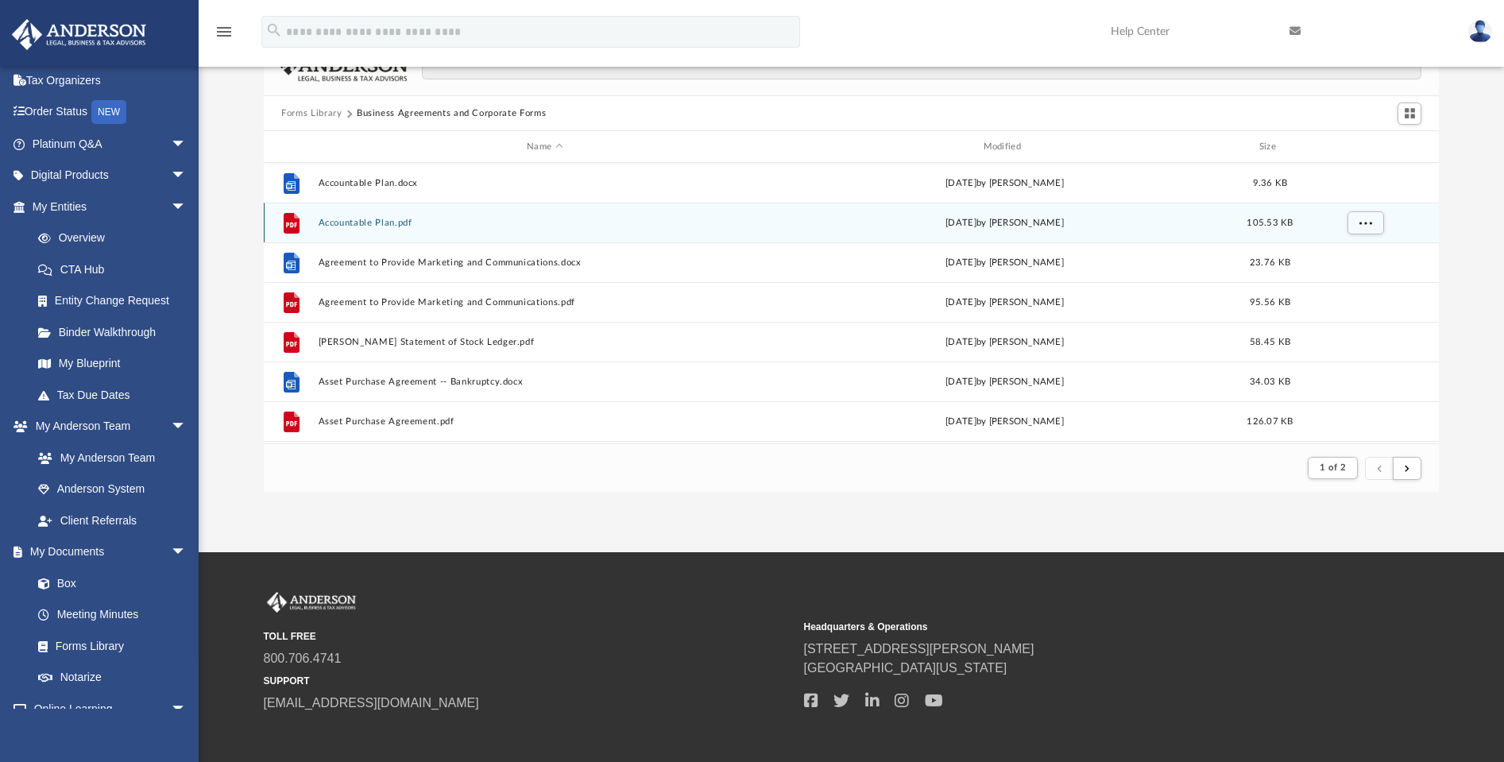
click at [357, 222] on button "Accountable Plan.pdf" at bounding box center [545, 223] width 453 height 10
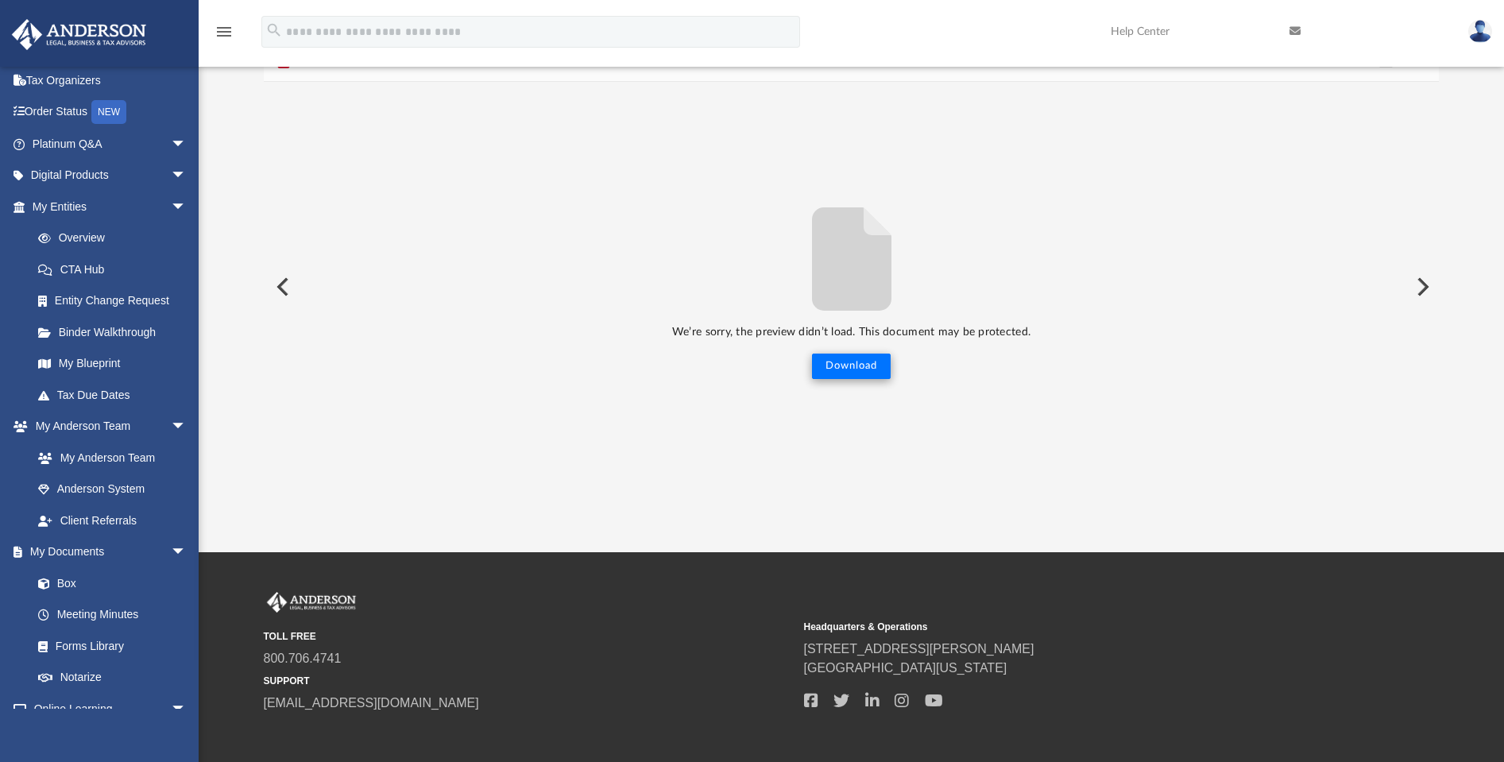
click at [859, 364] on button "Download" at bounding box center [851, 366] width 79 height 25
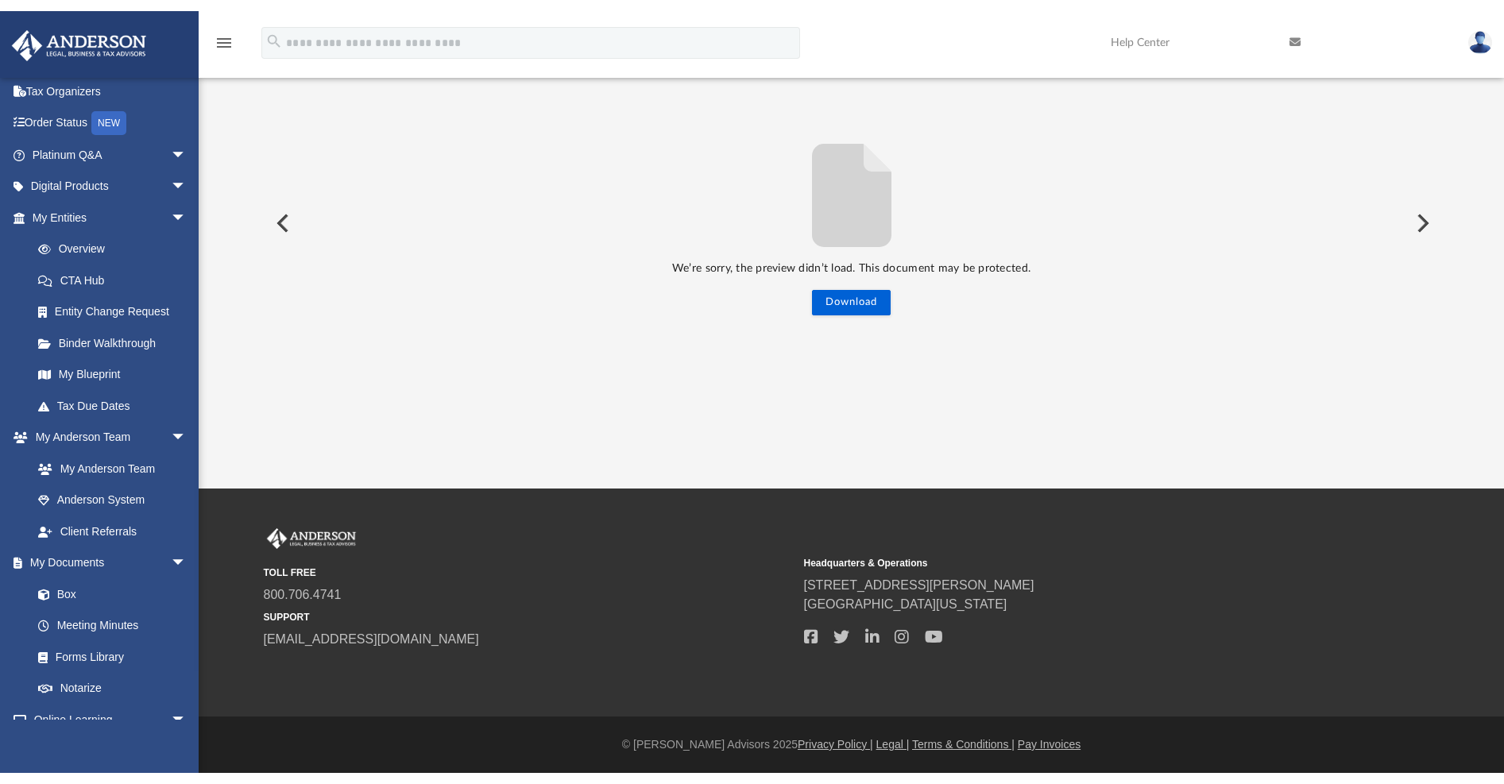
scroll to position [0, 0]
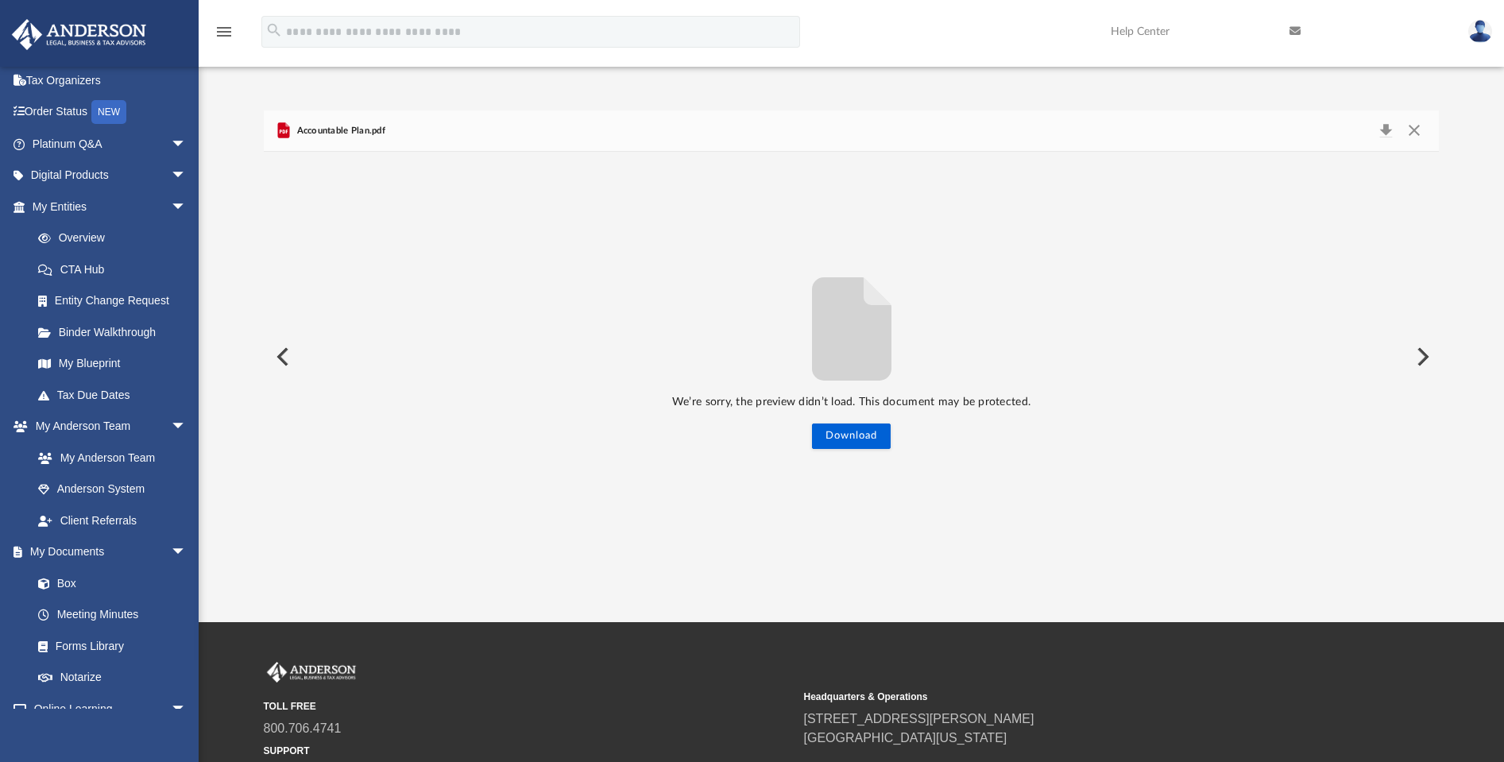
click at [1416, 135] on button "Close" at bounding box center [1413, 131] width 29 height 22
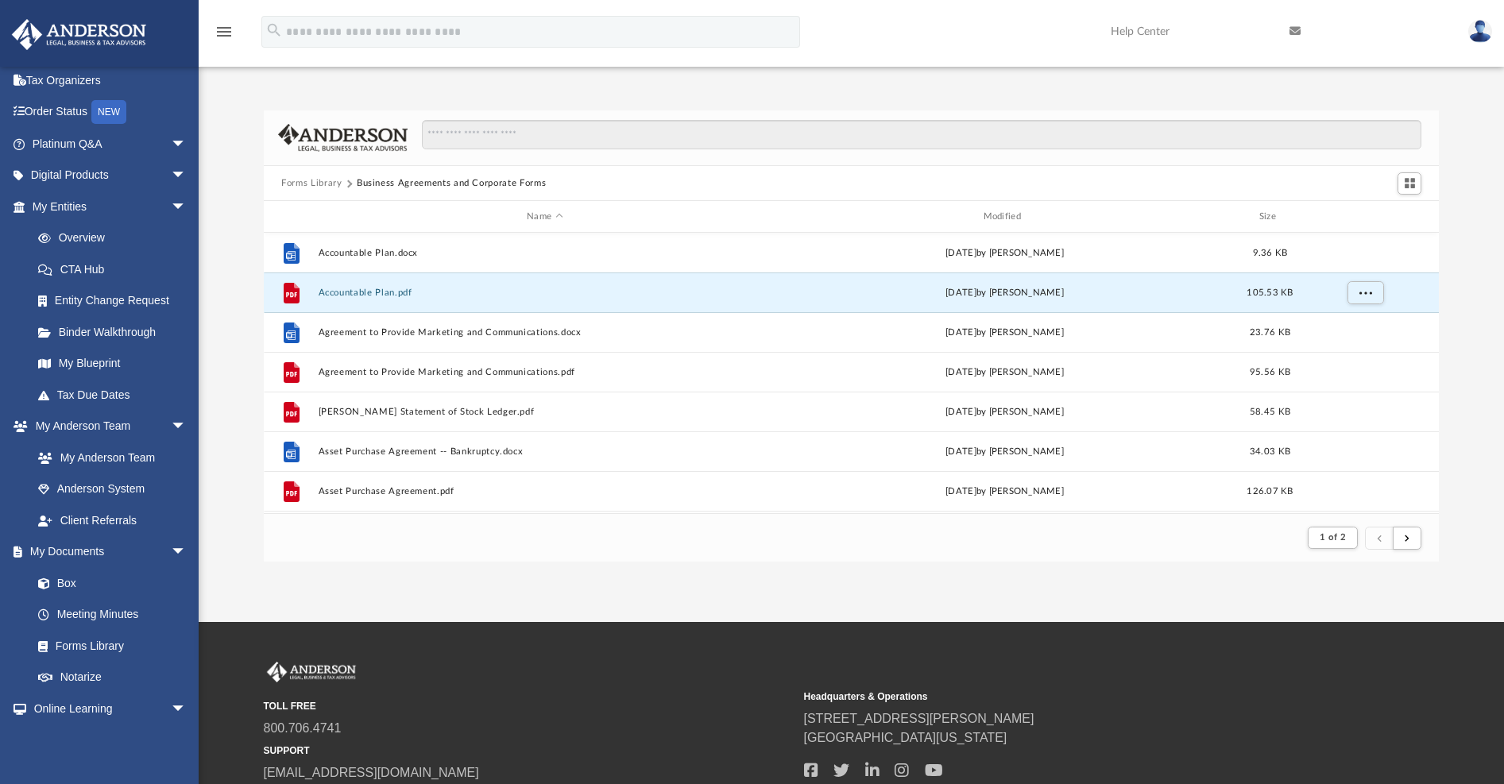
click at [295, 184] on button "Forms Library" at bounding box center [311, 183] width 60 height 14
click at [311, 184] on button "Forms Library" at bounding box center [311, 183] width 60 height 14
click at [321, 184] on button "Forms Library" at bounding box center [311, 183] width 60 height 14
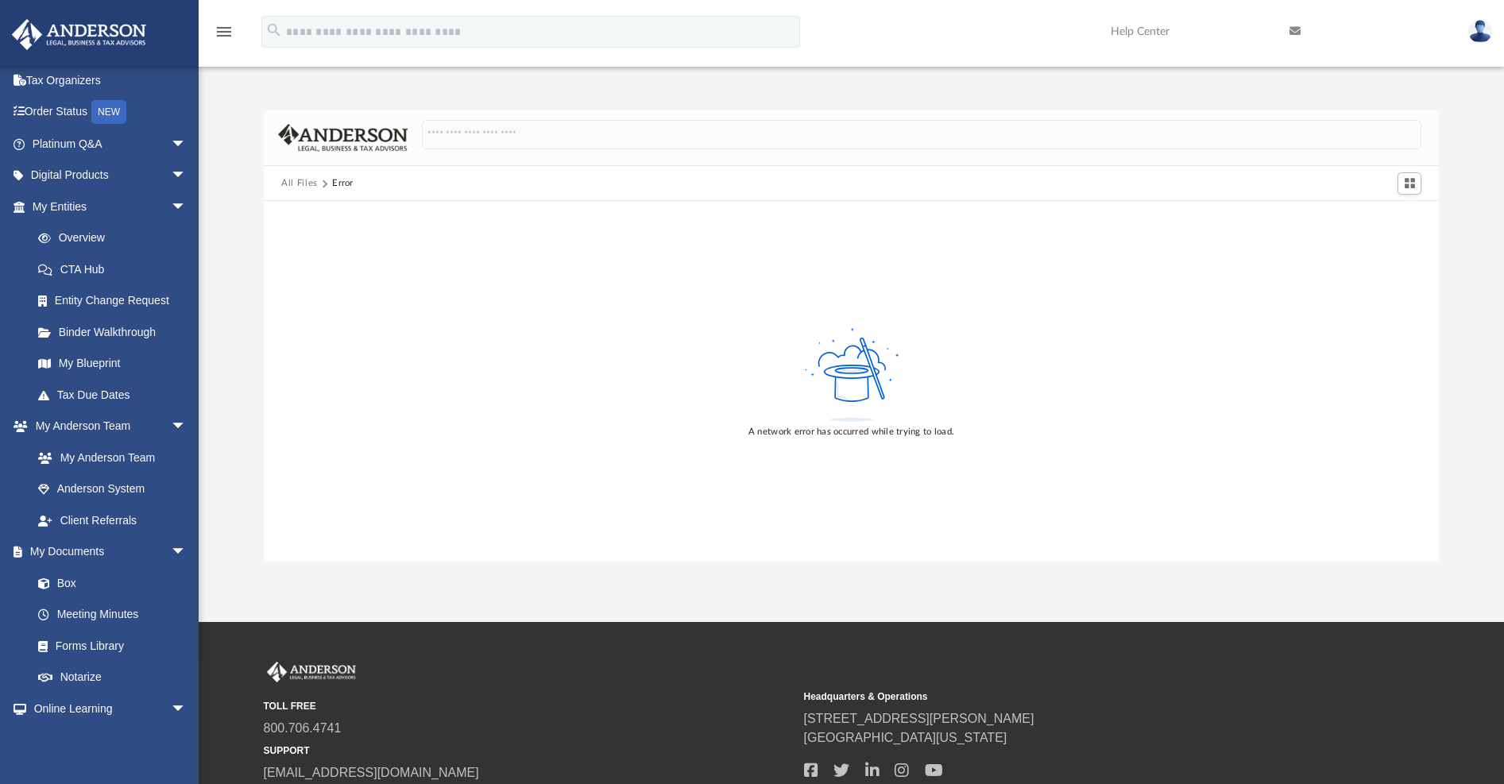
click at [298, 183] on button "All Files" at bounding box center [299, 183] width 37 height 14
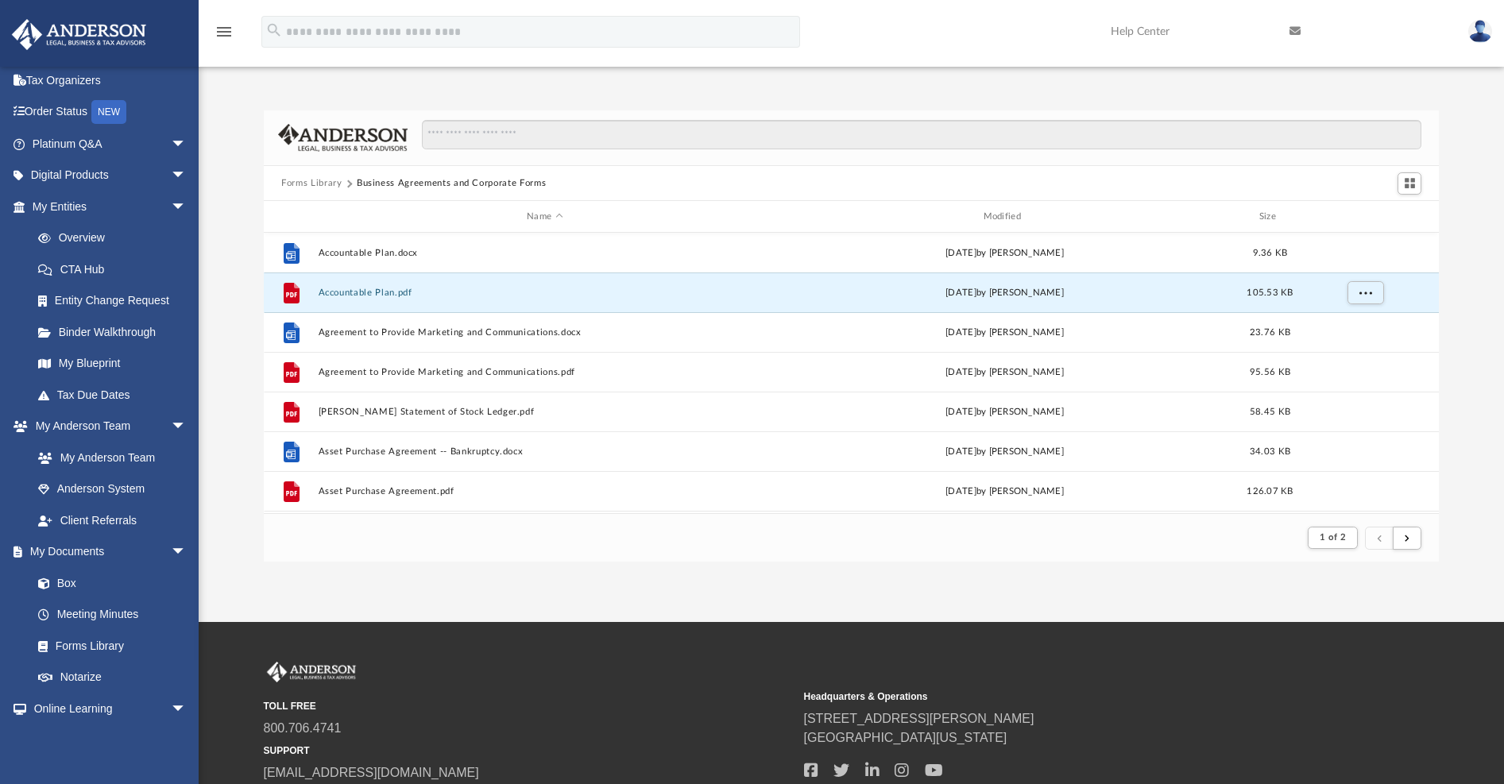
scroll to position [300, 1162]
click at [60, 578] on link "Box" at bounding box center [116, 583] width 188 height 32
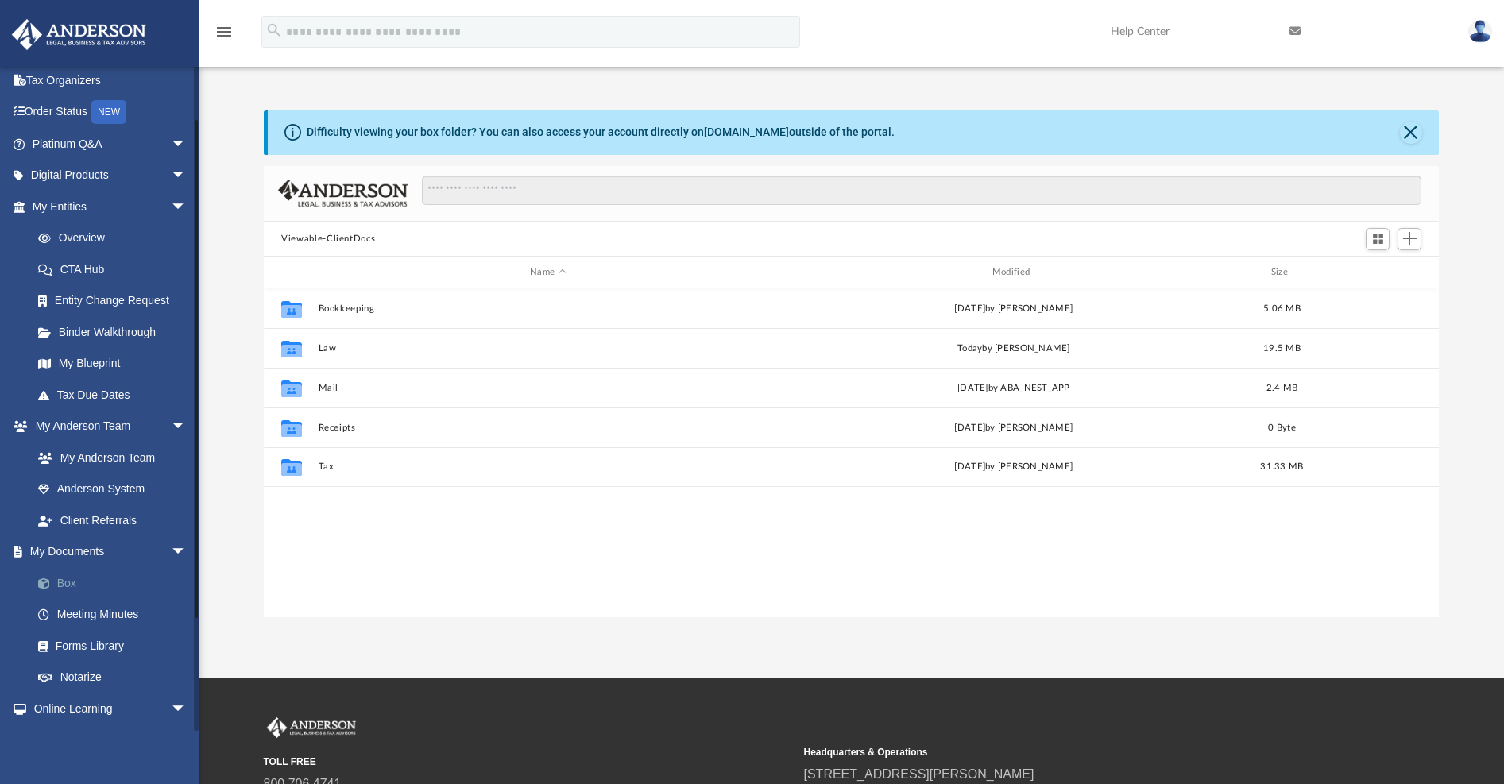
scroll to position [350, 1162]
click at [77, 638] on link "Forms Library" at bounding box center [116, 646] width 188 height 32
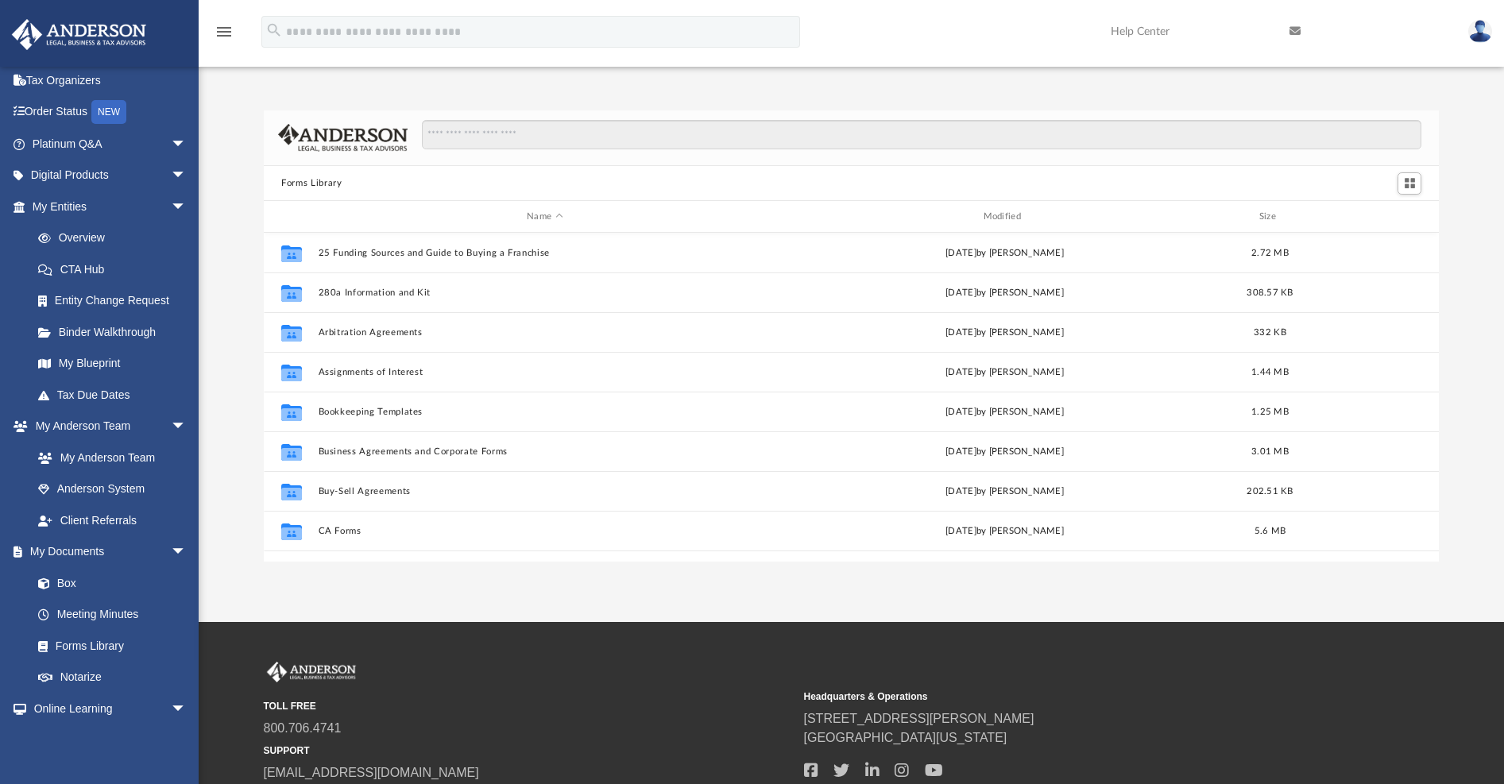
scroll to position [350, 1162]
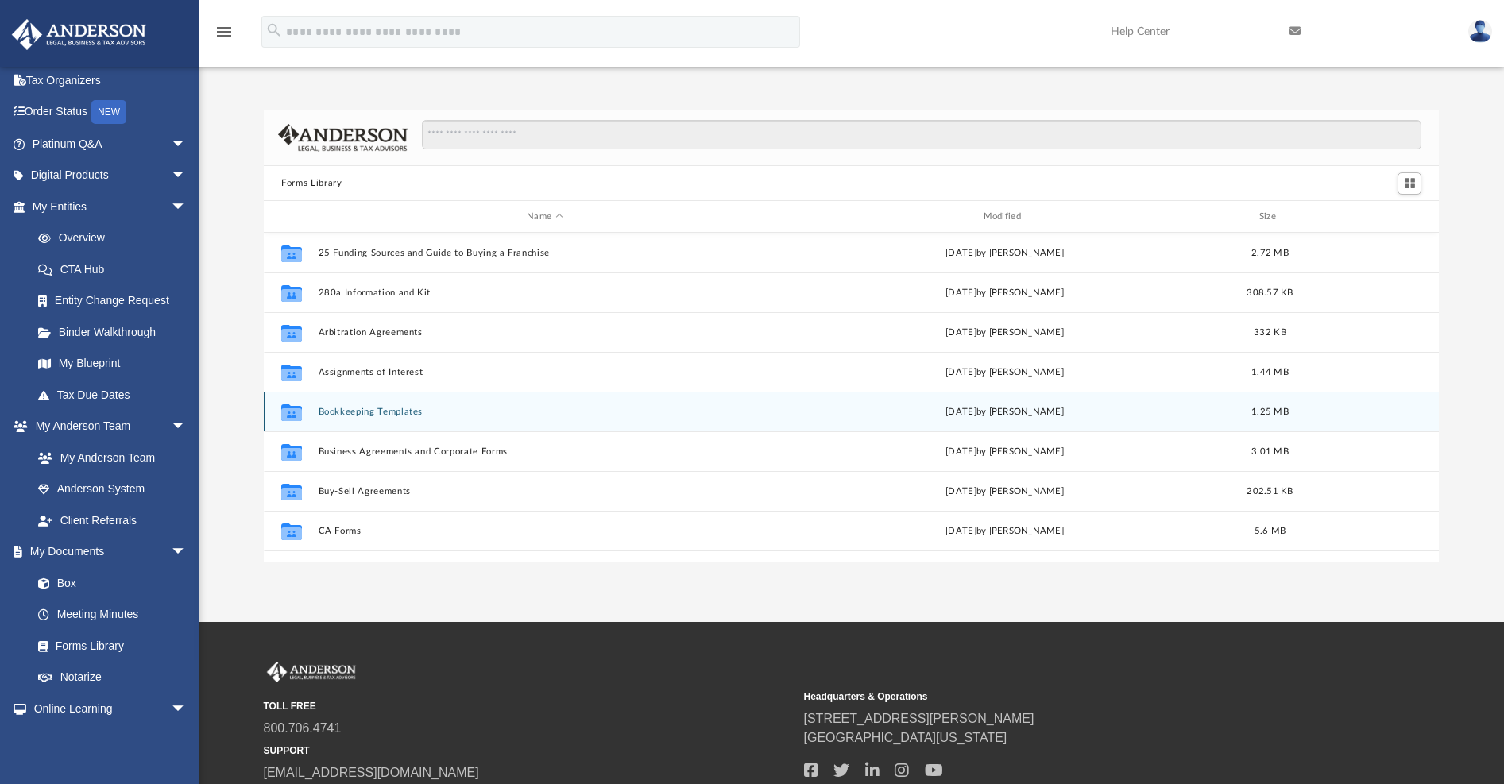
click at [360, 410] on button "Bookkeeping Templates" at bounding box center [545, 412] width 453 height 10
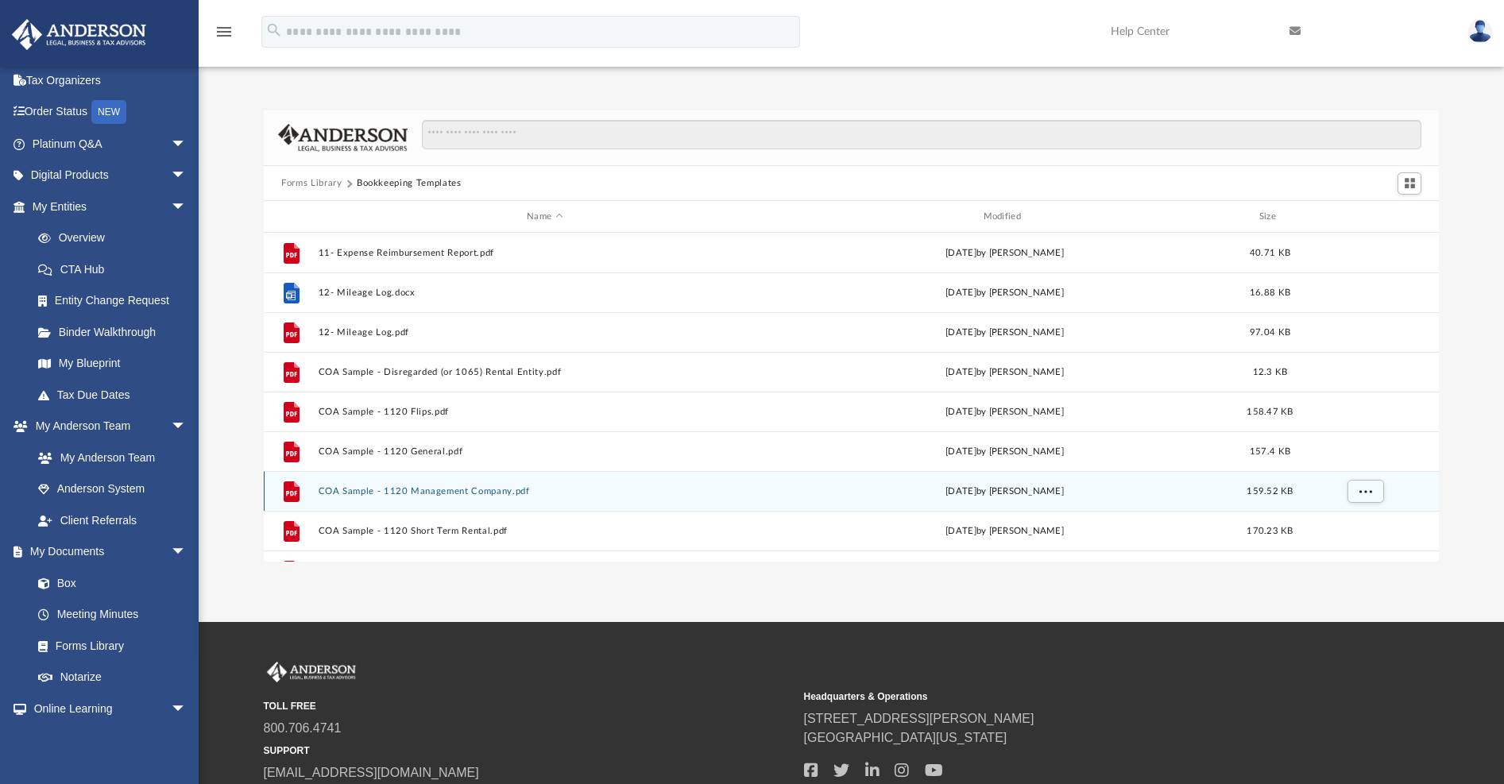
click at [425, 493] on button "COA Sample - 1120 Management Company.pdf" at bounding box center [545, 491] width 453 height 10
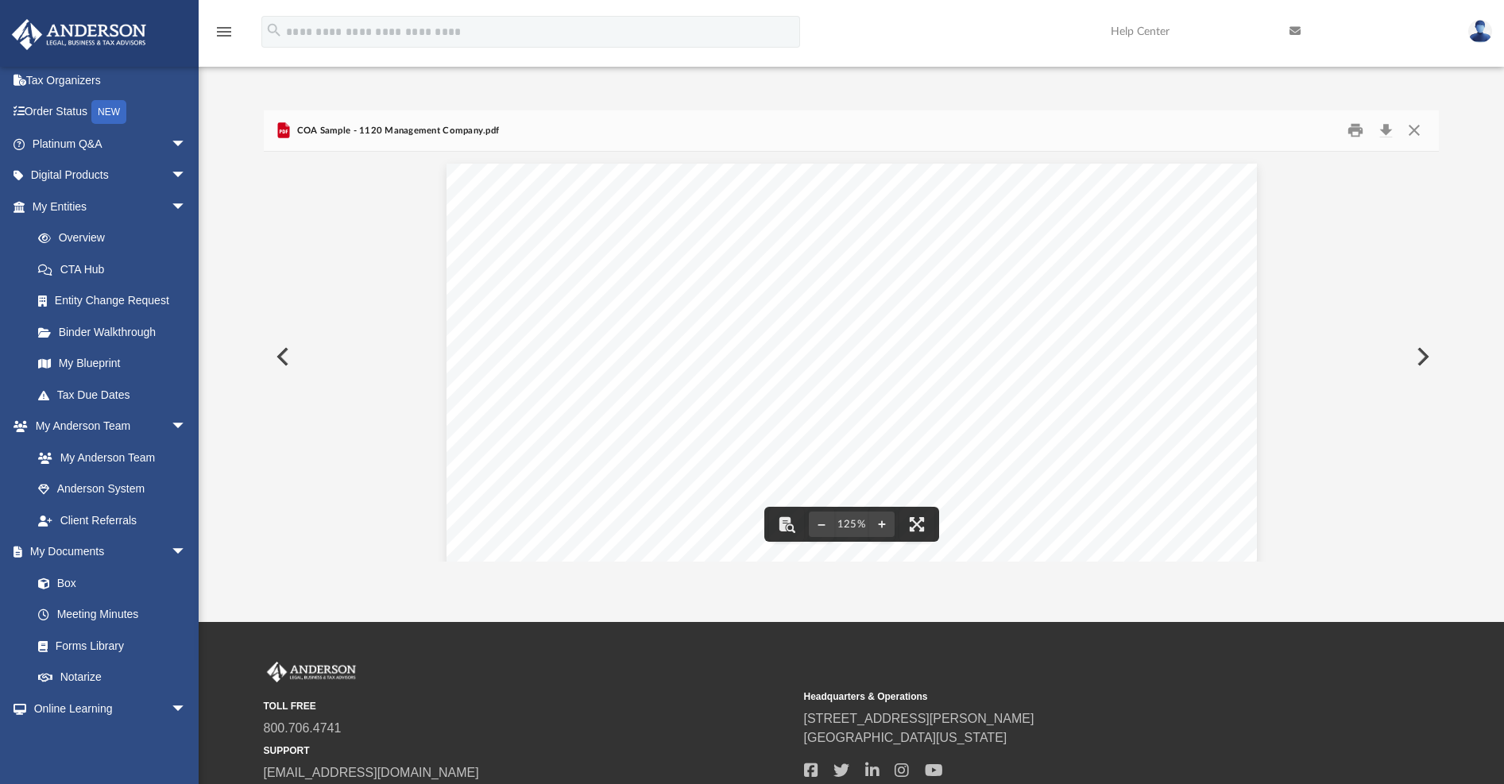
click at [1413, 129] on button "Close" at bounding box center [1413, 130] width 29 height 25
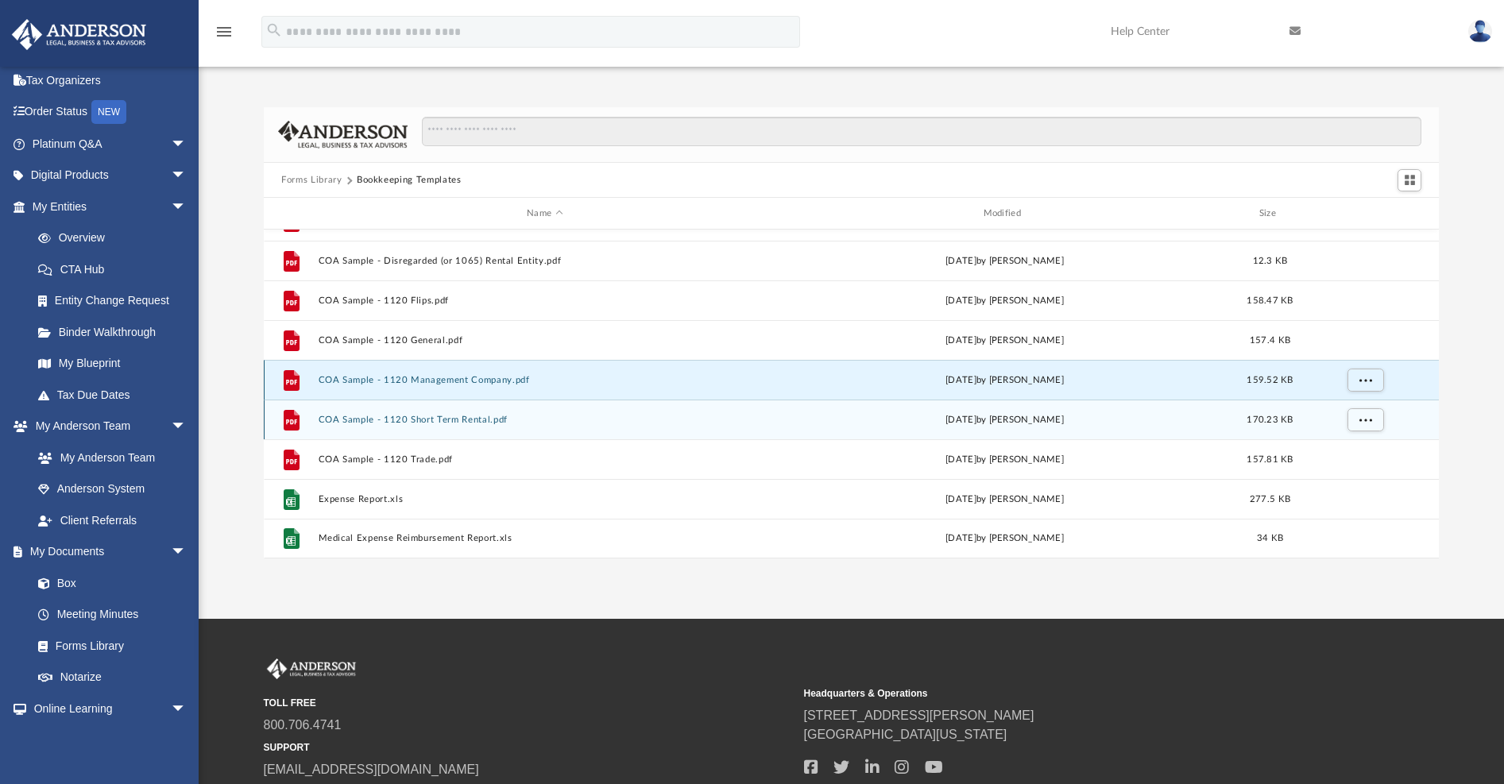
scroll to position [21, 0]
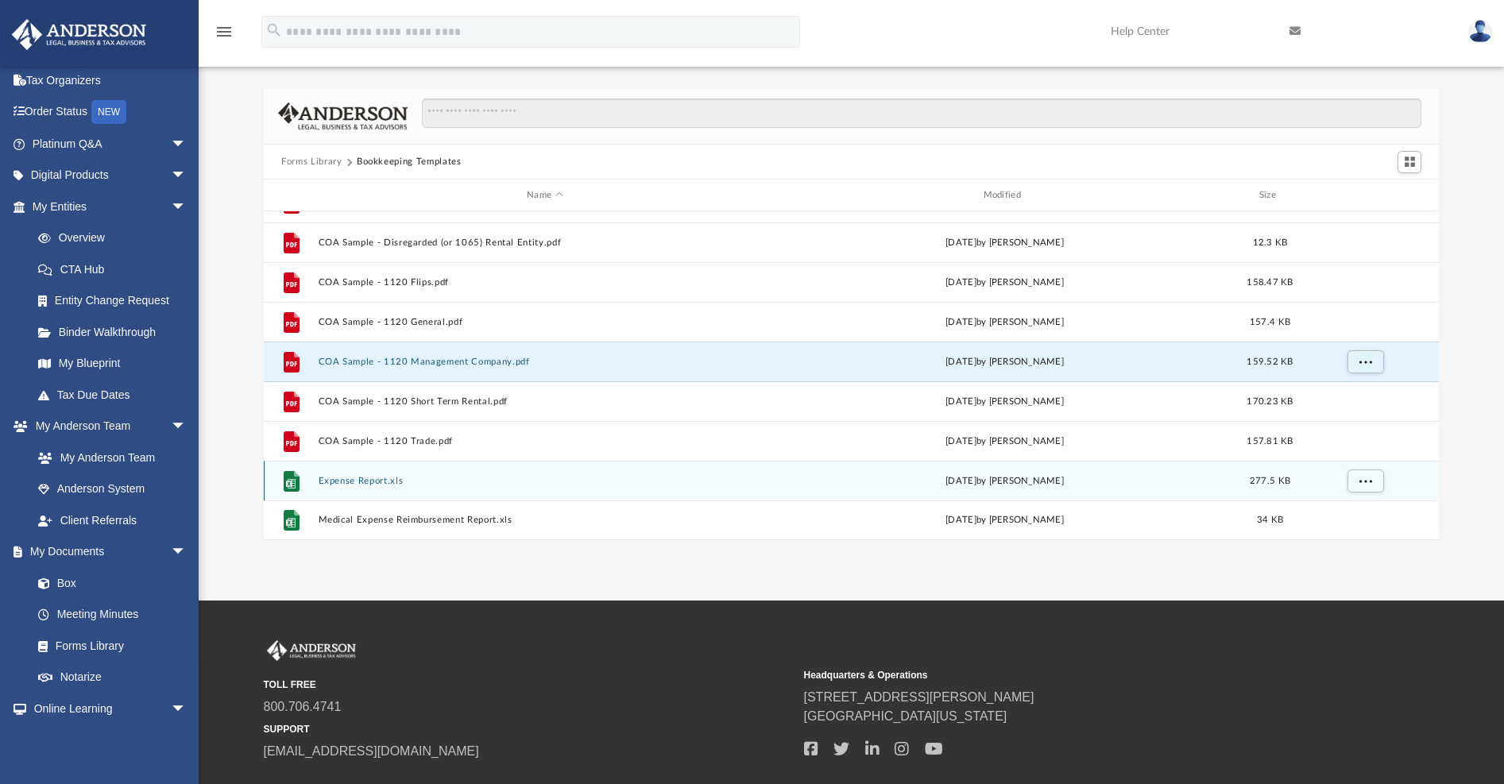
click at [350, 483] on button "Expense Report.xls" at bounding box center [545, 481] width 453 height 10
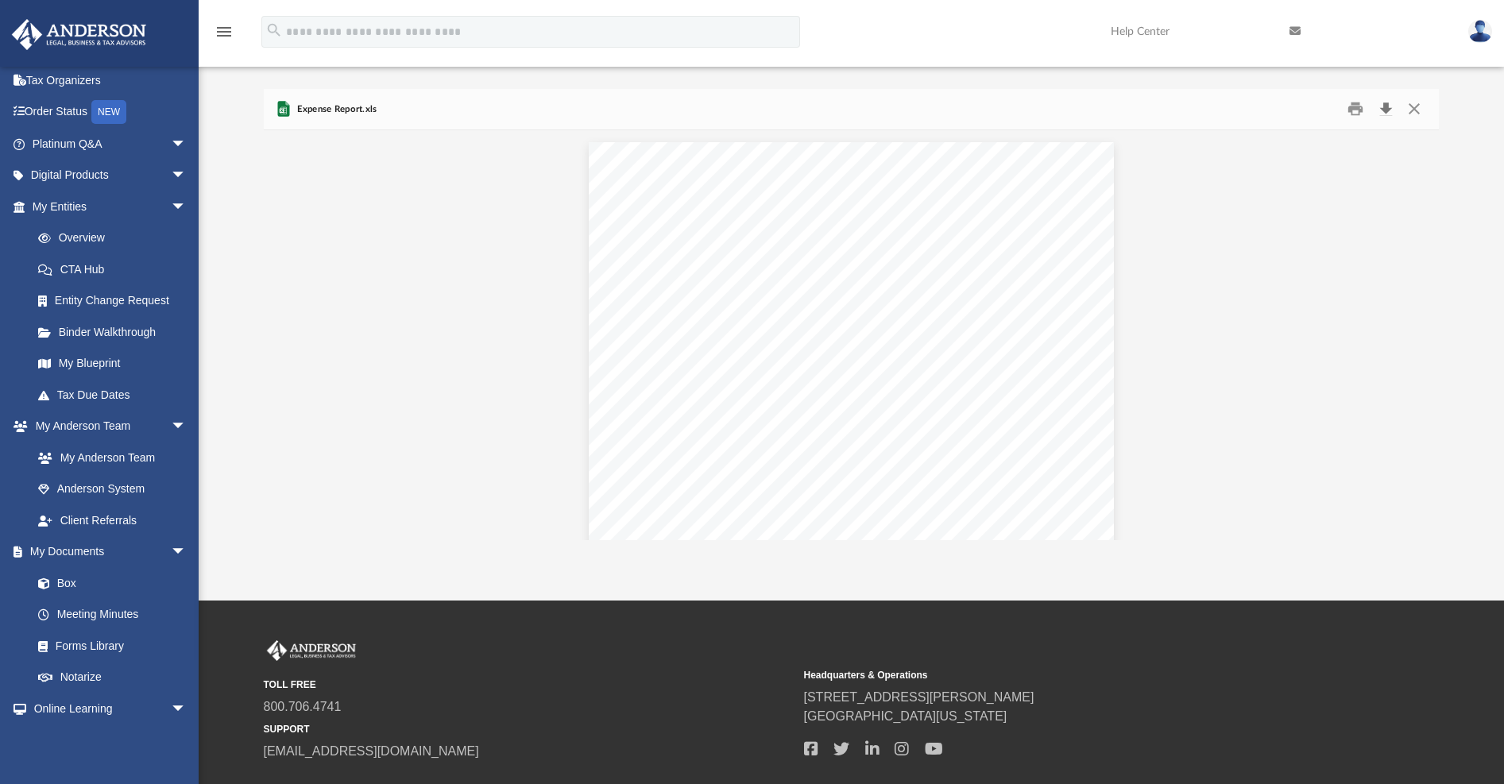
click at [1386, 110] on button "Download" at bounding box center [1385, 109] width 29 height 25
